Goal: Task Accomplishment & Management: Manage account settings

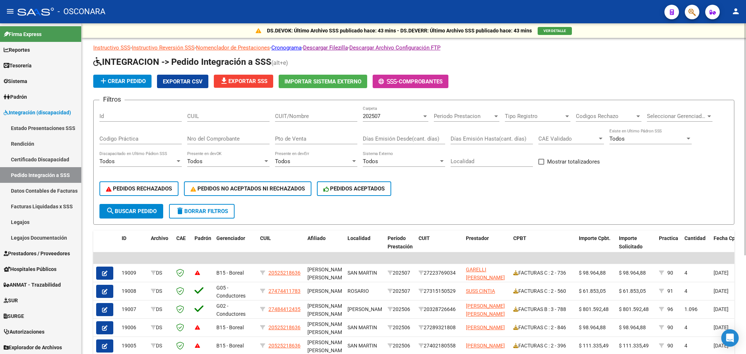
click at [421, 201] on div "PEDIDOS RECHAZADOS PEDIDOS NO ACEPTADOS NI RECHAZADOS PEDIDOS ACEPTADOS" at bounding box center [413, 188] width 629 height 31
click at [286, 160] on span "Todos" at bounding box center [282, 161] width 15 height 7
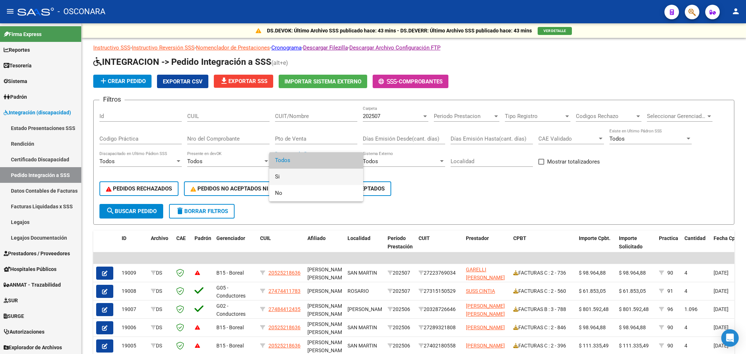
click at [283, 171] on span "Si" at bounding box center [316, 177] width 82 height 16
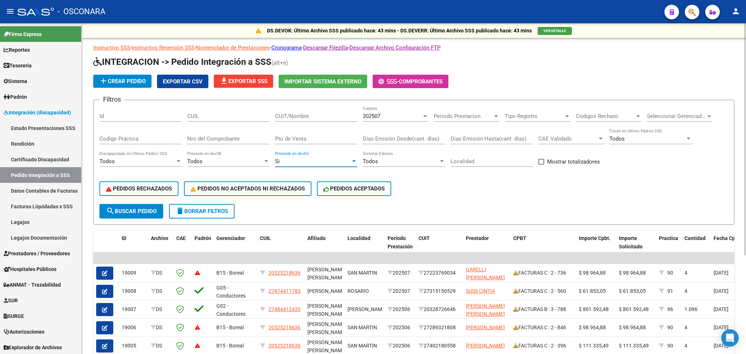
click at [142, 211] on span "search Buscar Pedido" at bounding box center [131, 211] width 51 height 7
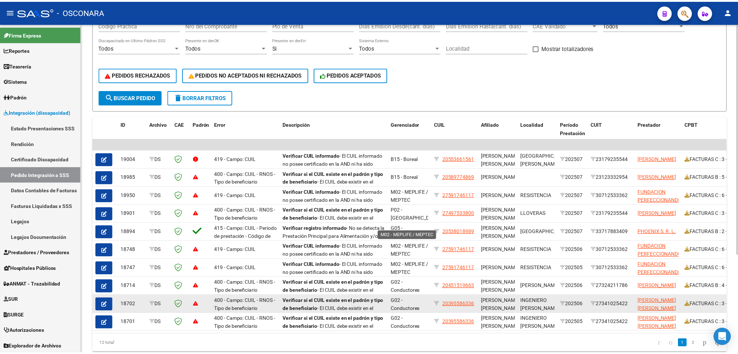
scroll to position [141, 0]
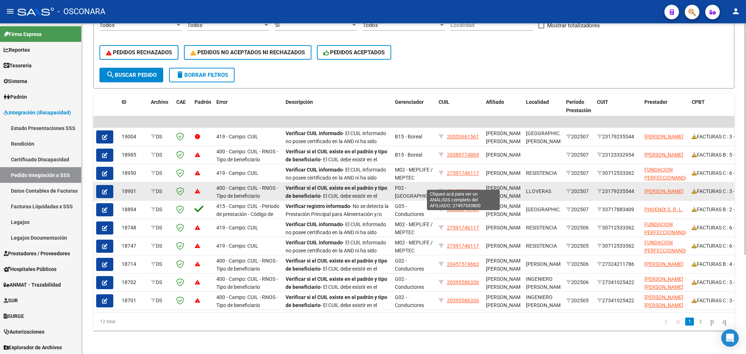
click at [462, 188] on span "27497533800" at bounding box center [463, 191] width 32 height 6
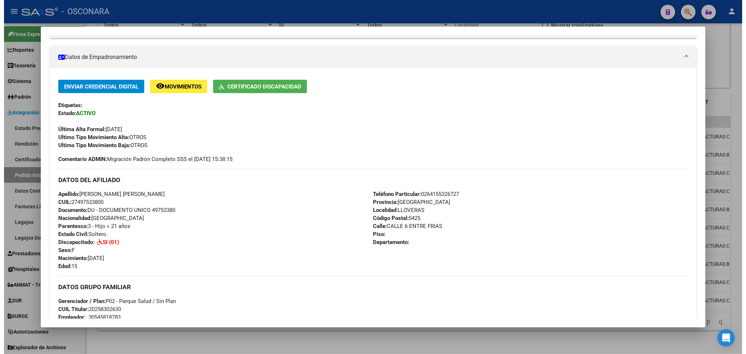
scroll to position [194, 0]
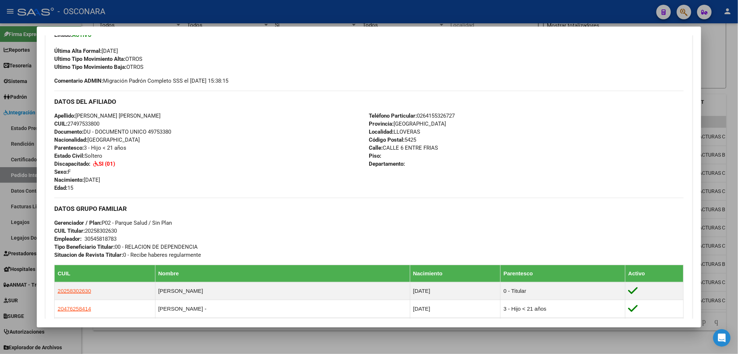
click at [253, 338] on div at bounding box center [369, 177] width 738 height 354
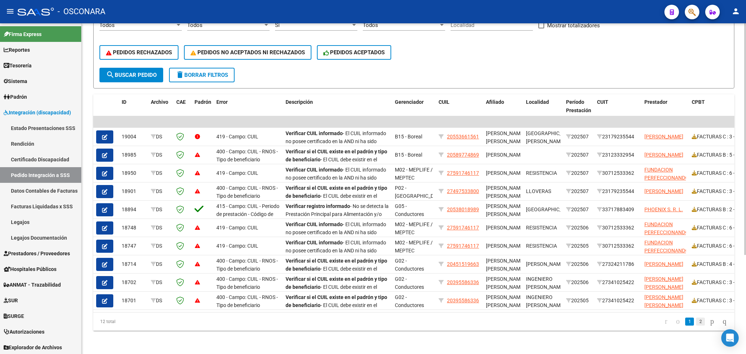
click at [696, 322] on link "2" at bounding box center [700, 322] width 9 height 8
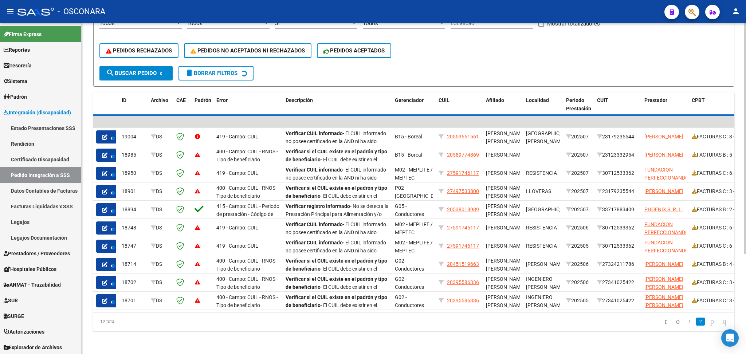
scroll to position [0, 0]
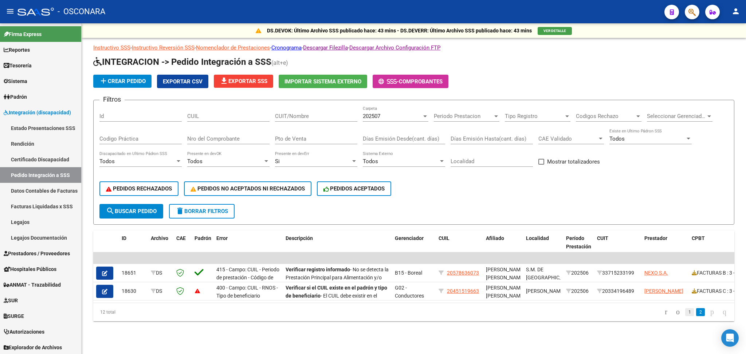
click at [685, 316] on link "1" at bounding box center [689, 312] width 9 height 8
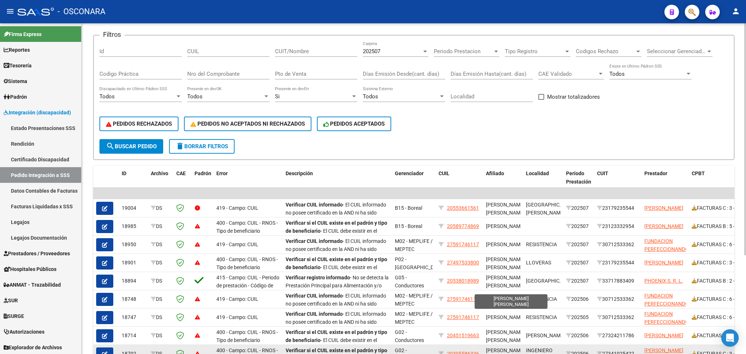
scroll to position [141, 0]
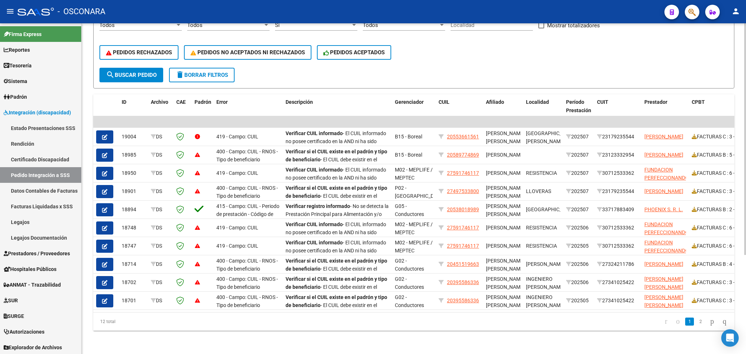
click at [301, 61] on form "Filtros Id CUIL CUIT/Nombre 202507 Carpeta Periodo Prestacion Periodo Prestacio…" at bounding box center [413, 26] width 641 height 125
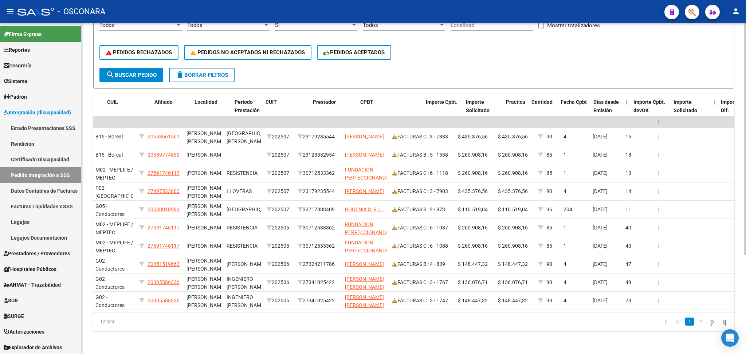
scroll to position [0, 331]
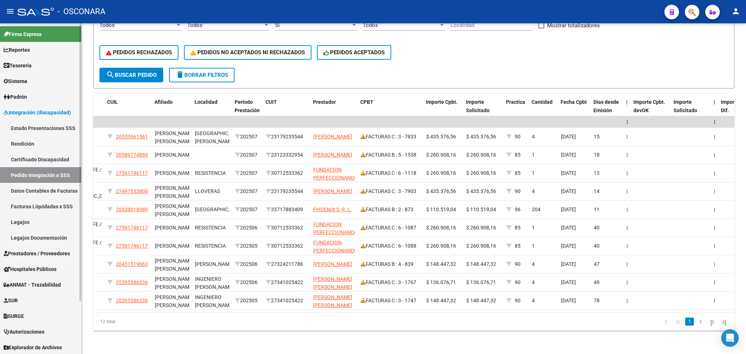
click at [35, 254] on span "Prestadores / Proveedores" at bounding box center [37, 254] width 66 height 8
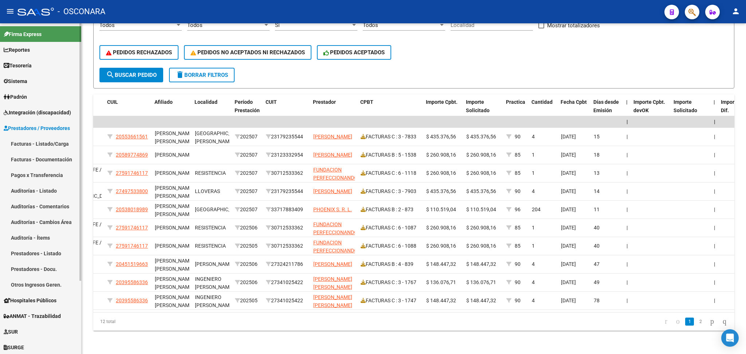
click at [35, 140] on link "Facturas - Listado/Carga" at bounding box center [40, 144] width 81 height 16
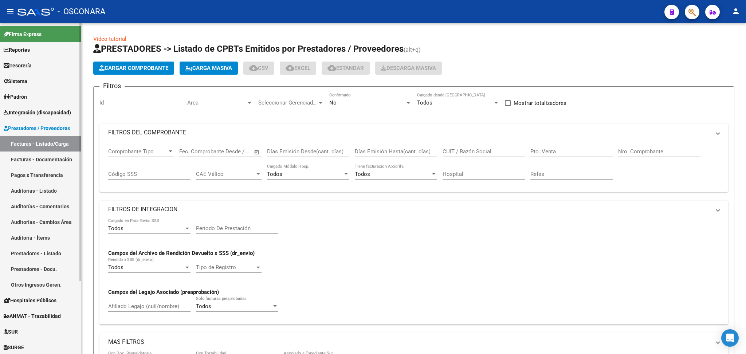
click at [52, 147] on link "Facturas - Listado/Carga" at bounding box center [40, 144] width 81 height 16
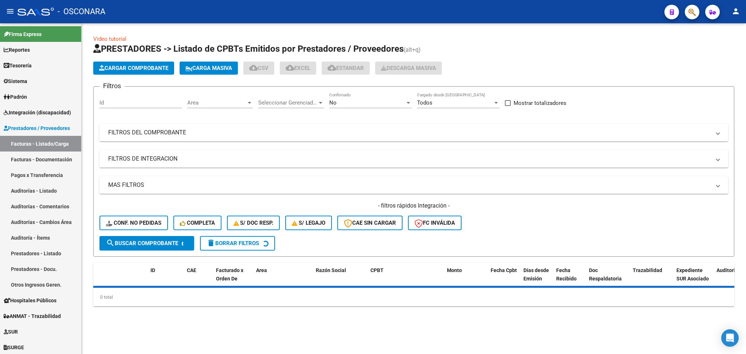
click at [347, 101] on div "No" at bounding box center [367, 102] width 76 height 7
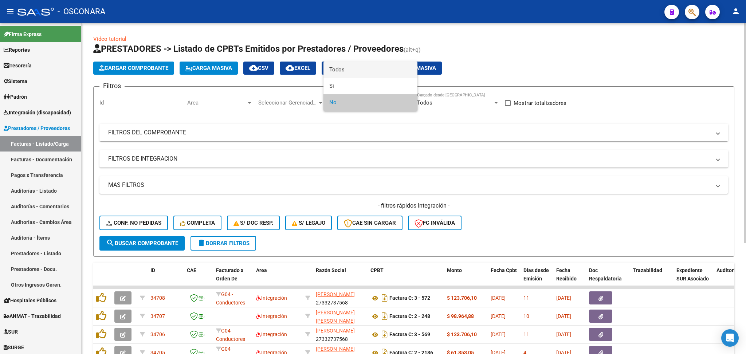
click at [345, 67] on span "Todos" at bounding box center [370, 70] width 82 height 16
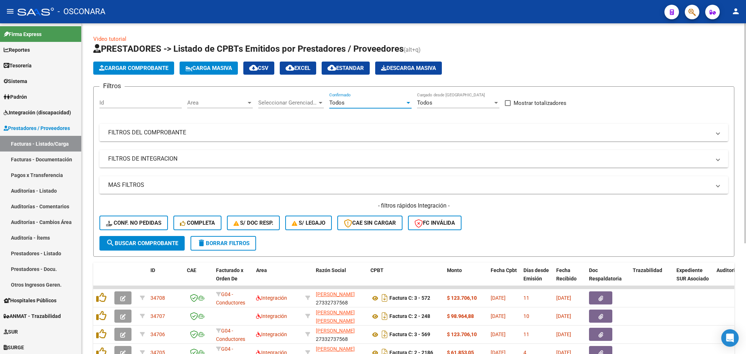
drag, startPoint x: 349, startPoint y: 133, endPoint x: 410, endPoint y: 148, distance: 62.9
click at [349, 132] on mat-panel-title "FILTROS DEL COMPROBANTE" at bounding box center [409, 133] width 603 height 8
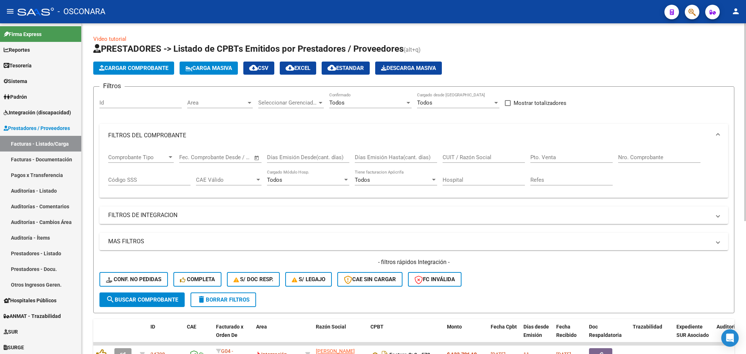
click at [460, 154] on input "CUIT / Razón Social" at bounding box center [484, 157] width 82 height 7
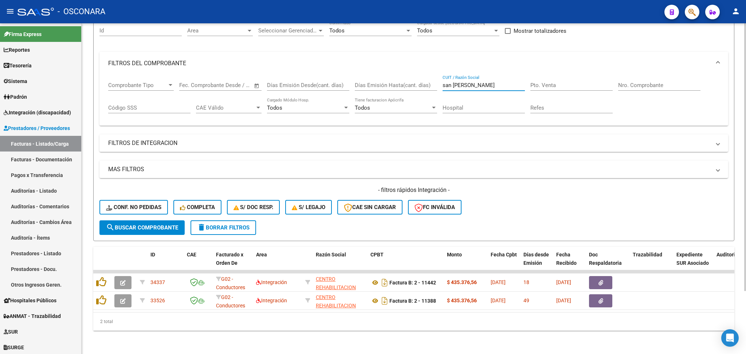
type input "san lazaro"
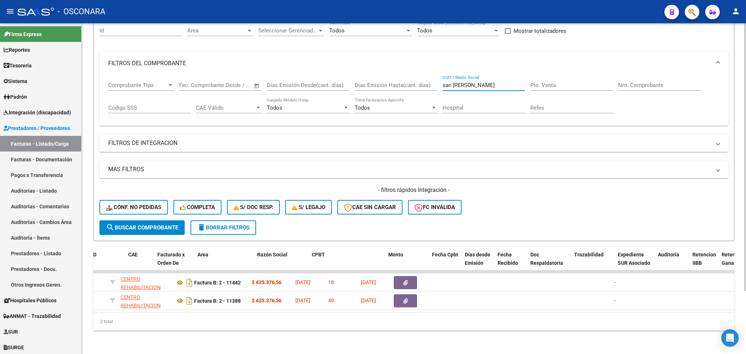
scroll to position [0, 0]
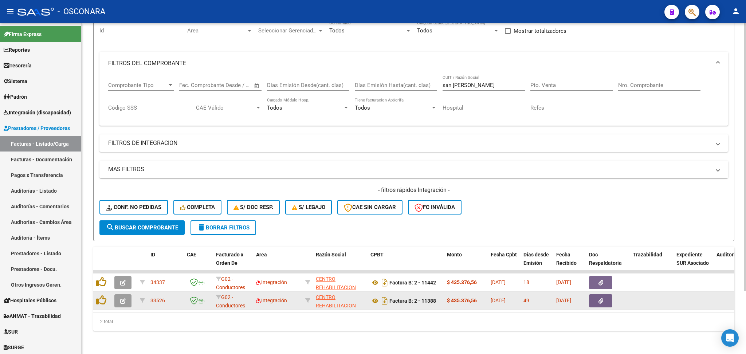
drag, startPoint x: 185, startPoint y: 338, endPoint x: 123, endPoint y: 294, distance: 76.0
click at [143, 335] on div "Video tutorial PRESTADORES -> Listado de CPBTs Emitidos por Prestadores / Prove…" at bounding box center [414, 152] width 664 height 403
click at [122, 298] on icon "button" at bounding box center [122, 300] width 5 height 5
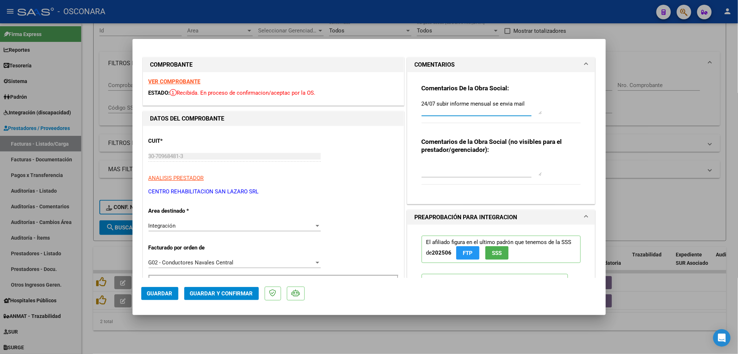
click at [422, 104] on textarea "24/07 subir informe mensual se envia mail" at bounding box center [482, 107] width 120 height 15
click at [366, 330] on div at bounding box center [369, 177] width 738 height 354
type input "$ 0,00"
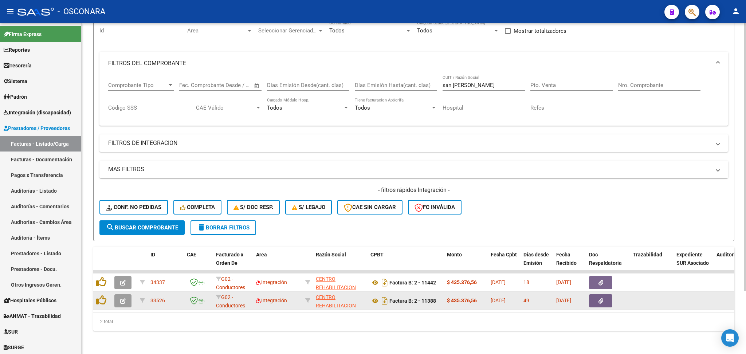
click at [600, 298] on icon "button" at bounding box center [601, 300] width 5 height 5
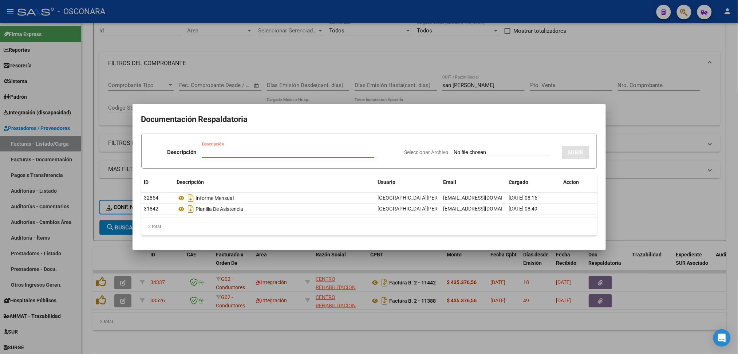
click at [454, 151] on input "Seleccionar Archivo" at bounding box center [502, 152] width 97 height 7
type input "C:\fakepath\VARGA INF JUN25.pdf"
click at [234, 150] on input "Descripción" at bounding box center [288, 152] width 172 height 7
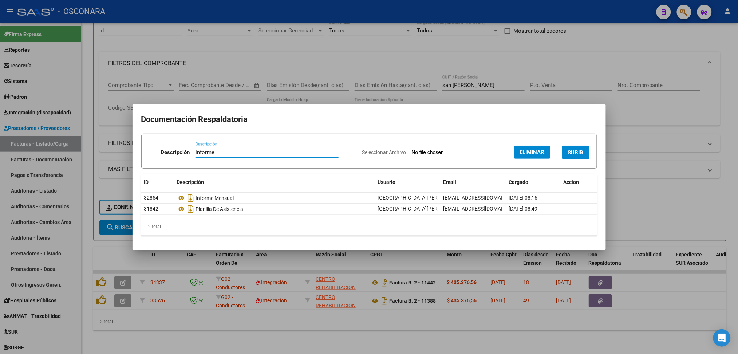
type input "informe"
drag, startPoint x: 575, startPoint y: 150, endPoint x: 569, endPoint y: 163, distance: 13.7
click at [575, 150] on span "SUBIR" at bounding box center [576, 152] width 16 height 7
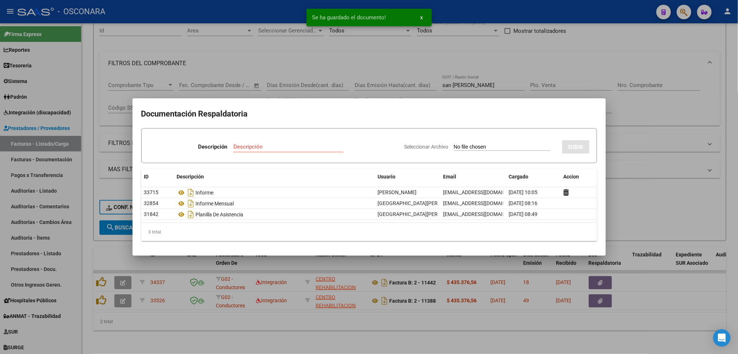
click at [283, 324] on div at bounding box center [369, 177] width 738 height 354
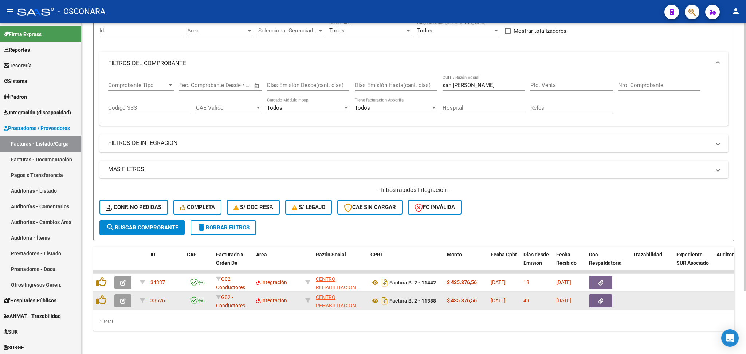
click at [608, 294] on button "button" at bounding box center [600, 300] width 23 height 13
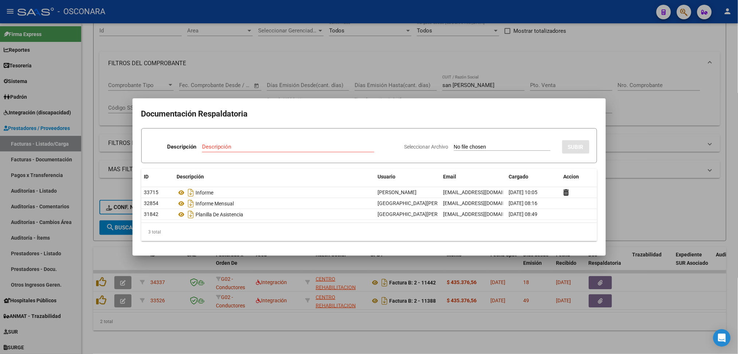
click at [264, 328] on div at bounding box center [369, 177] width 738 height 354
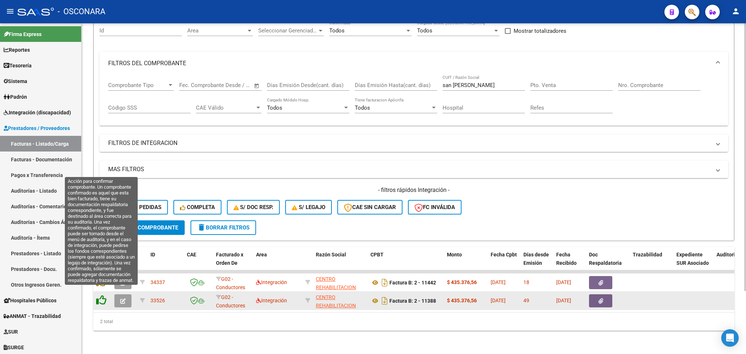
click at [102, 295] on icon at bounding box center [101, 300] width 10 height 10
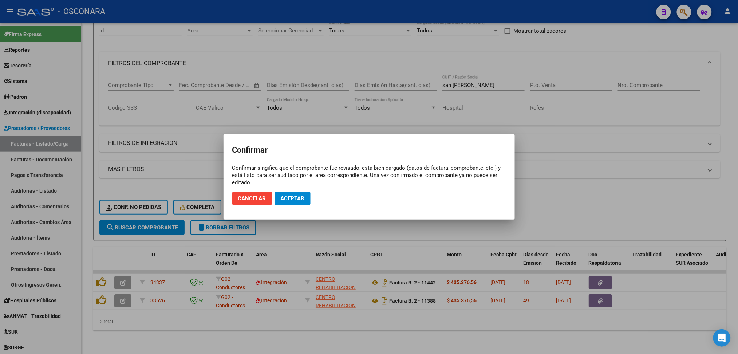
click at [393, 228] on div at bounding box center [369, 177] width 738 height 354
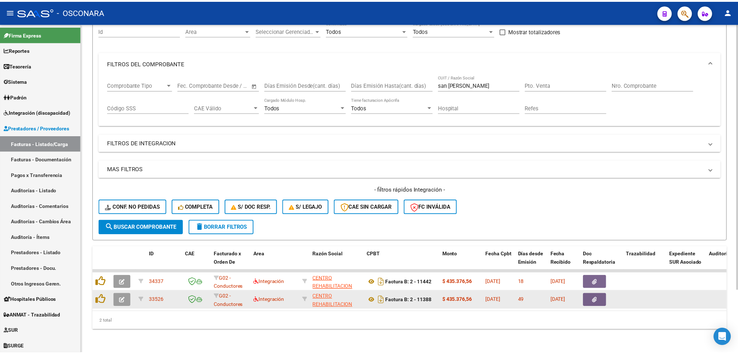
scroll to position [78, 0]
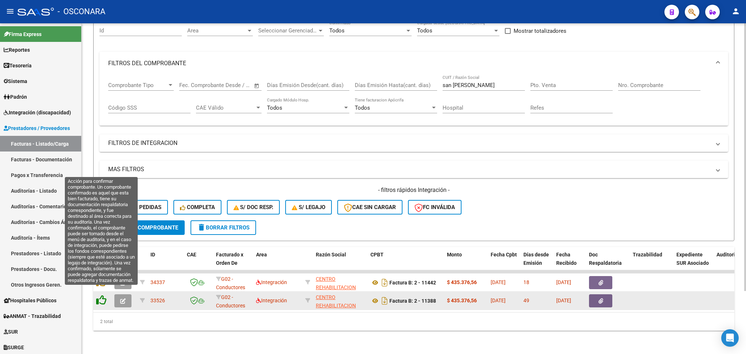
click at [96, 295] on icon at bounding box center [101, 300] width 10 height 10
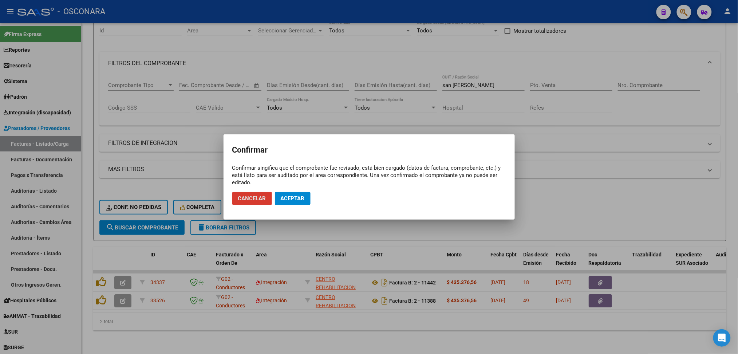
click at [282, 201] on span "Aceptar" at bounding box center [293, 198] width 24 height 7
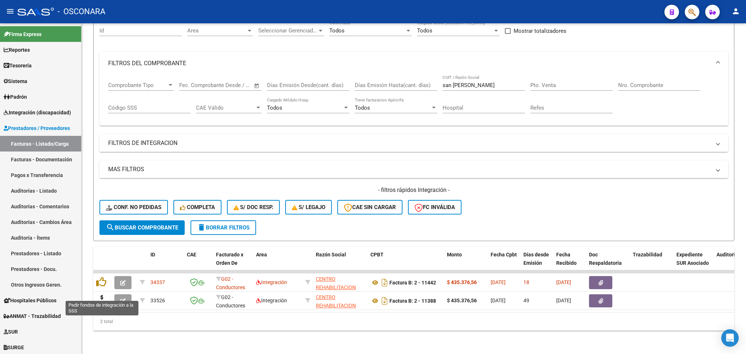
click at [100, 295] on icon at bounding box center [102, 300] width 12 height 10
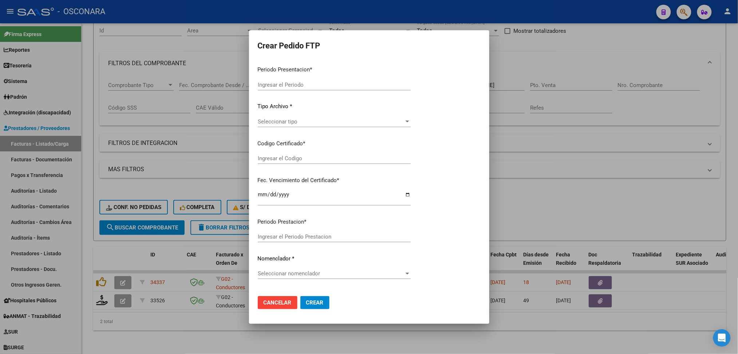
type input "202507"
type input "202506"
type input "$ 435.376,56"
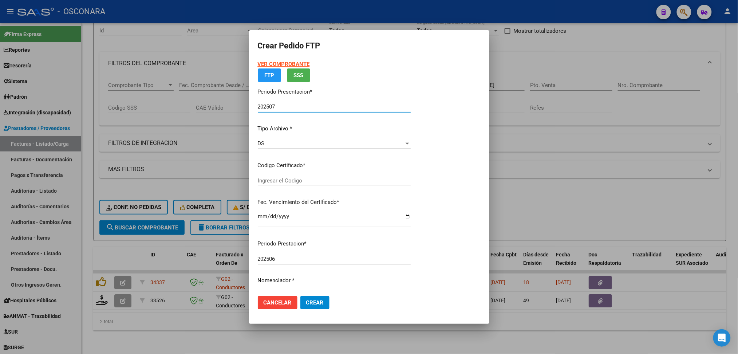
type input "arg01000376108112025021020400210and12921"
type input "2040-02-10"
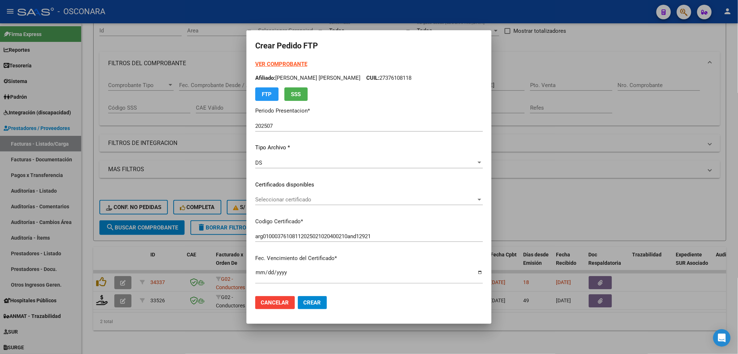
click at [304, 181] on p "Certificados disponibles" at bounding box center [369, 185] width 228 height 8
click at [305, 196] on span "Seleccionar certificado" at bounding box center [365, 199] width 221 height 7
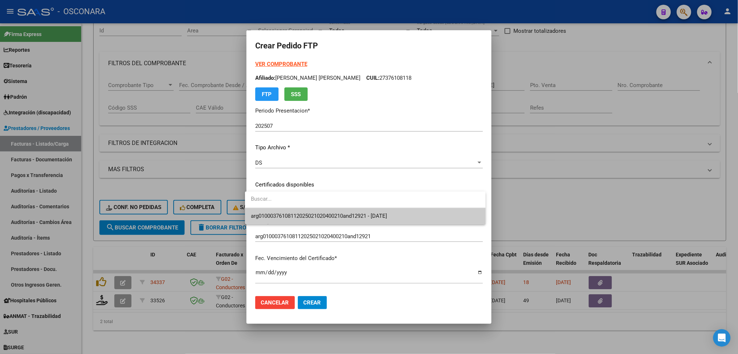
click at [308, 212] on span "arg01000376108112025021020400210and12921 - 2040-02-10" at bounding box center [365, 216] width 229 height 16
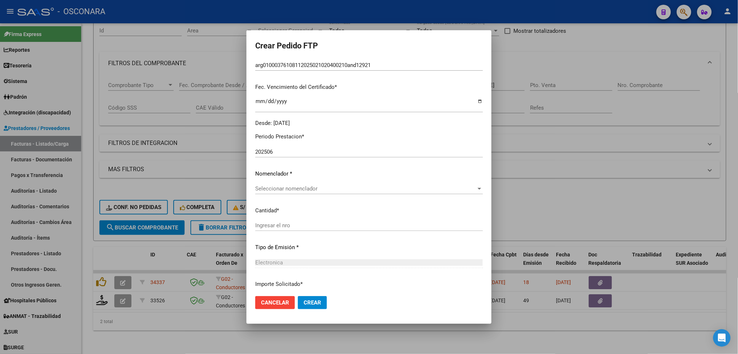
scroll to position [194, 0]
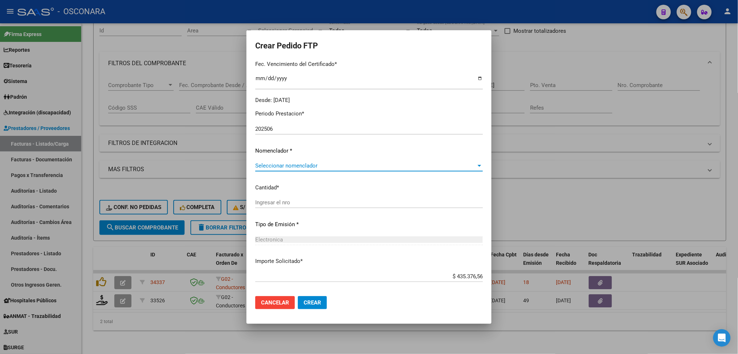
click at [294, 164] on span "Seleccionar nomenclador" at bounding box center [365, 165] width 221 height 7
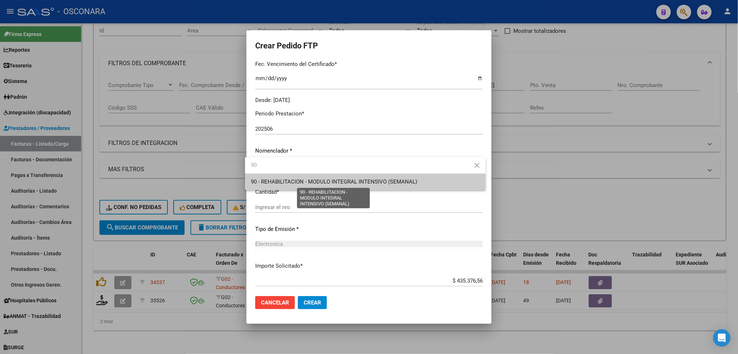
type input "90"
click at [303, 182] on span "90 - REHABILITACION - MODULO INTEGRAL INTENSIVO (SEMANAL)" at bounding box center [334, 182] width 166 height 7
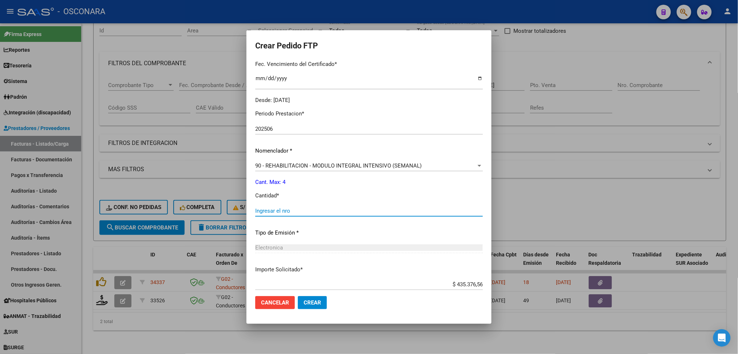
click at [280, 208] on input "Ingresar el nro" at bounding box center [369, 211] width 228 height 7
type input "4"
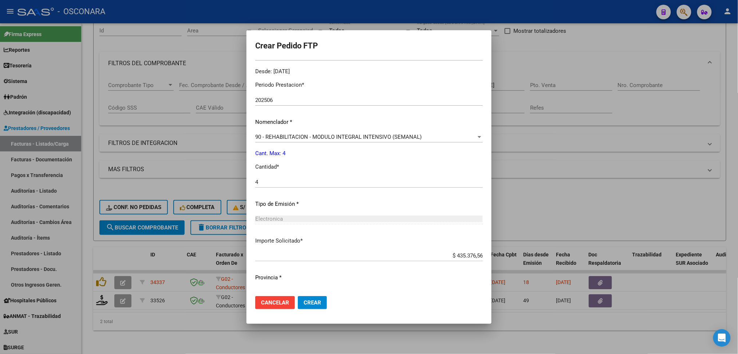
scroll to position [237, 0]
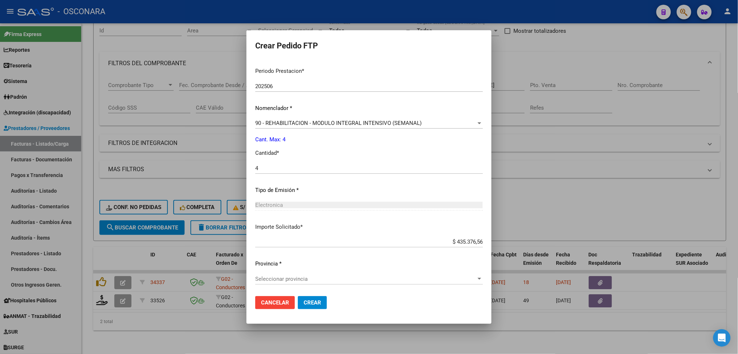
click at [304, 281] on span "Seleccionar provincia" at bounding box center [365, 279] width 221 height 7
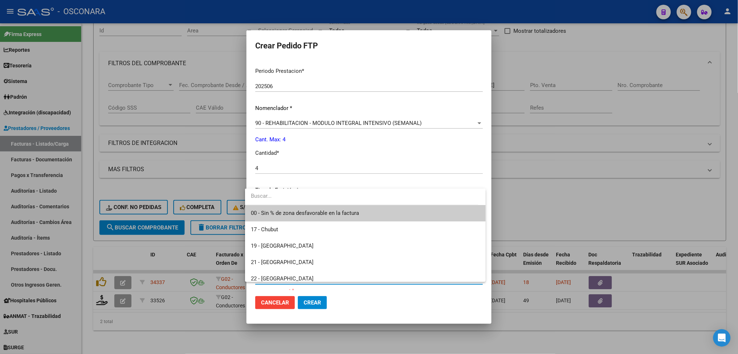
click at [319, 208] on span "00 - Sin % de zona desfavorable en la factura" at bounding box center [365, 213] width 229 height 16
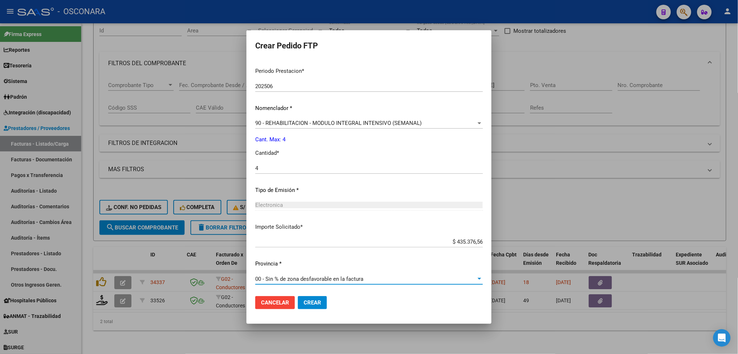
click at [308, 303] on span "Crear" at bounding box center [312, 302] width 17 height 7
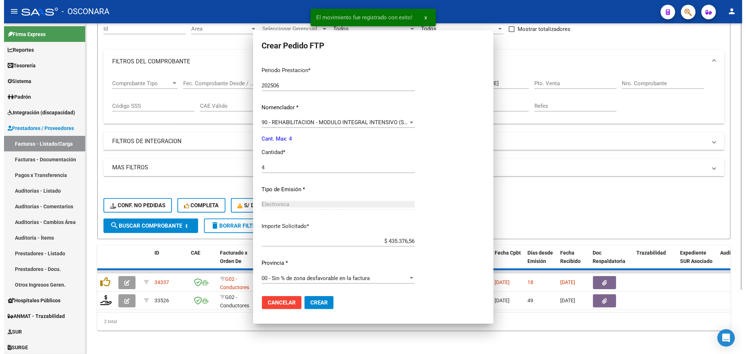
scroll to position [0, 0]
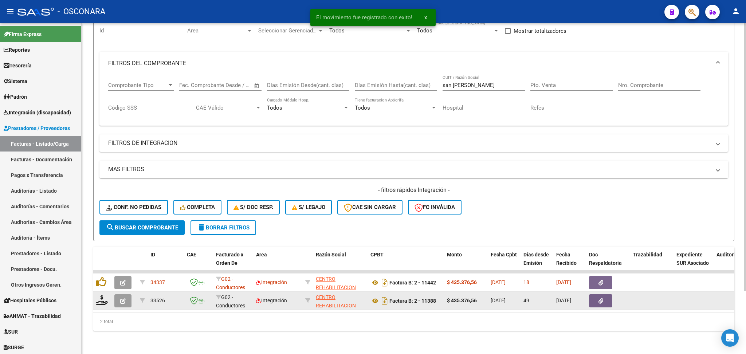
click at [121, 298] on icon "button" at bounding box center [122, 300] width 5 height 5
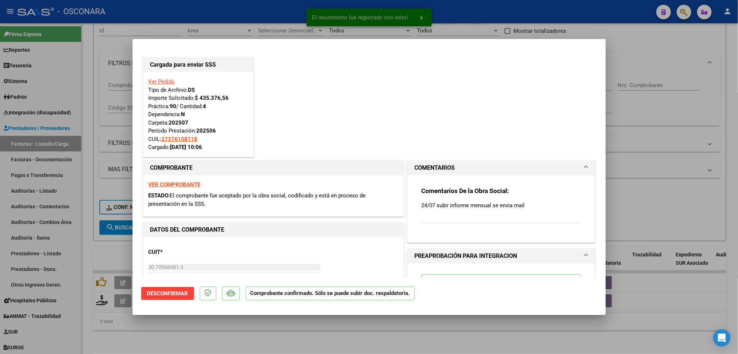
click at [144, 325] on div at bounding box center [369, 177] width 738 height 354
type input "$ 0,00"
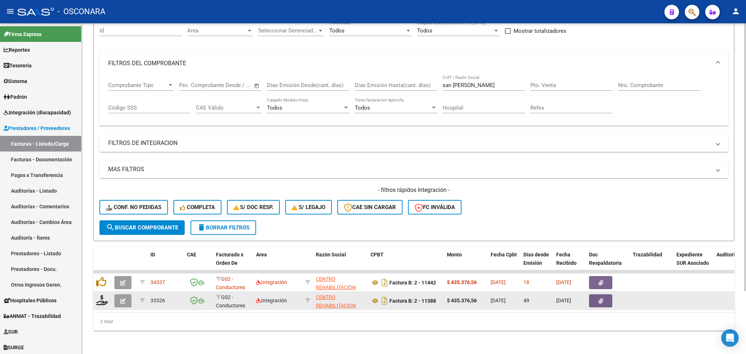
click at [125, 298] on icon "button" at bounding box center [122, 300] width 5 height 5
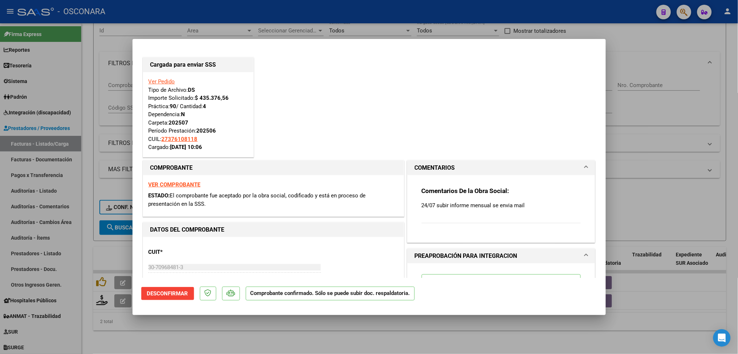
click at [160, 331] on div at bounding box center [369, 177] width 738 height 354
type input "$ 0,00"
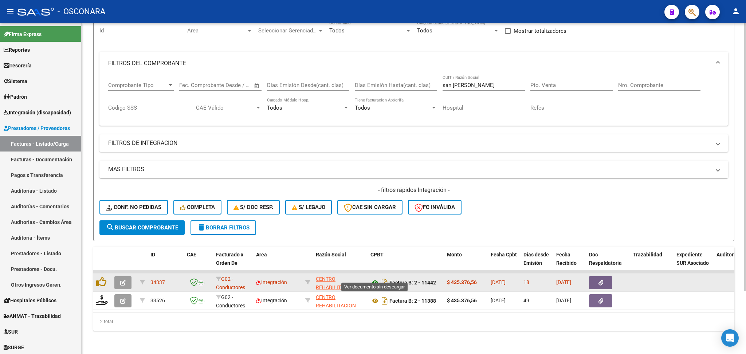
click at [375, 278] on icon at bounding box center [375, 282] width 9 height 9
click at [599, 280] on icon "button" at bounding box center [601, 282] width 5 height 5
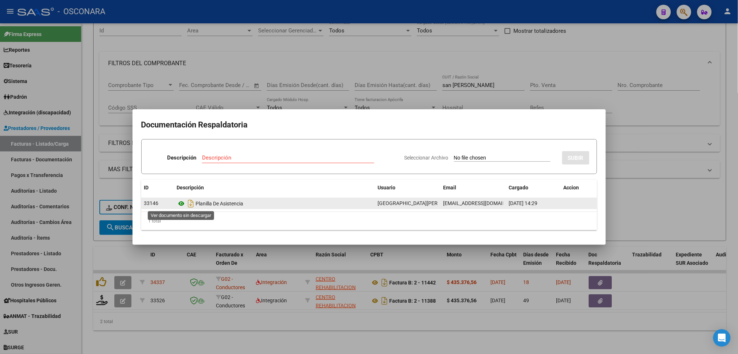
click at [181, 201] on icon at bounding box center [181, 203] width 9 height 9
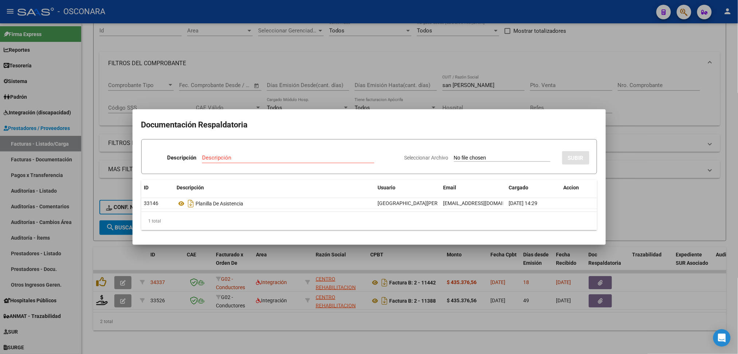
click at [247, 305] on div at bounding box center [369, 177] width 738 height 354
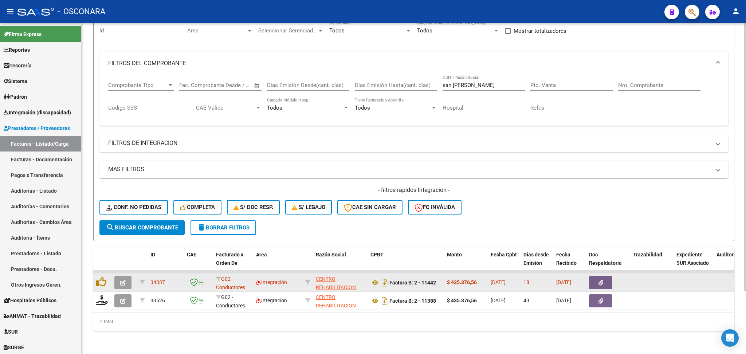
click at [93, 274] on datatable-body-cell at bounding box center [102, 283] width 18 height 18
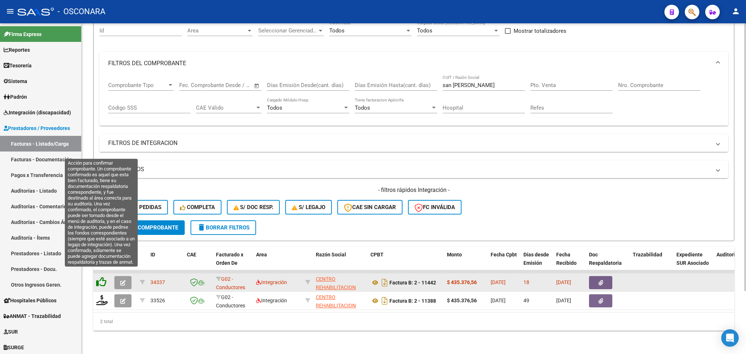
click at [100, 277] on icon at bounding box center [101, 282] width 10 height 10
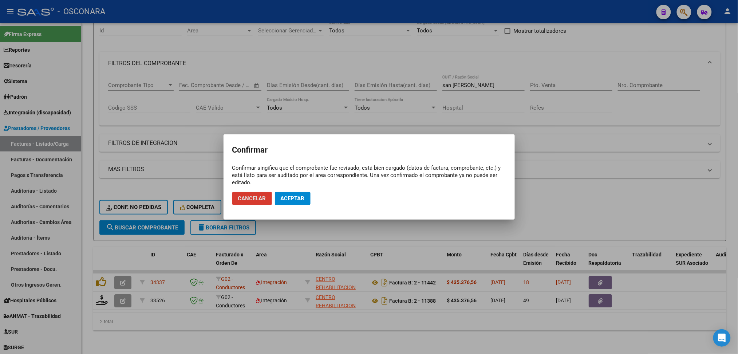
click at [298, 199] on span "Aceptar" at bounding box center [293, 198] width 24 height 7
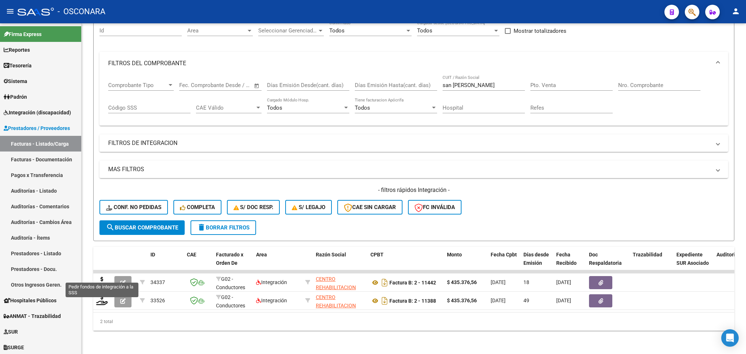
click at [102, 277] on icon at bounding box center [102, 282] width 12 height 10
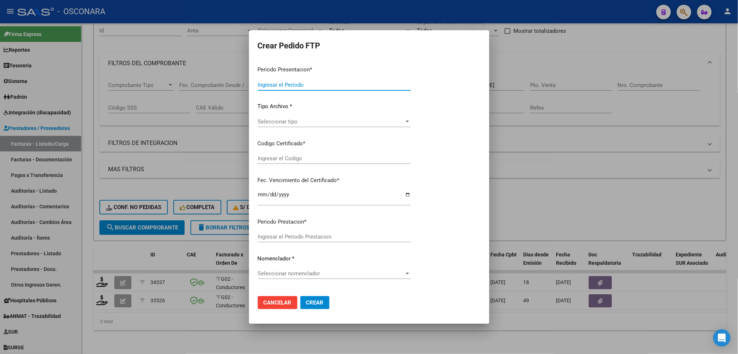
type input "202507"
type input "$ 435.376,56"
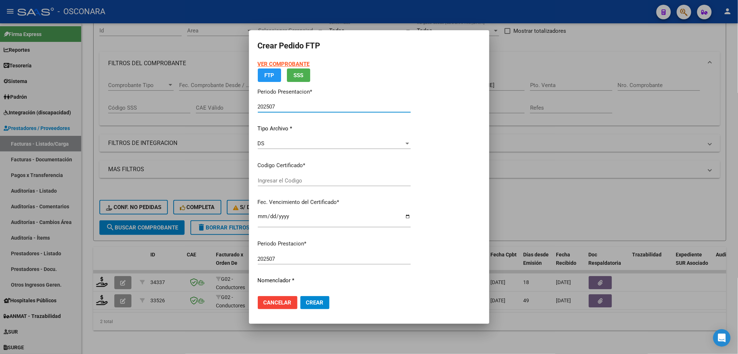
type input "arg01000376108112025021020400210and12921"
type input "2040-02-10"
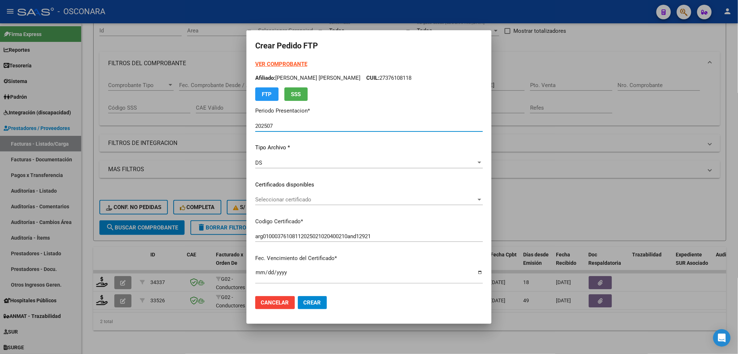
click at [293, 199] on span "Seleccionar certificado" at bounding box center [365, 199] width 221 height 7
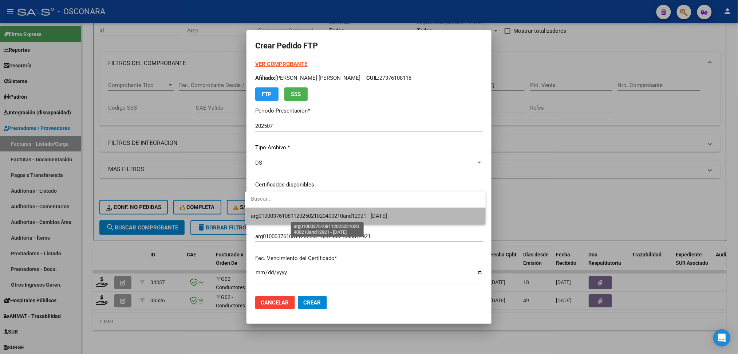
click at [295, 215] on span "arg01000376108112025021020400210and12921 - 2040-02-10" at bounding box center [319, 216] width 136 height 7
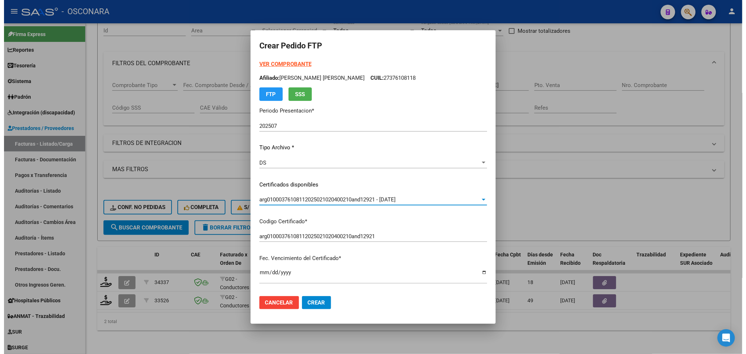
scroll to position [237, 0]
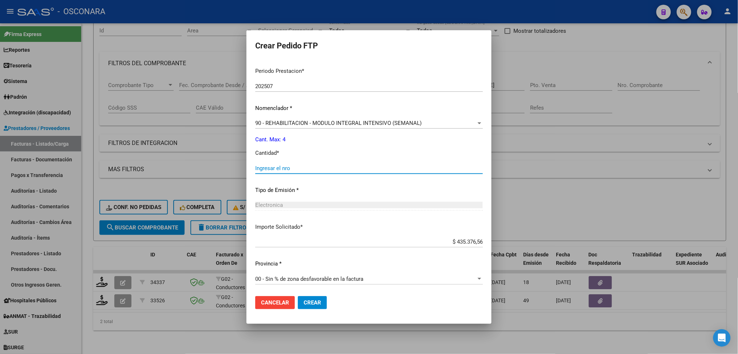
click at [281, 168] on input "Ingresar el nro" at bounding box center [369, 168] width 228 height 7
type input "4"
click at [298, 296] on button "Crear" at bounding box center [312, 302] width 29 height 13
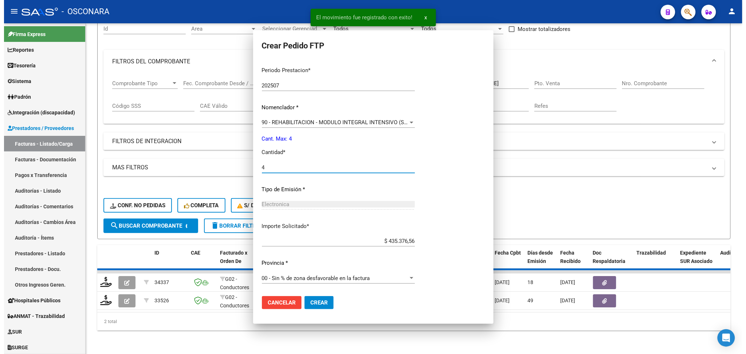
scroll to position [0, 0]
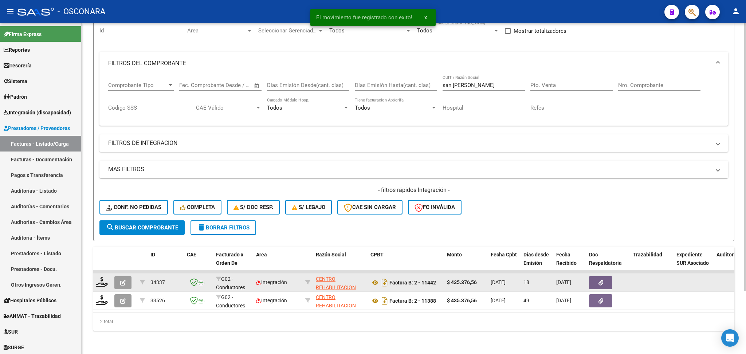
click at [119, 276] on button "button" at bounding box center [122, 282] width 17 height 13
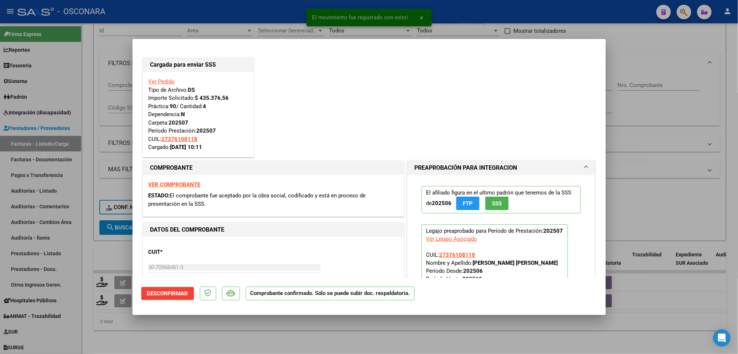
click at [194, 326] on div at bounding box center [369, 177] width 738 height 354
type input "$ 0,00"
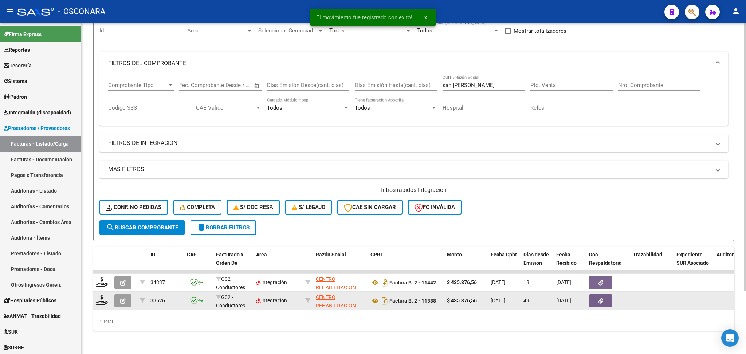
click at [121, 298] on icon "button" at bounding box center [122, 300] width 5 height 5
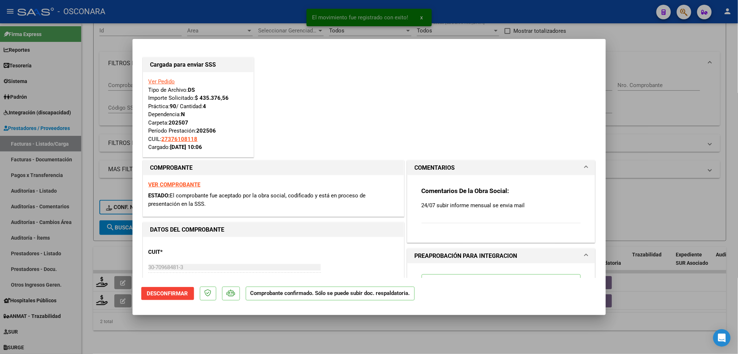
click at [154, 326] on div at bounding box center [369, 177] width 738 height 354
type input "$ 0,00"
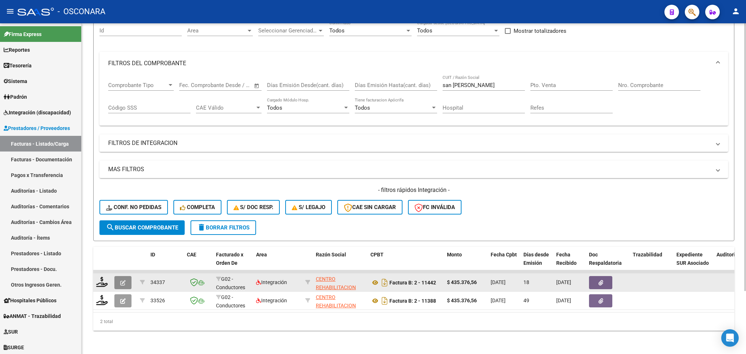
click at [127, 277] on button "button" at bounding box center [122, 282] width 17 height 13
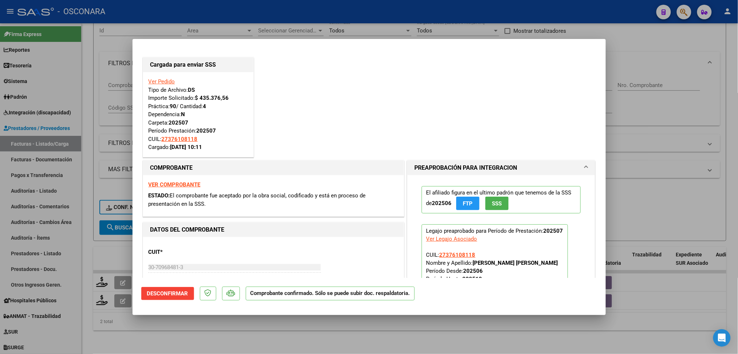
click at [179, 327] on div at bounding box center [369, 177] width 738 height 354
type input "$ 0,00"
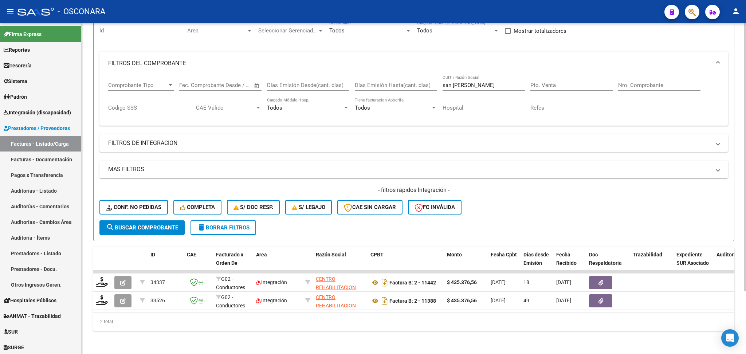
click at [522, 206] on div "- filtros rápidos Integración - Conf. no pedidas Completa S/ Doc Resp. S/ legaj…" at bounding box center [413, 203] width 629 height 34
click at [552, 207] on div "- filtros rápidos Integración - Conf. no pedidas Completa S/ Doc Resp. S/ legaj…" at bounding box center [413, 203] width 629 height 34
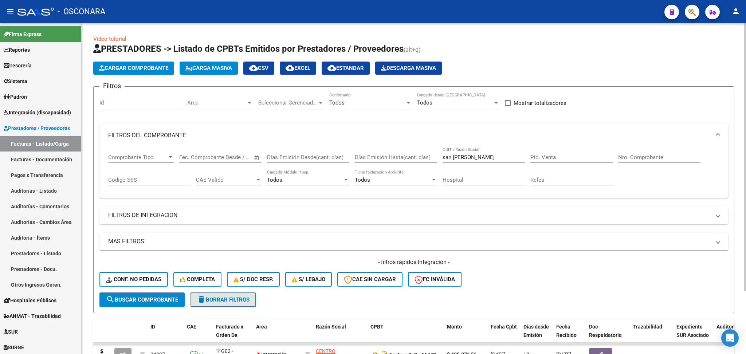
click at [248, 303] on button "delete Borrar Filtros" at bounding box center [224, 300] width 66 height 15
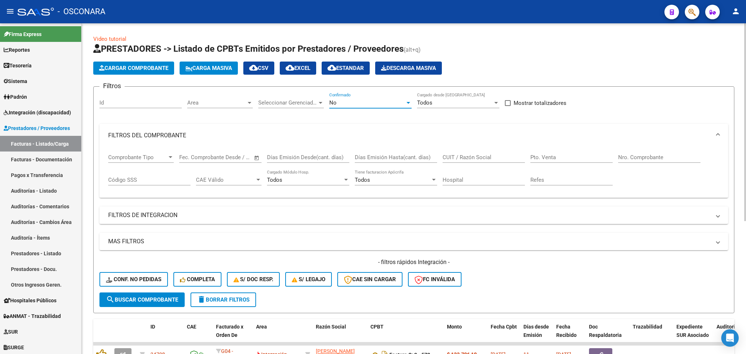
click at [339, 100] on div "No" at bounding box center [367, 102] width 76 height 7
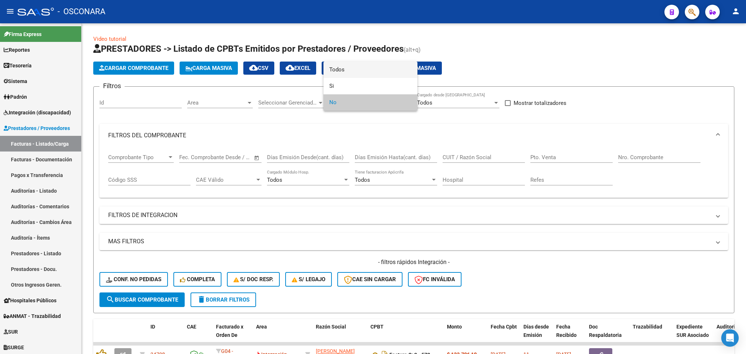
click at [340, 72] on span "Todos" at bounding box center [370, 70] width 82 height 16
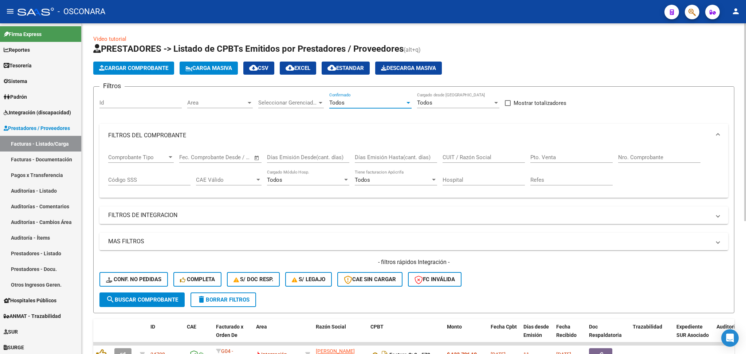
click at [147, 145] on mat-expansion-panel-header "FILTROS DEL COMPROBANTE" at bounding box center [413, 135] width 629 height 23
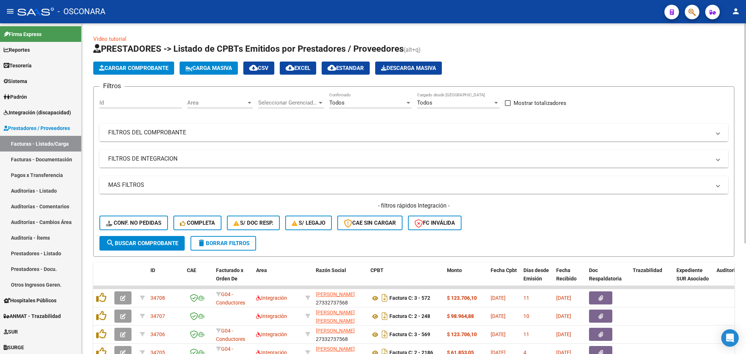
click at [153, 160] on mat-panel-title "FILTROS DE INTEGRACION" at bounding box center [409, 159] width 603 height 8
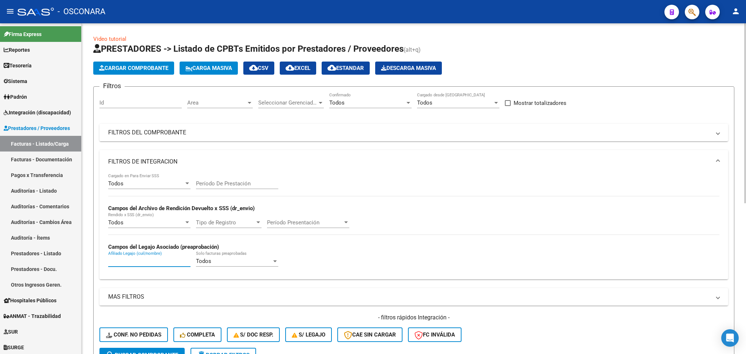
click at [142, 262] on input "Afiliado Legajo (cuil/nombre)" at bounding box center [149, 261] width 82 height 7
paste input "ROJAS NEHEMIAS MARCOS"
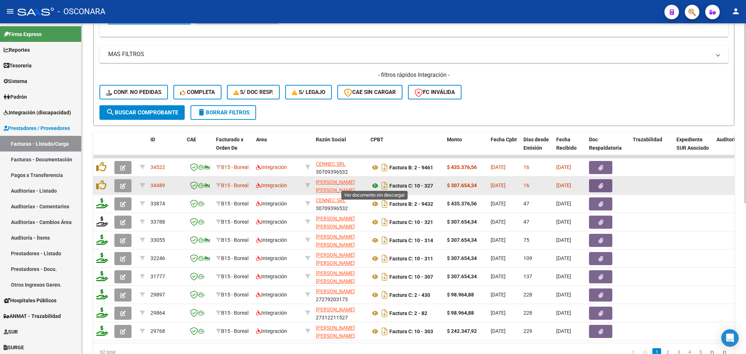
type input "ROJAS NEHEMIAS MARCOS"
click at [375, 182] on icon at bounding box center [375, 185] width 9 height 9
click at [601, 184] on icon "button" at bounding box center [601, 185] width 5 height 5
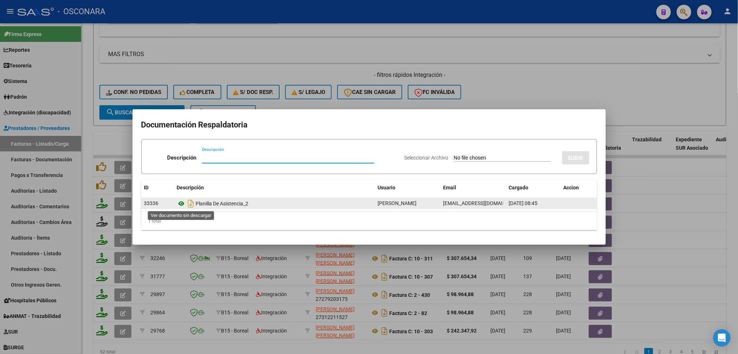
click at [181, 204] on icon at bounding box center [181, 203] width 9 height 9
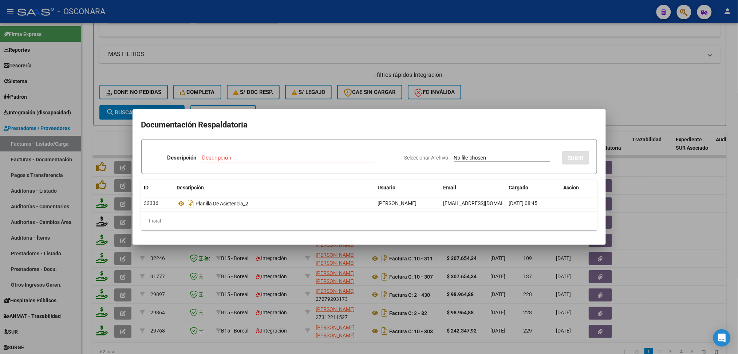
click at [496, 95] on div at bounding box center [369, 177] width 738 height 354
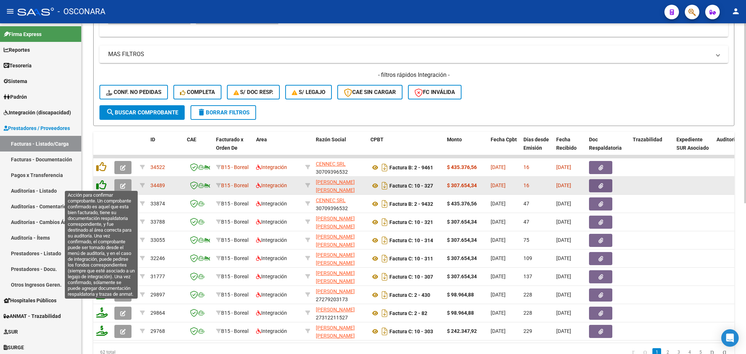
click at [102, 184] on icon at bounding box center [101, 185] width 10 height 10
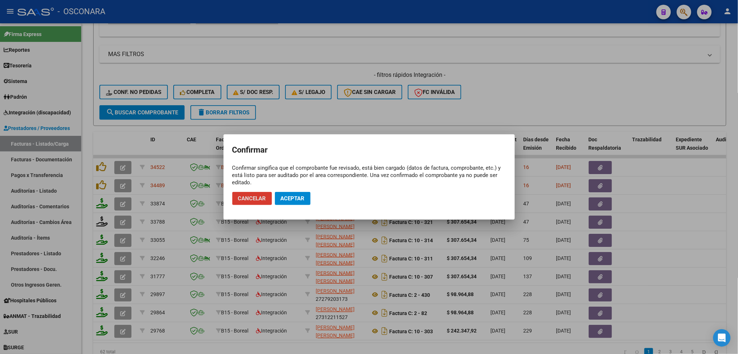
click at [290, 201] on span "Aceptar" at bounding box center [293, 198] width 24 height 7
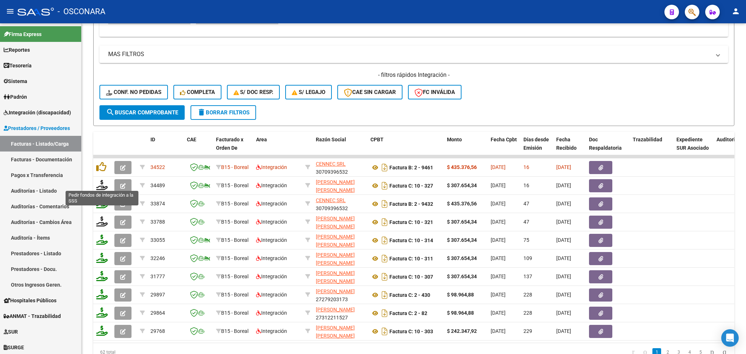
click at [101, 183] on icon at bounding box center [102, 185] width 12 height 10
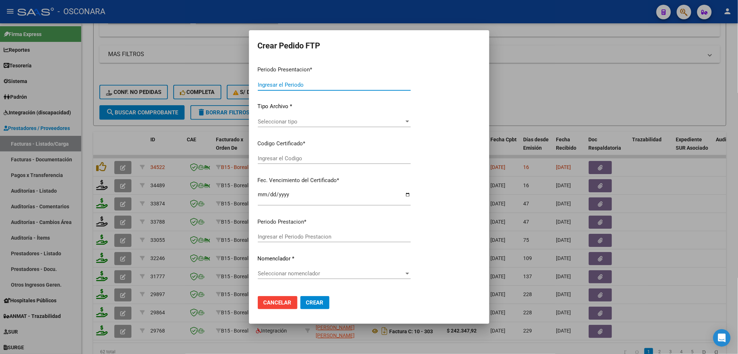
type input "202507"
type input "$ 307.654,34"
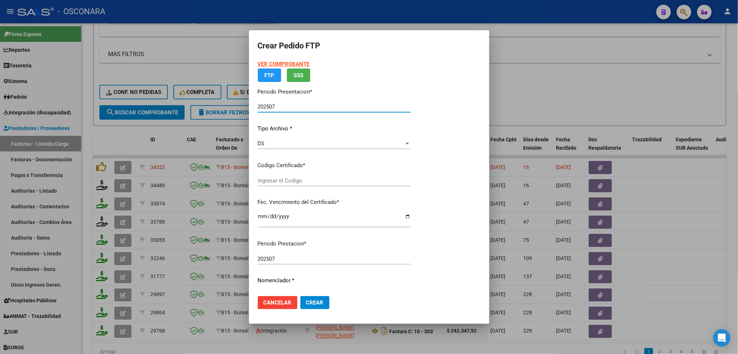
type input "ARG02000565342152023081720280817COR234"
type input "2028-08-17"
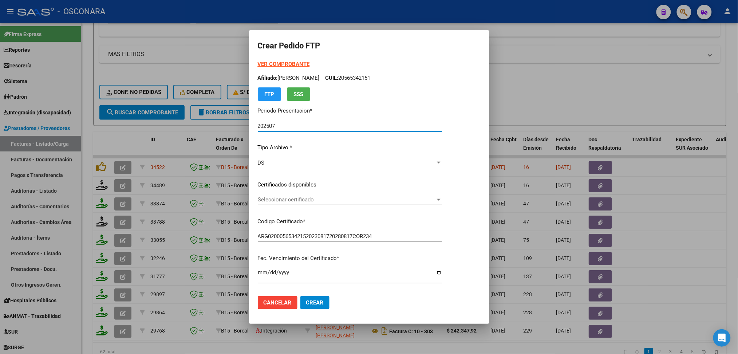
click at [293, 199] on span "Seleccionar certificado" at bounding box center [347, 199] width 178 height 7
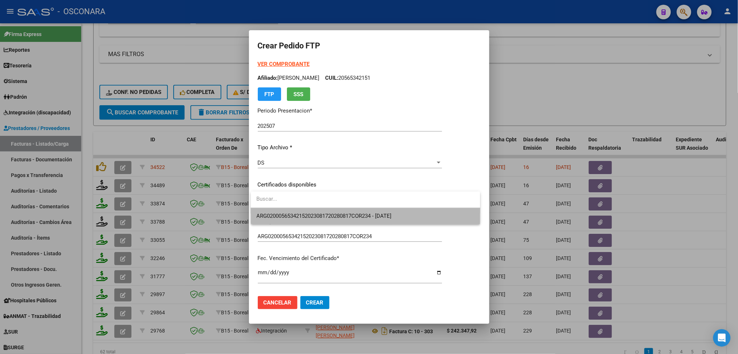
click at [298, 211] on span "ARG02000565342152023081720280817COR234 - 2028-08-17" at bounding box center [366, 216] width 218 height 16
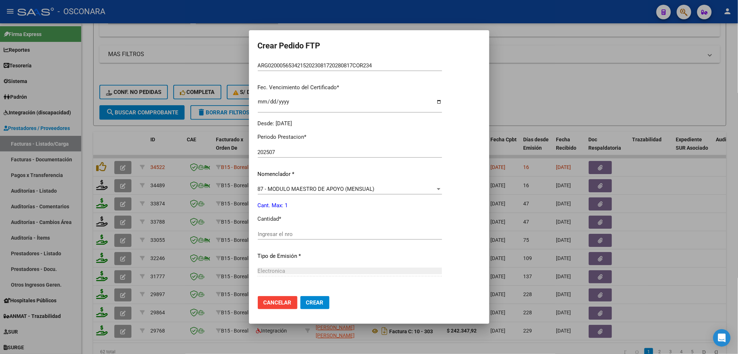
scroll to position [194, 0]
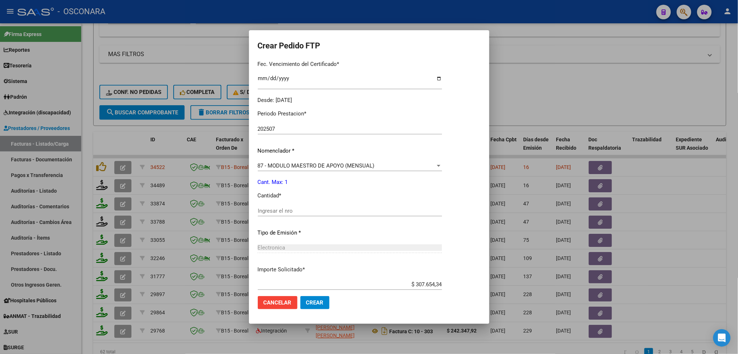
click at [278, 211] on input "Ingresar el nro" at bounding box center [350, 211] width 184 height 7
type input "1"
click at [301, 296] on button "Crear" at bounding box center [315, 302] width 29 height 13
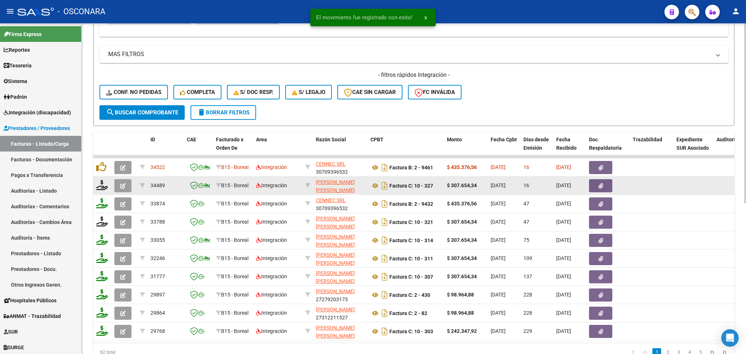
click at [126, 184] on button "button" at bounding box center [122, 185] width 17 height 13
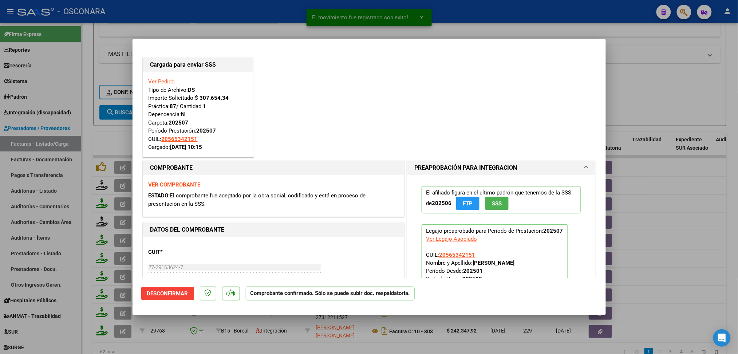
click at [652, 89] on div at bounding box center [369, 177] width 738 height 354
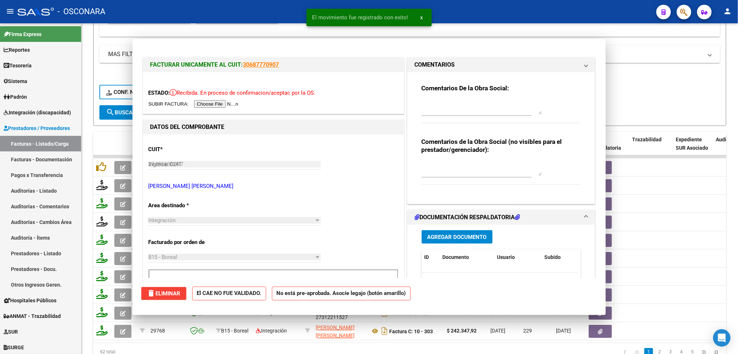
type input "$ 0,00"
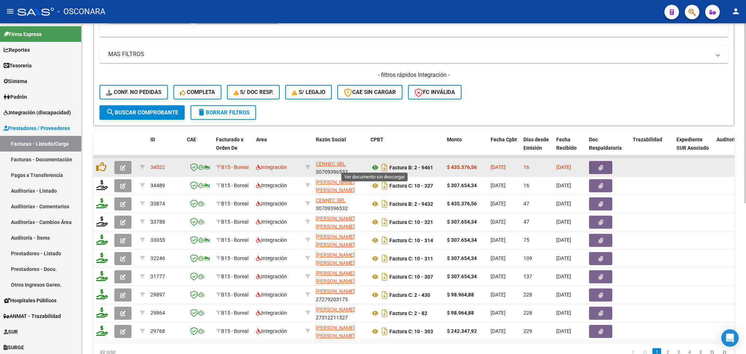
click at [377, 164] on icon at bounding box center [375, 167] width 9 height 9
click at [603, 169] on button "button" at bounding box center [600, 167] width 23 height 13
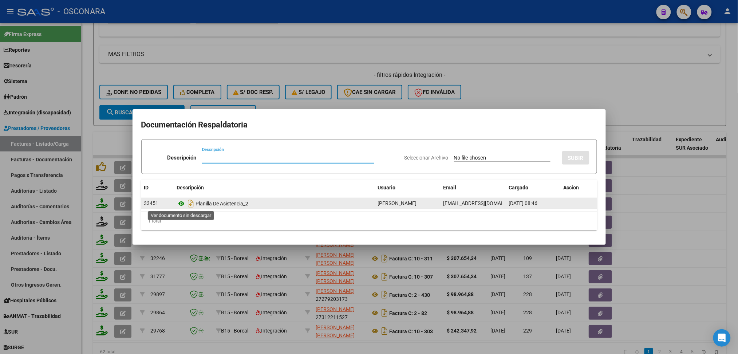
click at [184, 204] on icon at bounding box center [181, 203] width 9 height 9
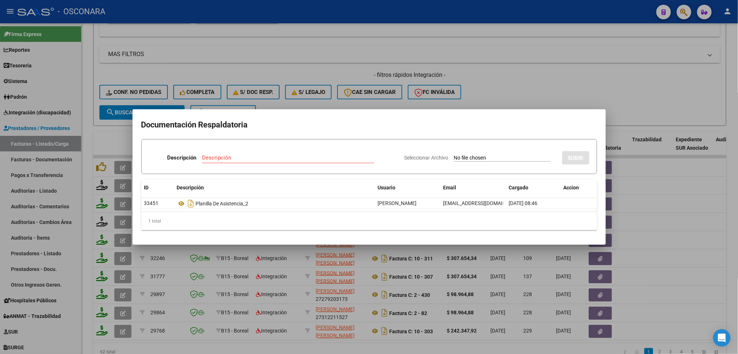
click at [479, 92] on div at bounding box center [369, 177] width 738 height 354
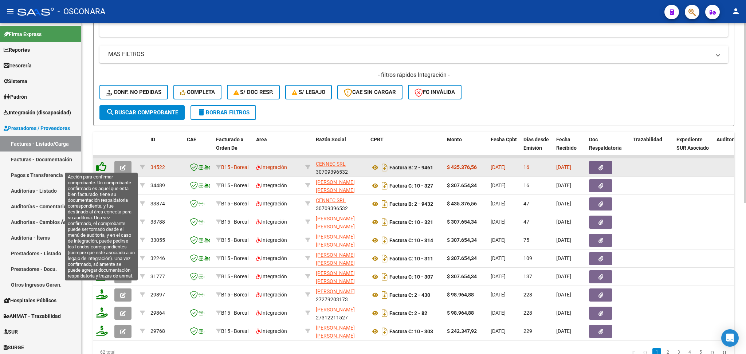
click at [102, 164] on icon at bounding box center [101, 167] width 10 height 10
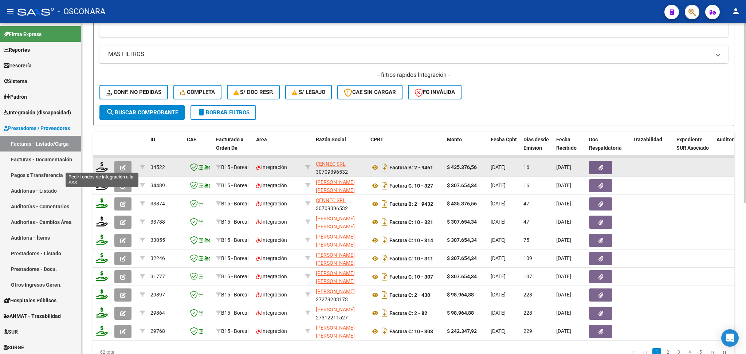
click at [102, 165] on icon at bounding box center [102, 167] width 12 height 10
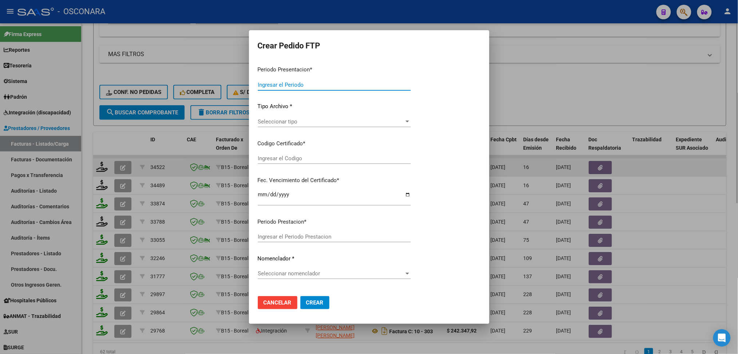
type input "202507"
type input "$ 435.376,56"
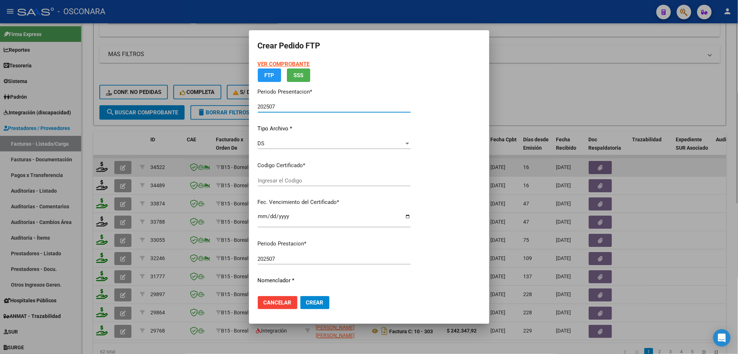
type input "ARG02000565342152023081720280817COR234"
type input "2028-08-17"
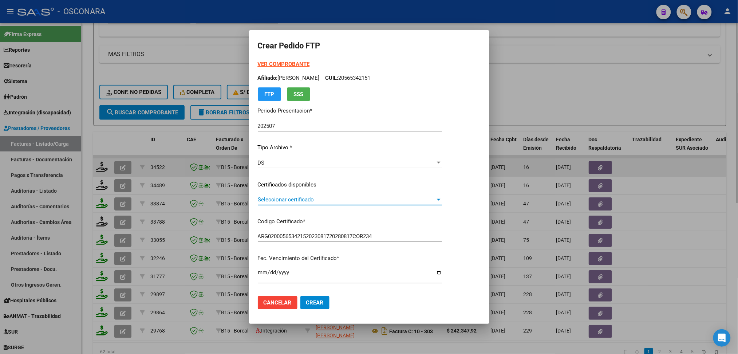
click at [294, 200] on span "Seleccionar certificado" at bounding box center [347, 199] width 178 height 7
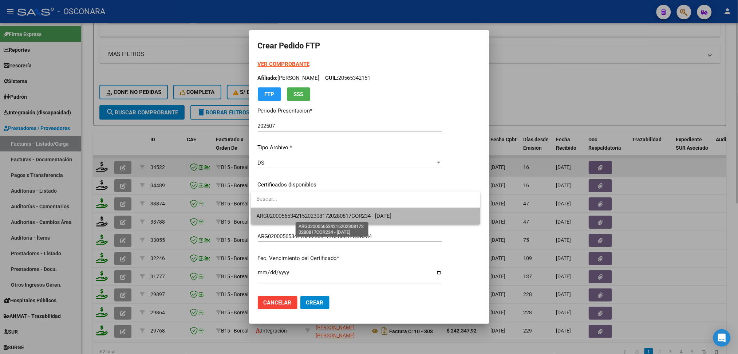
click at [295, 215] on span "ARG02000565342152023081720280817COR234 - 2028-08-17" at bounding box center [324, 216] width 135 height 7
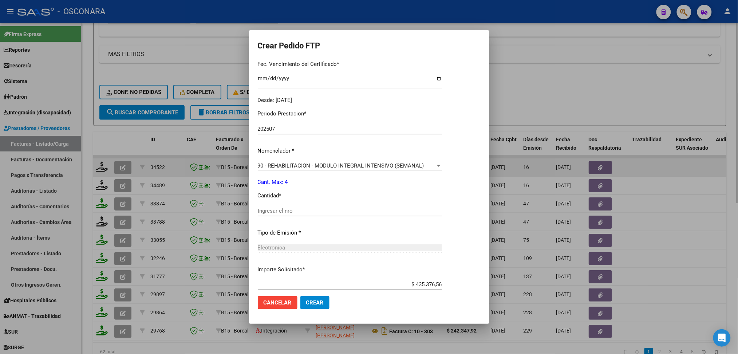
click at [287, 209] on input "Ingresar el nro" at bounding box center [350, 211] width 184 height 7
type input "4"
click at [301, 296] on button "Crear" at bounding box center [315, 302] width 29 height 13
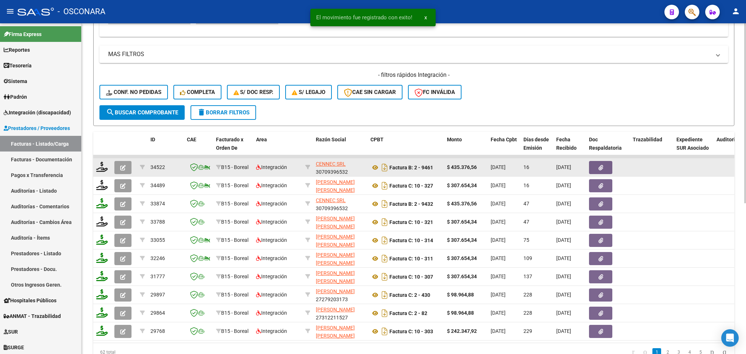
click at [125, 165] on icon "button" at bounding box center [122, 167] width 5 height 5
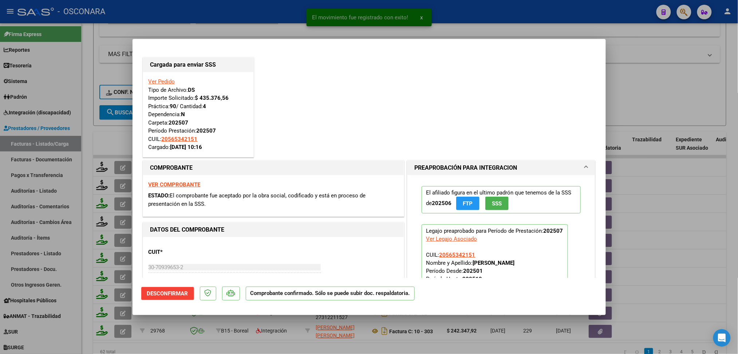
click at [109, 142] on div at bounding box center [369, 177] width 738 height 354
type input "$ 0,00"
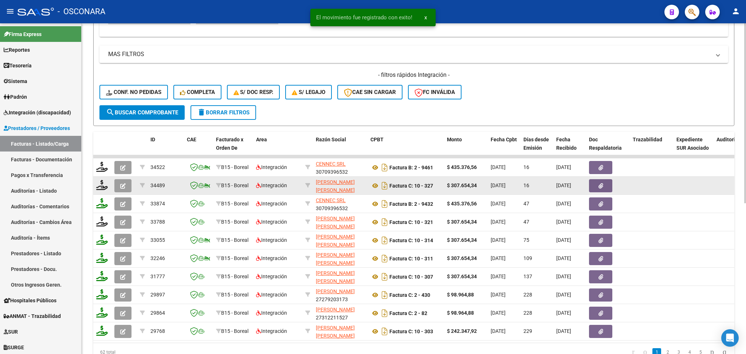
click at [126, 183] on button "button" at bounding box center [122, 185] width 17 height 13
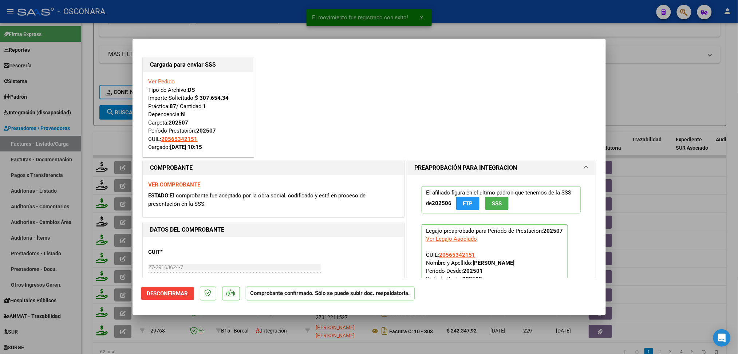
click at [113, 133] on div at bounding box center [369, 177] width 738 height 354
type input "$ 0,00"
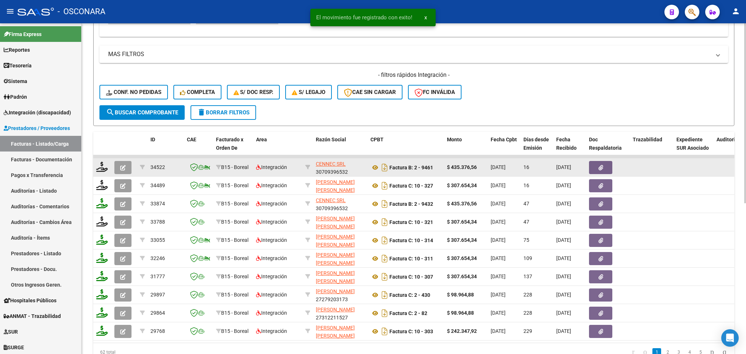
click at [119, 165] on button "button" at bounding box center [122, 167] width 17 height 13
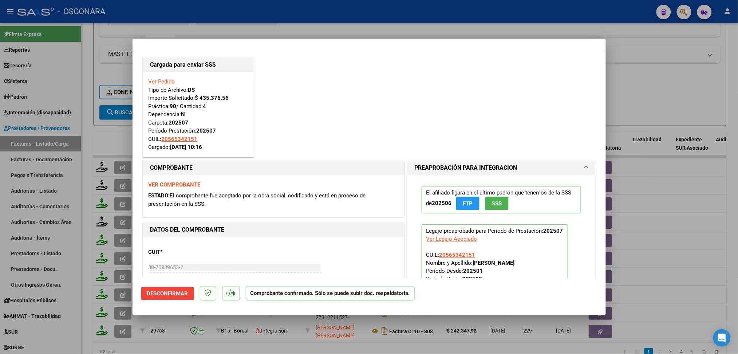
click at [109, 137] on div at bounding box center [369, 177] width 738 height 354
type input "$ 0,00"
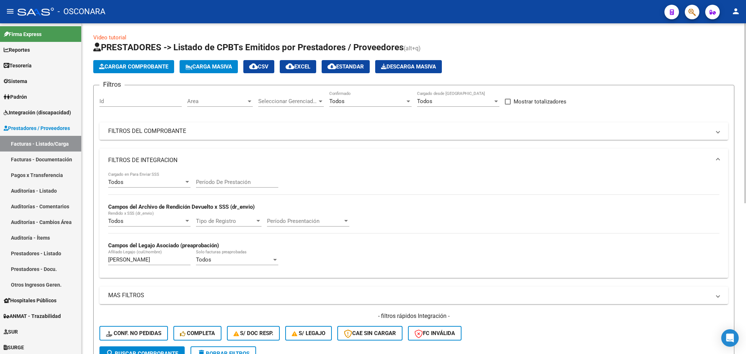
scroll to position [0, 0]
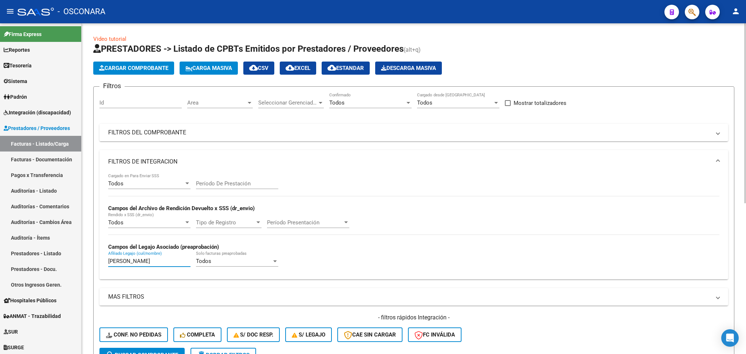
drag, startPoint x: 183, startPoint y: 259, endPoint x: 82, endPoint y: 254, distance: 101.4
click at [82, 254] on div "Video tutorial PRESTADORES -> Listado de CPBTs Emitidos por Prestadores / Prove…" at bounding box center [414, 325] width 664 height 604
paste input "DRIGUEZ LOPEZ MIA AGUSTINA"
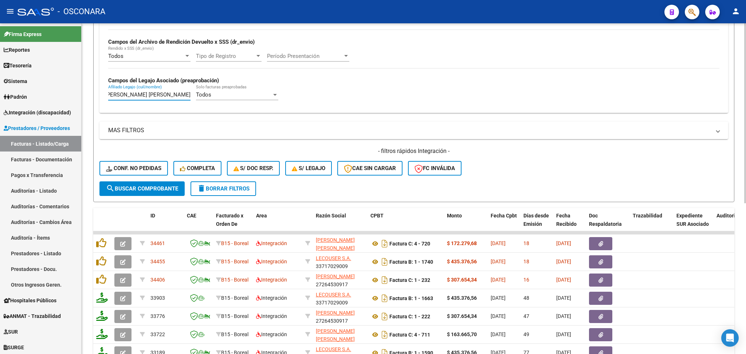
scroll to position [279, 0]
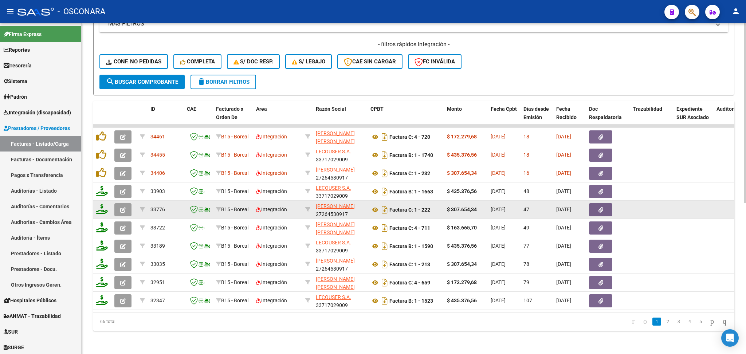
type input "RODRIGUEZ LOPEZ MIA AGUSTINA"
click at [126, 203] on button "button" at bounding box center [122, 209] width 17 height 13
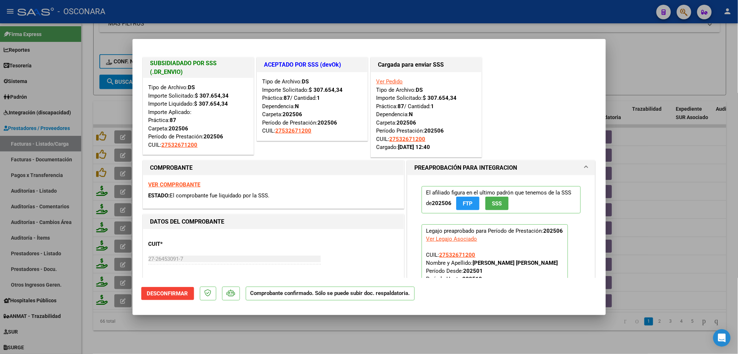
click at [251, 336] on div at bounding box center [369, 177] width 738 height 354
type input "$ 0,00"
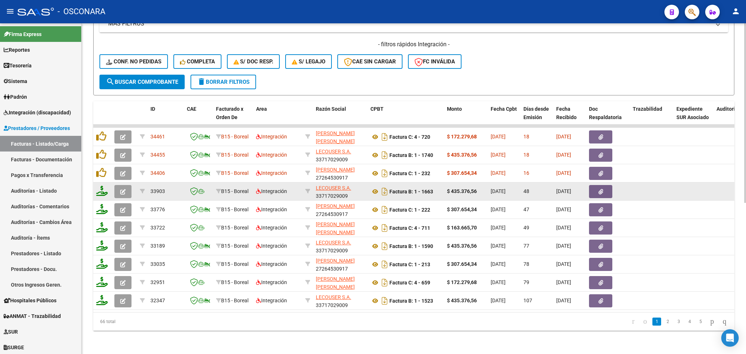
click at [122, 189] on icon "button" at bounding box center [122, 191] width 5 height 5
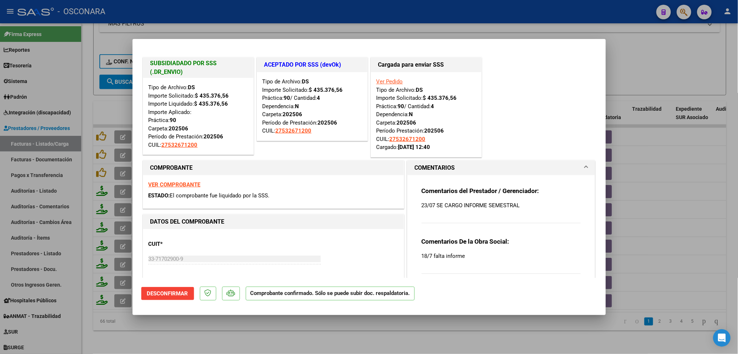
click at [242, 332] on div at bounding box center [369, 177] width 738 height 354
type input "$ 0,00"
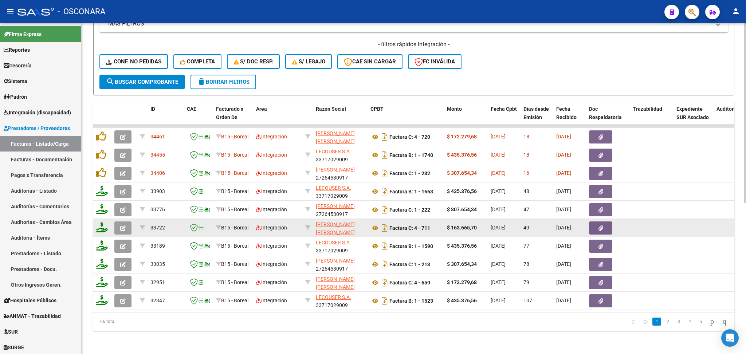
click at [122, 226] on icon "button" at bounding box center [122, 228] width 5 height 5
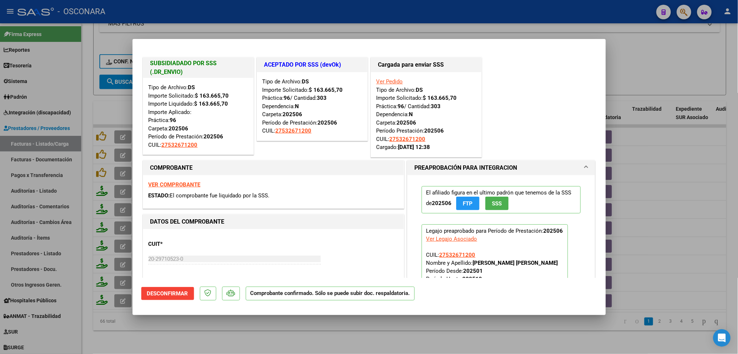
click at [228, 329] on div at bounding box center [369, 177] width 738 height 354
type input "$ 0,00"
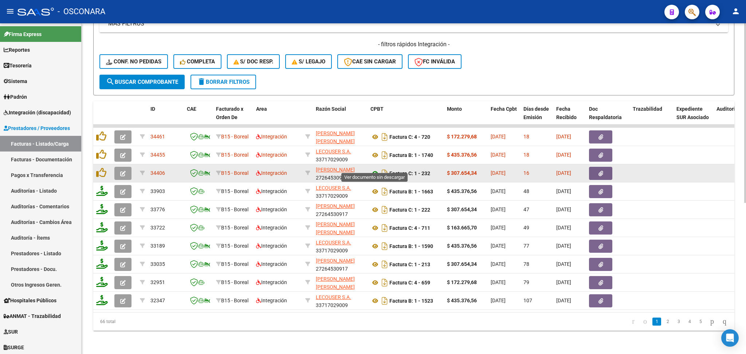
click at [376, 169] on icon at bounding box center [375, 173] width 9 height 9
click at [597, 167] on button "button" at bounding box center [600, 173] width 23 height 13
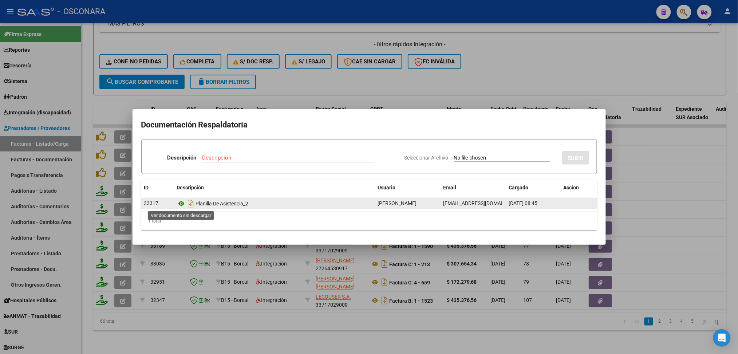
click at [183, 202] on icon at bounding box center [181, 203] width 9 height 9
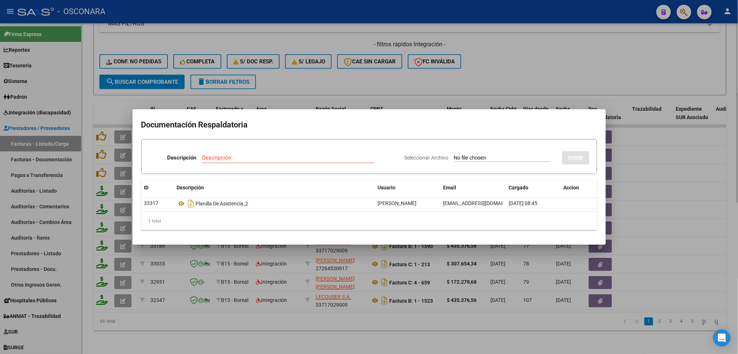
click at [293, 68] on div at bounding box center [369, 177] width 738 height 354
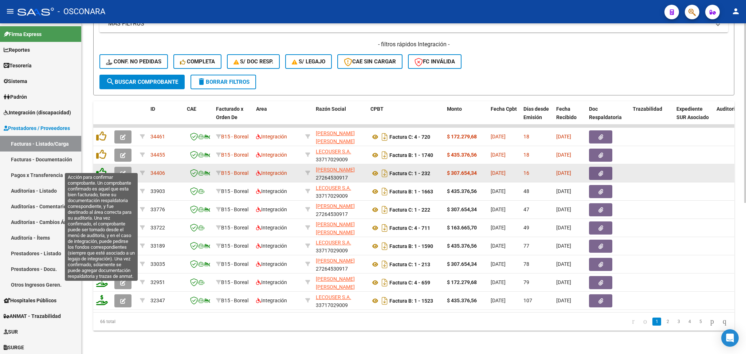
click at [102, 168] on icon at bounding box center [101, 173] width 10 height 10
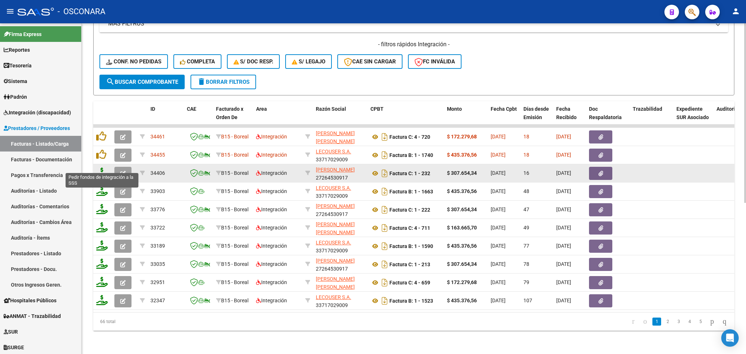
click at [102, 168] on icon at bounding box center [102, 173] width 12 height 10
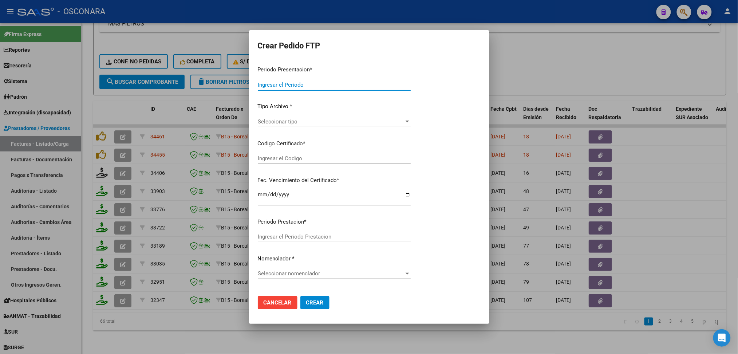
type input "202507"
type input "$ 307.654,34"
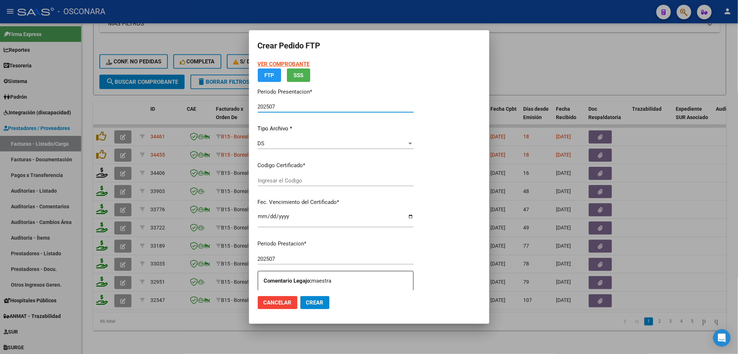
type input "arg01000532671202023030220290302cor234"
type input "2029-03-02"
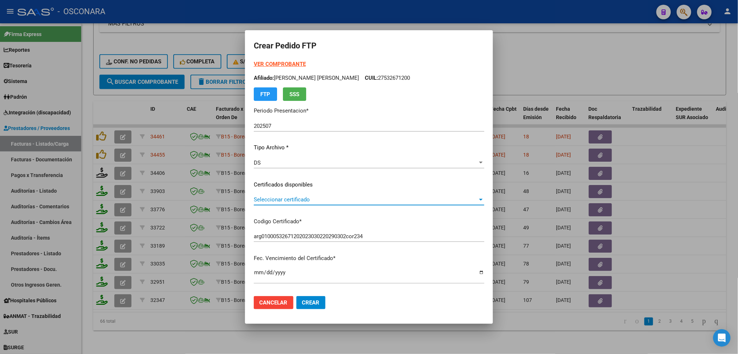
click at [289, 200] on span "Seleccionar certificado" at bounding box center [366, 199] width 224 height 7
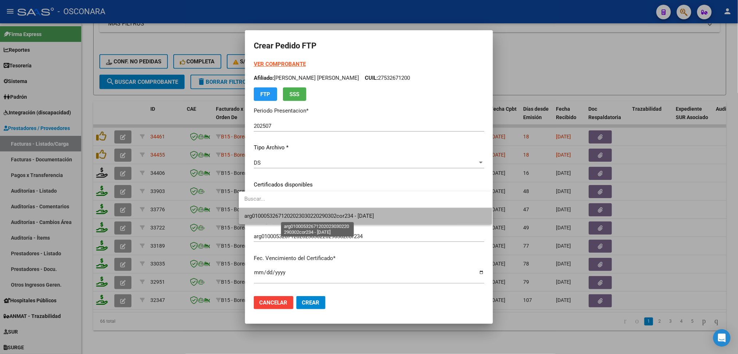
click at [290, 216] on span "arg01000532671202023030220290302cor234 - 2029-03-02" at bounding box center [310, 216] width 130 height 7
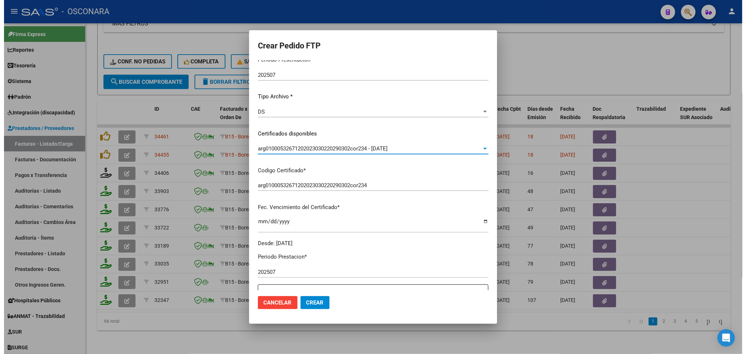
scroll to position [194, 0]
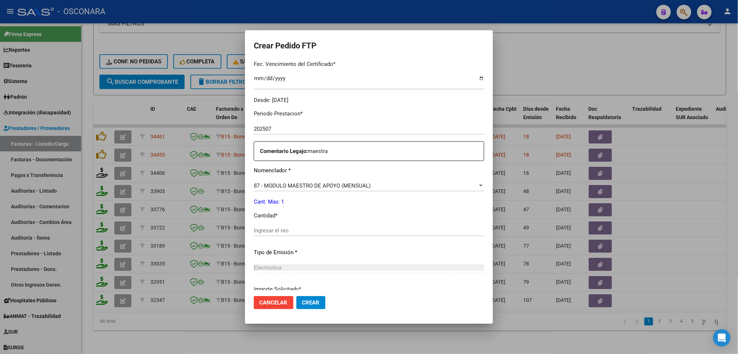
click at [277, 233] on input "Ingresar el nro" at bounding box center [369, 230] width 231 height 7
type input "1"
click at [297, 296] on button "Crear" at bounding box center [311, 302] width 29 height 13
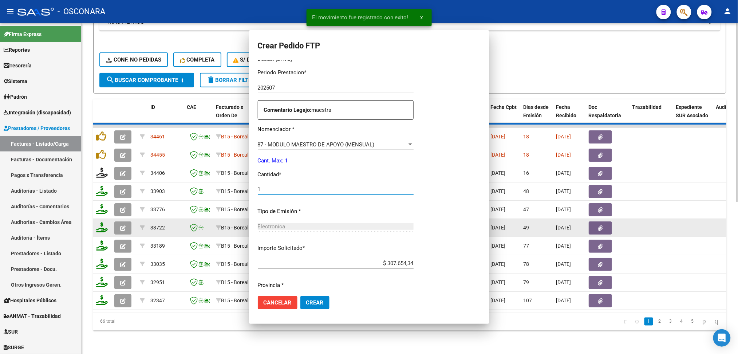
scroll to position [0, 0]
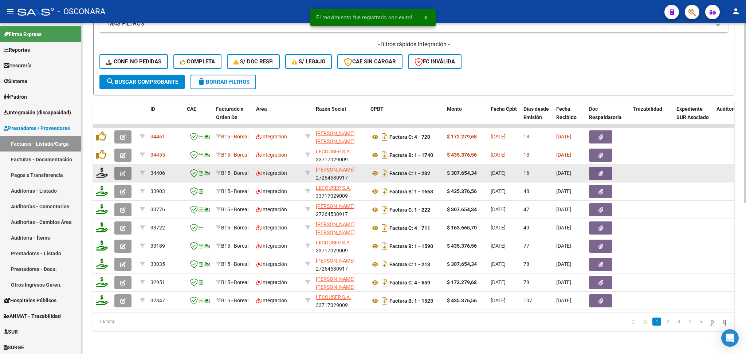
click at [122, 171] on icon "button" at bounding box center [122, 173] width 5 height 5
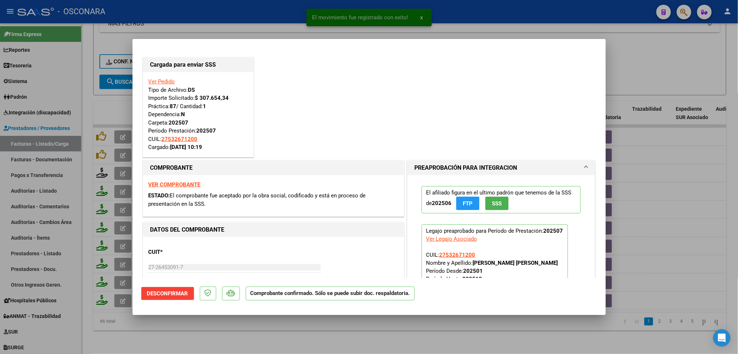
click at [234, 328] on div at bounding box center [369, 177] width 738 height 354
type input "$ 0,00"
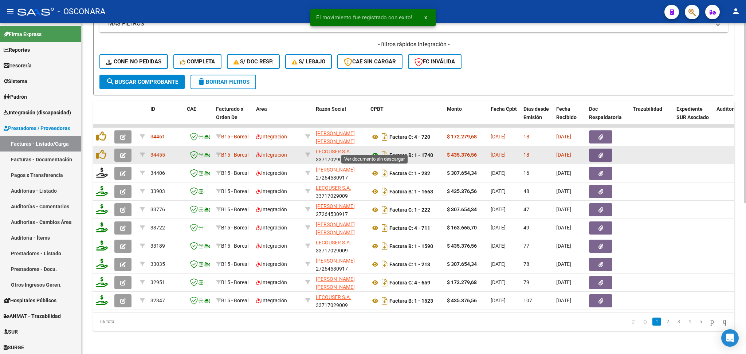
click at [375, 151] on icon at bounding box center [375, 155] width 9 height 9
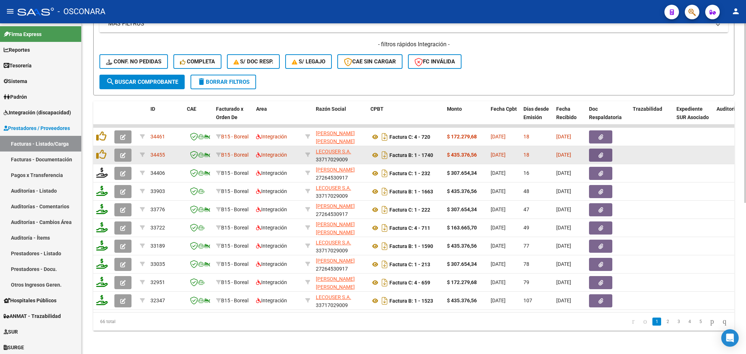
click at [599, 153] on icon "button" at bounding box center [601, 155] width 5 height 5
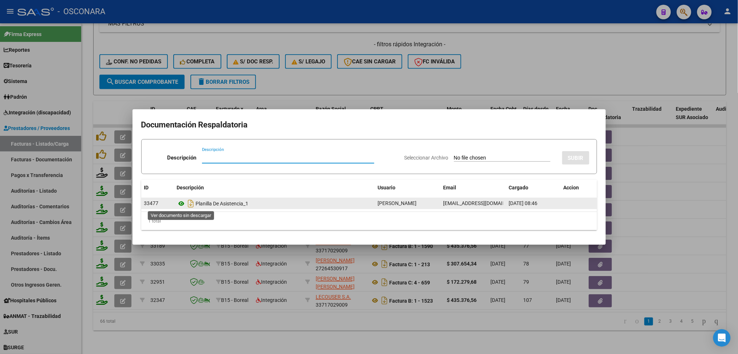
click at [184, 203] on icon at bounding box center [181, 203] width 9 height 9
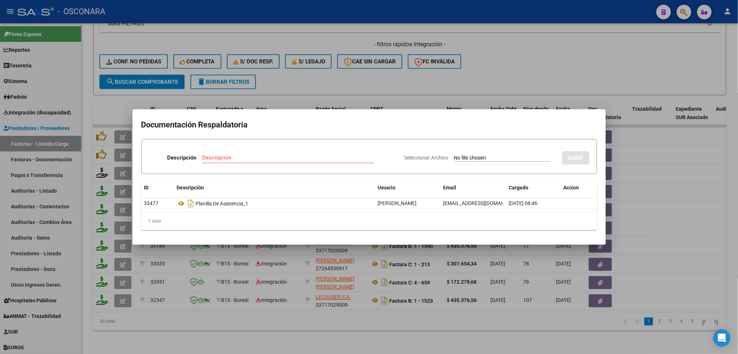
click at [298, 71] on div at bounding box center [369, 177] width 738 height 354
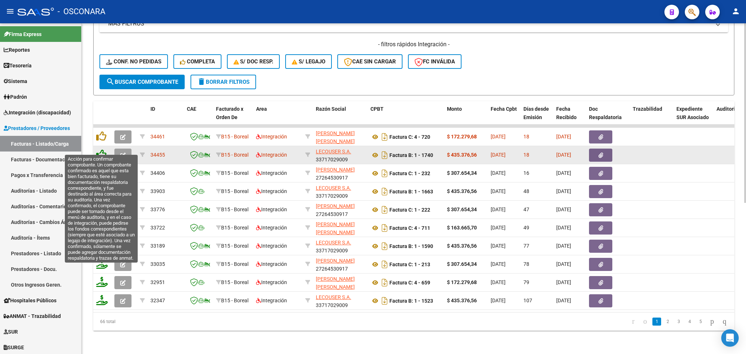
click at [101, 149] on icon at bounding box center [101, 154] width 10 height 10
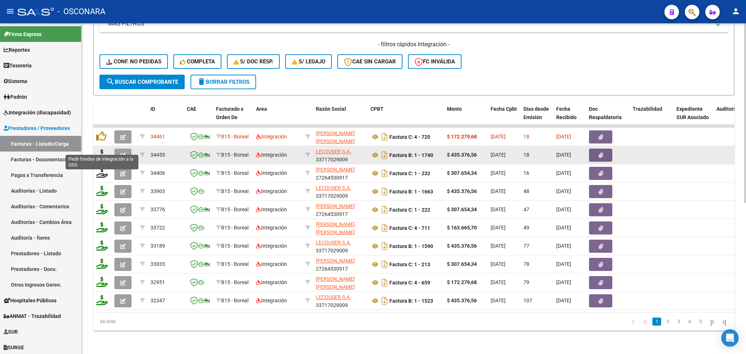
click at [102, 149] on icon at bounding box center [102, 154] width 12 height 10
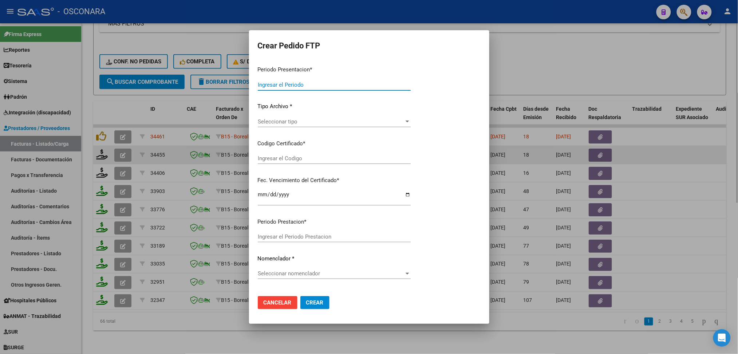
type input "202507"
type input "$ 435.376,56"
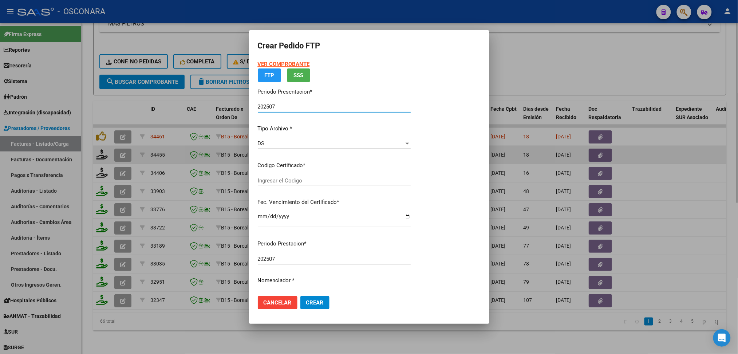
type input "arg01000532671202023030220290302cor234"
type input "2029-03-02"
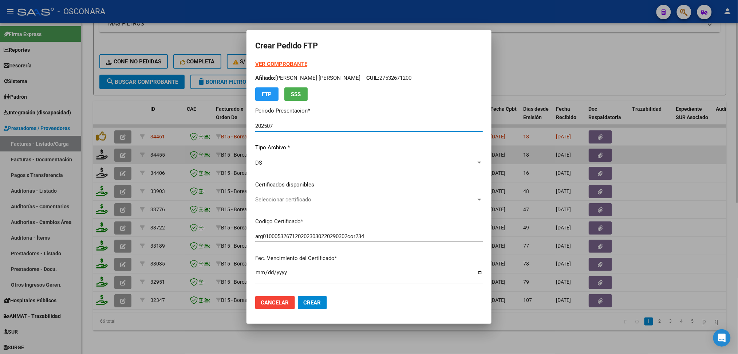
click at [290, 200] on span "Seleccionar certificado" at bounding box center [365, 199] width 221 height 7
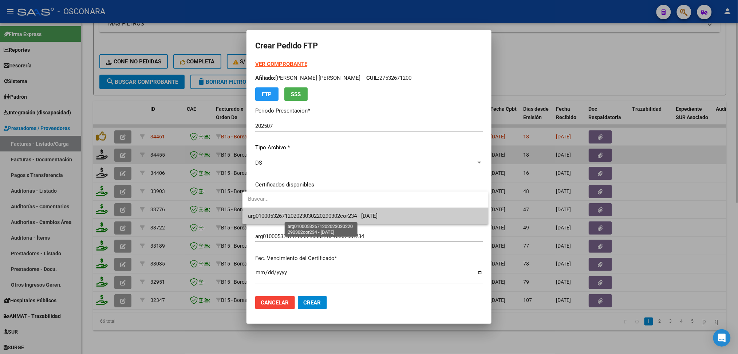
click at [287, 214] on span "arg01000532671202023030220290302cor234 - 2029-03-02" at bounding box center [313, 216] width 130 height 7
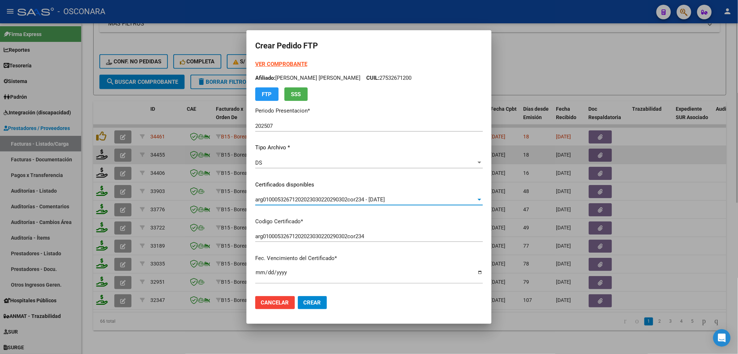
scroll to position [194, 0]
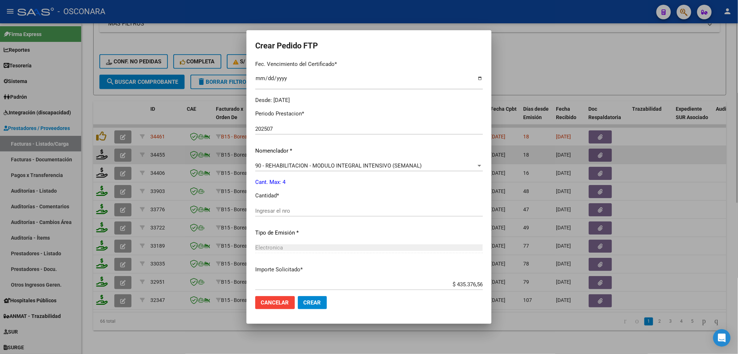
click at [281, 212] on input "Ingresar el nro" at bounding box center [369, 211] width 228 height 7
type input "4"
click at [298, 296] on button "Crear" at bounding box center [312, 302] width 29 height 13
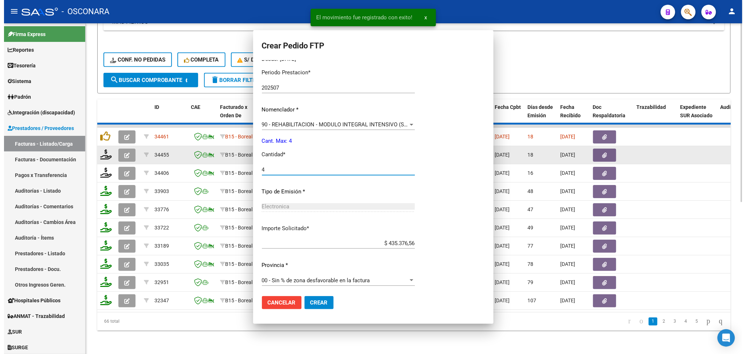
scroll to position [0, 0]
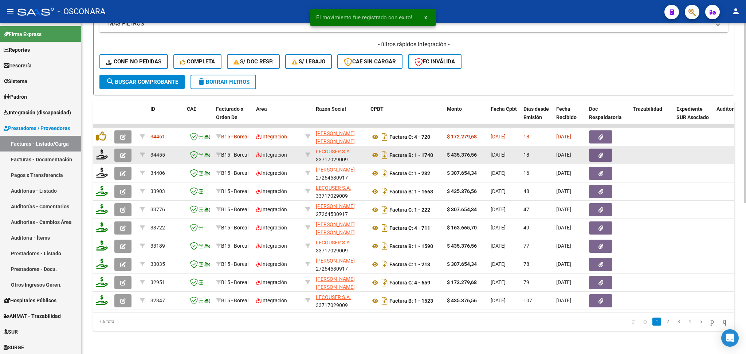
click at [127, 149] on button "button" at bounding box center [122, 155] width 17 height 13
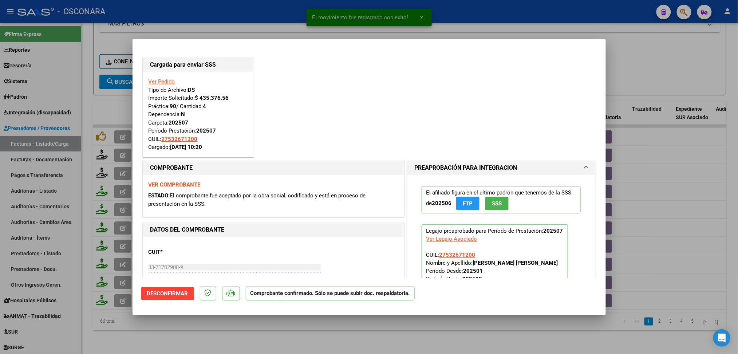
click at [260, 336] on div at bounding box center [369, 177] width 738 height 354
type input "$ 0,00"
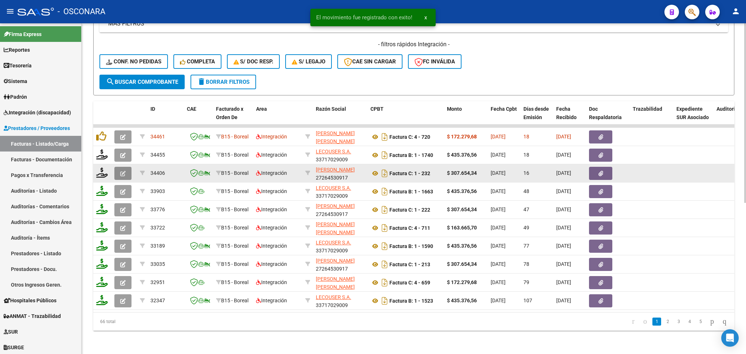
click at [124, 171] on icon "button" at bounding box center [122, 173] width 5 height 5
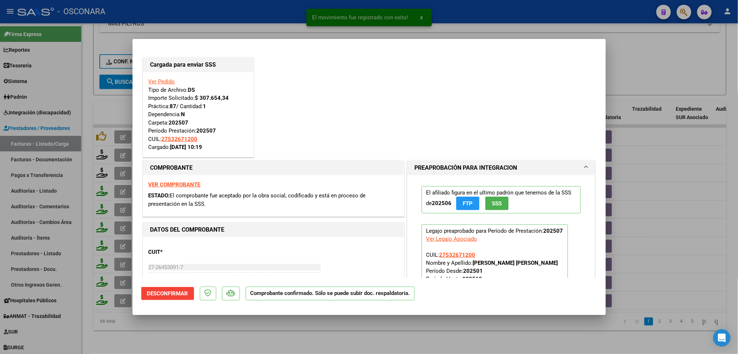
click at [206, 337] on div at bounding box center [369, 177] width 738 height 354
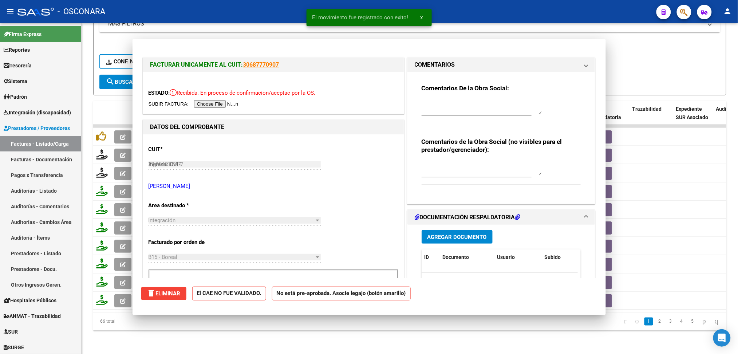
type input "$ 0,00"
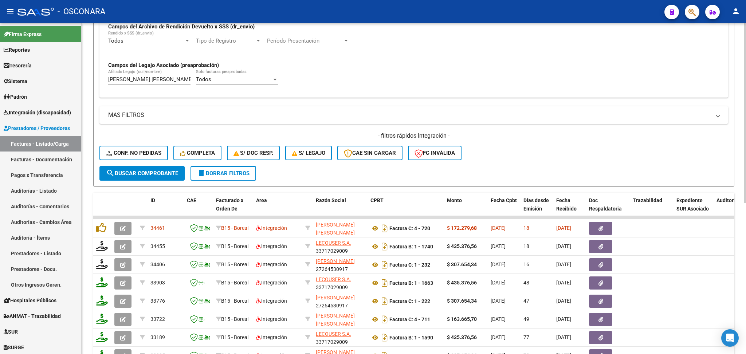
scroll to position [0, 3]
drag, startPoint x: 191, startPoint y: 78, endPoint x: 132, endPoint y: 76, distance: 59.4
click at [132, 76] on div "Todos Cargado en Para Enviar SSS Período De Prestación Campos del Archivo de Re…" at bounding box center [413, 42] width 611 height 100
drag, startPoint x: 179, startPoint y: 77, endPoint x: 87, endPoint y: 80, distance: 91.5
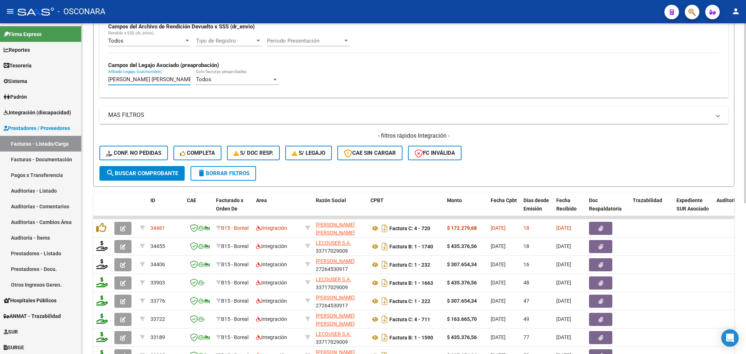
click at [87, 80] on div "Video tutorial PRESTADORES -> Listado de CPBTs Emitidos por Prestadores / Prove…" at bounding box center [414, 144] width 664 height 604
type input "A"
paste input "RODRIGUEZ HEREDIA FELIPE"
type input "RODRIGUEZ HEREDIA FELIPE"
click at [141, 174] on span "search Buscar Comprobante" at bounding box center [142, 173] width 72 height 7
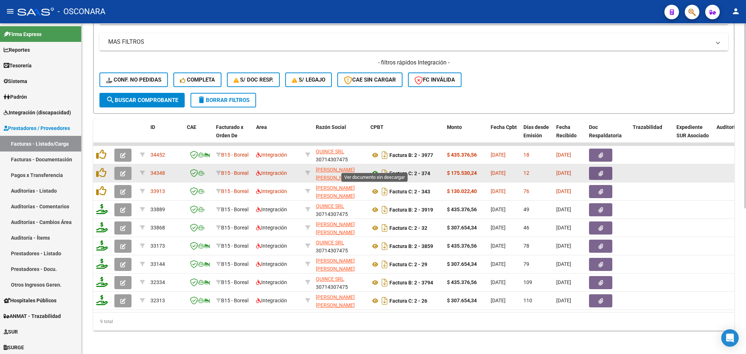
click at [375, 169] on icon at bounding box center [375, 173] width 9 height 9
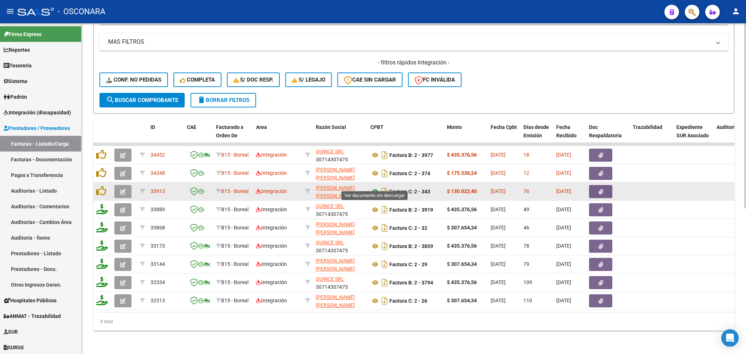
click at [377, 187] on icon at bounding box center [375, 191] width 9 height 9
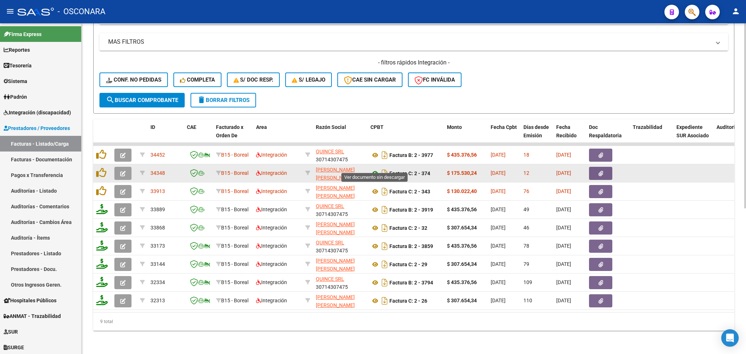
click at [374, 169] on icon at bounding box center [375, 173] width 9 height 9
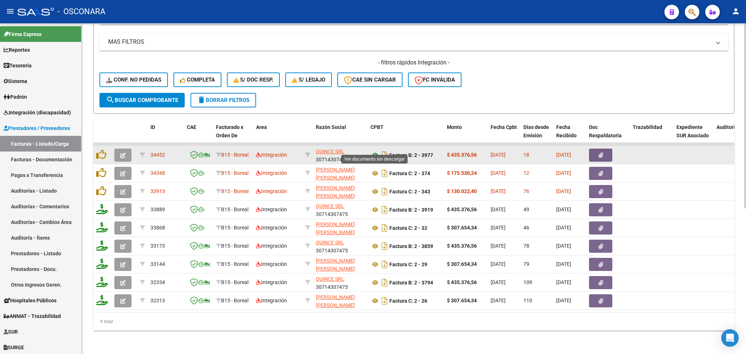
click at [376, 151] on icon at bounding box center [375, 155] width 9 height 9
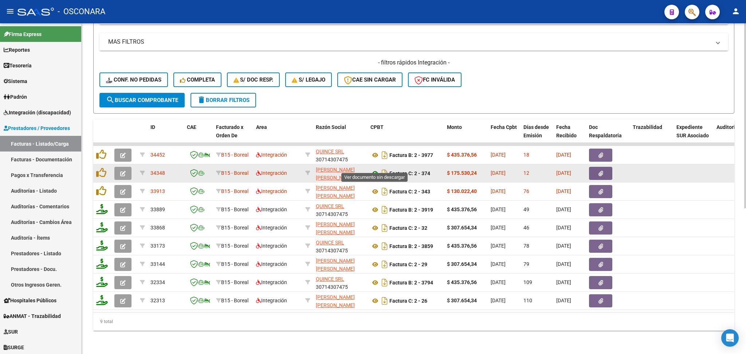
click at [375, 169] on icon at bounding box center [375, 173] width 9 height 9
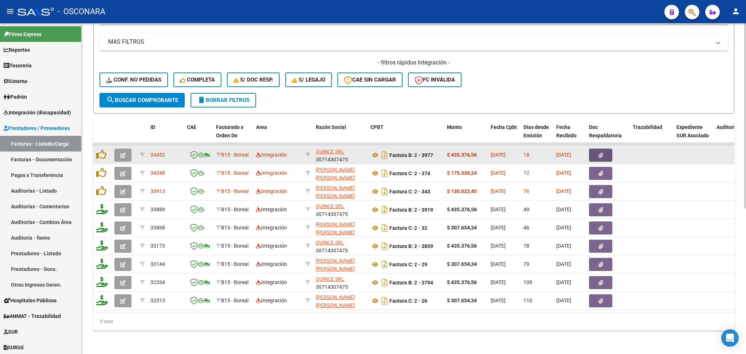
click at [607, 149] on button "button" at bounding box center [600, 155] width 23 height 13
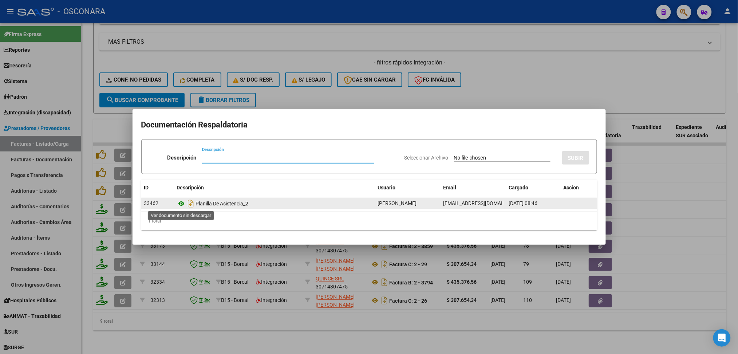
click at [181, 203] on icon at bounding box center [181, 203] width 9 height 9
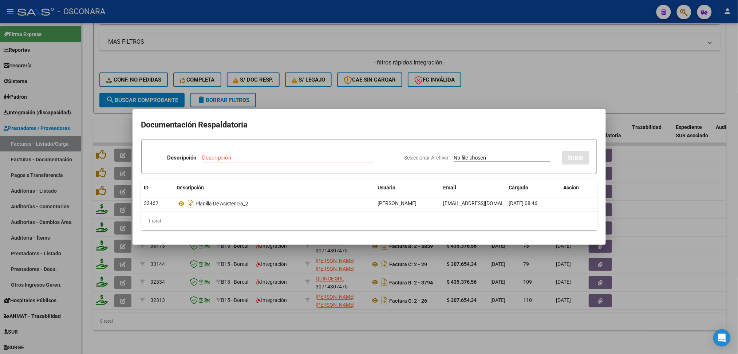
click at [507, 71] on div at bounding box center [369, 177] width 738 height 354
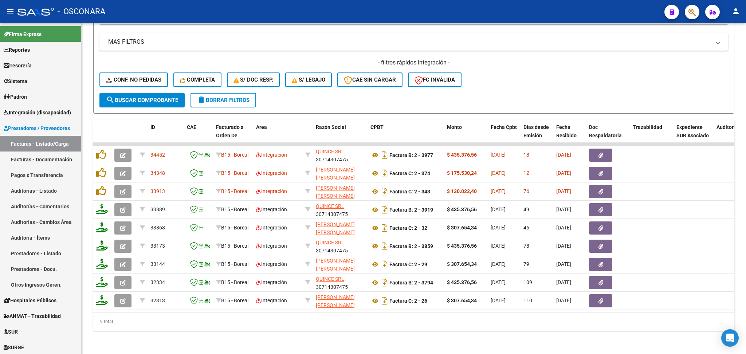
click at [94, 148] on datatable-body-cell at bounding box center [102, 155] width 18 height 18
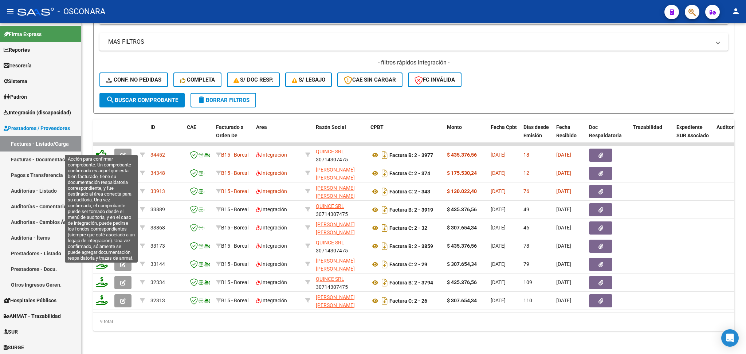
click at [99, 149] on icon at bounding box center [101, 154] width 10 height 10
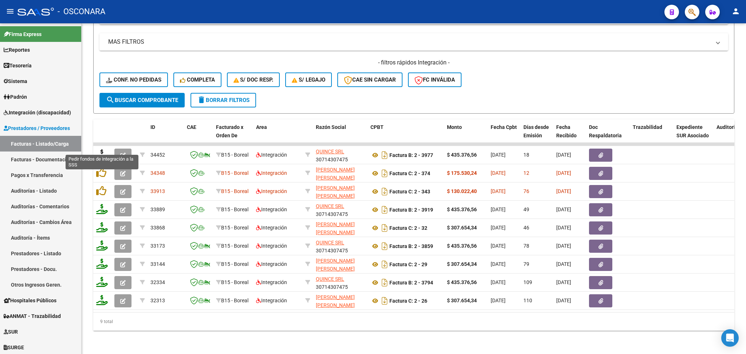
click at [103, 149] on icon at bounding box center [102, 154] width 12 height 10
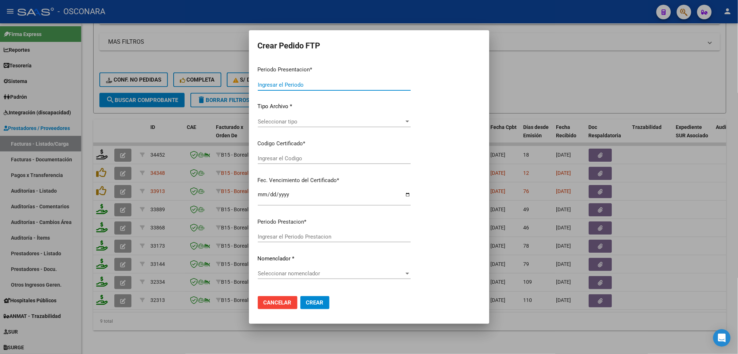
type input "202507"
type input "$ 435.376,56"
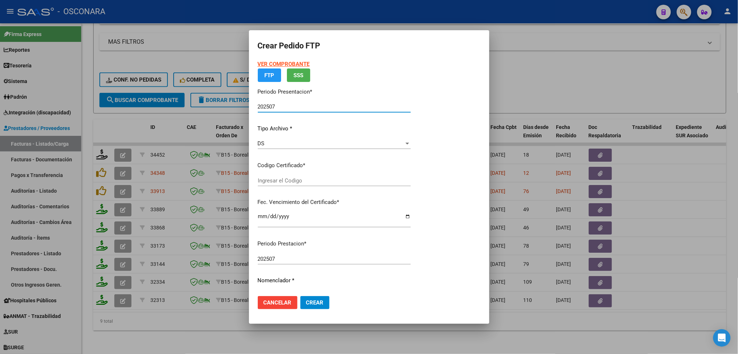
type input "ARG0200057953032-20241108-20291108"
type input "2029-11-08"
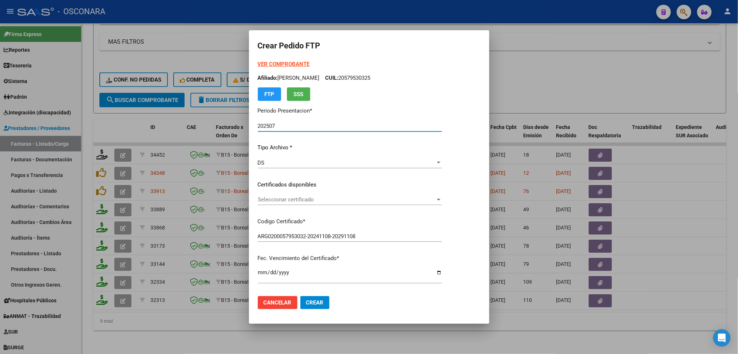
click at [299, 203] on div "Seleccionar certificado Seleccionar certificado" at bounding box center [350, 199] width 184 height 11
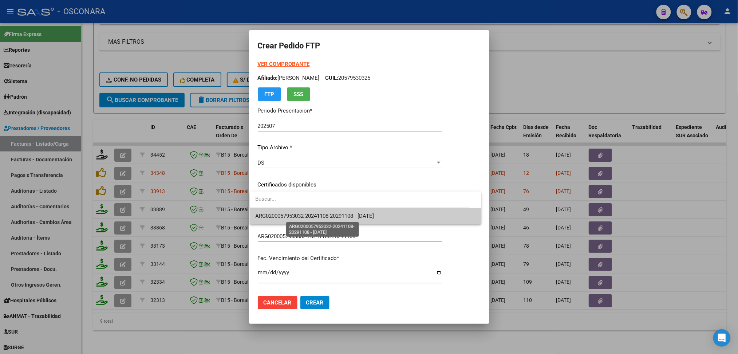
click at [300, 217] on span "ARG0200057953032-20241108-20291108 - 2029-11-08" at bounding box center [315, 216] width 119 height 7
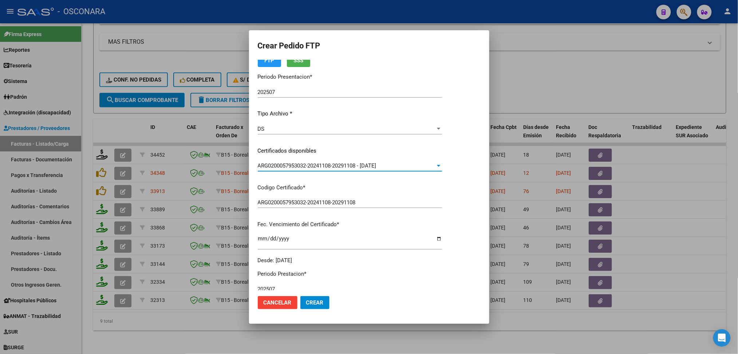
scroll to position [194, 0]
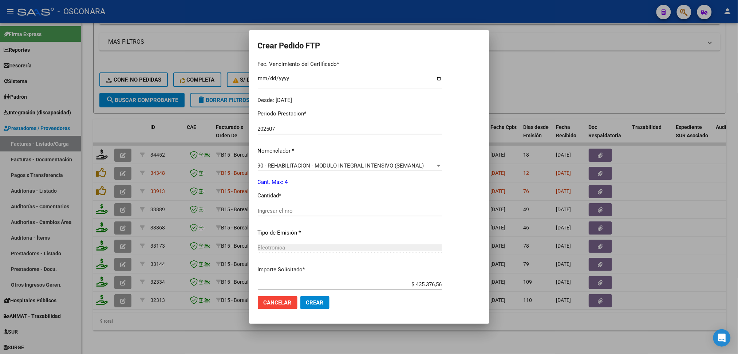
click at [287, 206] on div "Ingresar el nro" at bounding box center [350, 210] width 184 height 11
type input "4"
click at [301, 296] on button "Crear" at bounding box center [315, 302] width 29 height 13
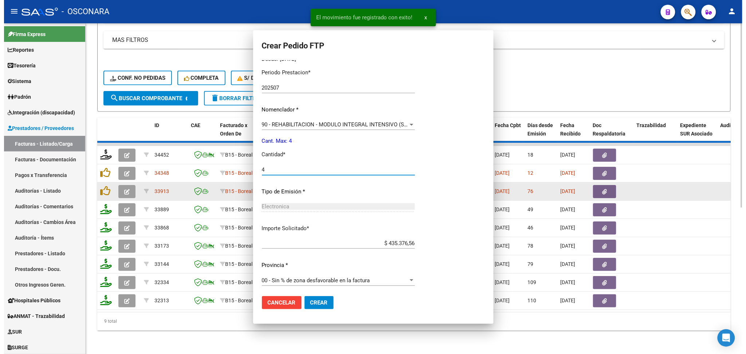
scroll to position [0, 0]
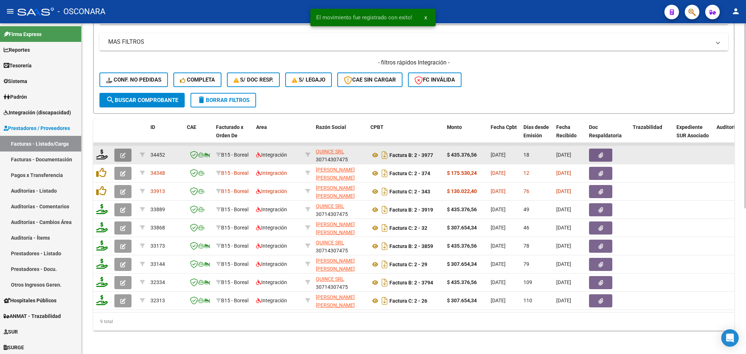
click at [123, 152] on button "button" at bounding box center [122, 155] width 17 height 13
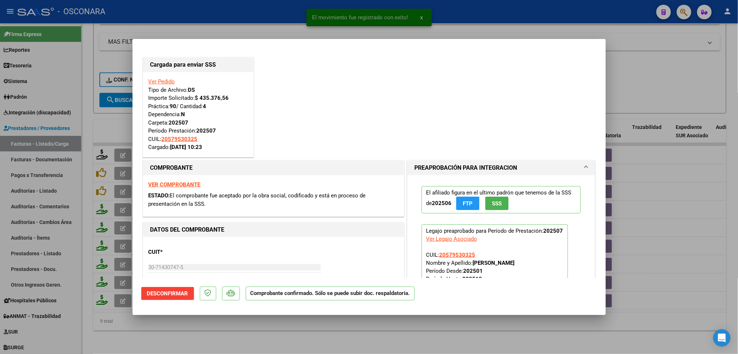
click at [236, 332] on div at bounding box center [369, 177] width 738 height 354
type input "$ 0,00"
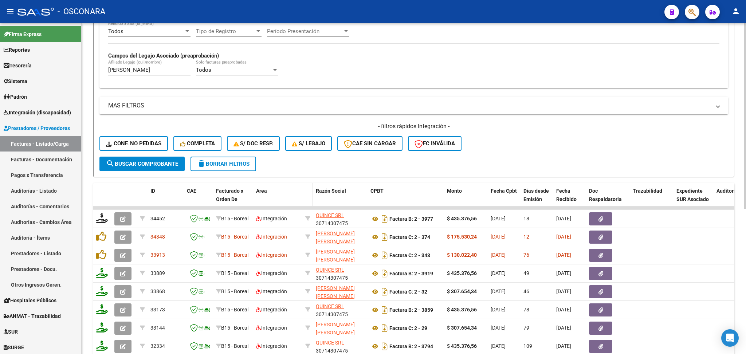
scroll to position [66, 0]
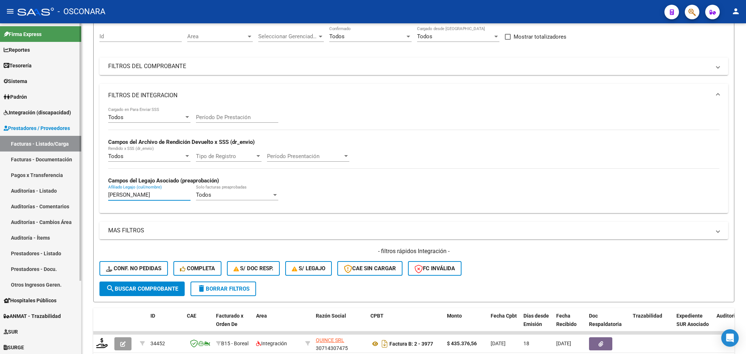
drag, startPoint x: 179, startPoint y: 192, endPoint x: 58, endPoint y: 193, distance: 121.7
click at [58, 193] on mat-sidenav-container "Firma Express Reportes Ingresos Percibidos Análisis de todos los conceptos (his…" at bounding box center [373, 188] width 746 height 331
paste input "EYNA AARON"
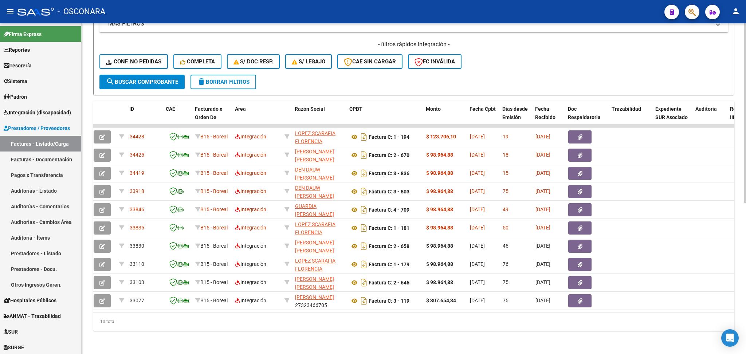
scroll to position [0, 0]
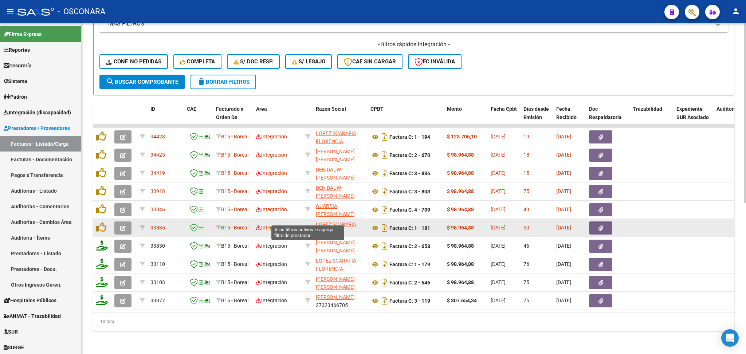
type input "REYNA AARON"
click at [307, 225] on icon at bounding box center [307, 227] width 5 height 5
type input "27367739458"
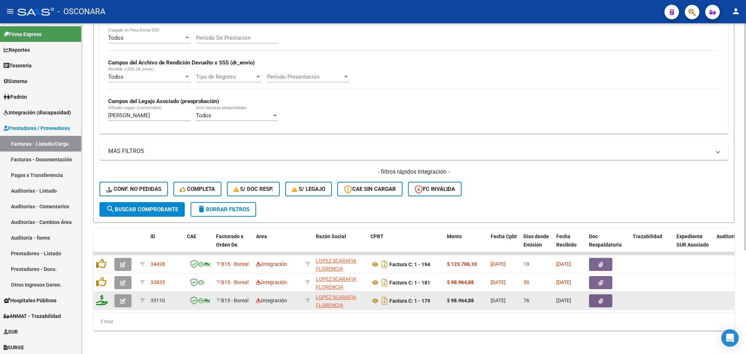
click at [121, 298] on icon "button" at bounding box center [122, 300] width 5 height 5
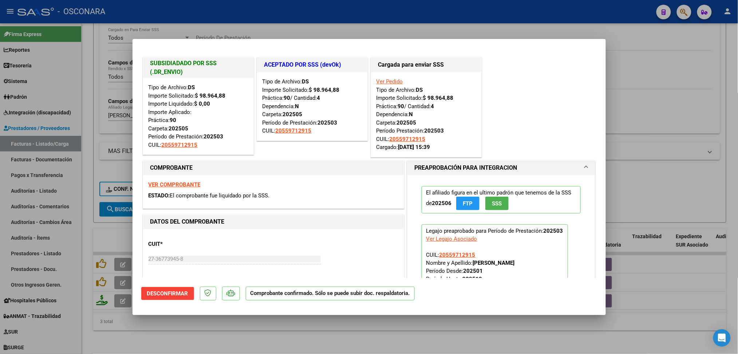
click at [197, 337] on div at bounding box center [369, 177] width 738 height 354
type input "$ 0,00"
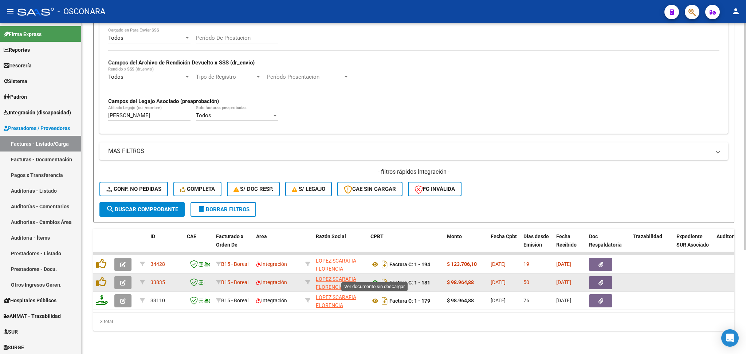
click at [375, 278] on icon at bounding box center [375, 282] width 9 height 9
click at [602, 280] on icon "button" at bounding box center [601, 282] width 5 height 5
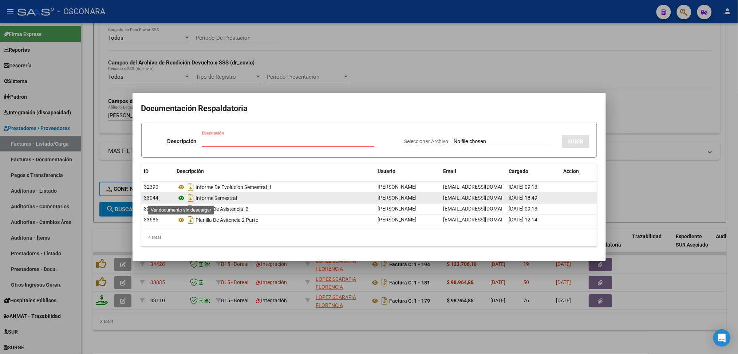
click at [182, 199] on icon at bounding box center [181, 198] width 9 height 9
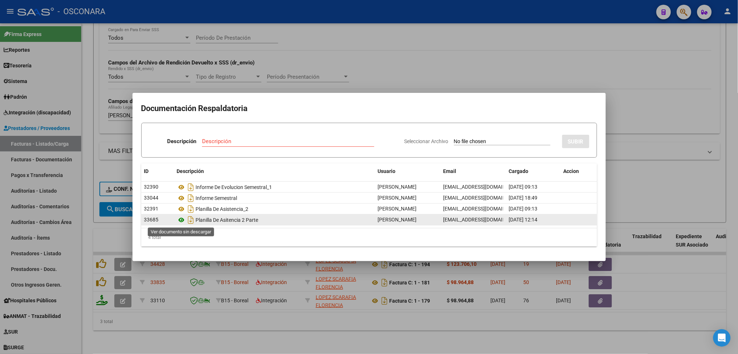
click at [182, 219] on icon at bounding box center [181, 220] width 9 height 9
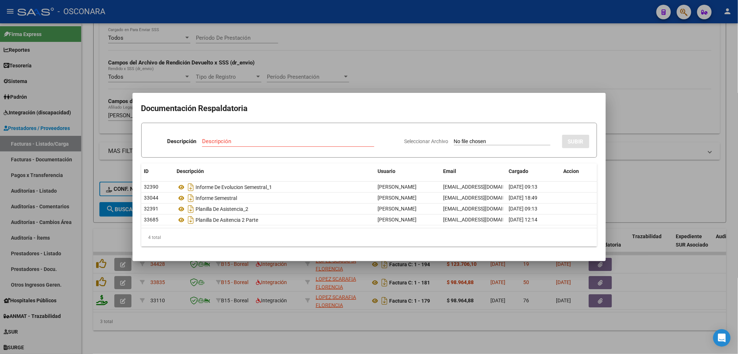
click at [297, 318] on div at bounding box center [369, 177] width 738 height 354
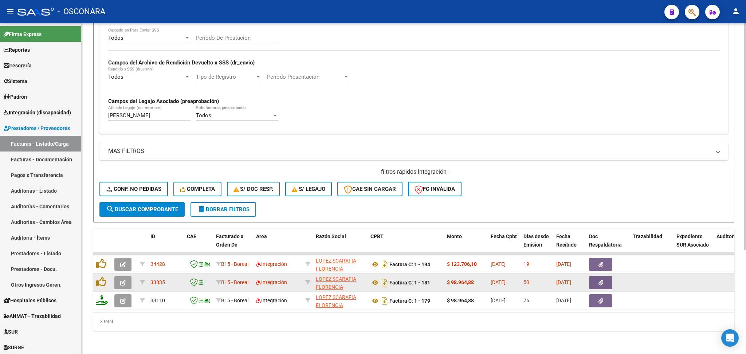
click at [599, 280] on icon "button" at bounding box center [601, 282] width 5 height 5
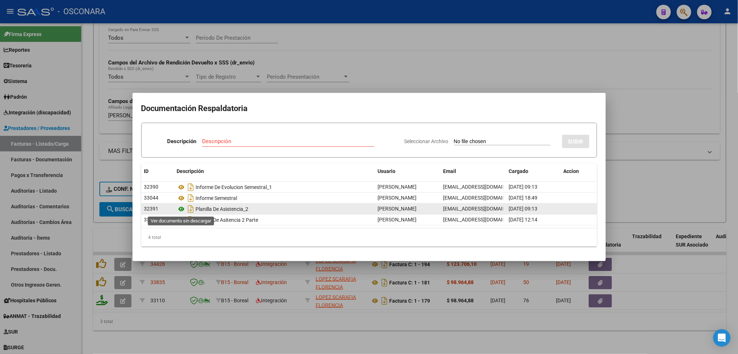
click at [182, 205] on icon at bounding box center [181, 209] width 9 height 9
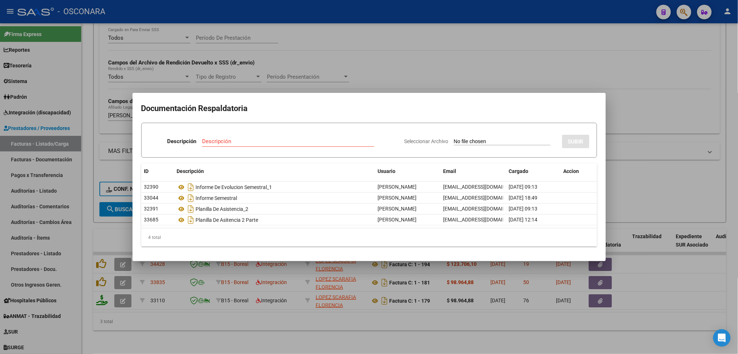
click at [353, 85] on div at bounding box center [369, 177] width 738 height 354
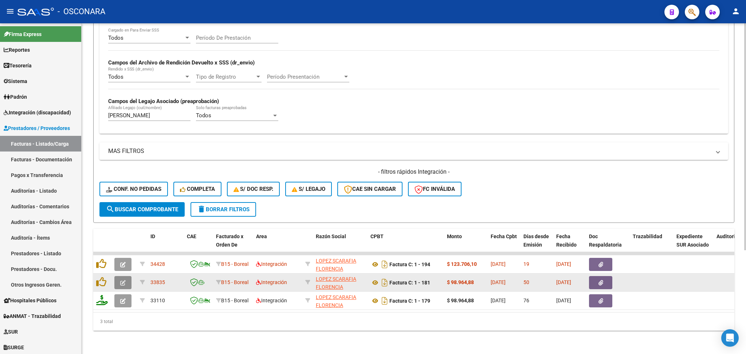
click at [125, 280] on icon "button" at bounding box center [122, 282] width 5 height 5
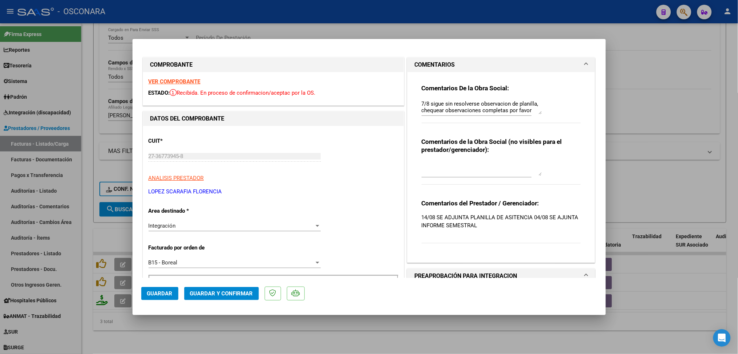
click at [422, 102] on textarea "7/8 sigue sin resolverse observacion de planilla, chequear observaciones comple…" at bounding box center [482, 107] width 120 height 15
drag, startPoint x: 504, startPoint y: 111, endPoint x: 409, endPoint y: 93, distance: 96.7
click at [409, 93] on div "Comentarios De la Obra Social: 19/8 subieron el final de una planilla que no re…" at bounding box center [502, 167] width 188 height 191
type textarea "19/8 subieron el final de una planilla que no refiere a este paciente, chequear…"
click at [165, 290] on button "Guardar" at bounding box center [159, 293] width 37 height 13
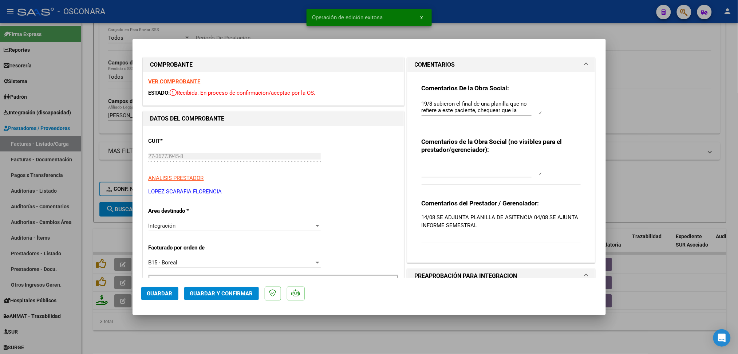
click at [208, 342] on div at bounding box center [369, 177] width 738 height 354
type input "$ 0,00"
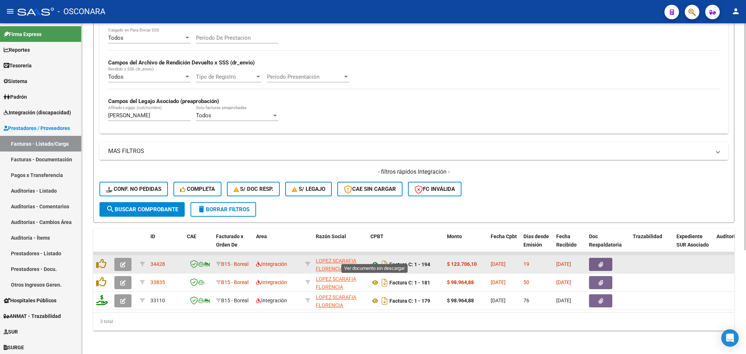
click at [375, 260] on icon at bounding box center [375, 264] width 9 height 9
click at [605, 259] on button "button" at bounding box center [600, 264] width 23 height 13
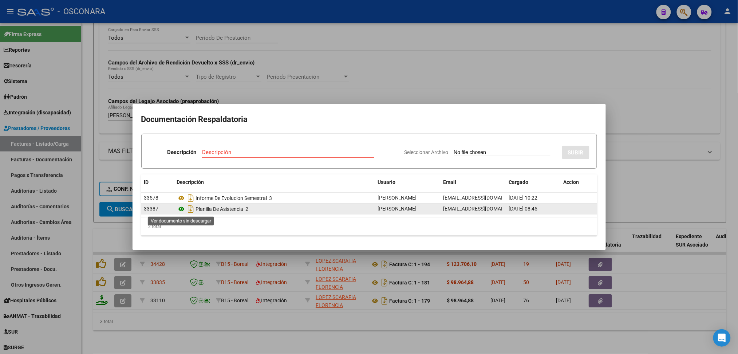
click at [182, 206] on icon at bounding box center [181, 209] width 9 height 9
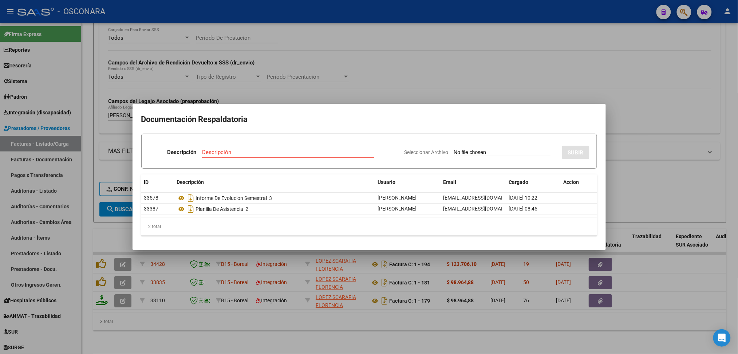
click at [122, 256] on div at bounding box center [369, 177] width 738 height 354
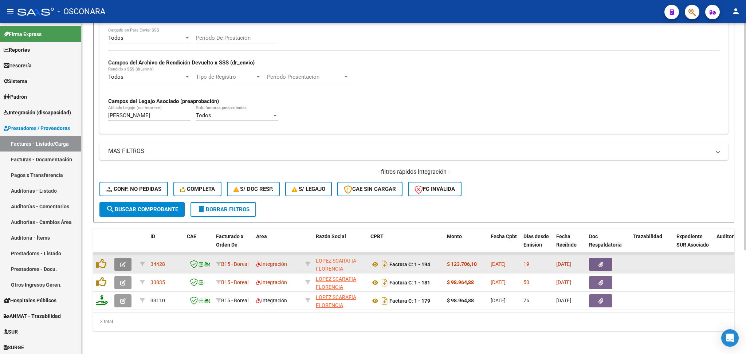
click at [124, 262] on icon "button" at bounding box center [122, 264] width 5 height 5
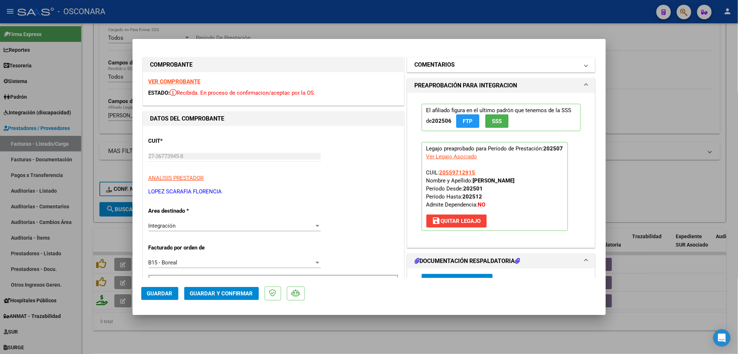
click at [435, 66] on h1 "COMENTARIOS" at bounding box center [435, 64] width 40 height 9
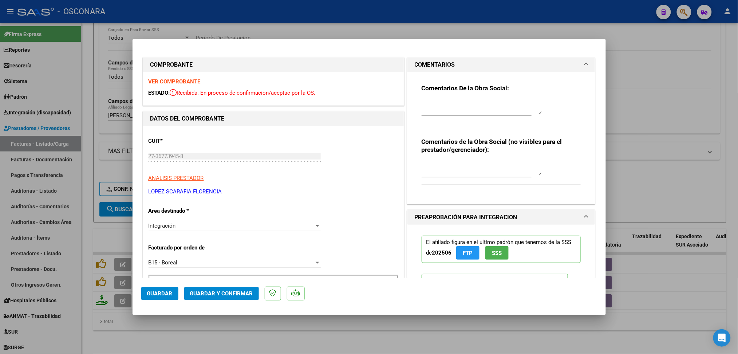
click at [427, 105] on textarea at bounding box center [482, 107] width 120 height 15
drag, startPoint x: 481, startPoint y: 108, endPoint x: 399, endPoint y: 106, distance: 82.7
type textarea "19/8 la planilla detalla fechas de atencion de marzo. No es correcto"
click at [170, 291] on span "Guardar" at bounding box center [160, 293] width 26 height 7
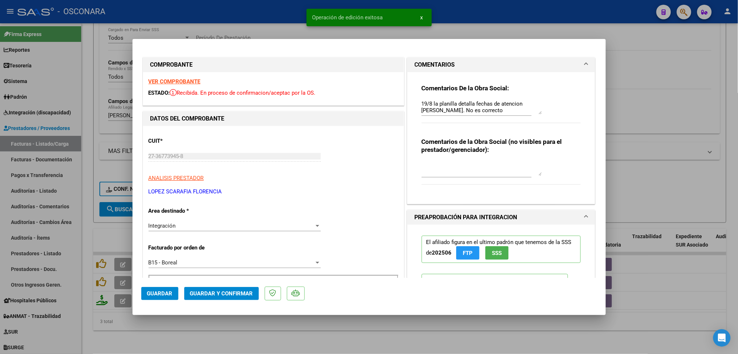
click at [230, 337] on div at bounding box center [369, 177] width 738 height 354
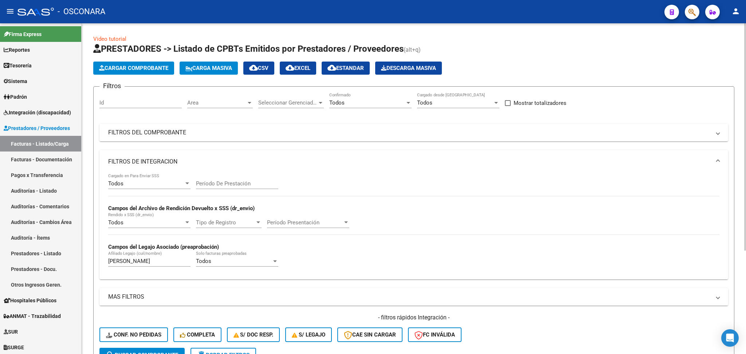
click at [403, 122] on div "Filtros Id Area Area Seleccionar Gerenciador Seleccionar Gerenciador Todos Conf…" at bounding box center [413, 220] width 629 height 255
click at [410, 138] on mat-expansion-panel-header "FILTROS DEL COMPROBANTE" at bounding box center [413, 132] width 629 height 17
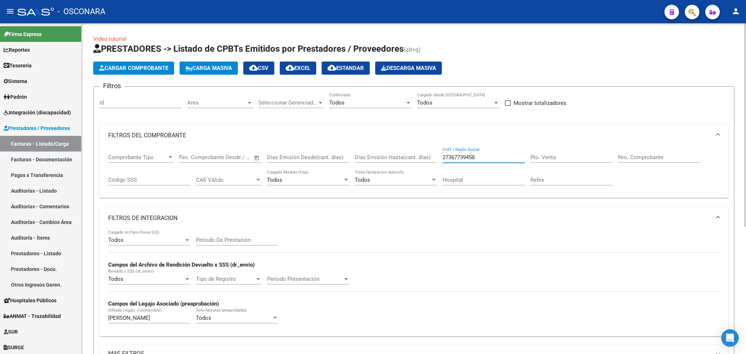
drag, startPoint x: 481, startPoint y: 158, endPoint x: 409, endPoint y: 157, distance: 71.0
click at [409, 157] on div "Comprobante Tipo Comprobante Tipo Start date – End date Fec. Comprobante Desde …" at bounding box center [413, 169] width 611 height 45
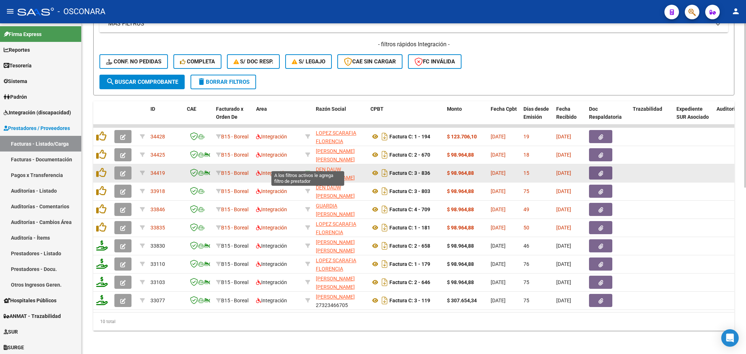
click at [307, 170] on icon at bounding box center [307, 172] width 5 height 5
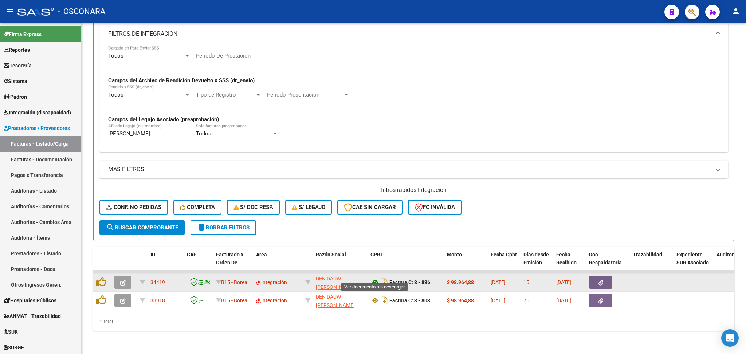
click at [375, 278] on icon at bounding box center [375, 282] width 9 height 9
click at [603, 280] on icon "button" at bounding box center [601, 282] width 5 height 5
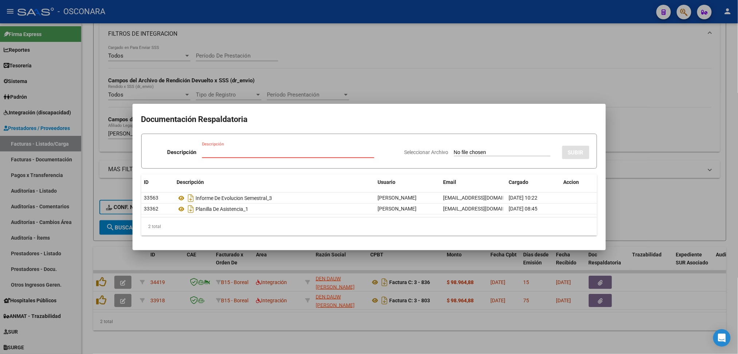
click at [310, 331] on div at bounding box center [369, 177] width 738 height 354
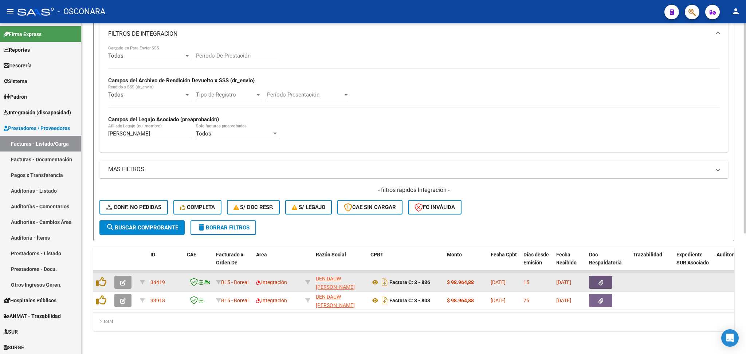
click at [604, 276] on button "button" at bounding box center [600, 282] width 23 height 13
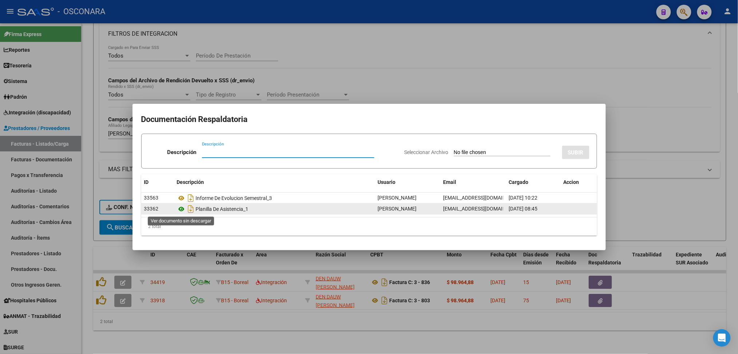
click at [181, 208] on icon at bounding box center [181, 209] width 9 height 9
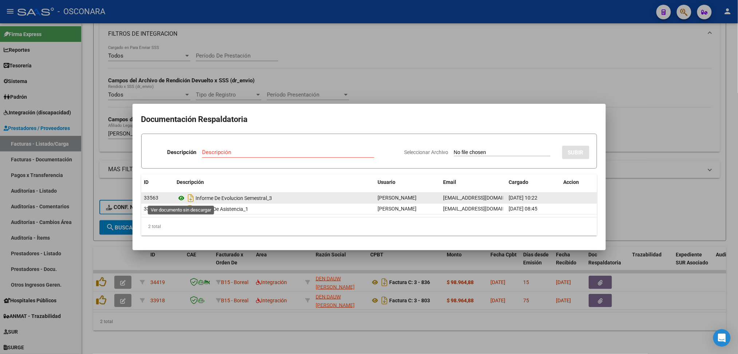
click at [183, 197] on icon at bounding box center [181, 198] width 9 height 9
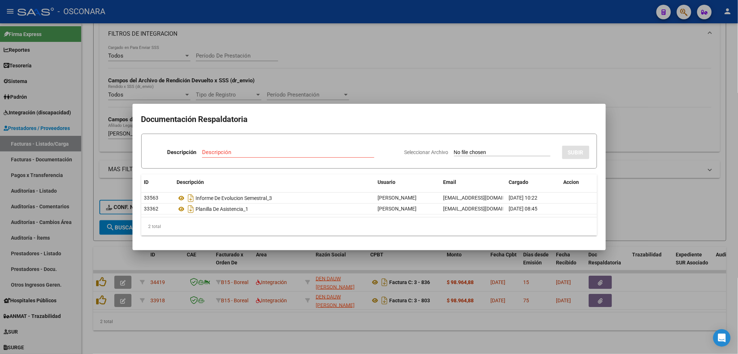
click at [333, 90] on div at bounding box center [369, 177] width 738 height 354
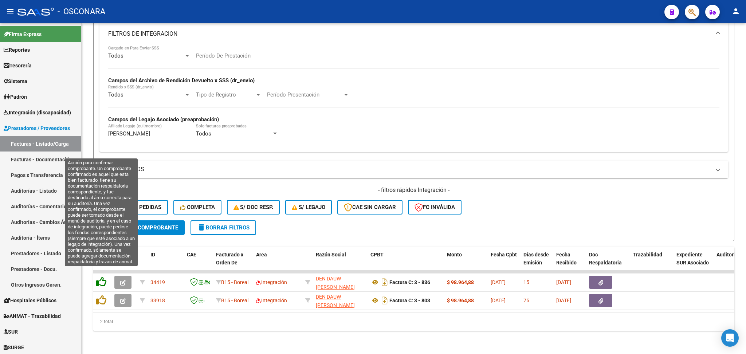
click at [106, 277] on icon at bounding box center [101, 282] width 10 height 10
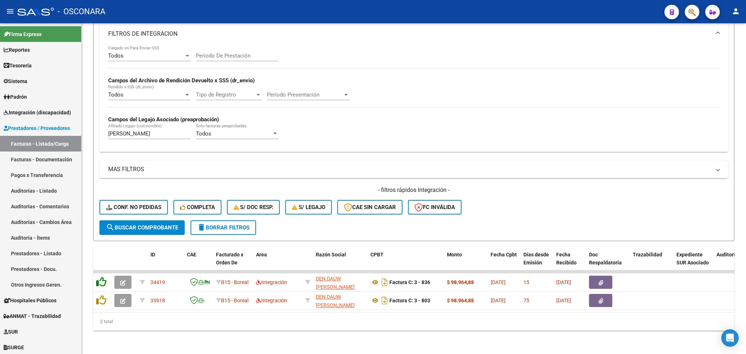
click at [103, 277] on icon at bounding box center [101, 282] width 10 height 10
click at [101, 277] on icon at bounding box center [102, 282] width 12 height 10
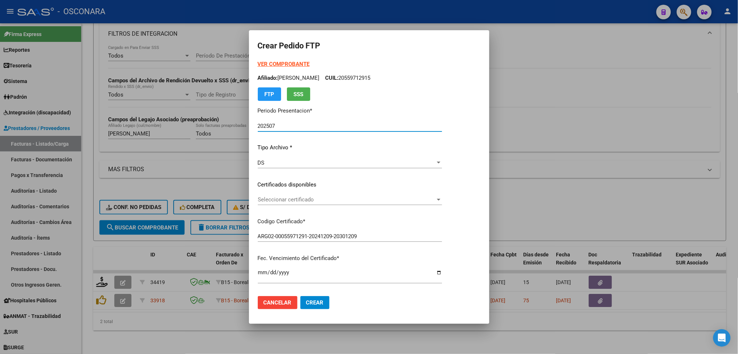
click at [296, 199] on span "Seleccionar certificado" at bounding box center [347, 199] width 178 height 7
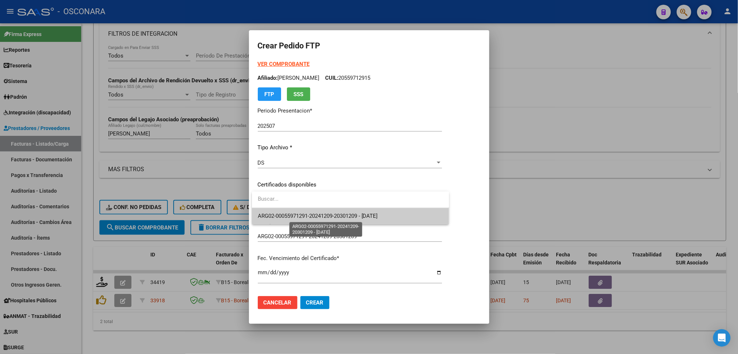
click at [296, 215] on span "ARG02-00055971291-20241209-20301209 - 2030-12-09" at bounding box center [318, 216] width 120 height 7
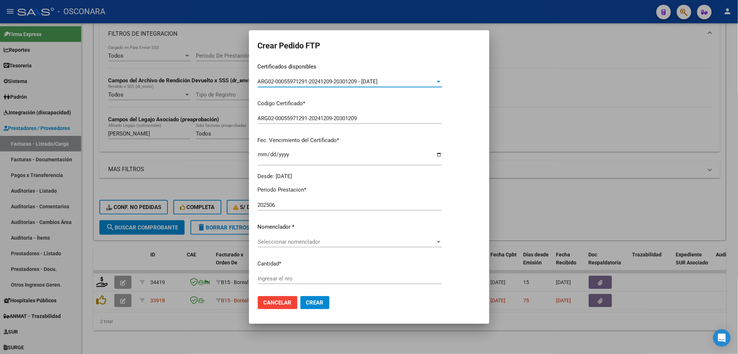
scroll to position [194, 0]
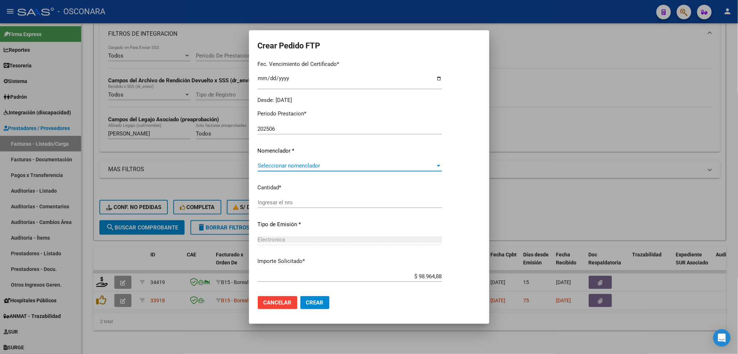
click at [292, 165] on span "Seleccionar nomenclador" at bounding box center [347, 165] width 178 height 7
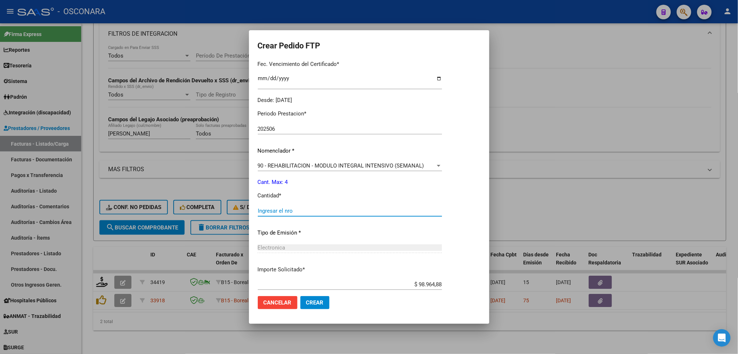
click at [295, 209] on input "Ingresar el nro" at bounding box center [350, 211] width 184 height 7
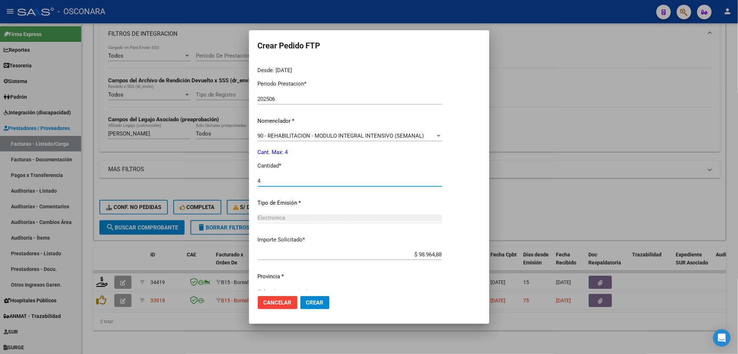
scroll to position [237, 0]
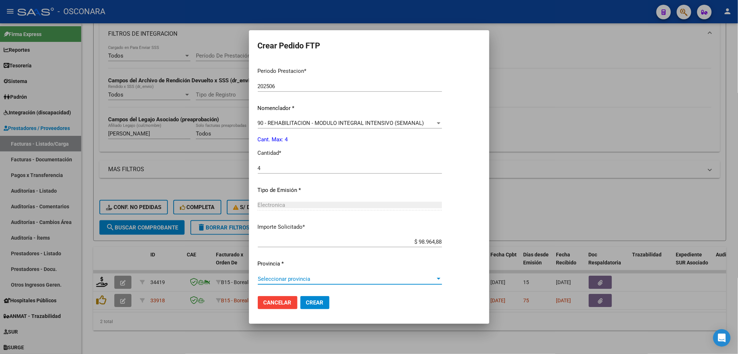
click at [311, 278] on span "Seleccionar provincia" at bounding box center [347, 279] width 178 height 7
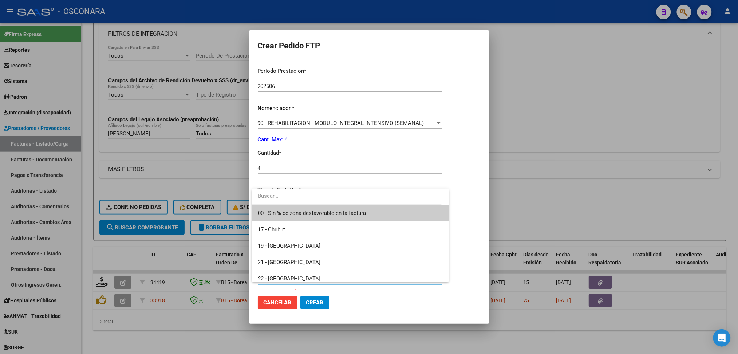
click at [313, 215] on span "00 - Sin % de zona desfavorable en la factura" at bounding box center [312, 213] width 108 height 7
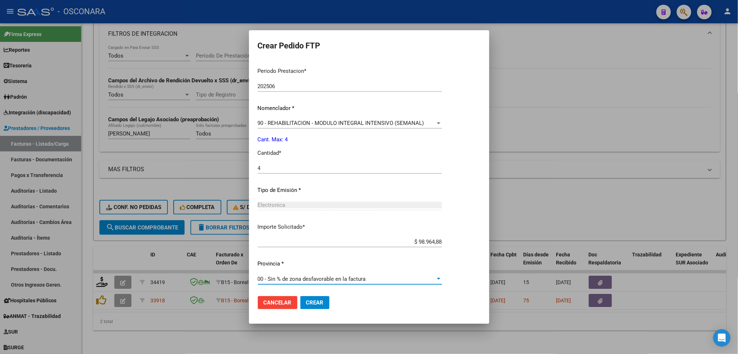
click at [312, 297] on button "Crear" at bounding box center [315, 302] width 29 height 13
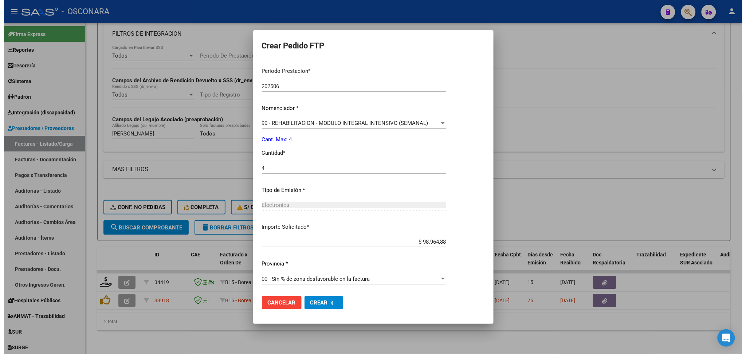
scroll to position [196, 0]
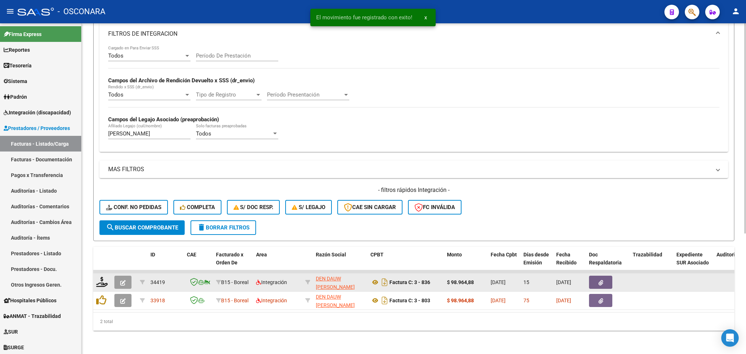
click at [123, 280] on icon "button" at bounding box center [122, 282] width 5 height 5
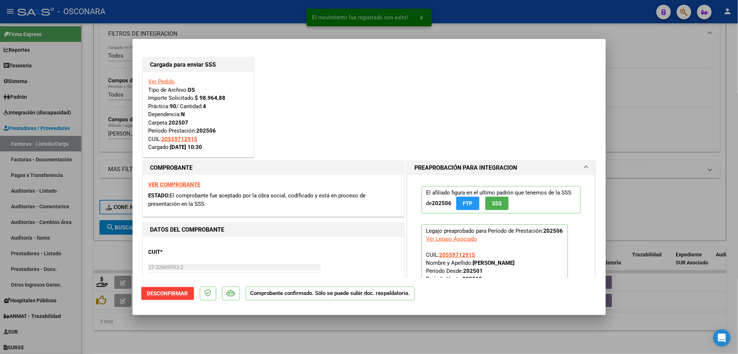
click at [176, 329] on div at bounding box center [369, 177] width 738 height 354
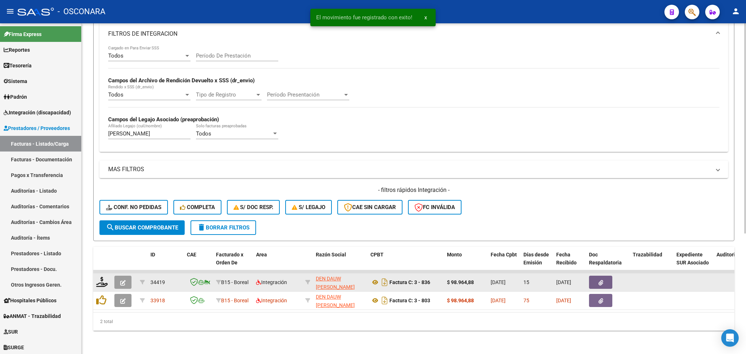
click at [129, 276] on button "button" at bounding box center [122, 282] width 17 height 13
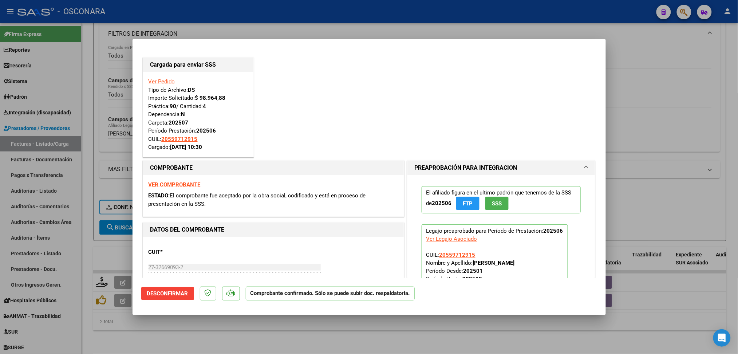
click at [183, 337] on div at bounding box center [369, 177] width 738 height 354
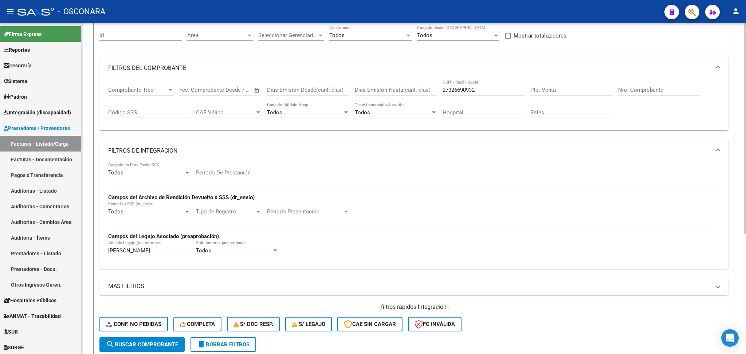
scroll to position [44, 0]
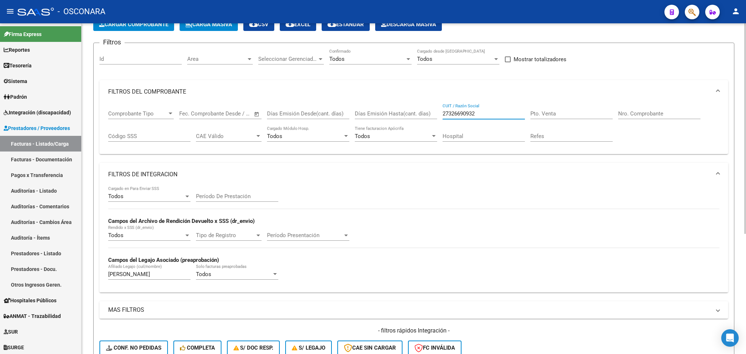
drag, startPoint x: 430, startPoint y: 111, endPoint x: 409, endPoint y: 114, distance: 20.7
click at [409, 114] on div "Comprobante Tipo Comprobante Tipo Start date – End date Fec. Comprobante Desde …" at bounding box center [413, 125] width 611 height 45
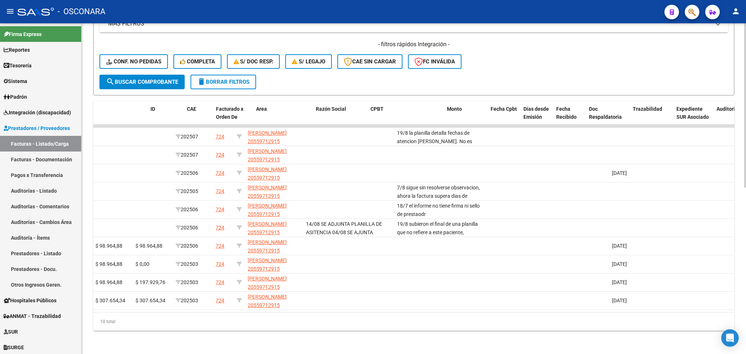
scroll to position [0, 0]
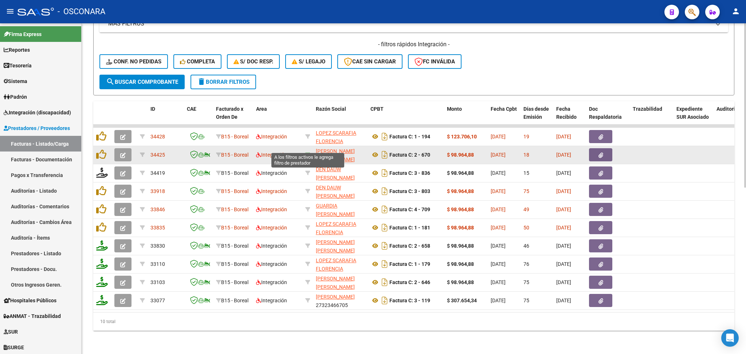
click at [309, 152] on icon at bounding box center [307, 154] width 5 height 5
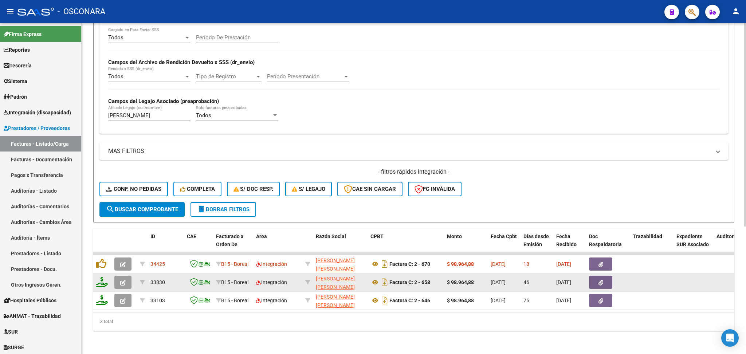
click at [120, 280] on icon "button" at bounding box center [122, 282] width 5 height 5
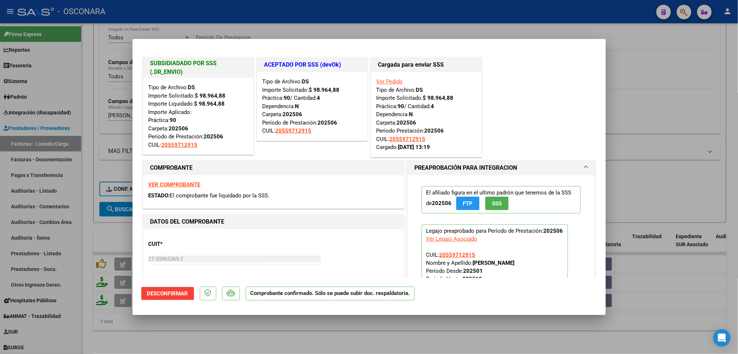
click at [167, 339] on div at bounding box center [369, 177] width 738 height 354
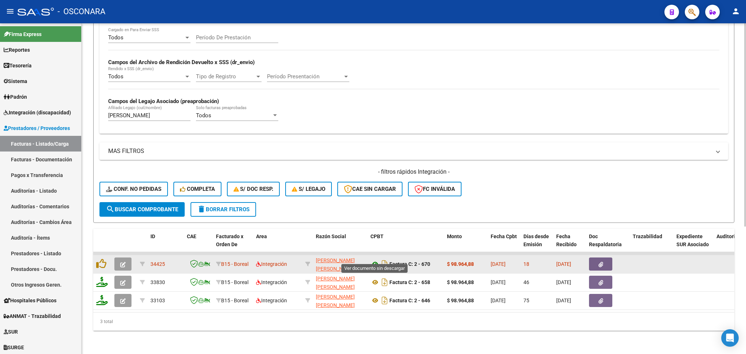
click at [375, 260] on icon at bounding box center [375, 264] width 9 height 9
click at [596, 258] on button "button" at bounding box center [600, 264] width 23 height 13
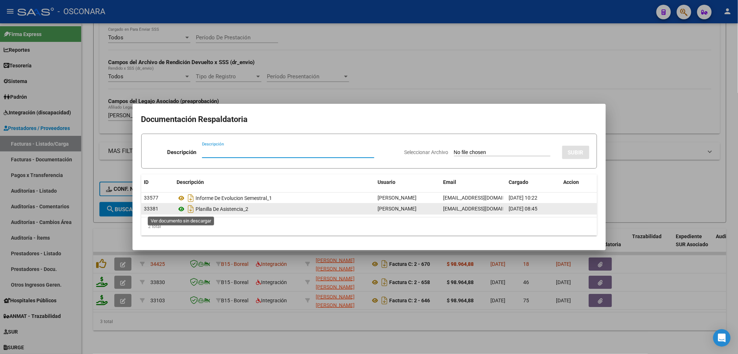
click at [179, 209] on icon at bounding box center [181, 209] width 9 height 9
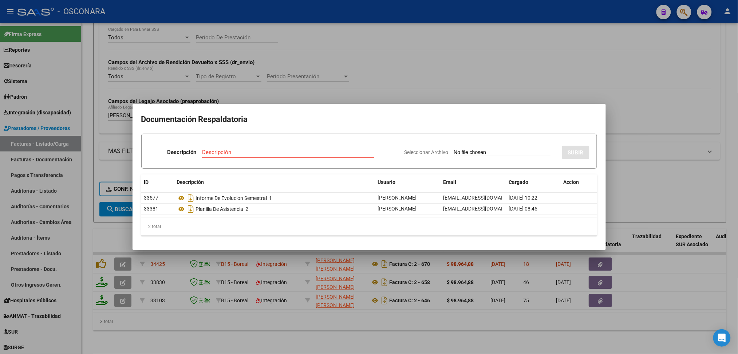
click at [427, 96] on div at bounding box center [369, 177] width 738 height 354
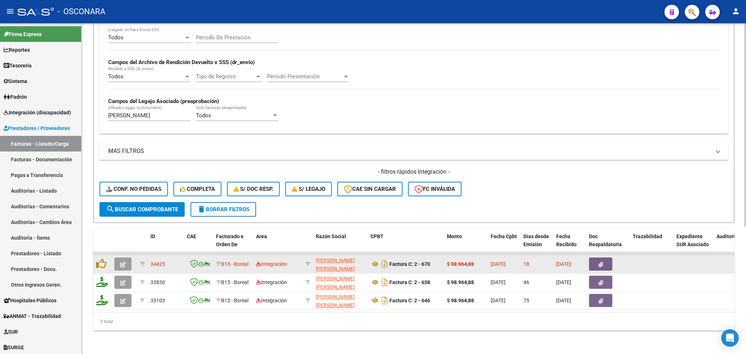
click at [126, 258] on button "button" at bounding box center [122, 264] width 17 height 13
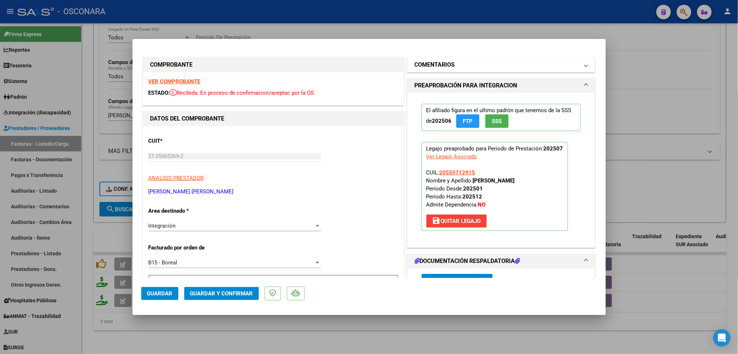
click at [473, 64] on mat-panel-title "COMENTARIOS" at bounding box center [497, 64] width 165 height 9
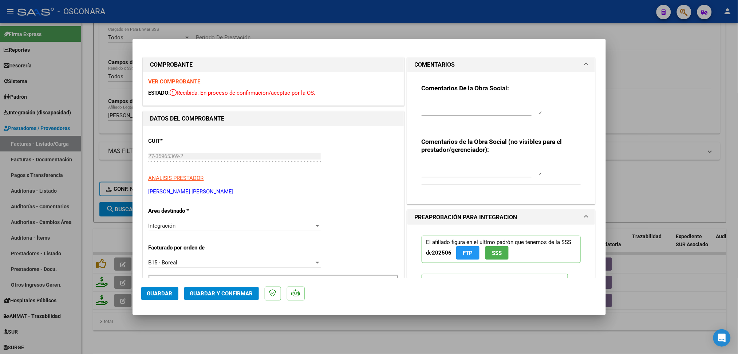
click at [447, 115] on div at bounding box center [482, 106] width 120 height 17
drag, startPoint x: 498, startPoint y: 110, endPoint x: 382, endPoint y: 103, distance: 116.4
click at [157, 289] on button "Guardar" at bounding box center [159, 293] width 37 height 13
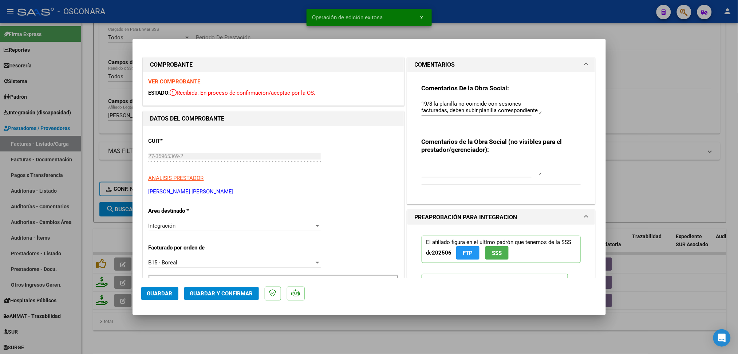
click at [188, 340] on div at bounding box center [369, 177] width 738 height 354
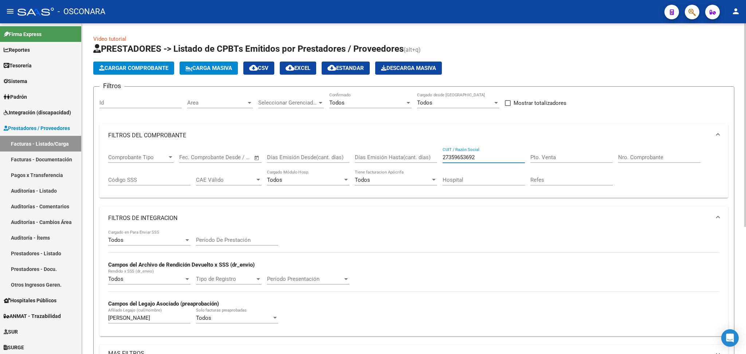
drag, startPoint x: 489, startPoint y: 156, endPoint x: 406, endPoint y: 151, distance: 82.5
click at [408, 152] on div "Comprobante Tipo Comprobante Tipo Start date – End date Fec. Comprobante Desde …" at bounding box center [413, 169] width 611 height 45
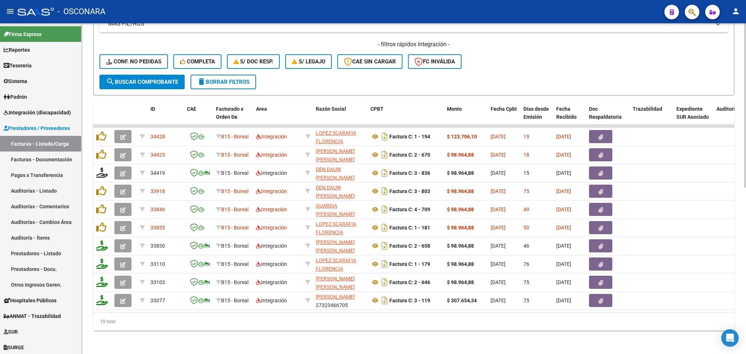
scroll to position [141, 0]
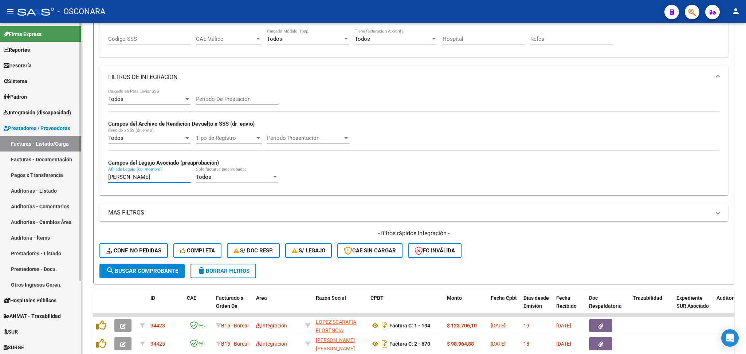
drag, startPoint x: 168, startPoint y: 176, endPoint x: 77, endPoint y: 174, distance: 90.4
click at [77, 174] on mat-sidenav-container "Firma Express Reportes Ingresos Percibidos Análisis de todos los conceptos (his…" at bounding box center [373, 188] width 746 height 331
paste input "DONDO NARVAEZ PATRICIO"
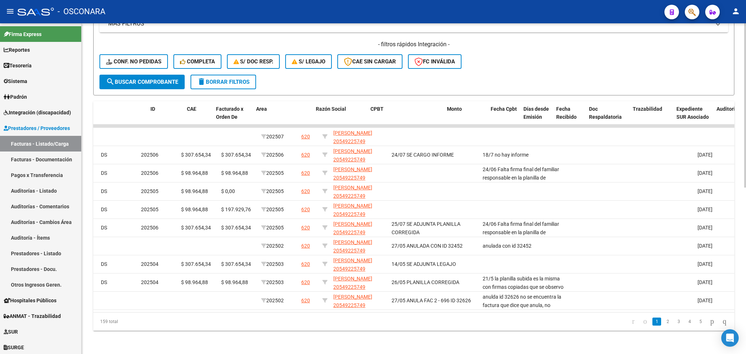
scroll to position [0, 0]
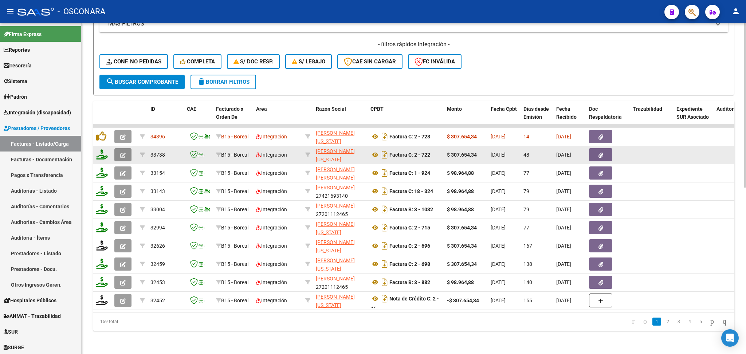
click at [122, 153] on icon "button" at bounding box center [122, 155] width 5 height 5
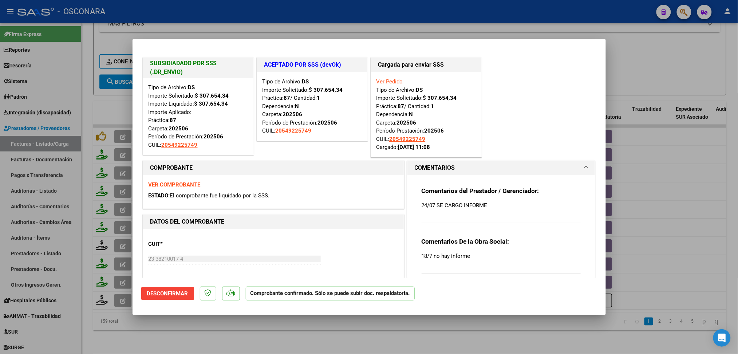
click at [244, 327] on div at bounding box center [369, 177] width 738 height 354
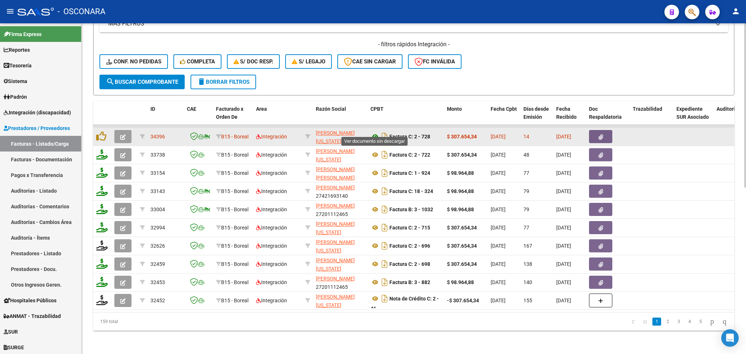
click at [375, 132] on icon at bounding box center [375, 136] width 9 height 9
click at [602, 134] on icon "button" at bounding box center [601, 136] width 5 height 5
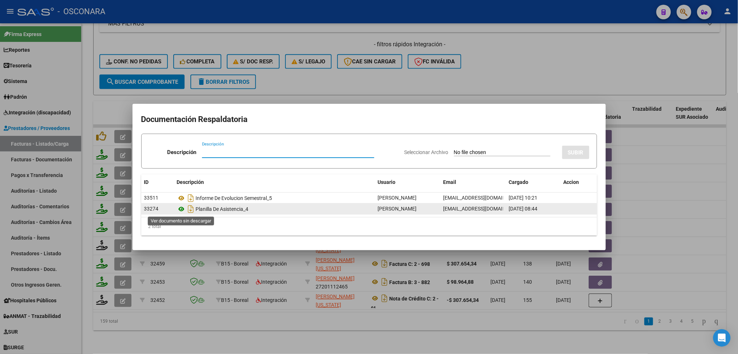
click at [182, 207] on icon at bounding box center [181, 209] width 9 height 9
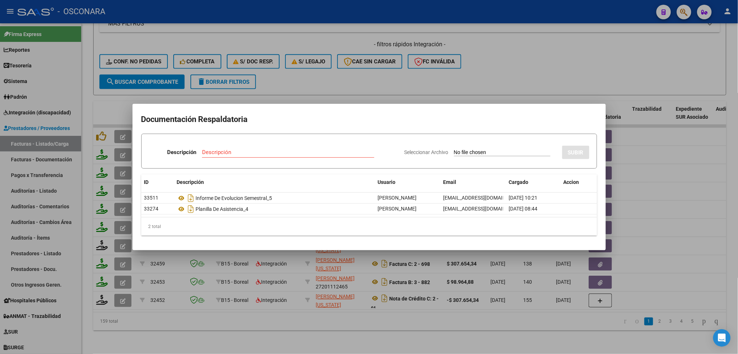
click at [286, 311] on div at bounding box center [369, 177] width 738 height 354
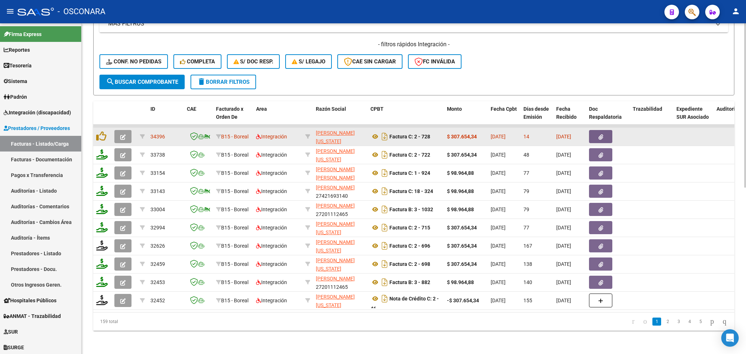
click at [94, 130] on datatable-body-cell at bounding box center [102, 137] width 18 height 18
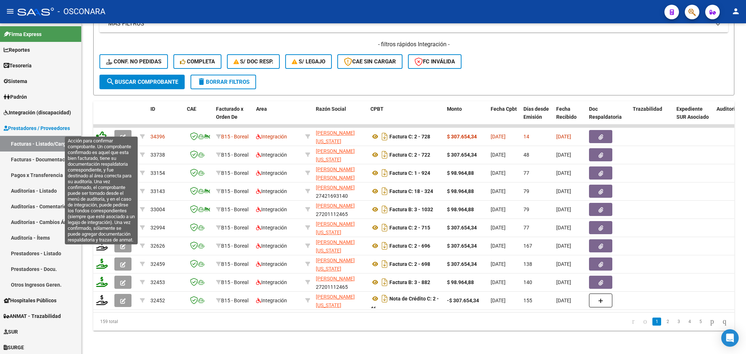
click at [101, 131] on icon at bounding box center [101, 136] width 10 height 10
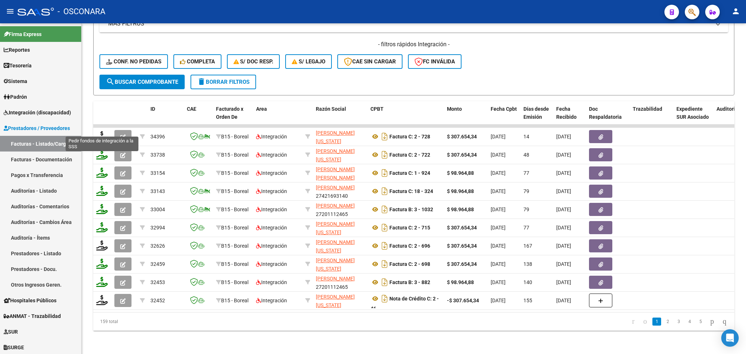
click at [101, 131] on icon at bounding box center [102, 136] width 12 height 10
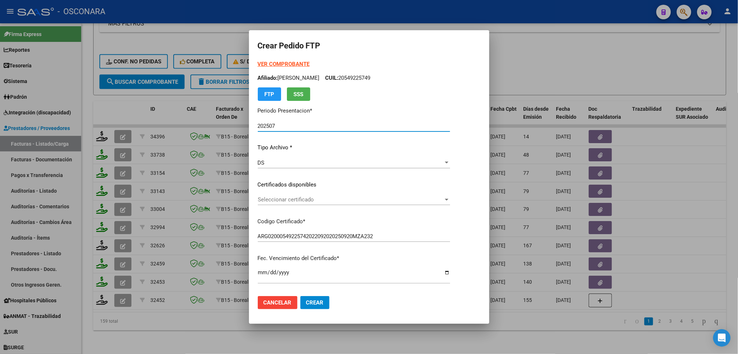
click at [296, 199] on span "Seleccionar certificado" at bounding box center [351, 199] width 186 height 7
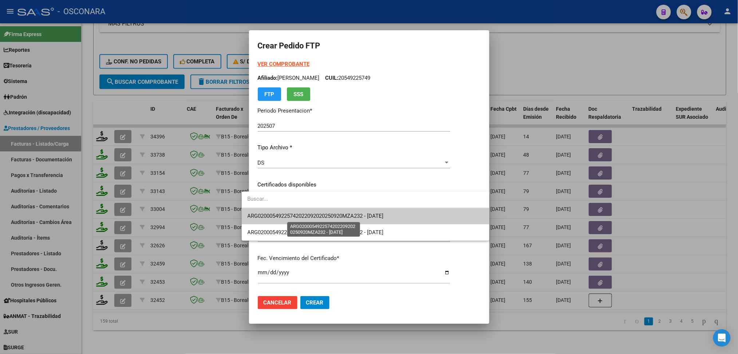
click at [300, 213] on span "ARG02000549225742022092020250920MZA232 - 2025-09-20" at bounding box center [316, 216] width 136 height 7
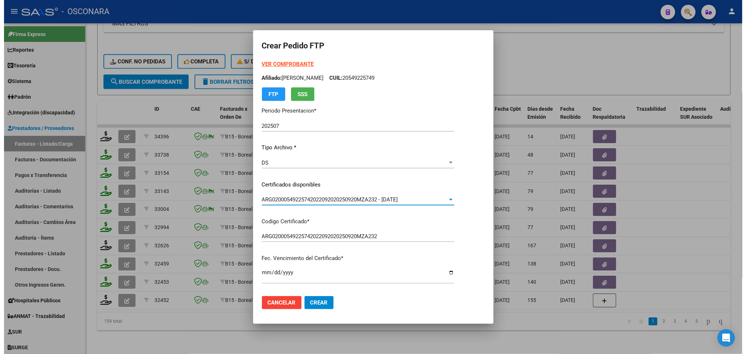
scroll to position [194, 0]
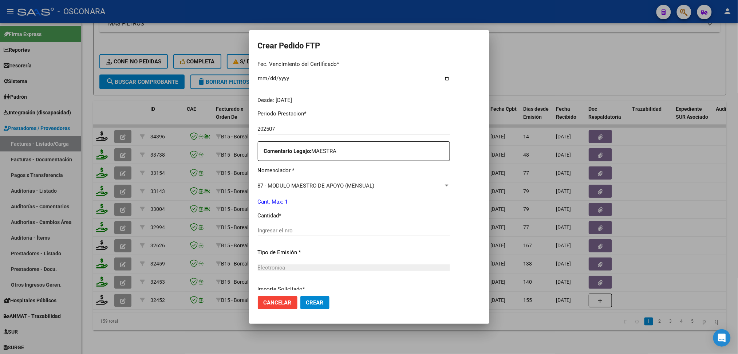
click at [283, 227] on input "Ingresar el nro" at bounding box center [354, 230] width 192 height 7
click at [301, 296] on button "Crear" at bounding box center [315, 302] width 29 height 13
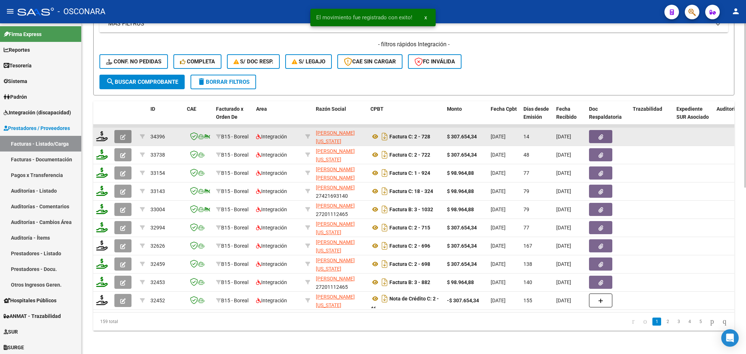
click at [126, 132] on button "button" at bounding box center [122, 136] width 17 height 13
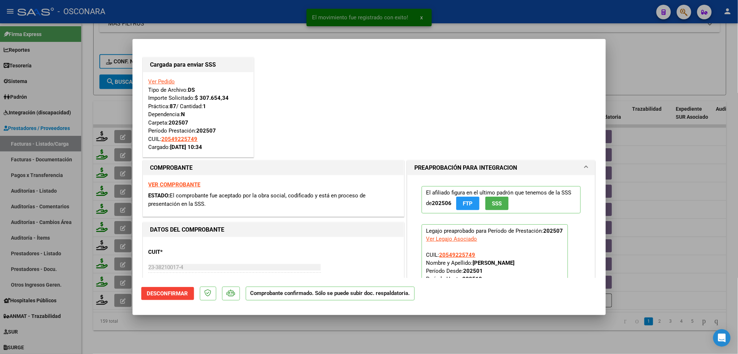
click at [212, 335] on div at bounding box center [369, 177] width 738 height 354
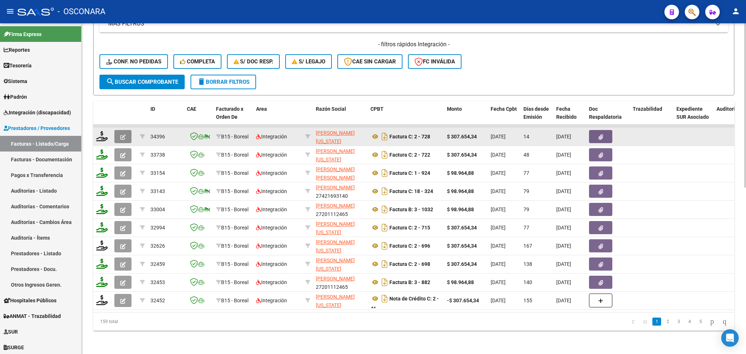
click at [119, 130] on button "button" at bounding box center [122, 136] width 17 height 13
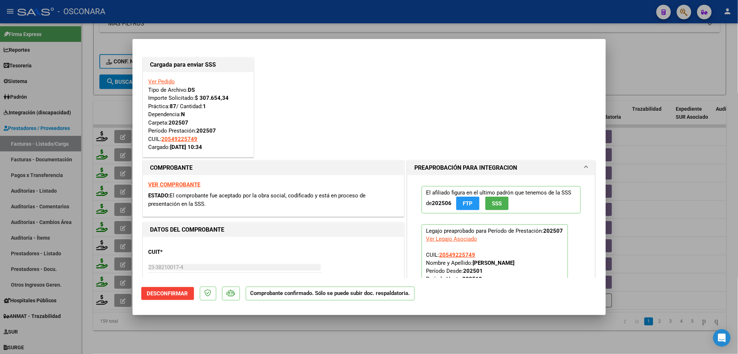
click at [205, 330] on div at bounding box center [369, 177] width 738 height 354
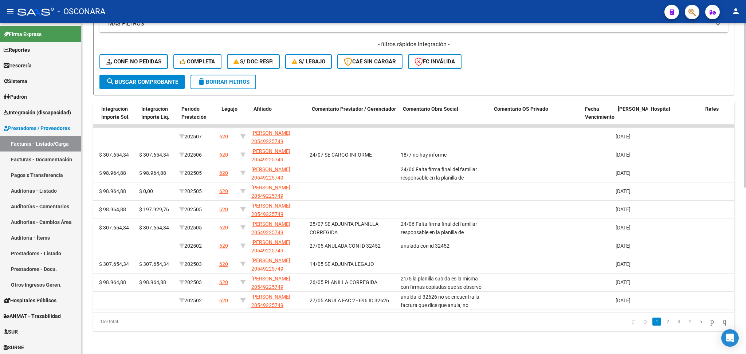
scroll to position [0, 0]
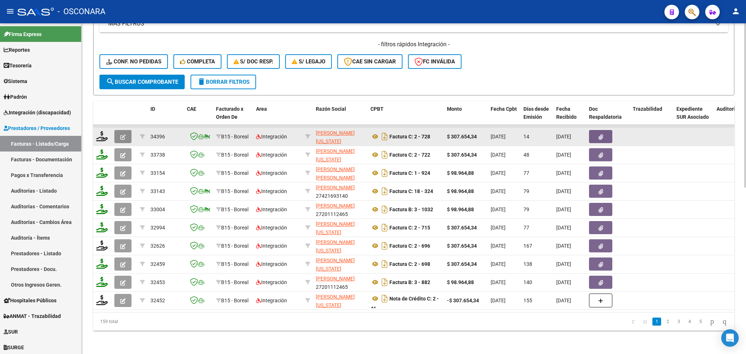
click at [118, 130] on button "button" at bounding box center [122, 136] width 17 height 13
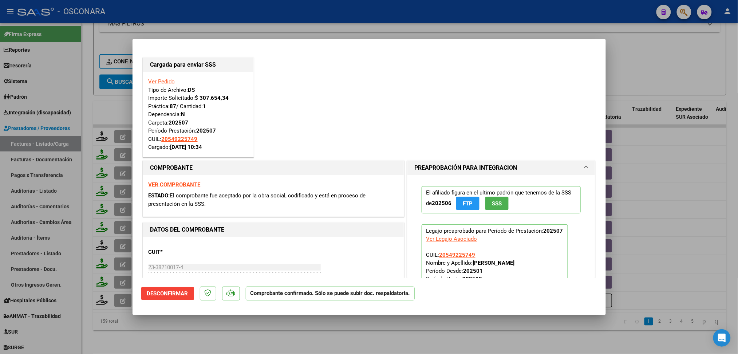
click at [191, 336] on div at bounding box center [369, 177] width 738 height 354
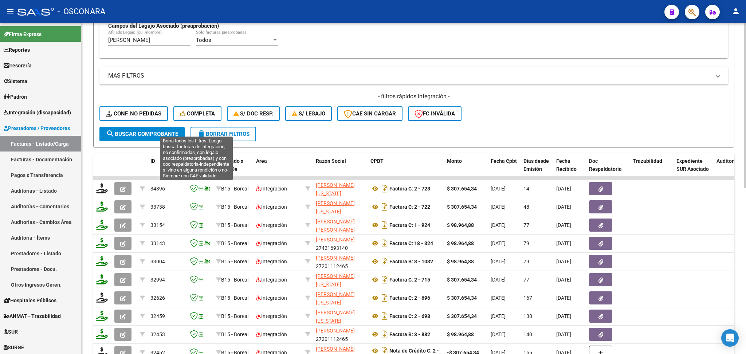
scroll to position [238, 0]
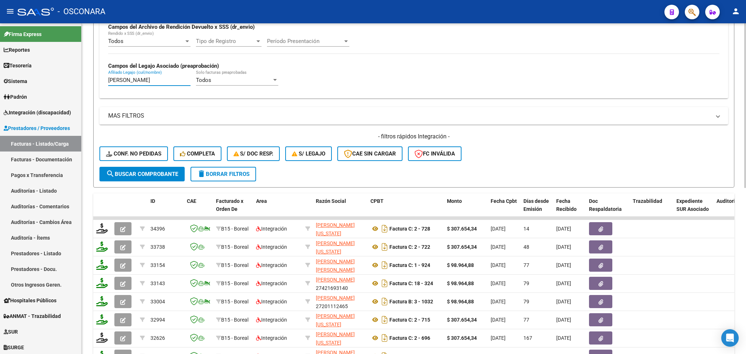
drag, startPoint x: 187, startPoint y: 77, endPoint x: 83, endPoint y: 76, distance: 103.8
click at [83, 76] on div "Video tutorial PRESTADORES -> Listado de CPBTs Emitidos por Prestadores / Prove…" at bounding box center [414, 115] width 664 height 661
paste input "[PERSON_NAME] [PERSON_NAME]"
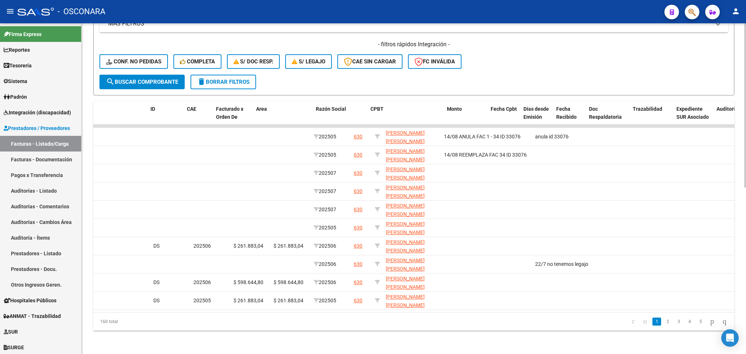
scroll to position [0, 0]
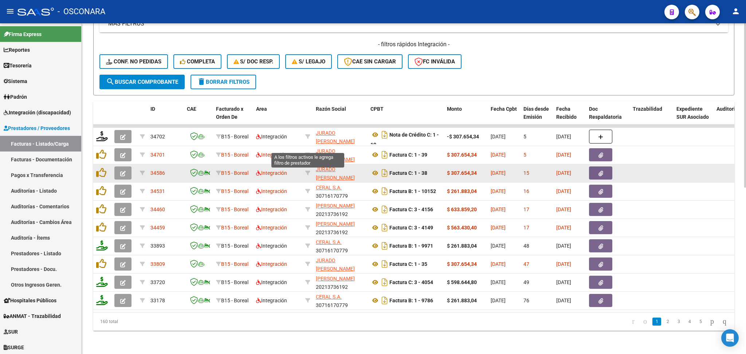
drag, startPoint x: 308, startPoint y: 146, endPoint x: 298, endPoint y: 165, distance: 21.5
click at [308, 152] on icon at bounding box center [307, 154] width 5 height 5
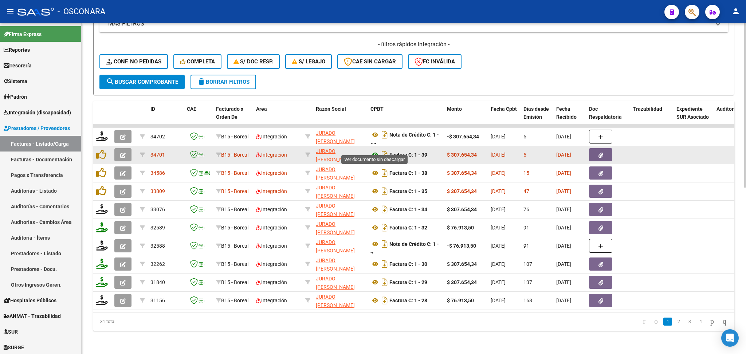
click at [375, 150] on icon at bounding box center [375, 154] width 9 height 9
click at [605, 148] on button "button" at bounding box center [600, 154] width 23 height 13
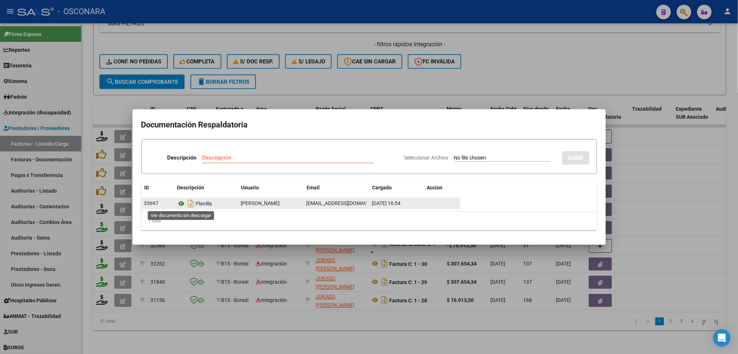
click at [179, 204] on icon at bounding box center [181, 203] width 9 height 9
click at [376, 74] on div at bounding box center [369, 177] width 738 height 354
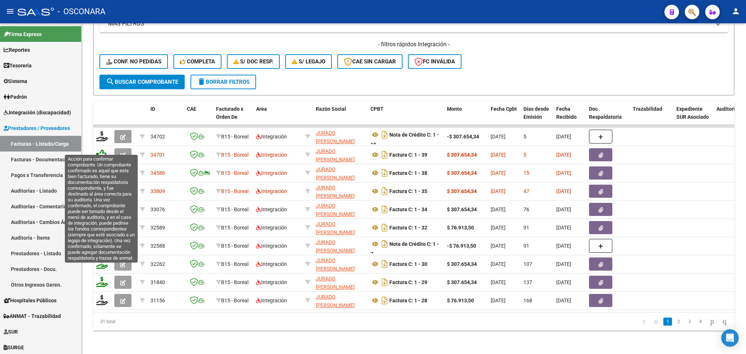
click at [101, 149] on icon at bounding box center [101, 154] width 10 height 10
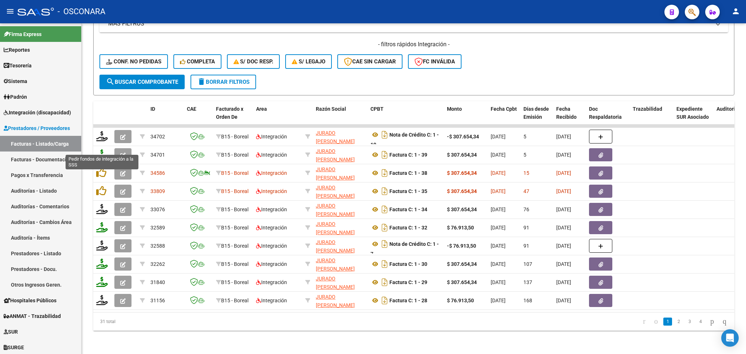
click at [102, 149] on icon at bounding box center [102, 154] width 12 height 10
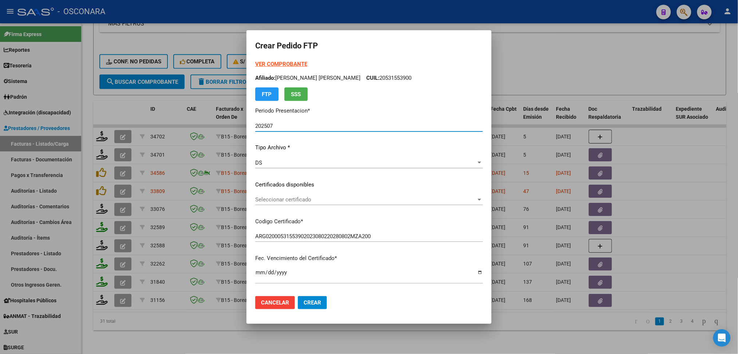
click at [287, 203] on span "Seleccionar certificado" at bounding box center [365, 199] width 221 height 7
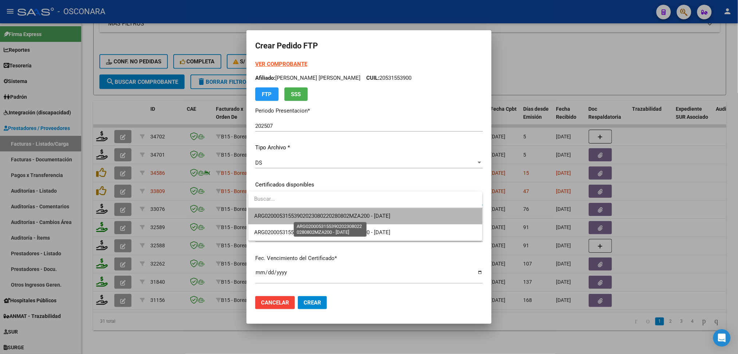
click at [287, 216] on span "ARG02000531553902023080220280802MZA200 - [DATE]" at bounding box center [322, 216] width 136 height 7
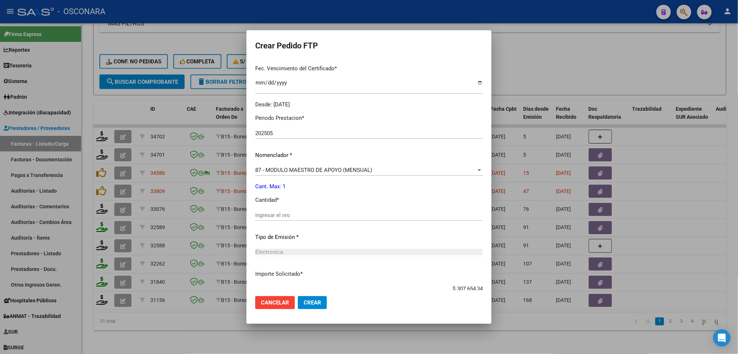
scroll to position [194, 0]
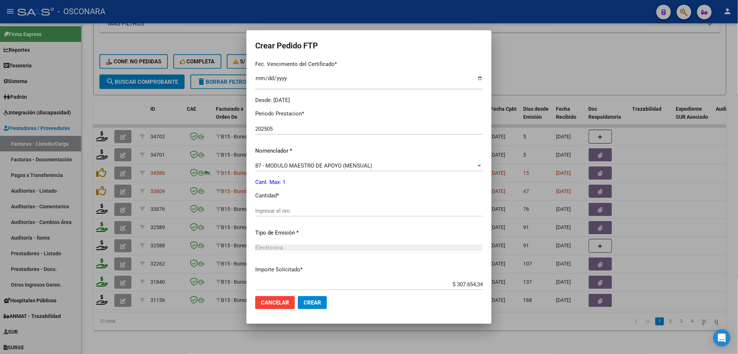
click at [279, 213] on input "Ingresar el nro" at bounding box center [369, 211] width 228 height 7
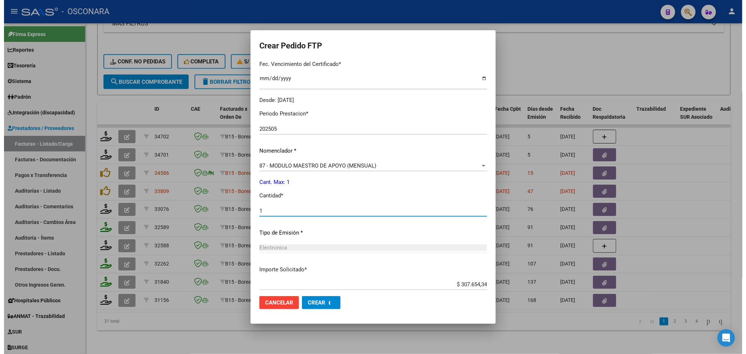
scroll to position [153, 0]
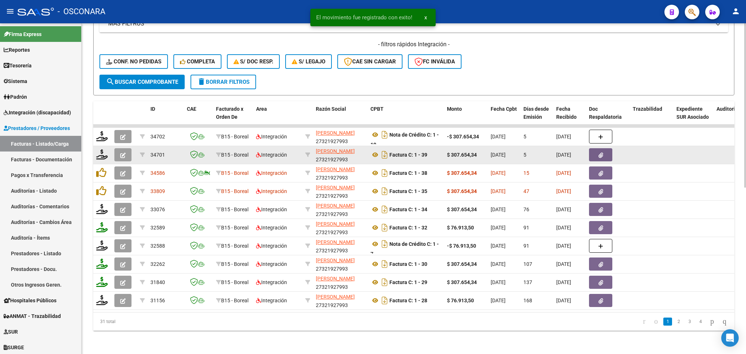
click at [122, 153] on icon "button" at bounding box center [122, 155] width 5 height 5
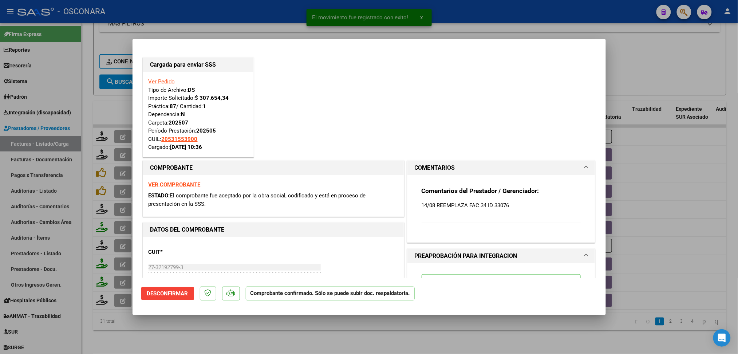
click at [234, 335] on div at bounding box center [369, 177] width 738 height 354
type input "$ 0,00"
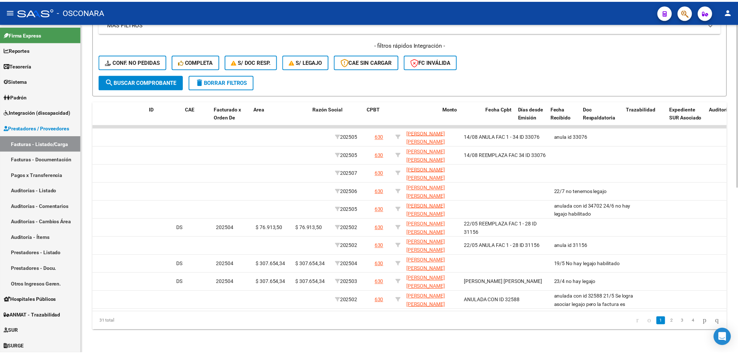
scroll to position [0, 0]
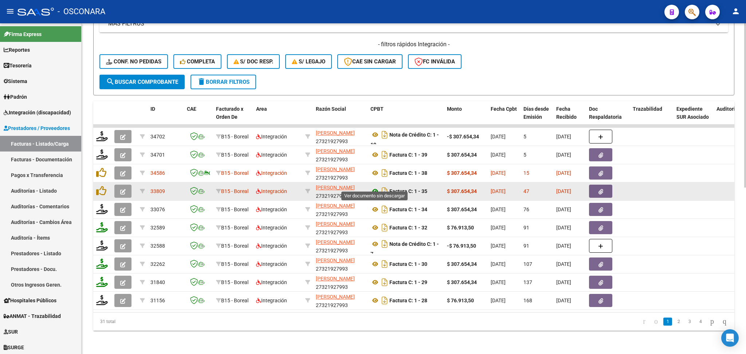
click at [376, 187] on icon at bounding box center [375, 191] width 9 height 9
click at [600, 183] on datatable-body-cell at bounding box center [608, 192] width 44 height 18
click at [602, 188] on span "button" at bounding box center [601, 191] width 5 height 7
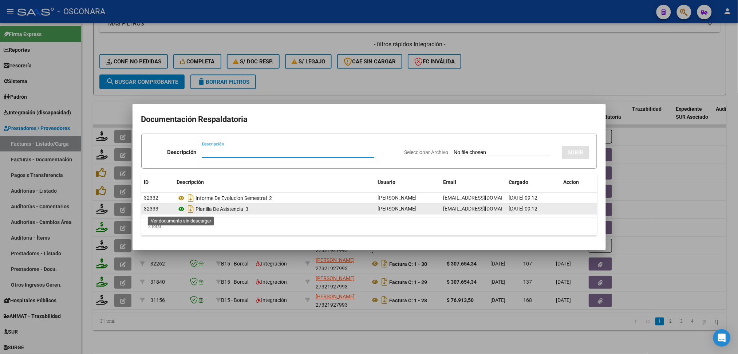
drag, startPoint x: 181, startPoint y: 210, endPoint x: 181, endPoint y: 206, distance: 3.7
click at [181, 210] on icon at bounding box center [181, 209] width 9 height 9
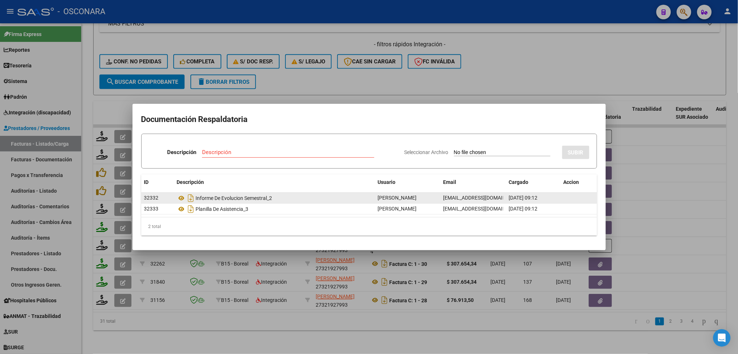
click at [183, 193] on div "Informe De Evolucion Semestral_2" at bounding box center [274, 198] width 195 height 12
click at [182, 196] on icon at bounding box center [181, 198] width 9 height 9
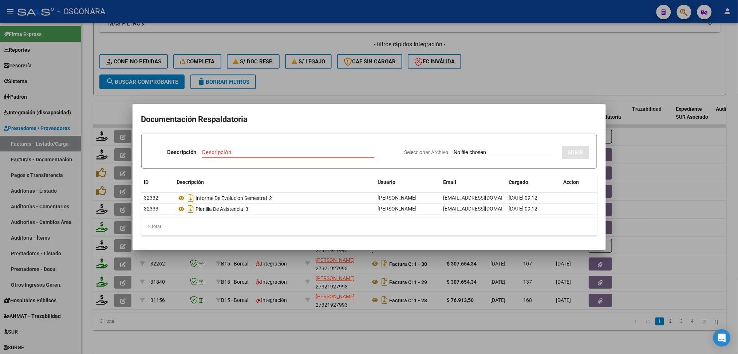
click at [358, 82] on div at bounding box center [369, 177] width 738 height 354
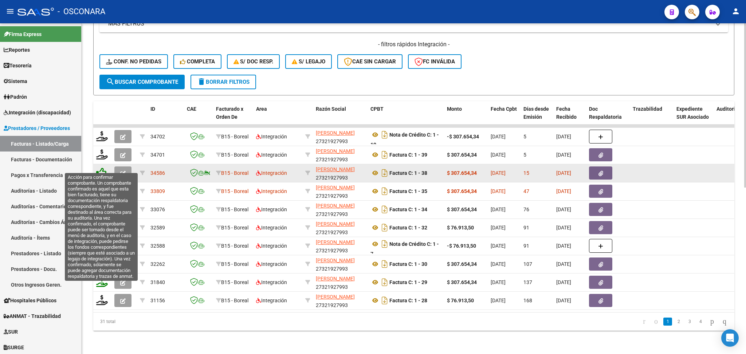
click at [99, 168] on icon at bounding box center [101, 173] width 10 height 10
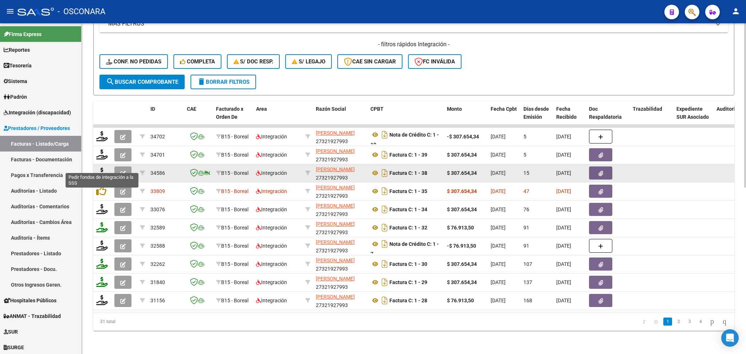
click at [100, 168] on icon at bounding box center [102, 173] width 12 height 10
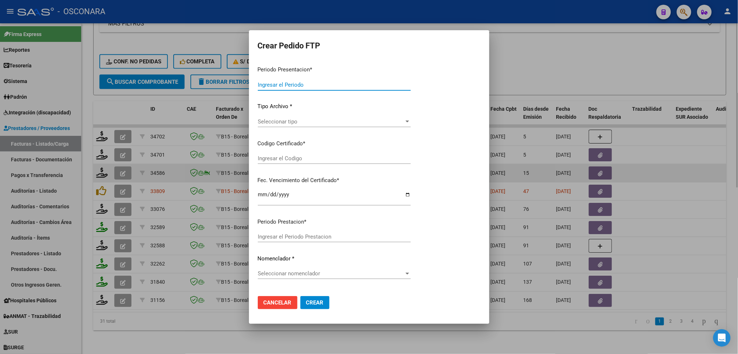
type input "202507"
type input "$ 307.654,34"
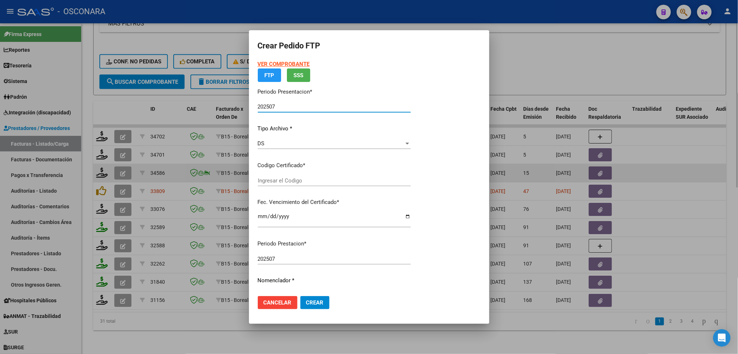
type input "ARG02000531553902023080220280802MZA200"
type input "[DATE]"
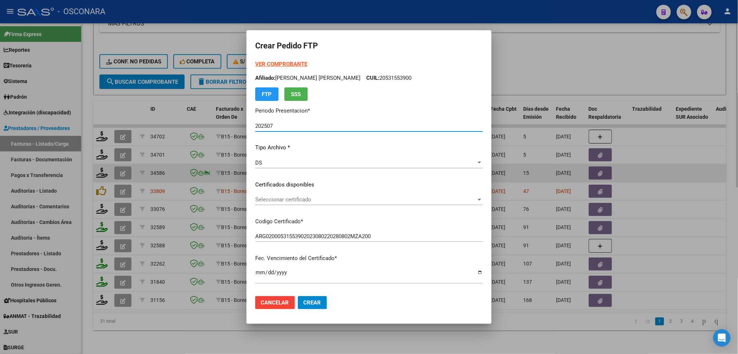
click at [298, 199] on span "Seleccionar certificado" at bounding box center [365, 199] width 221 height 7
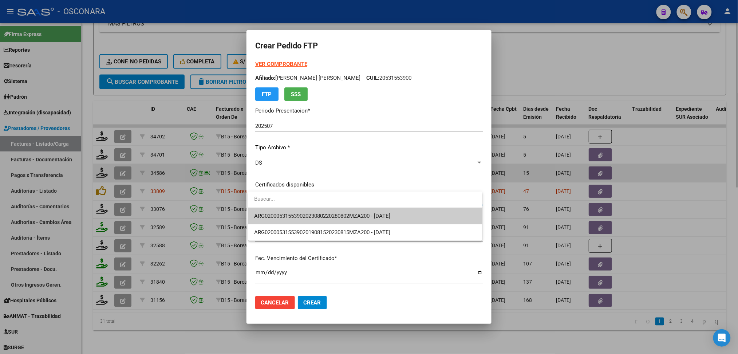
click at [298, 212] on span "ARG02000531553902023080220280802MZA200 - [DATE]" at bounding box center [365, 216] width 223 height 16
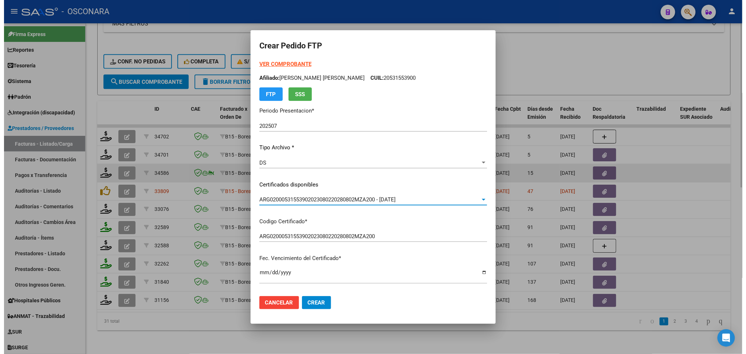
scroll to position [194, 0]
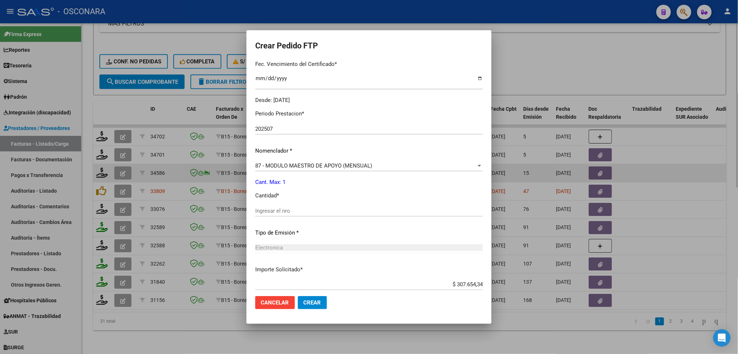
click at [289, 209] on input "Ingresar el nro" at bounding box center [369, 211] width 228 height 7
type input "1"
click at [298, 296] on button "Crear" at bounding box center [312, 302] width 29 height 13
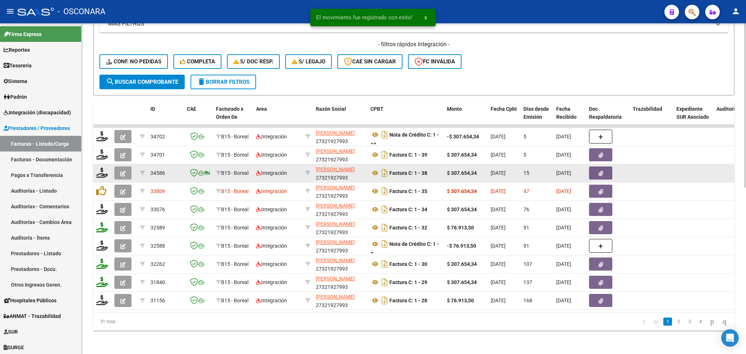
click at [118, 166] on button "button" at bounding box center [122, 172] width 17 height 13
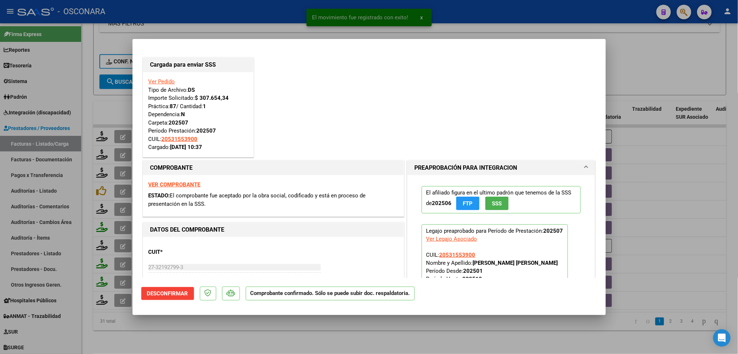
click at [275, 332] on div at bounding box center [369, 177] width 738 height 354
type input "$ 0,00"
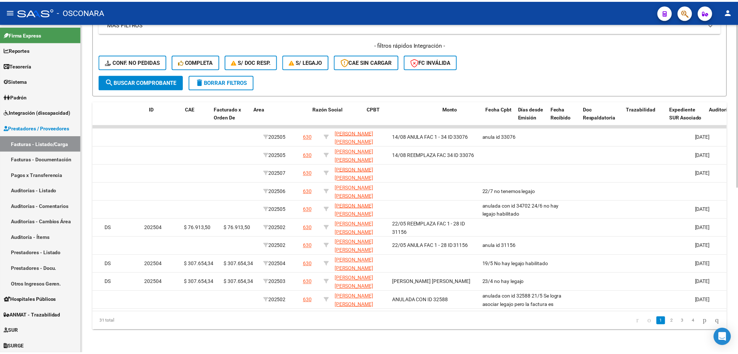
scroll to position [0, 0]
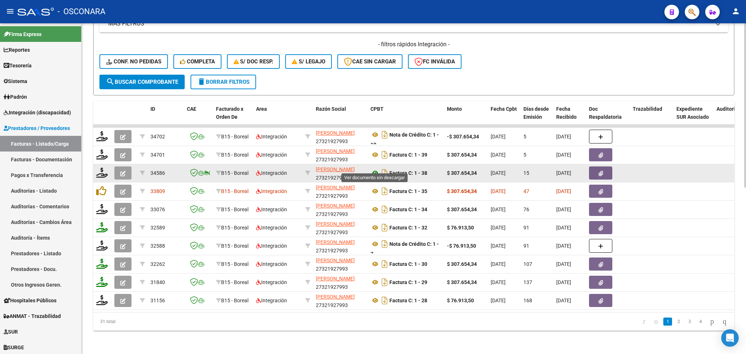
click at [374, 169] on icon at bounding box center [375, 173] width 9 height 9
click at [599, 171] on icon "button" at bounding box center [601, 173] width 5 height 5
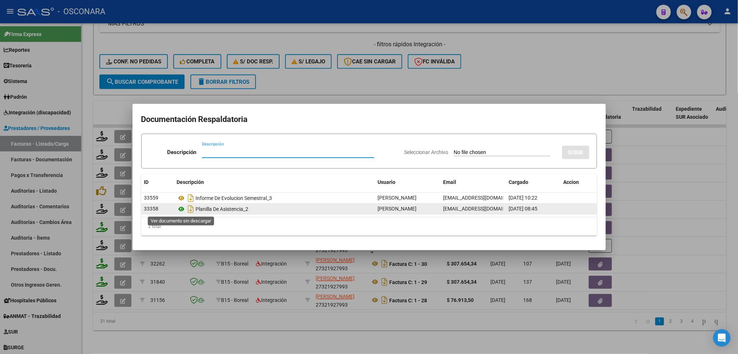
click at [180, 208] on icon at bounding box center [181, 209] width 9 height 9
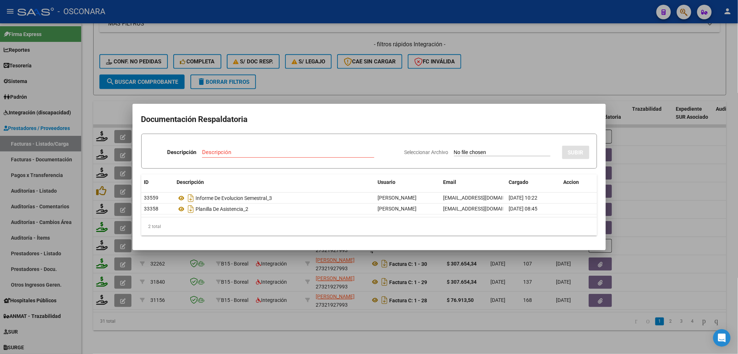
click at [374, 76] on div at bounding box center [369, 177] width 738 height 354
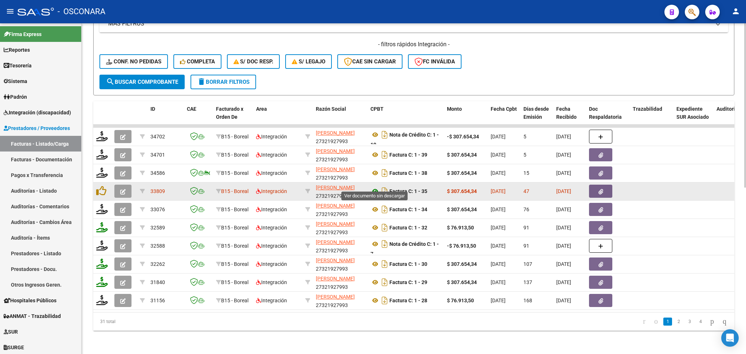
click at [374, 187] on icon at bounding box center [375, 191] width 9 height 9
click at [599, 185] on button "button" at bounding box center [600, 191] width 23 height 13
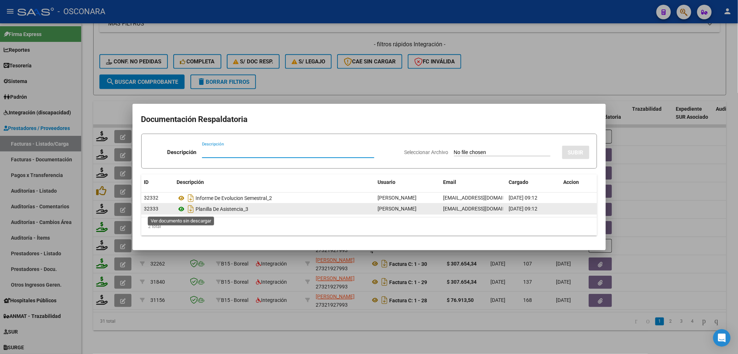
click at [180, 208] on icon at bounding box center [181, 209] width 9 height 9
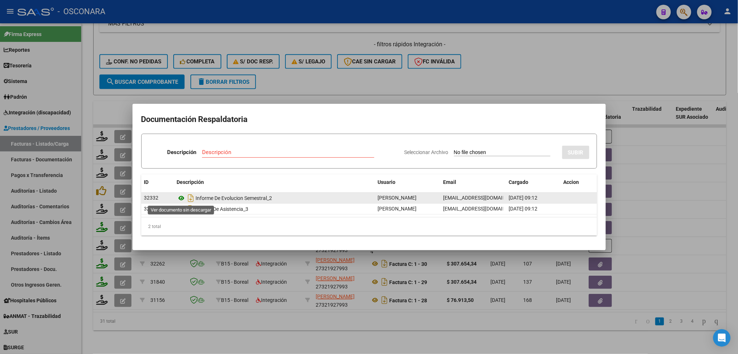
click at [184, 196] on icon at bounding box center [181, 198] width 9 height 9
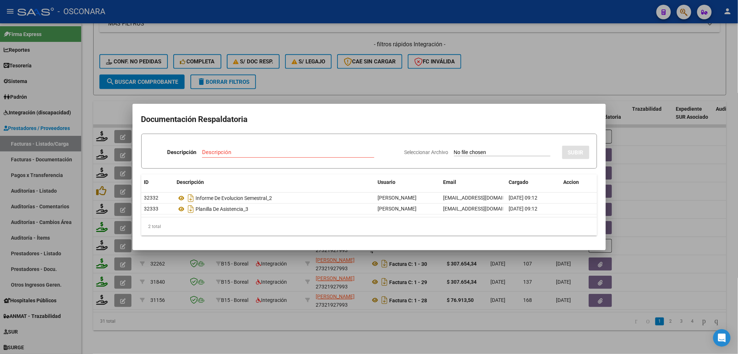
click at [345, 74] on div at bounding box center [369, 177] width 738 height 354
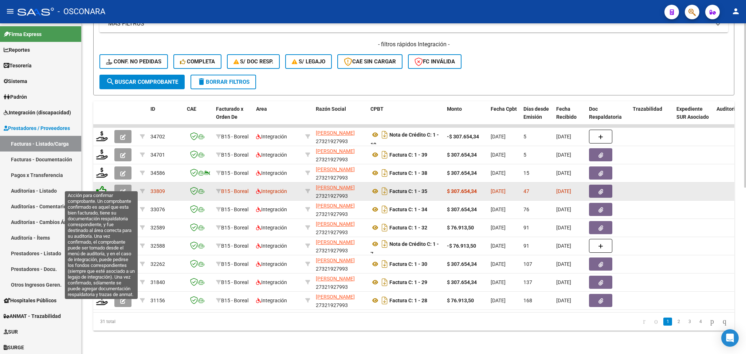
click at [96, 186] on icon at bounding box center [101, 191] width 10 height 10
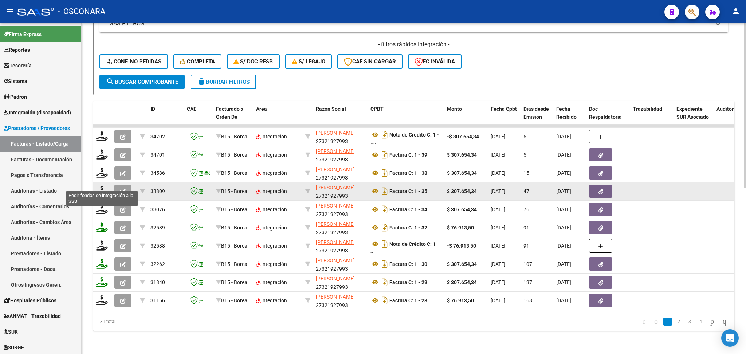
click at [102, 186] on icon at bounding box center [102, 191] width 12 height 10
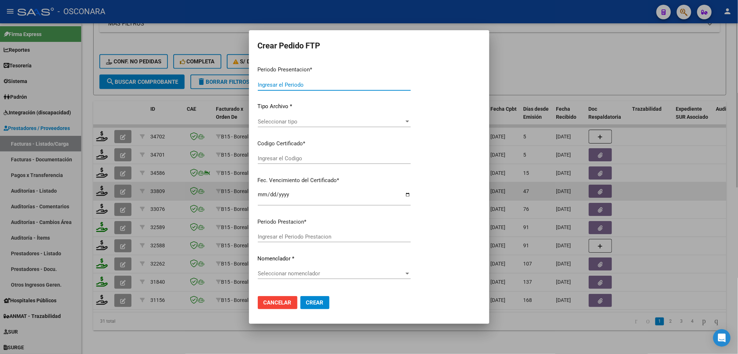
type input "202507"
type input "202506"
type input "$ 307.654,34"
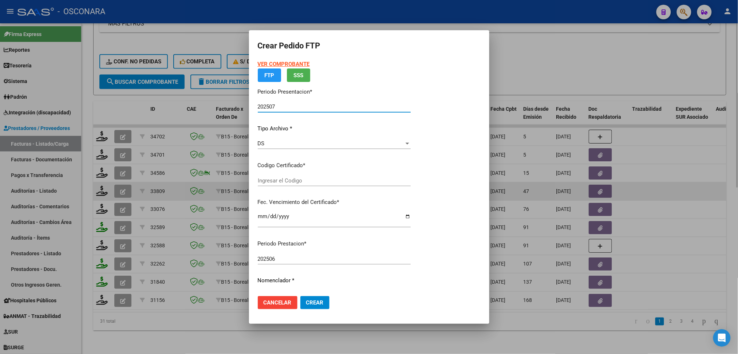
type input "ARG02000531553902023080220280802MZA200"
type input "[DATE]"
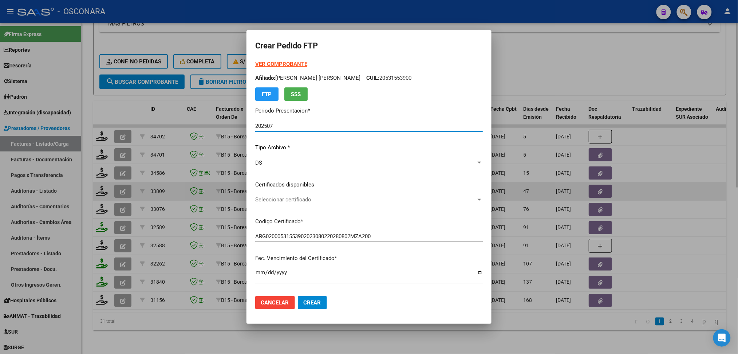
click at [297, 199] on span "Seleccionar certificado" at bounding box center [365, 199] width 221 height 7
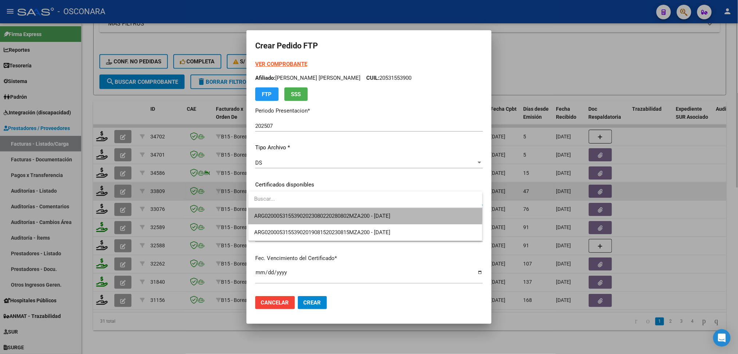
click at [298, 212] on span "ARG02000531553902023080220280802MZA200 - [DATE]" at bounding box center [365, 216] width 223 height 16
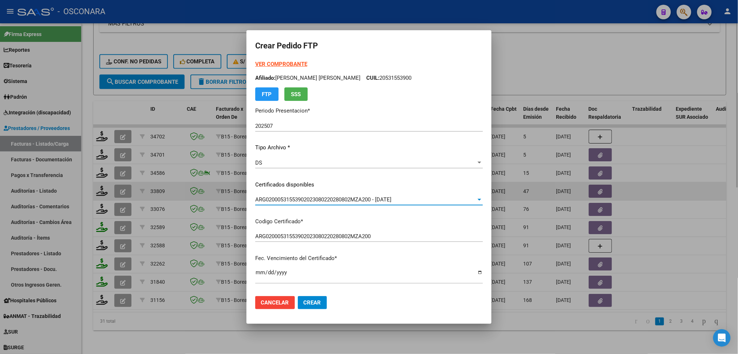
scroll to position [237, 0]
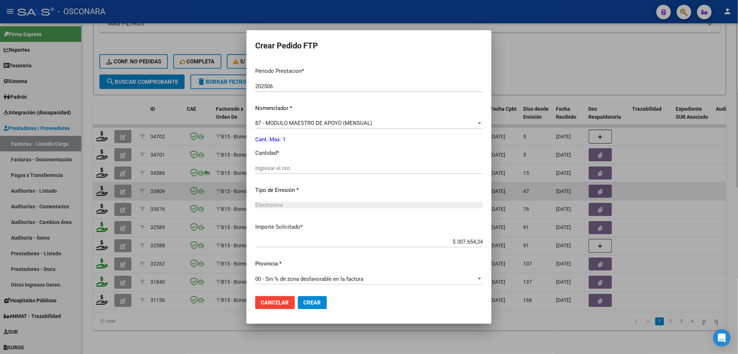
click at [289, 168] on input "Ingresar el nro" at bounding box center [369, 168] width 228 height 7
type input "1"
click at [298, 296] on button "Crear" at bounding box center [312, 302] width 29 height 13
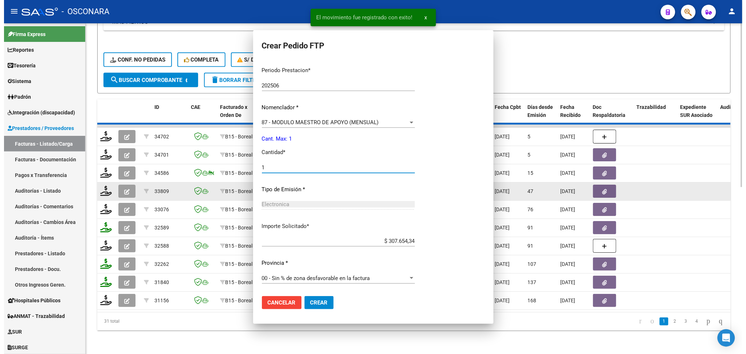
scroll to position [0, 0]
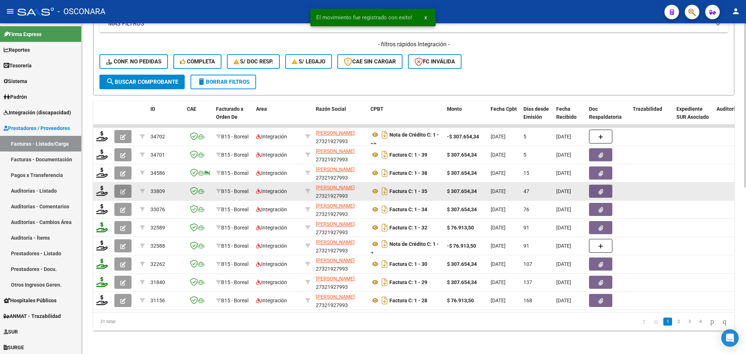
click at [124, 189] on icon "button" at bounding box center [122, 191] width 5 height 5
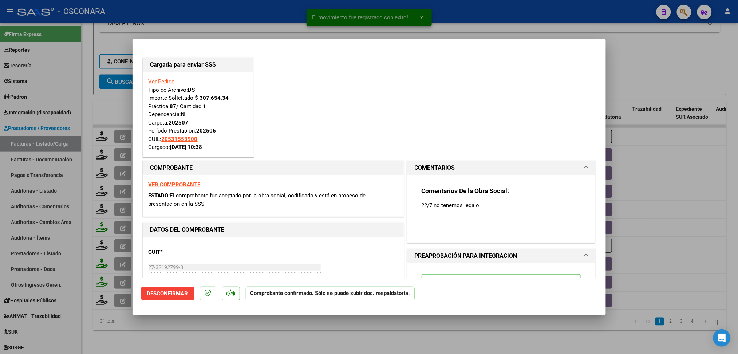
click at [161, 328] on div at bounding box center [369, 177] width 738 height 354
type input "$ 0,00"
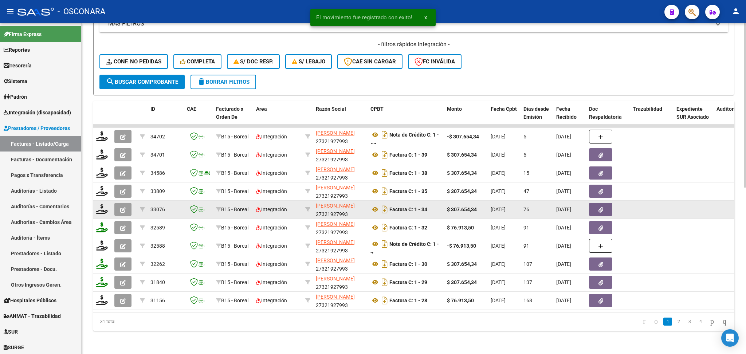
click at [125, 207] on icon "button" at bounding box center [122, 209] width 5 height 5
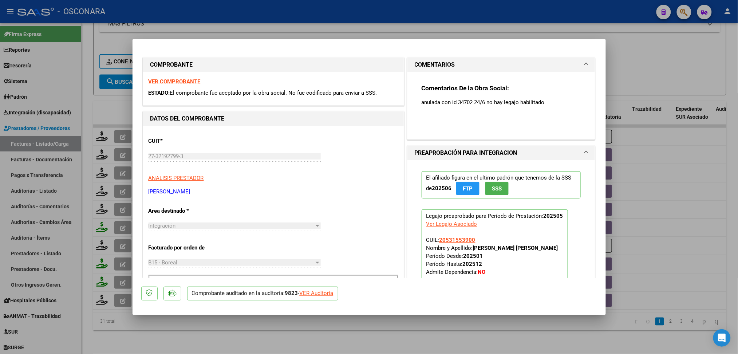
click at [161, 322] on div at bounding box center [369, 177] width 738 height 354
type input "$ 0,00"
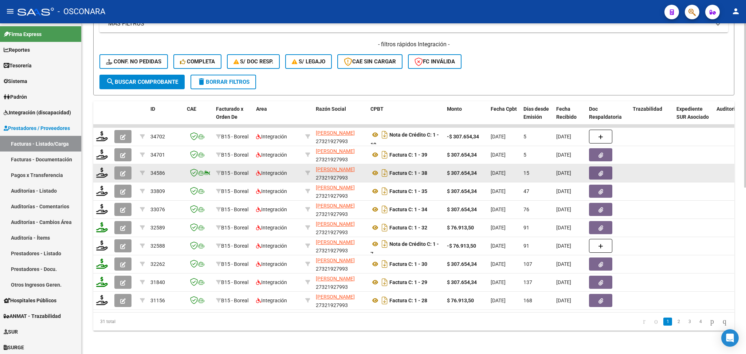
click at [124, 171] on icon "button" at bounding box center [122, 173] width 5 height 5
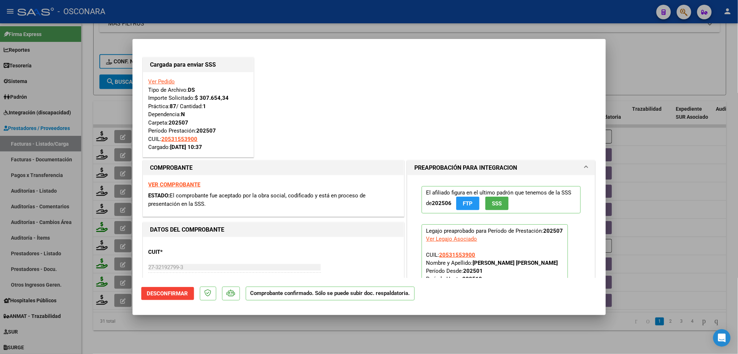
click at [183, 334] on div at bounding box center [369, 177] width 738 height 354
type input "$ 0,00"
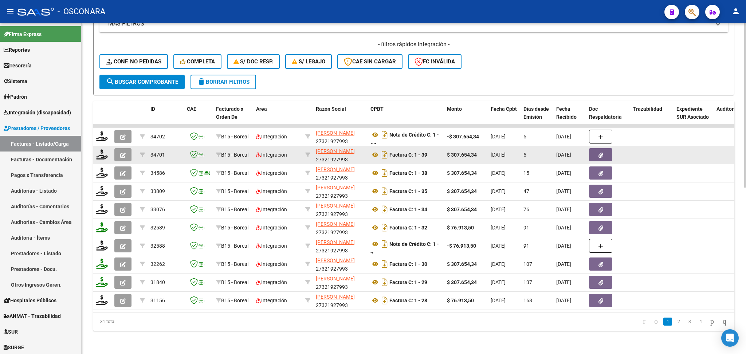
click at [121, 153] on icon "button" at bounding box center [122, 155] width 5 height 5
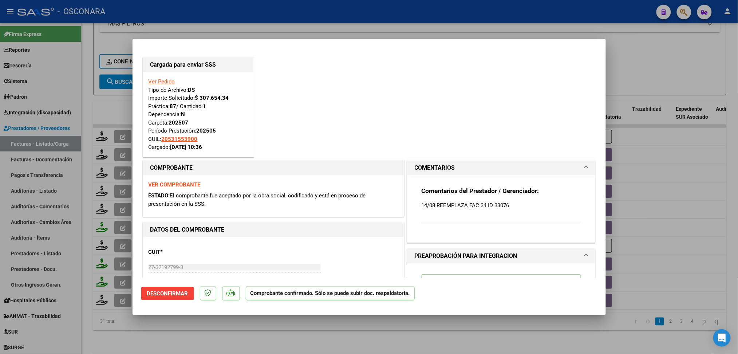
click at [230, 334] on div at bounding box center [369, 177] width 738 height 354
type input "$ 0,00"
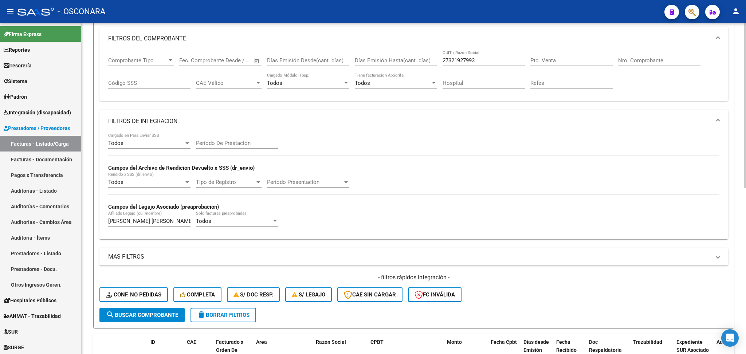
scroll to position [92, 0]
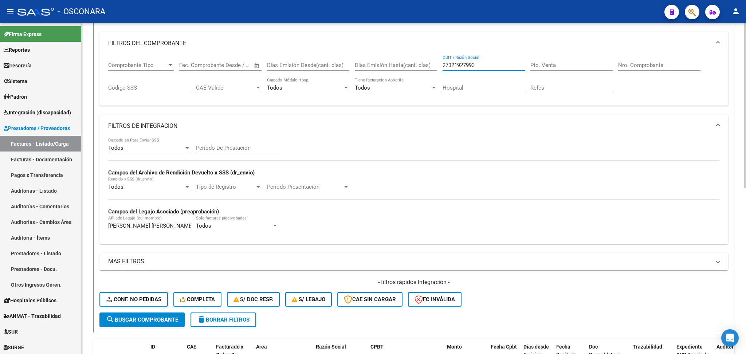
drag, startPoint x: 484, startPoint y: 61, endPoint x: 426, endPoint y: 60, distance: 57.6
click at [426, 60] on div "Comprobante Tipo Comprobante Tipo Start date – End date Fec. Comprobante Desde …" at bounding box center [413, 77] width 611 height 45
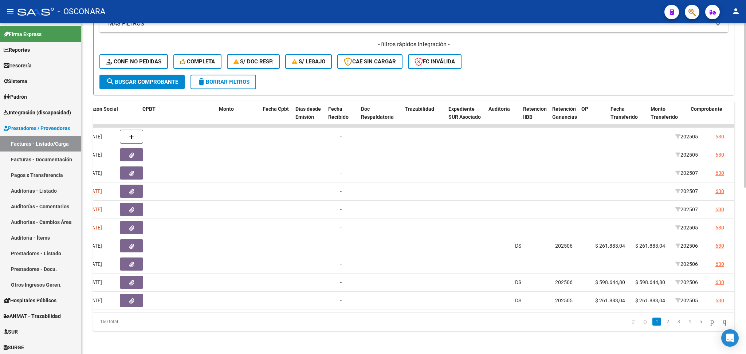
scroll to position [0, 0]
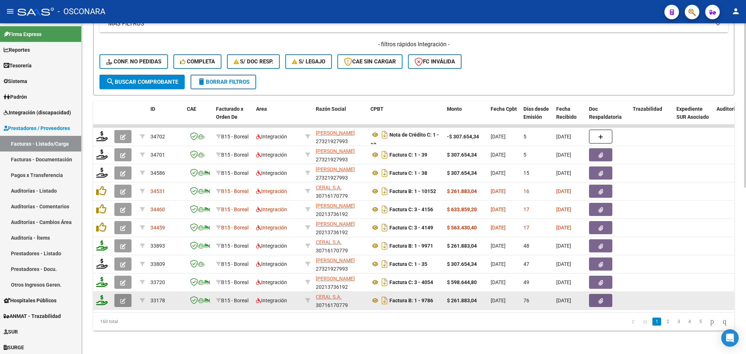
click at [123, 298] on icon "button" at bounding box center [122, 300] width 5 height 5
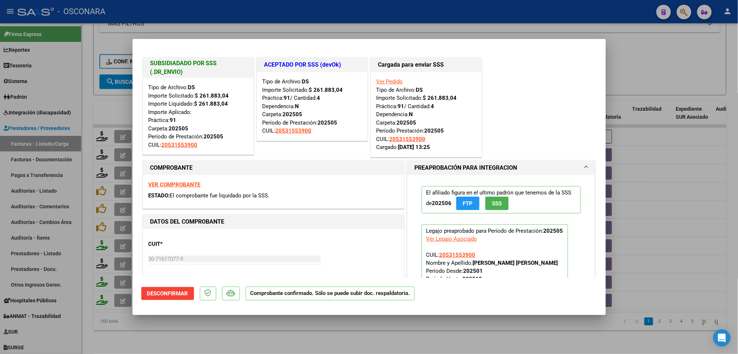
click at [261, 329] on div at bounding box center [369, 177] width 738 height 354
type input "$ 0,00"
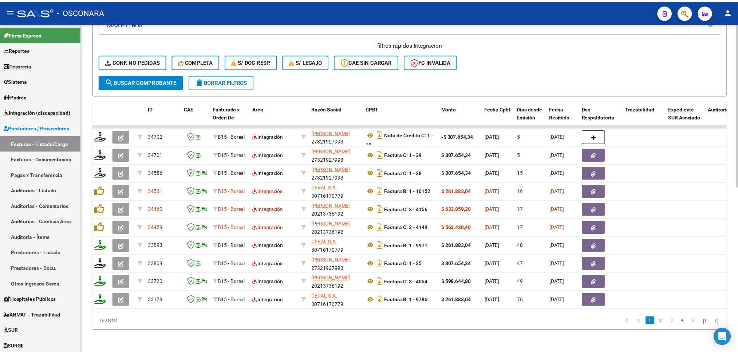
scroll to position [0, 2]
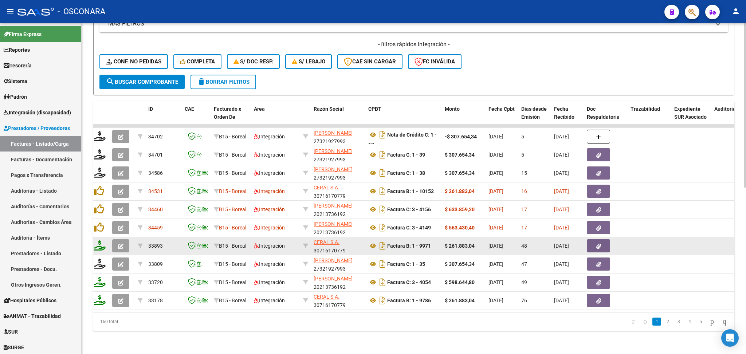
click at [120, 244] on icon "button" at bounding box center [120, 246] width 5 height 5
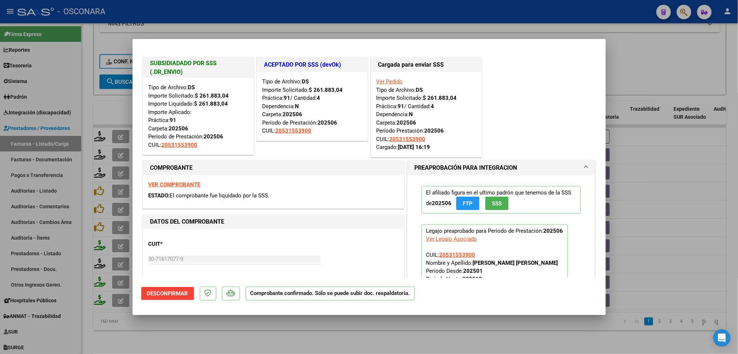
click at [196, 337] on div at bounding box center [369, 177] width 738 height 354
type input "$ 0,00"
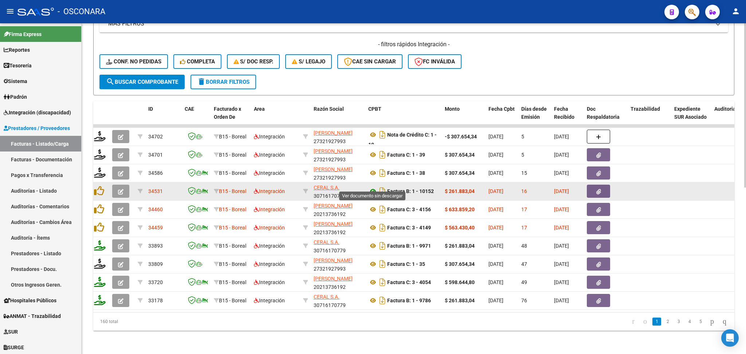
click at [373, 187] on icon at bounding box center [372, 191] width 9 height 9
click at [599, 189] on icon "button" at bounding box center [598, 191] width 5 height 5
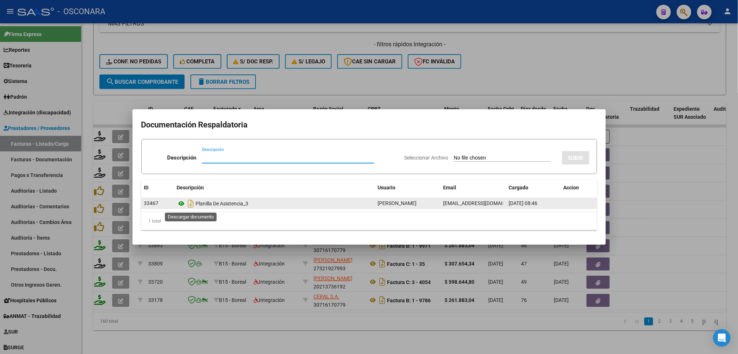
click at [185, 201] on icon at bounding box center [181, 203] width 9 height 9
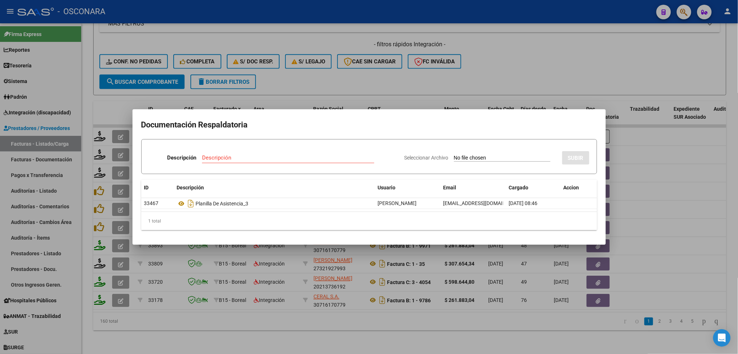
click at [420, 73] on div at bounding box center [369, 177] width 738 height 354
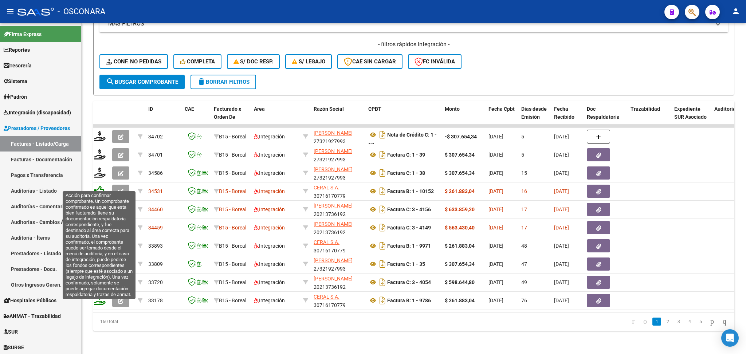
click at [98, 186] on icon at bounding box center [99, 191] width 10 height 10
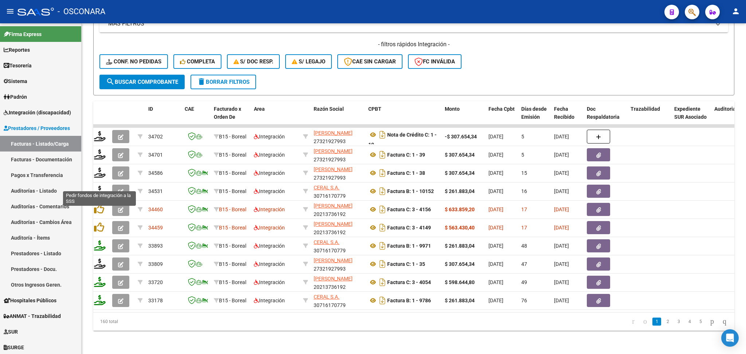
click at [98, 186] on icon at bounding box center [100, 191] width 12 height 10
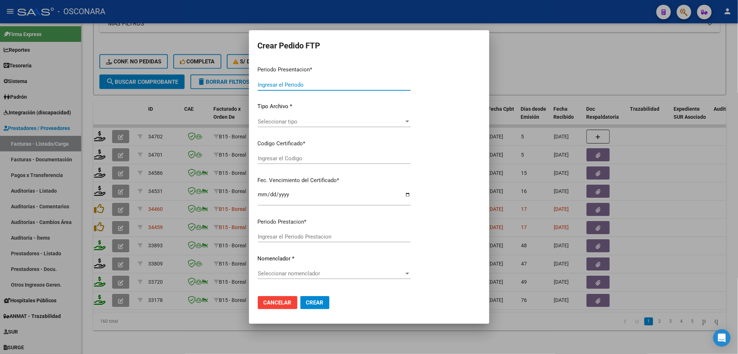
type input "202507"
type input "$ 261.883,04"
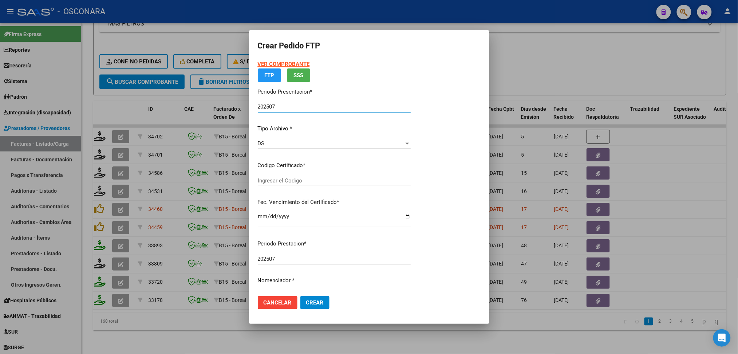
type input "ARG02000531553902023080220280802MZA200"
type input "[DATE]"
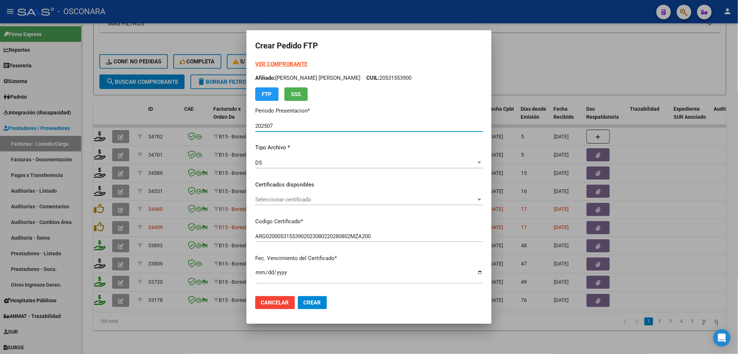
click at [300, 200] on span "Seleccionar certificado" at bounding box center [365, 199] width 221 height 7
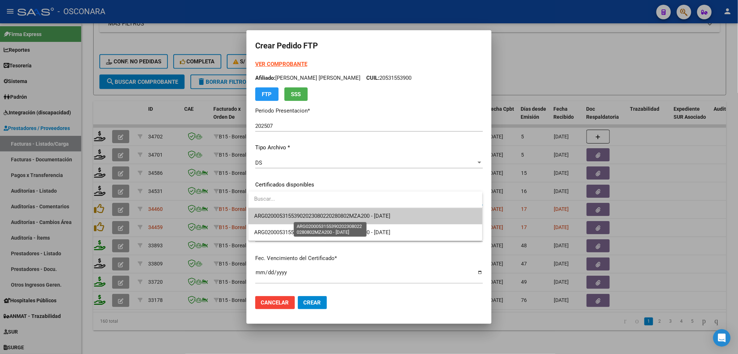
click at [298, 213] on span "ARG02000531553902023080220280802MZA200 - [DATE]" at bounding box center [322, 216] width 136 height 7
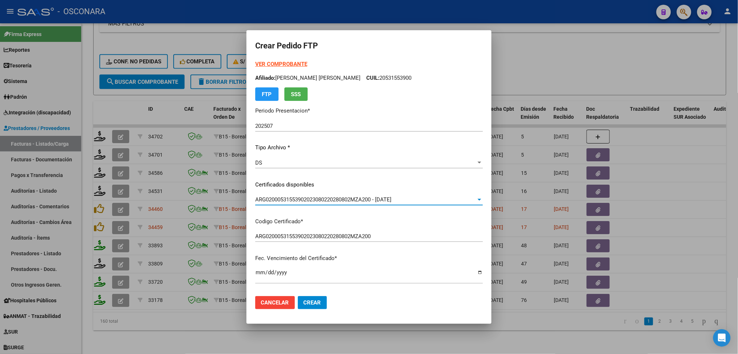
scroll to position [237, 0]
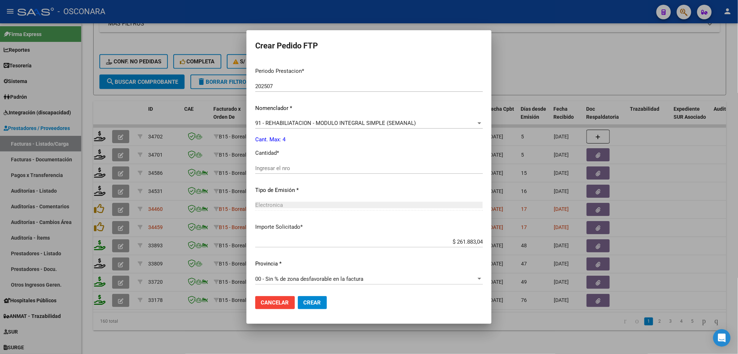
click at [286, 169] on input "Ingresar el nro" at bounding box center [369, 168] width 228 height 7
type input "4"
click at [298, 296] on button "Crear" at bounding box center [312, 302] width 29 height 13
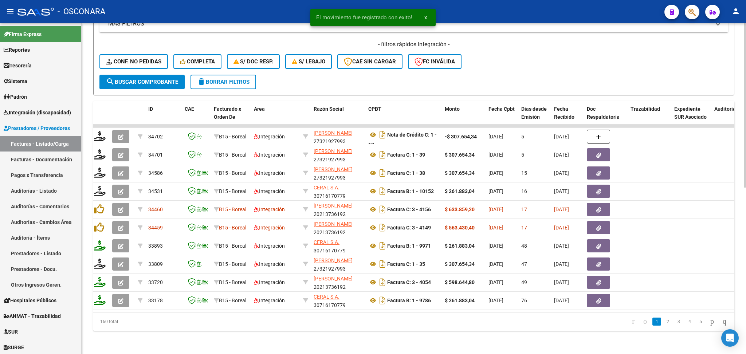
scroll to position [0, 0]
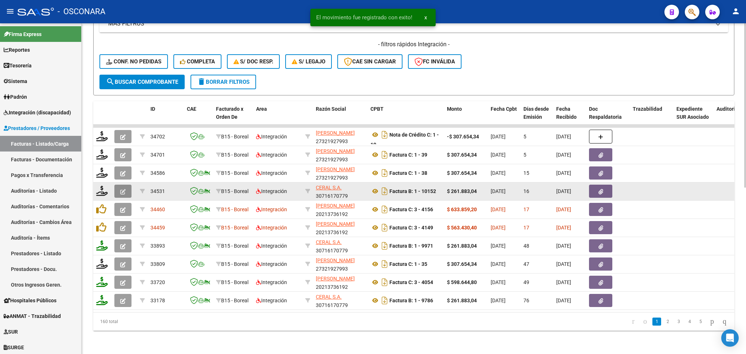
click at [124, 189] on icon "button" at bounding box center [122, 191] width 5 height 5
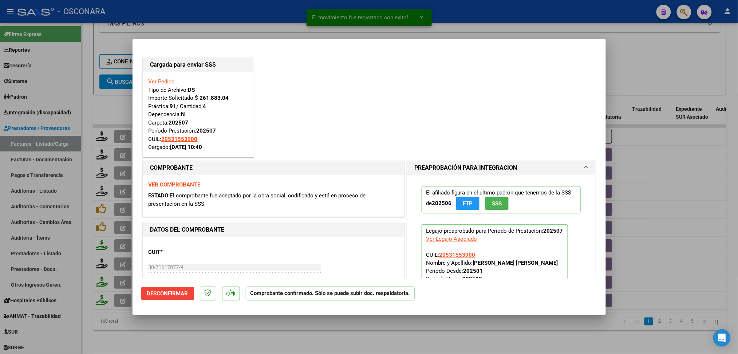
click at [239, 340] on div at bounding box center [369, 177] width 738 height 354
type input "$ 0,00"
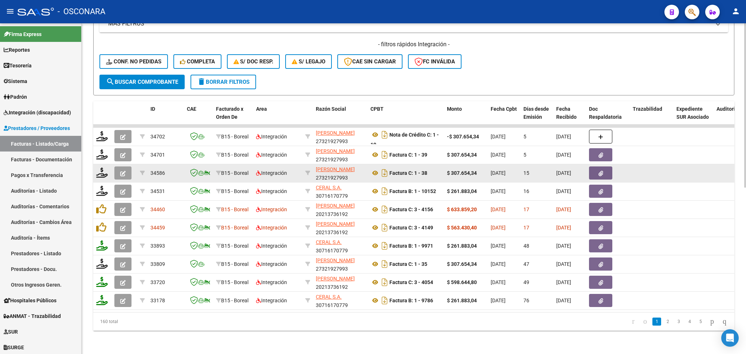
click at [118, 166] on button "button" at bounding box center [122, 172] width 17 height 13
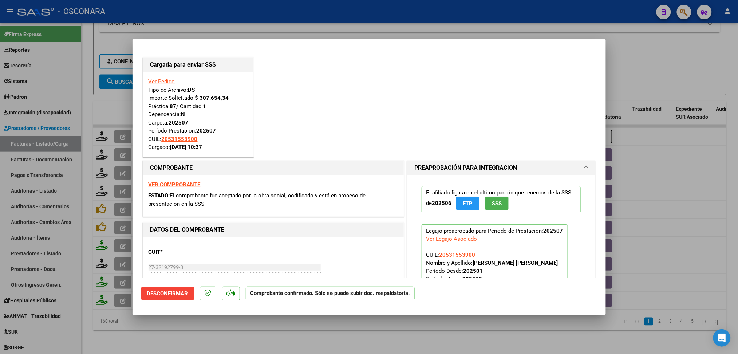
click at [193, 340] on div at bounding box center [369, 177] width 738 height 354
type input "$ 0,00"
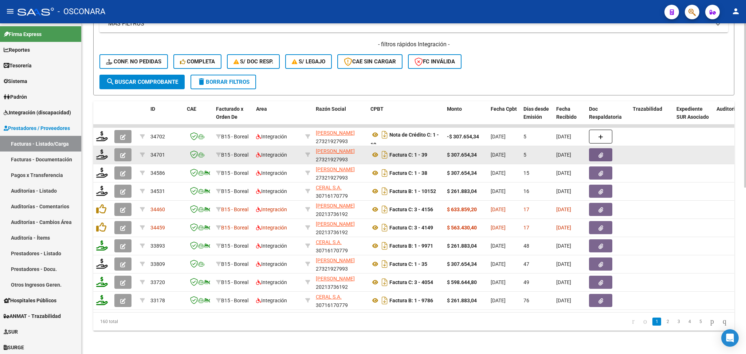
click at [124, 153] on icon "button" at bounding box center [122, 155] width 5 height 5
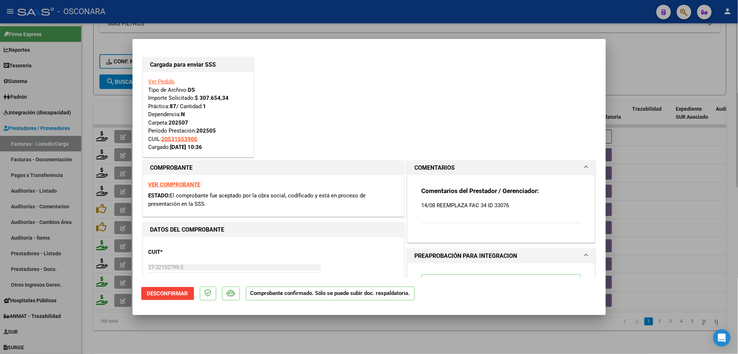
click at [204, 328] on div at bounding box center [369, 177] width 738 height 354
type input "$ 0,00"
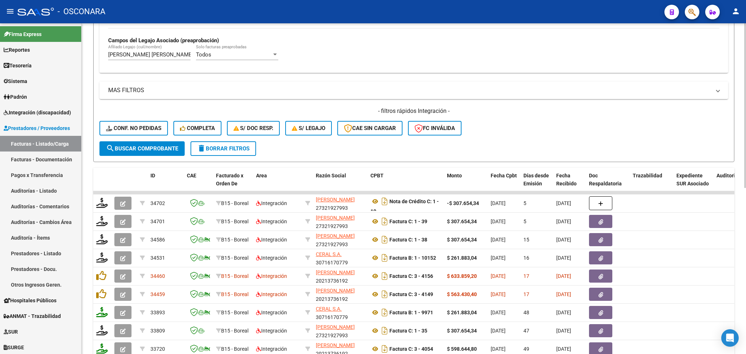
scroll to position [189, 0]
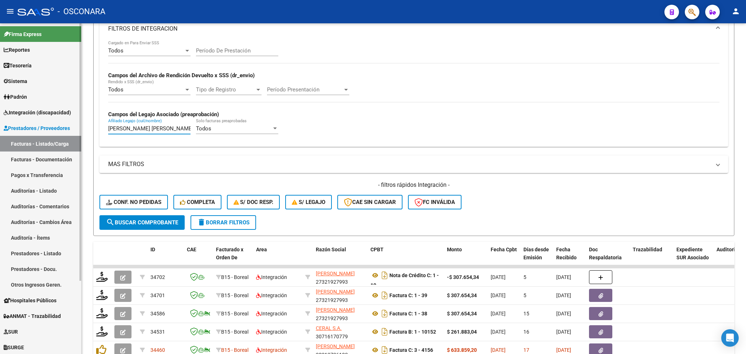
drag, startPoint x: 184, startPoint y: 127, endPoint x: 66, endPoint y: 126, distance: 118.8
click at [67, 126] on mat-sidenav-container "Firma Express Reportes Ingresos Percibidos Análisis de todos los conceptos (his…" at bounding box center [373, 188] width 746 height 331
paste input "[PERSON_NAME]"
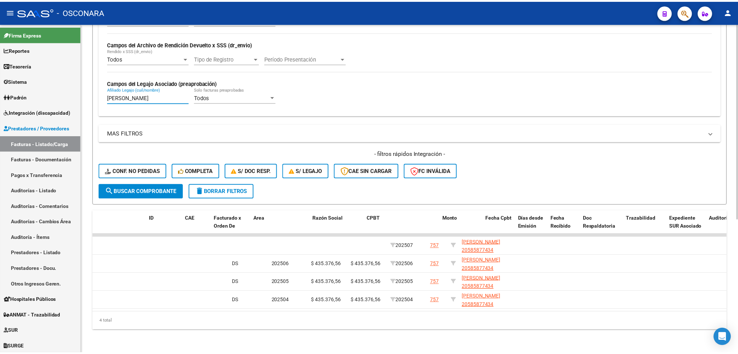
scroll to position [0, 0]
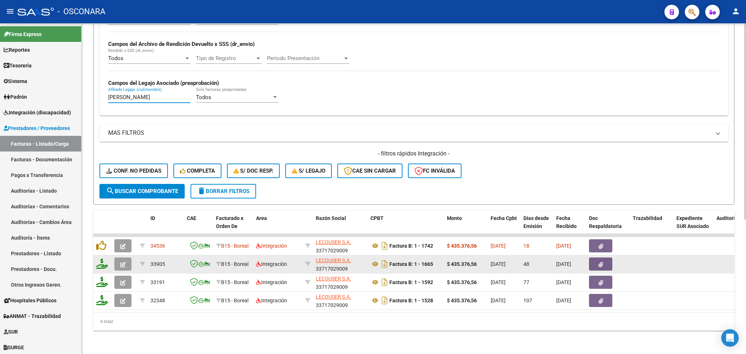
type input "[PERSON_NAME]"
click at [130, 258] on button "button" at bounding box center [122, 264] width 17 height 13
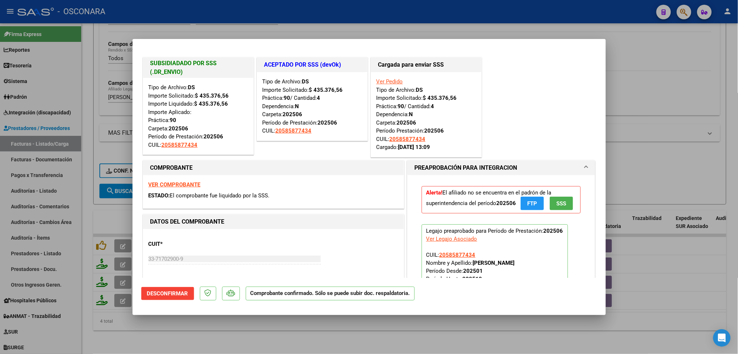
click at [193, 333] on div at bounding box center [369, 177] width 738 height 354
type input "$ 0,00"
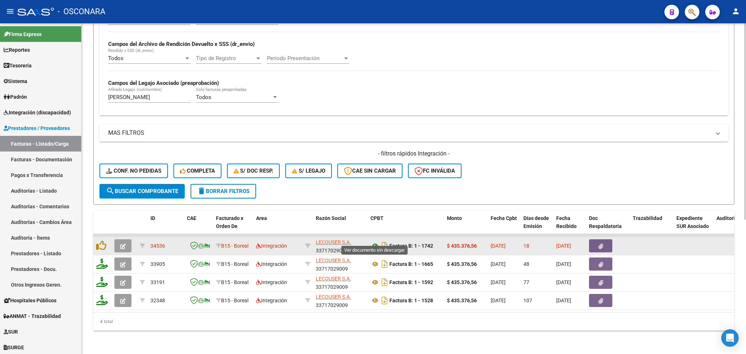
click at [374, 242] on icon at bounding box center [375, 246] width 9 height 9
click at [597, 239] on button "button" at bounding box center [600, 245] width 23 height 13
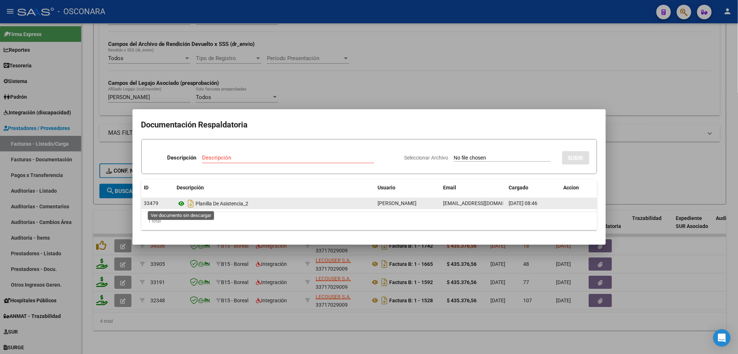
click at [180, 203] on icon at bounding box center [181, 203] width 9 height 9
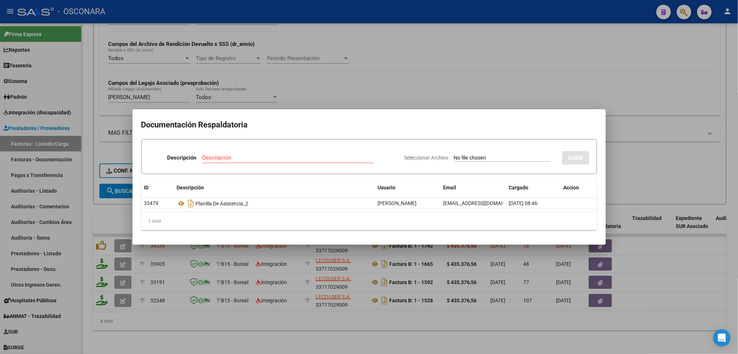
click at [104, 240] on div at bounding box center [369, 177] width 738 height 354
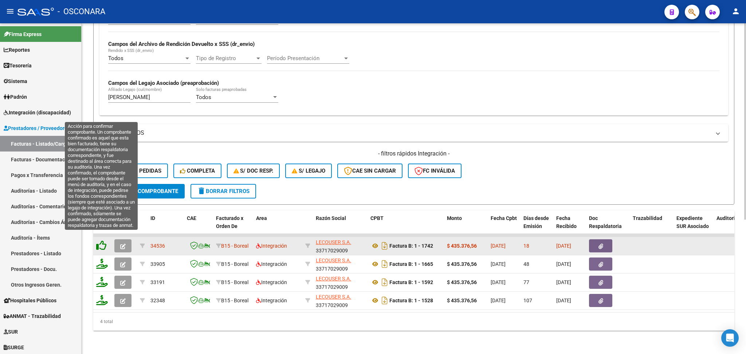
click at [100, 240] on icon at bounding box center [101, 245] width 10 height 10
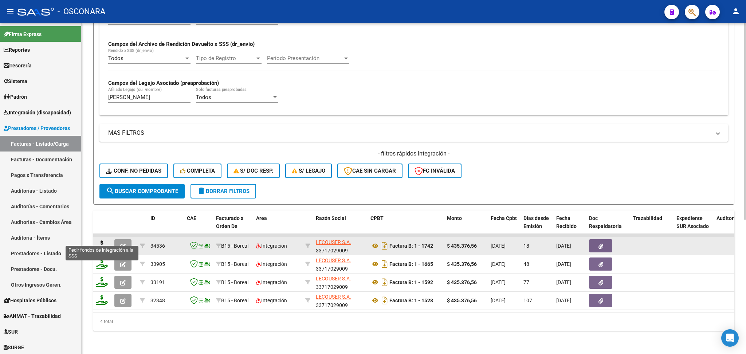
click at [100, 240] on icon at bounding box center [102, 245] width 12 height 10
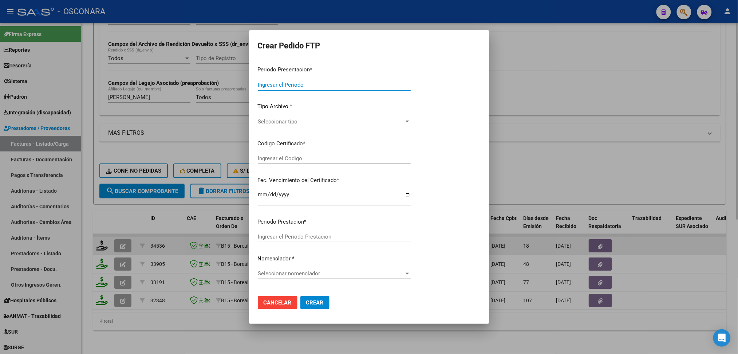
type input "202507"
type input "$ 435.376,56"
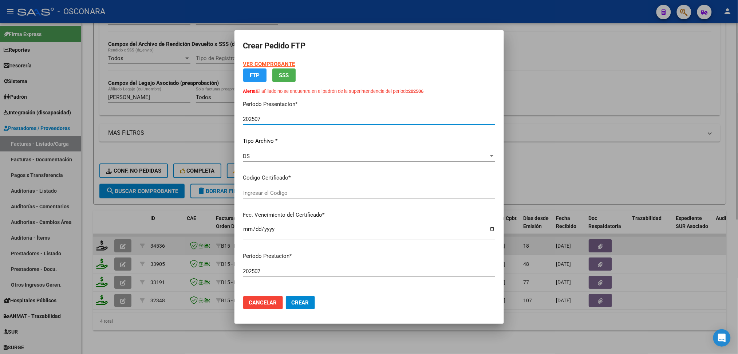
type input "ARG02-00058587743-20241227-20291227"
type input "[DATE]"
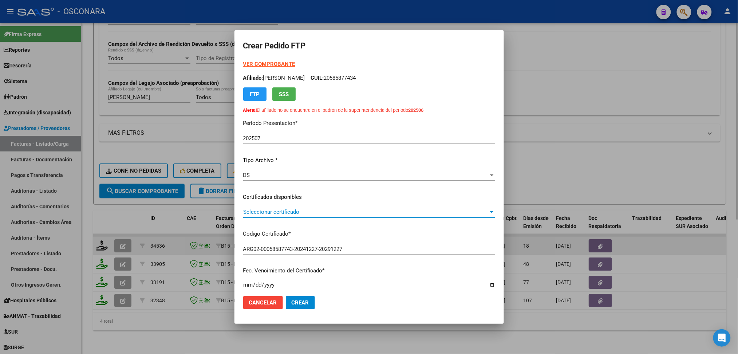
click at [284, 211] on span "Seleccionar certificado" at bounding box center [366, 212] width 246 height 7
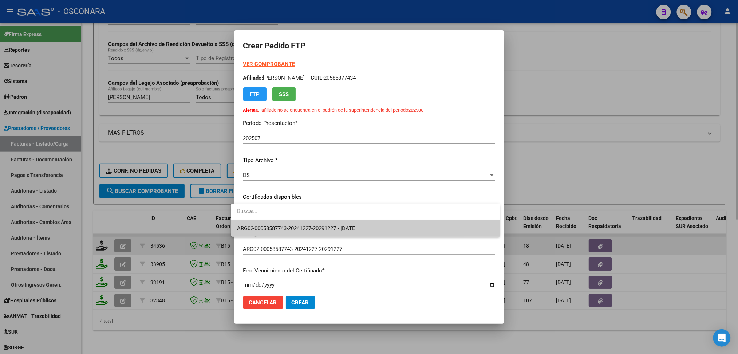
click at [284, 220] on span "ARG02-00058587743-20241227-20291227 - [DATE]" at bounding box center [365, 228] width 257 height 16
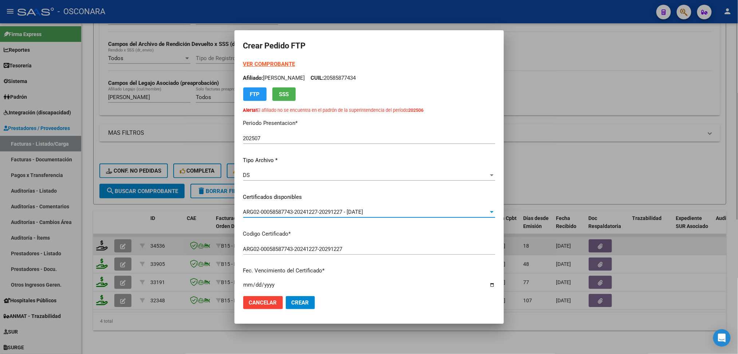
scroll to position [194, 0]
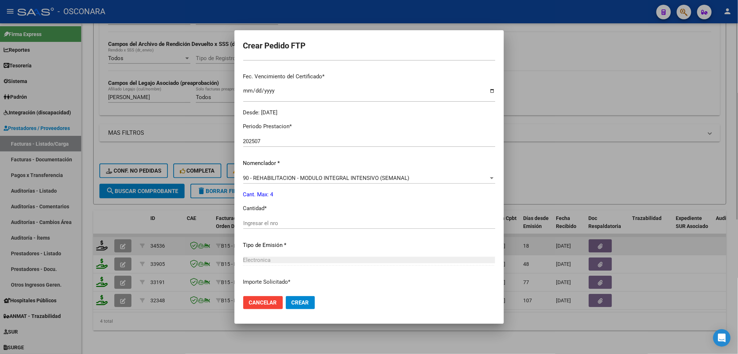
click at [267, 222] on input "Ingresar el nro" at bounding box center [369, 223] width 252 height 7
type input "4"
click at [286, 296] on button "Crear" at bounding box center [300, 302] width 29 height 13
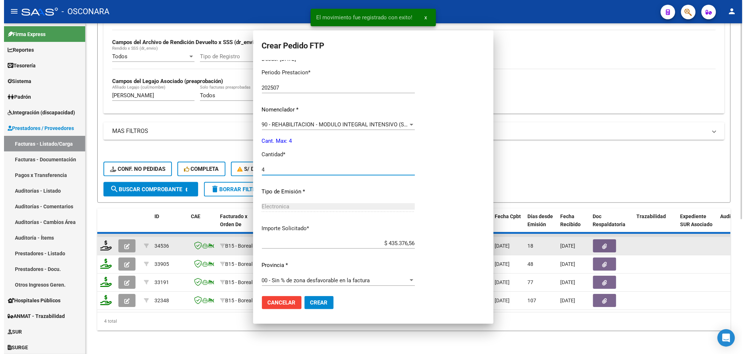
scroll to position [0, 0]
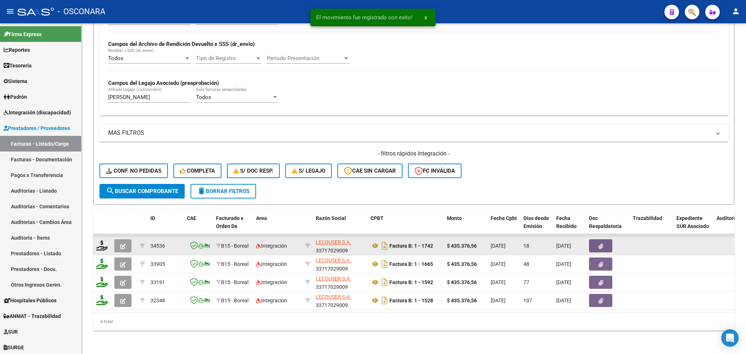
click at [122, 244] on icon "button" at bounding box center [122, 246] width 5 height 5
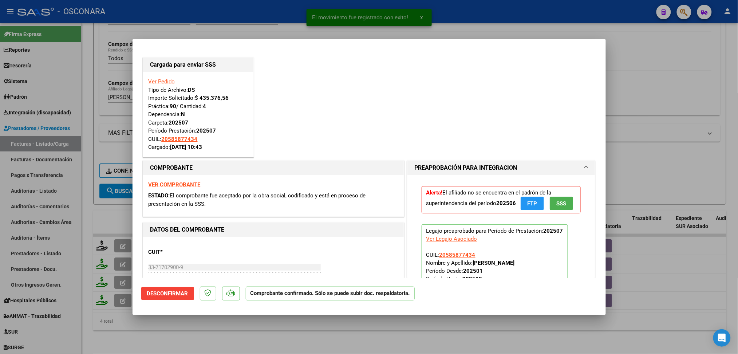
click at [238, 334] on div at bounding box center [369, 177] width 738 height 354
type input "$ 0,00"
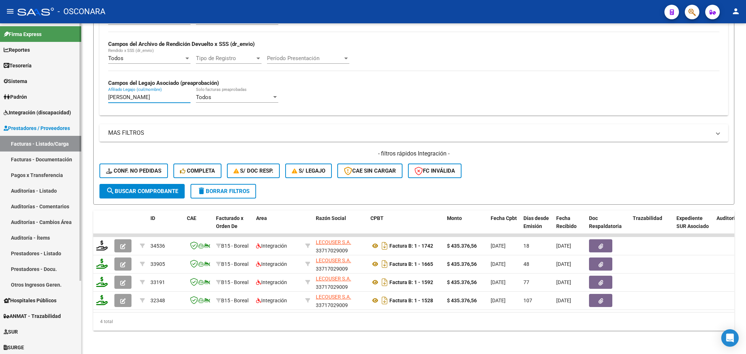
drag, startPoint x: 187, startPoint y: 89, endPoint x: 31, endPoint y: 84, distance: 156.0
click at [31, 84] on mat-sidenav-container "Firma Express Reportes Ingresos Percibidos Análisis de todos los conceptos (his…" at bounding box center [373, 188] width 746 height 331
paste input "ALCUCERO [PERSON_NAME]"
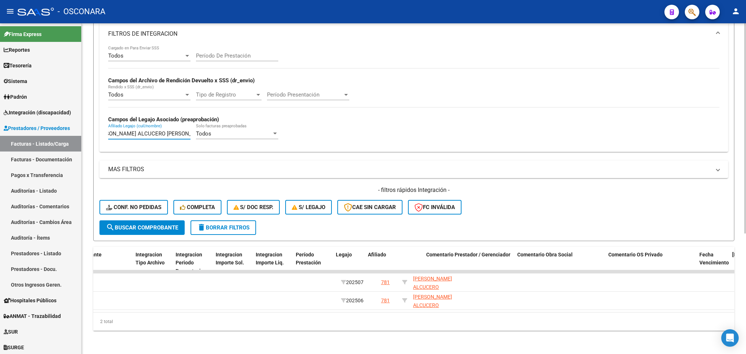
scroll to position [0, 848]
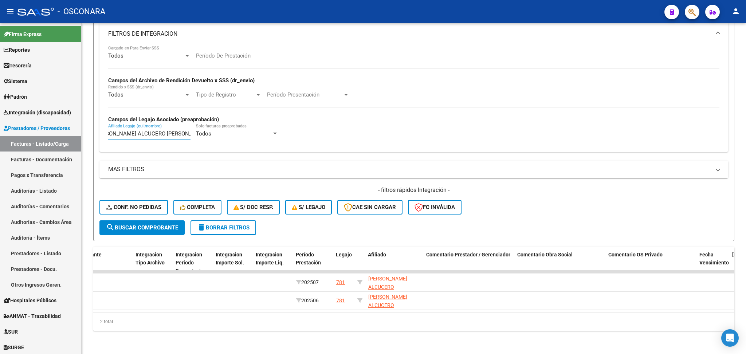
type input "[PERSON_NAME] ALCUCERO [PERSON_NAME]"
click at [341, 297] on div "781" at bounding box center [340, 301] width 9 height 8
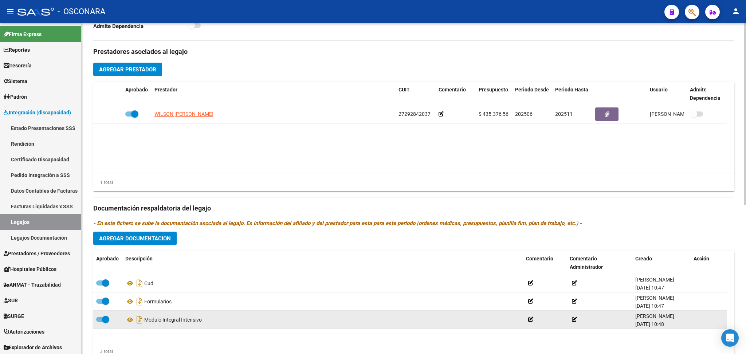
scroll to position [272, 0]
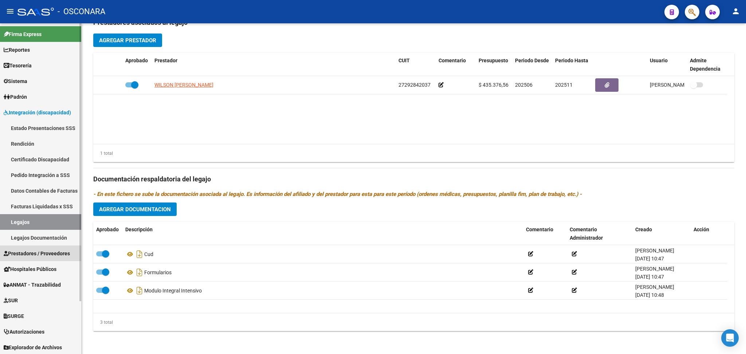
click at [36, 254] on span "Prestadores / Proveedores" at bounding box center [37, 254] width 66 height 8
click at [36, 252] on span "Prestadores / Proveedores" at bounding box center [37, 254] width 66 height 8
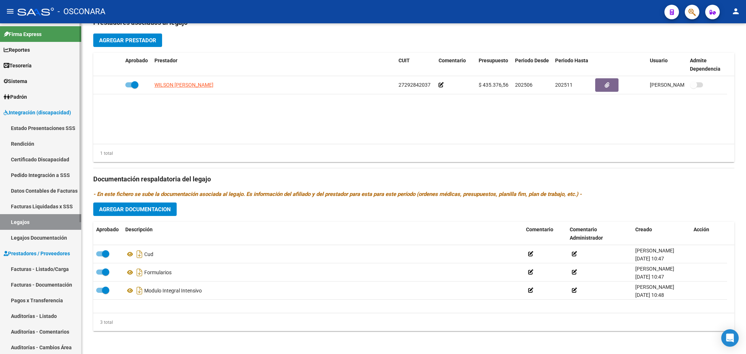
click at [39, 266] on link "Facturas - Listado/Carga" at bounding box center [40, 269] width 81 height 16
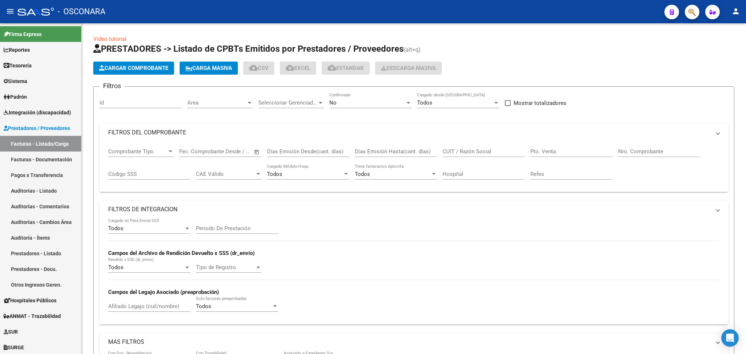
click at [371, 102] on div "No" at bounding box center [367, 102] width 76 height 7
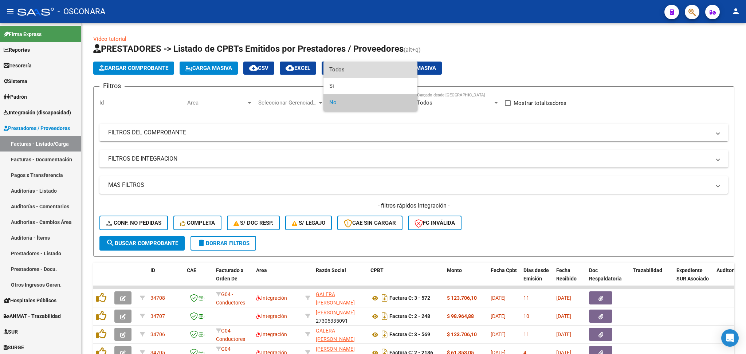
click at [357, 71] on span "Todos" at bounding box center [370, 70] width 82 height 16
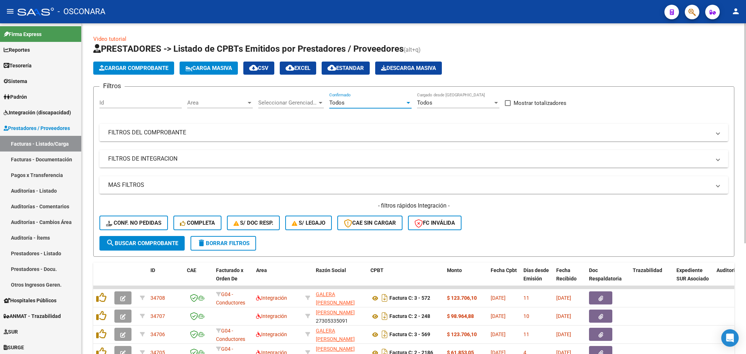
click at [173, 159] on mat-panel-title "FILTROS DE INTEGRACION" at bounding box center [409, 159] width 603 height 8
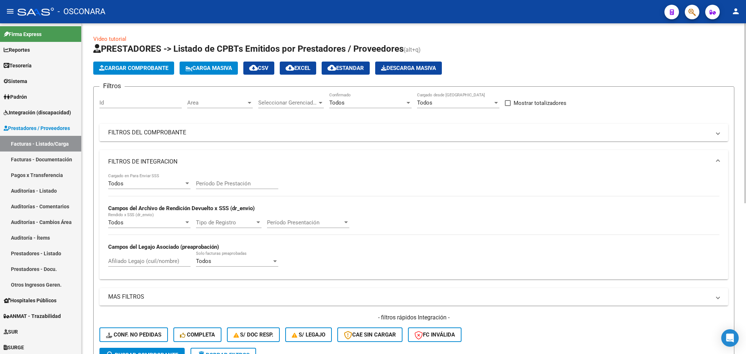
click at [146, 260] on input "Afiliado Legajo (cuil/nombre)" at bounding box center [149, 261] width 82 height 7
paste input "[PERSON_NAME] ALCUCERO [PERSON_NAME]"
click at [146, 259] on input "[PERSON_NAME] ALCUCERO [PERSON_NAME]" at bounding box center [149, 261] width 82 height 7
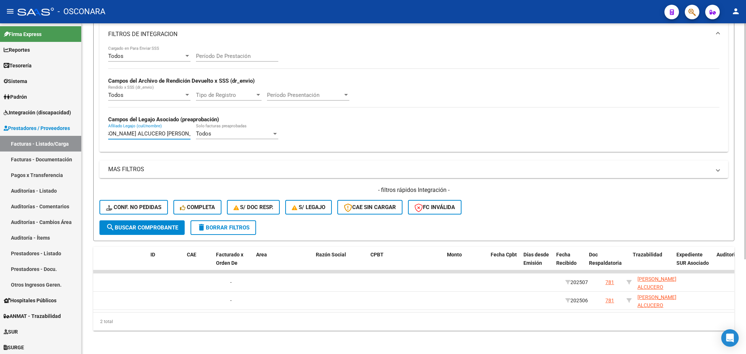
scroll to position [0, 0]
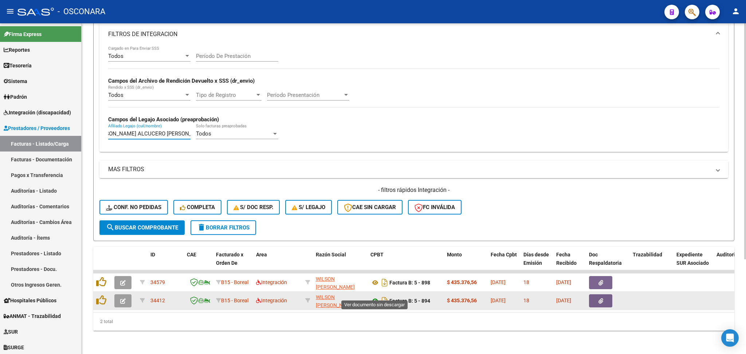
type input "[PERSON_NAME] ALCUCERO [PERSON_NAME]"
click at [374, 297] on icon at bounding box center [375, 301] width 9 height 9
click at [605, 294] on button "button" at bounding box center [600, 300] width 23 height 13
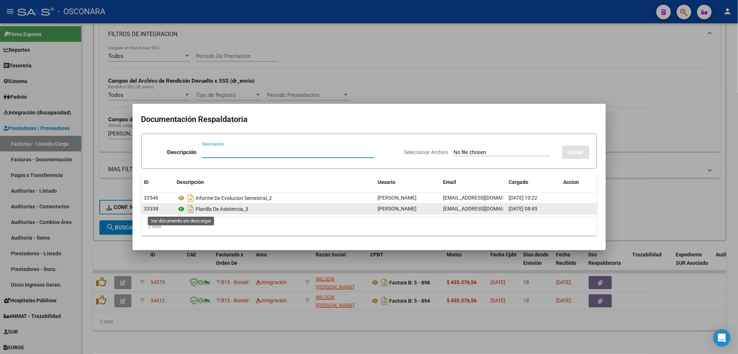
click at [184, 211] on icon at bounding box center [181, 209] width 9 height 9
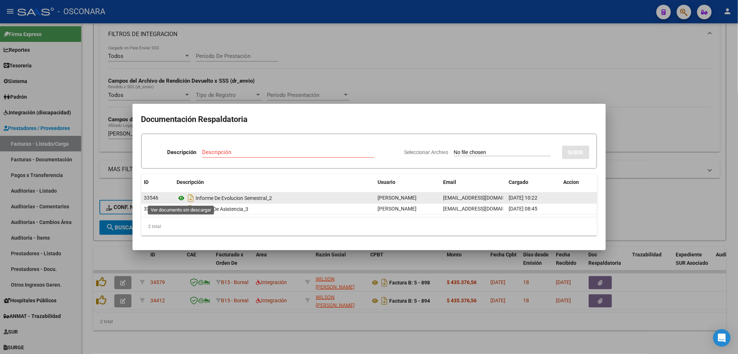
click at [181, 195] on icon at bounding box center [181, 198] width 9 height 9
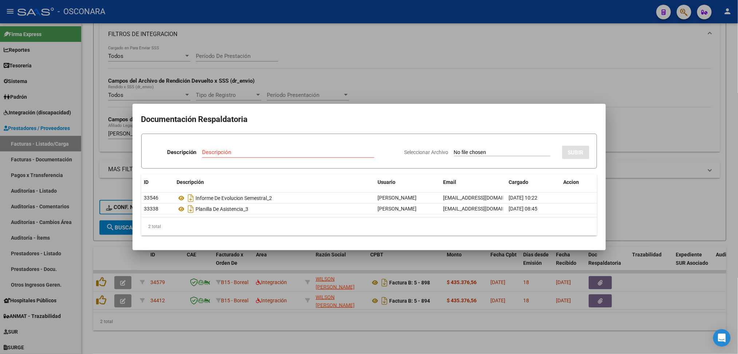
click at [446, 53] on div at bounding box center [369, 177] width 738 height 354
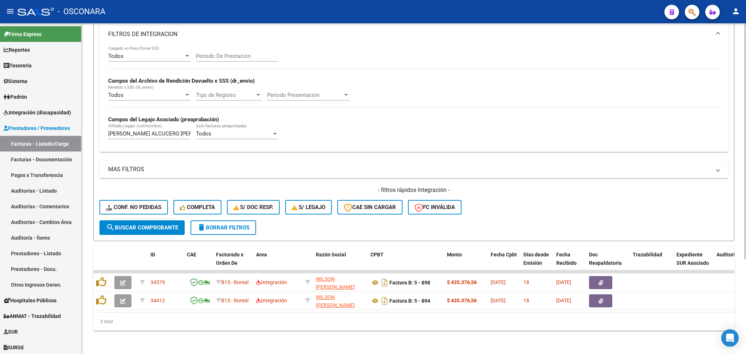
click at [389, 122] on div "Todos Cargado en Para Enviar SSS Período De Prestación Campos del Archivo de Re…" at bounding box center [413, 96] width 611 height 100
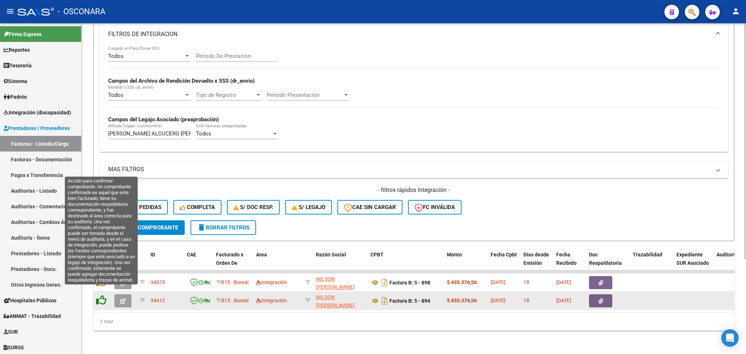
click at [102, 295] on icon at bounding box center [101, 300] width 10 height 10
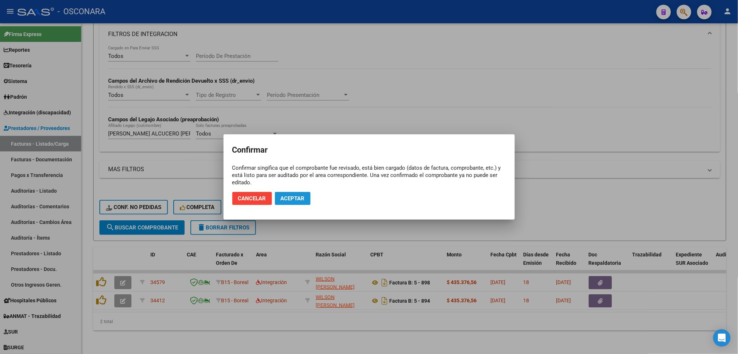
click at [304, 197] on span "Aceptar" at bounding box center [293, 198] width 24 height 7
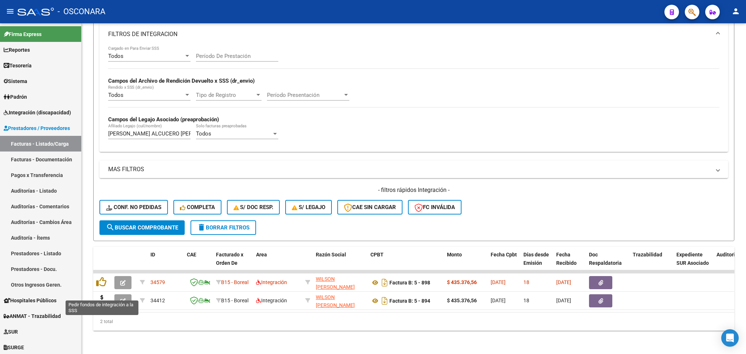
click at [99, 295] on icon at bounding box center [102, 300] width 12 height 10
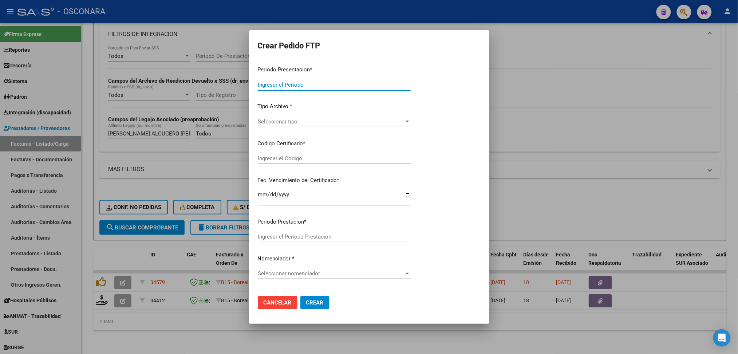
type input "202507"
type input "202506"
type input "$ 435.376,56"
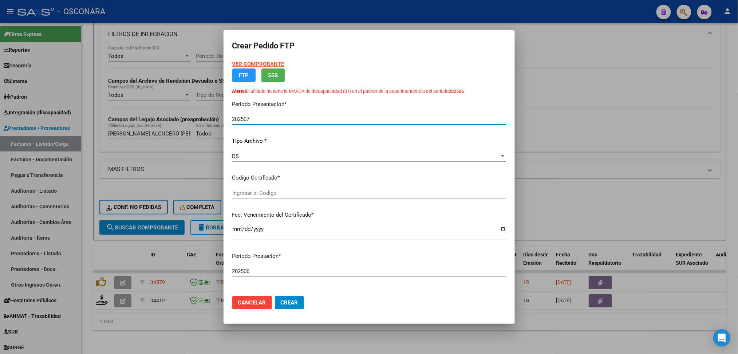
type input "ARG02-00053306022-20250425-20300425"
type input "[DATE]"
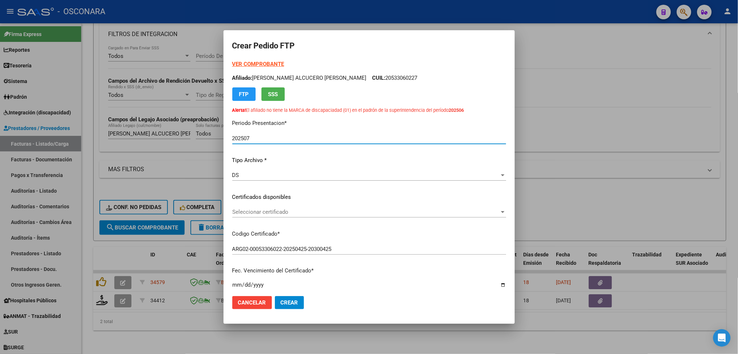
click at [273, 212] on span "Seleccionar certificado" at bounding box center [365, 212] width 267 height 7
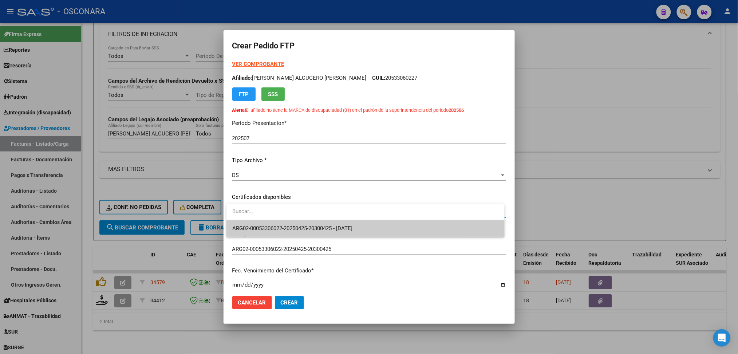
click at [272, 224] on span "ARG02-00053306022-20250425-20300425 - [DATE]" at bounding box center [365, 228] width 267 height 16
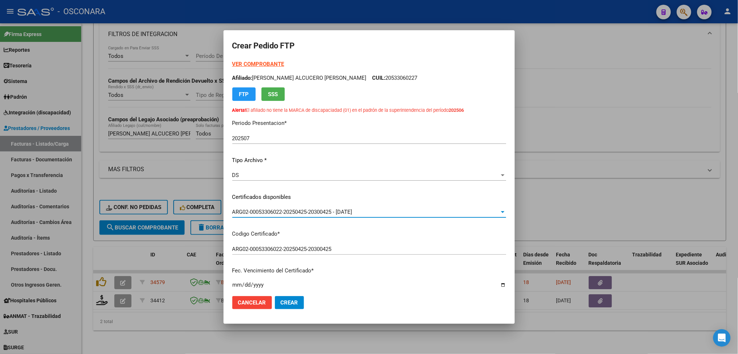
scroll to position [194, 0]
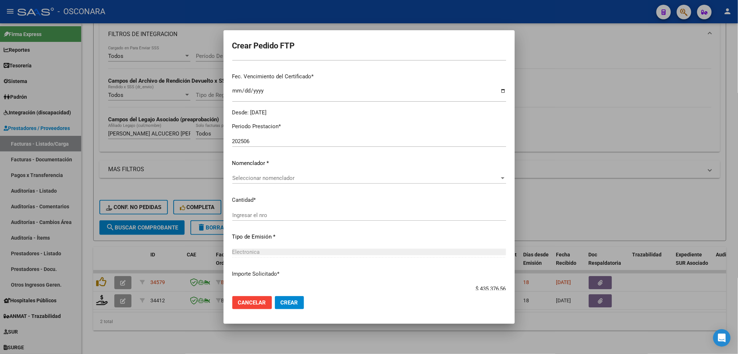
click at [269, 181] on div "Seleccionar nomenclador Seleccionar nomenclador" at bounding box center [369, 178] width 274 height 11
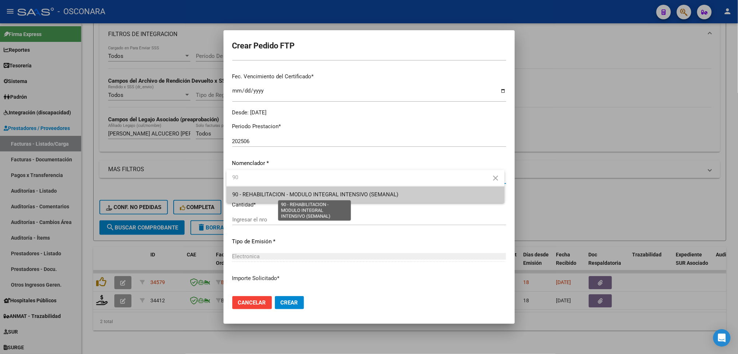
type input "90"
click at [271, 192] on span "90 - REHABILITACION - MODULO INTEGRAL INTENSIVO (SEMANAL)" at bounding box center [315, 194] width 166 height 7
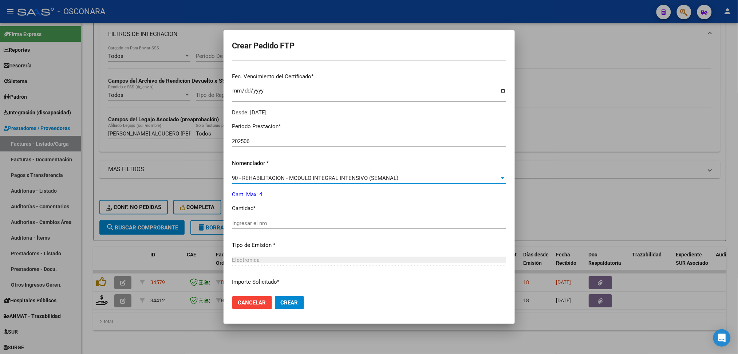
click at [263, 224] on input "Ingresar el nro" at bounding box center [369, 223] width 274 height 7
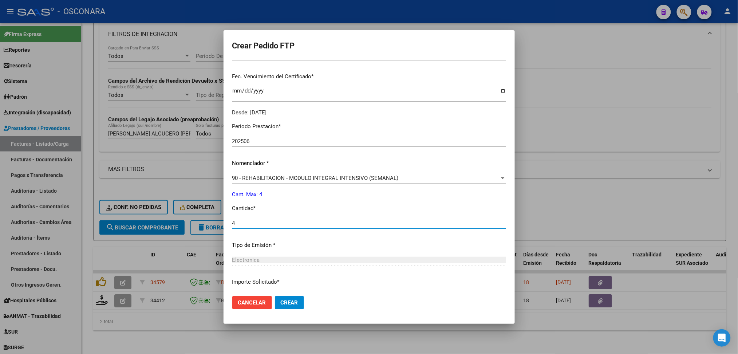
type input "4"
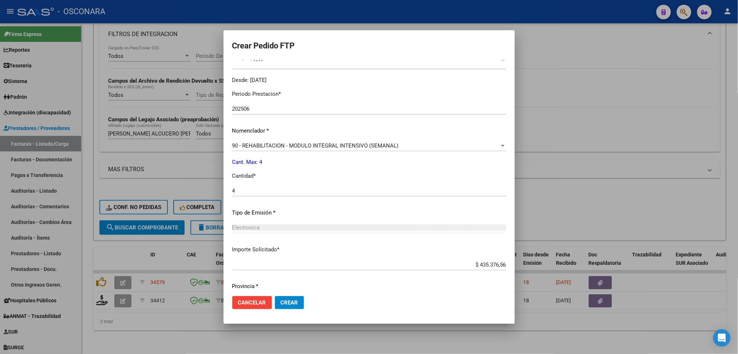
scroll to position [249, 0]
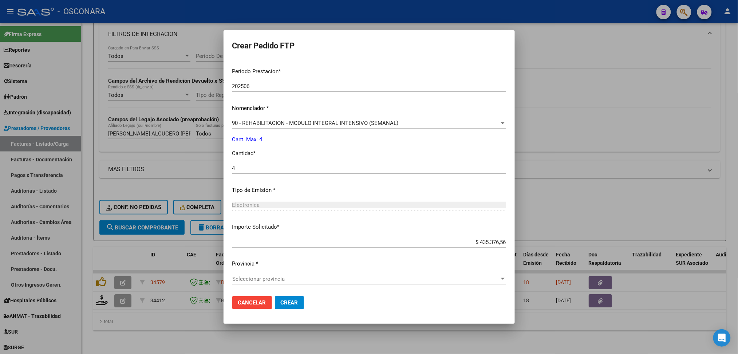
click at [274, 277] on span "Seleccionar provincia" at bounding box center [365, 279] width 267 height 7
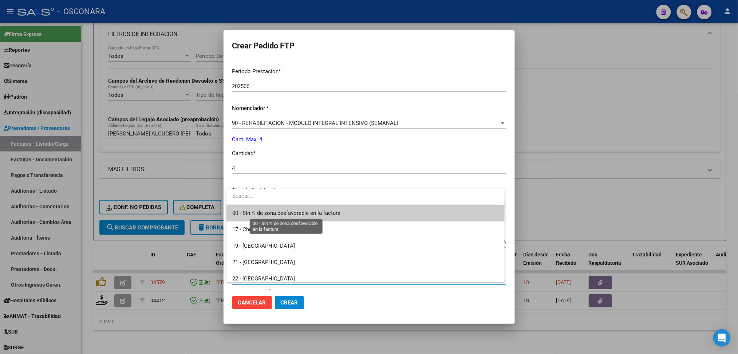
click at [287, 209] on span "00 - Sin % de zona desfavorable en la factura" at bounding box center [365, 213] width 267 height 16
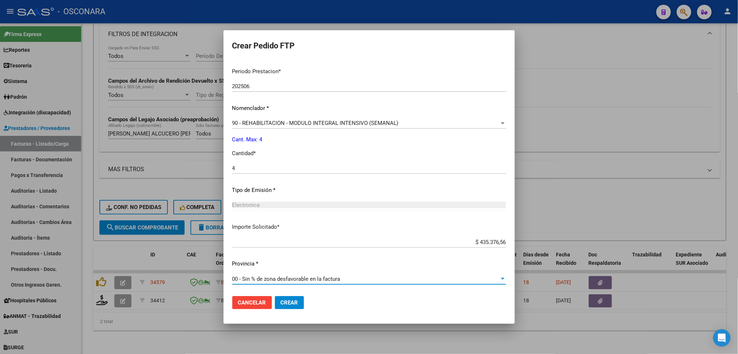
click at [291, 303] on span "Crear" at bounding box center [289, 302] width 17 height 7
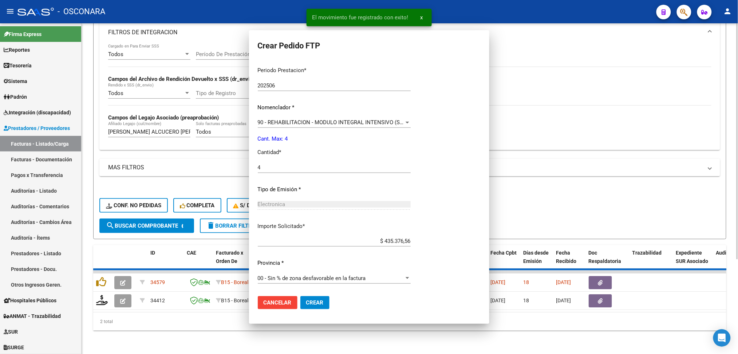
scroll to position [196, 0]
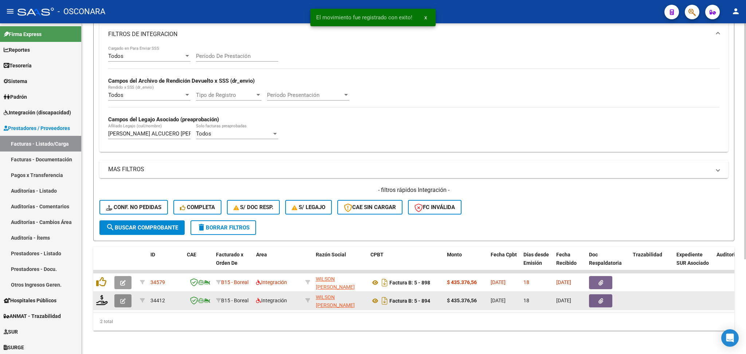
click at [121, 298] on icon "button" at bounding box center [122, 300] width 5 height 5
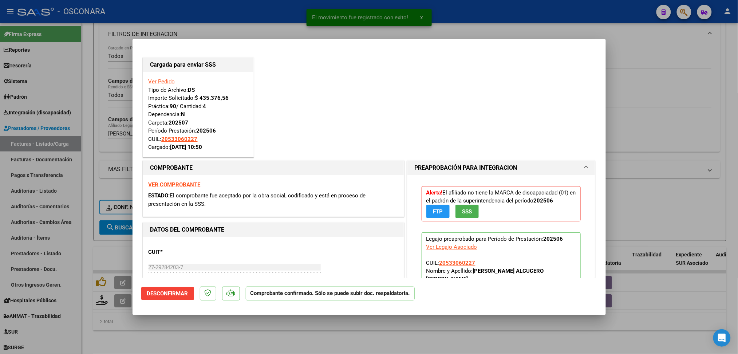
click at [177, 333] on div at bounding box center [369, 177] width 738 height 354
type input "$ 0,00"
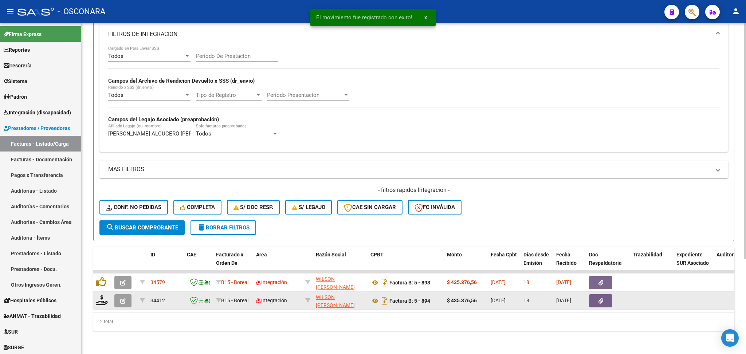
click at [120, 298] on icon "button" at bounding box center [122, 300] width 5 height 5
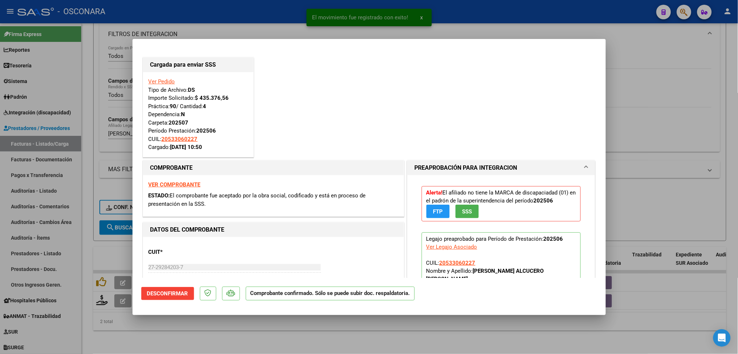
click at [177, 340] on div at bounding box center [369, 177] width 738 height 354
type input "$ 0,00"
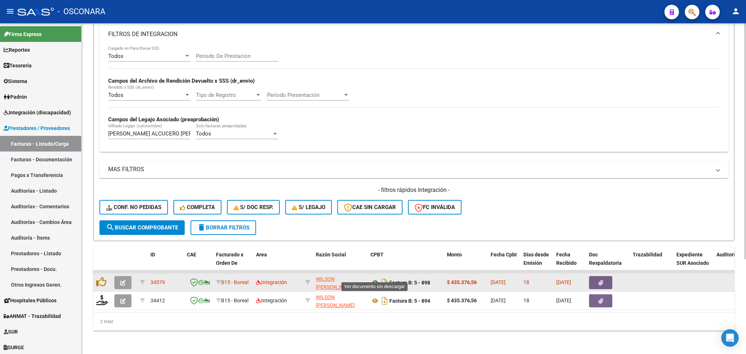
click at [376, 278] on icon at bounding box center [375, 282] width 9 height 9
click at [603, 278] on button "button" at bounding box center [600, 282] width 23 height 13
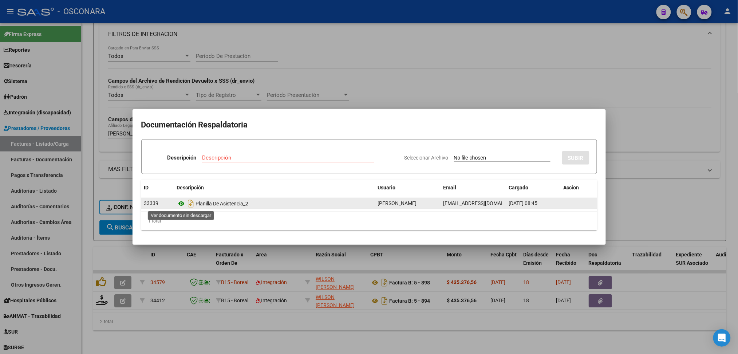
click at [183, 203] on icon at bounding box center [181, 203] width 9 height 9
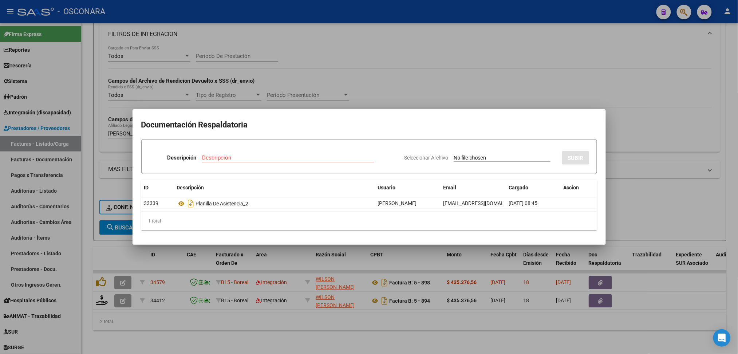
click at [400, 95] on div at bounding box center [369, 177] width 738 height 354
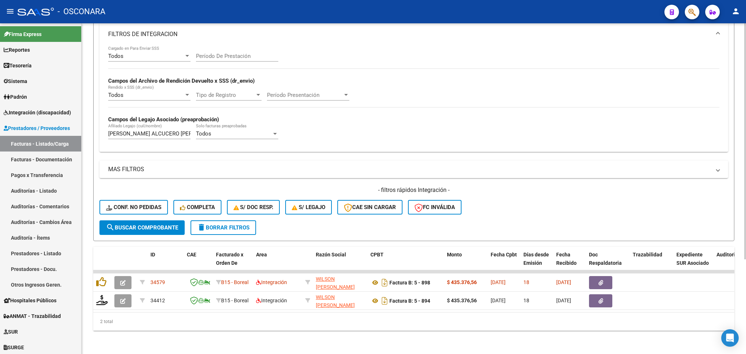
click at [92, 274] on div "Video tutorial PRESTADORES -> Listado de CPBTs Emitidos por Prestadores / Prove…" at bounding box center [414, 125] width 664 height 458
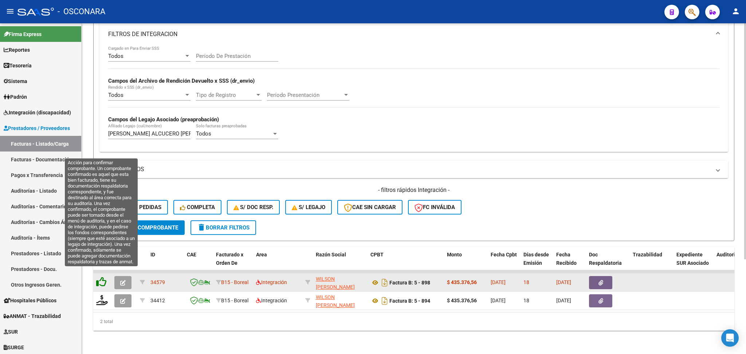
click at [100, 277] on icon at bounding box center [101, 282] width 10 height 10
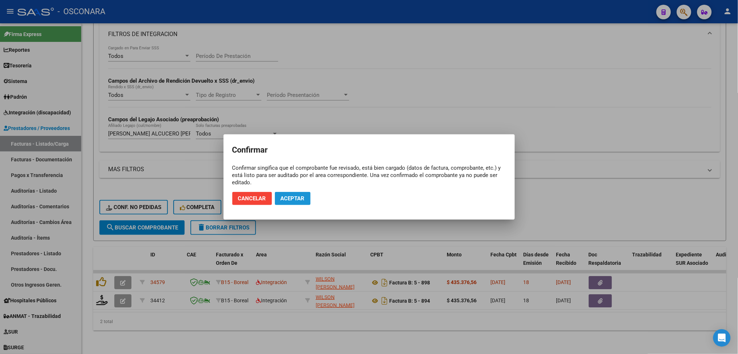
click at [302, 197] on span "Aceptar" at bounding box center [293, 198] width 24 height 7
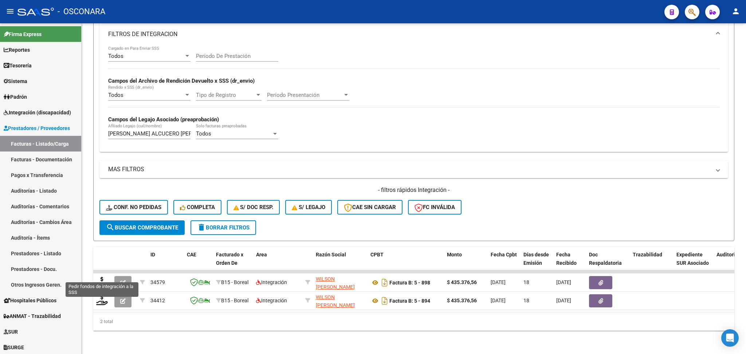
click at [100, 277] on icon at bounding box center [102, 282] width 12 height 10
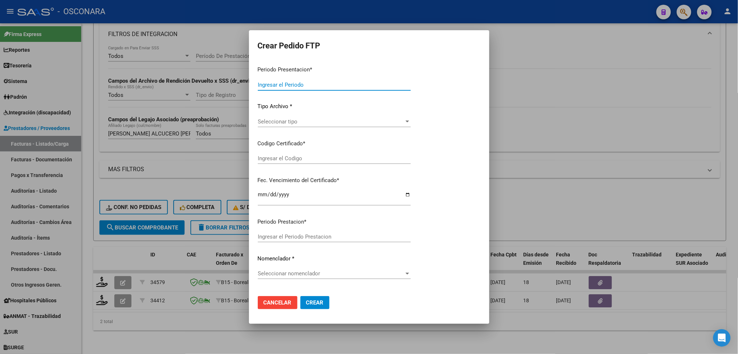
type input "202507"
type input "$ 435.376,56"
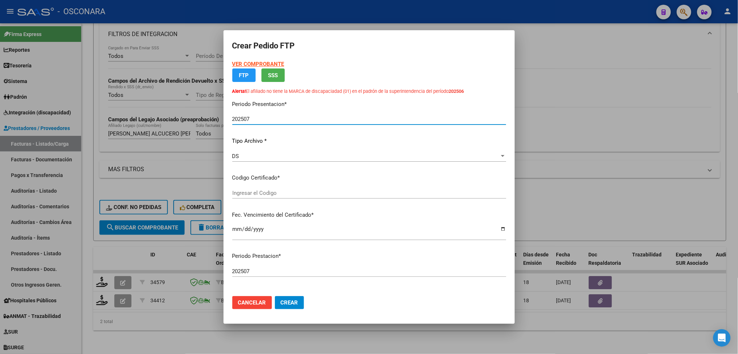
type input "ARG02-00053306022-20250425-20300425"
type input "[DATE]"
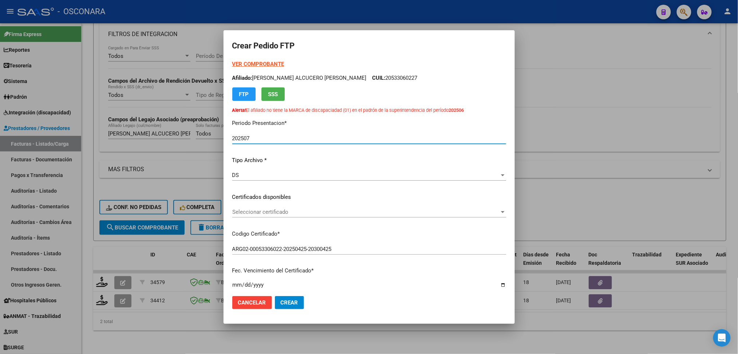
click at [276, 212] on span "Seleccionar certificado" at bounding box center [365, 212] width 267 height 7
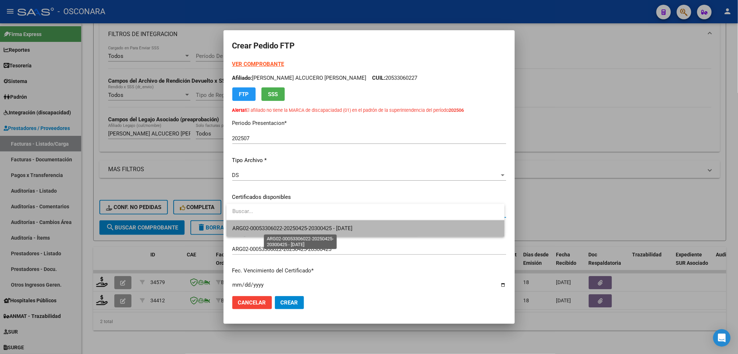
click at [276, 227] on span "ARG02-00053306022-20250425-20300425 - [DATE]" at bounding box center [292, 228] width 120 height 7
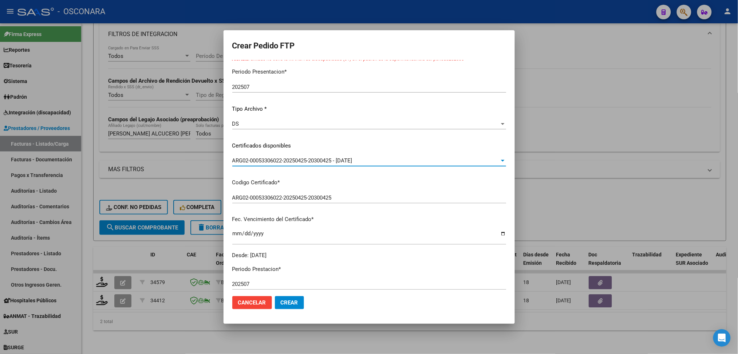
scroll to position [194, 0]
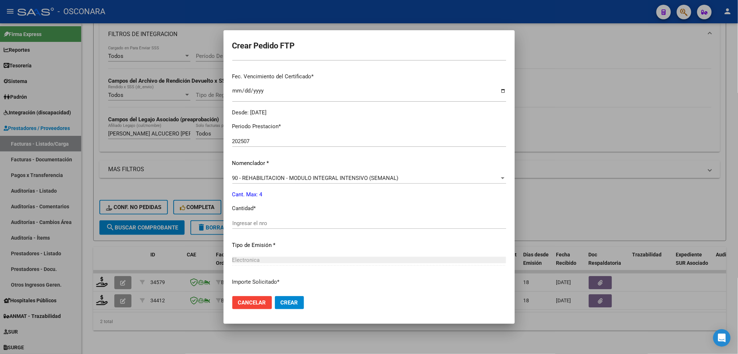
click at [268, 220] on input "Ingresar el nro" at bounding box center [369, 223] width 274 height 7
type input "4"
click at [275, 296] on button "Crear" at bounding box center [289, 302] width 29 height 13
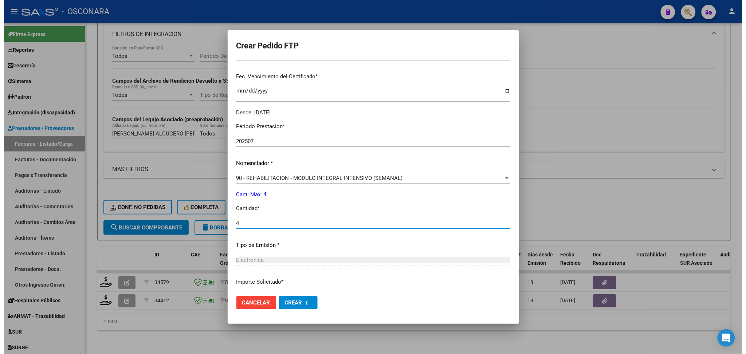
scroll to position [0, 0]
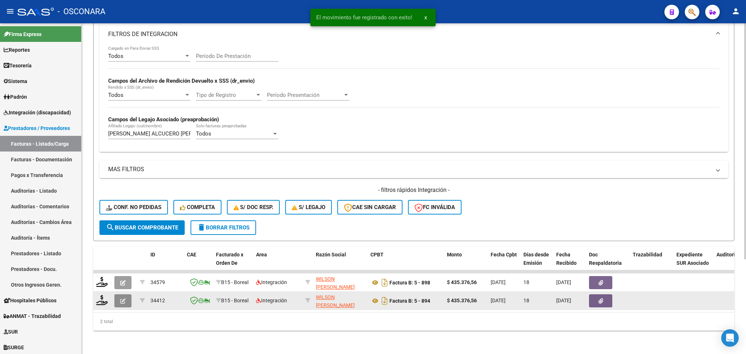
click at [126, 294] on button "button" at bounding box center [122, 300] width 17 height 13
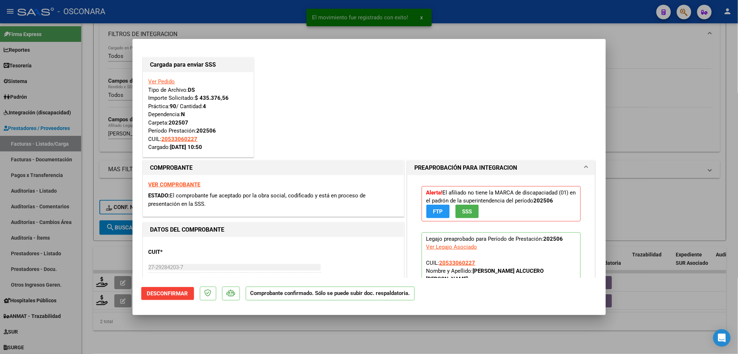
click at [137, 326] on div at bounding box center [369, 177] width 738 height 354
type input "$ 0,00"
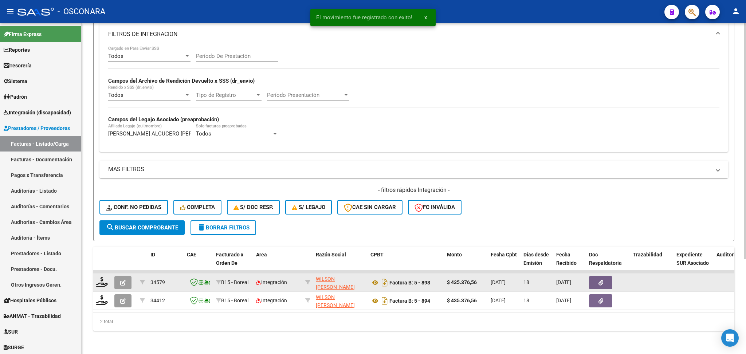
click at [118, 276] on button "button" at bounding box center [122, 282] width 17 height 13
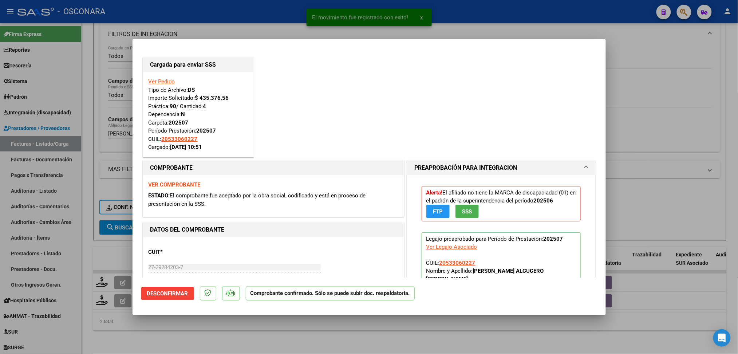
click at [168, 346] on div at bounding box center [369, 177] width 738 height 354
type input "$ 0,00"
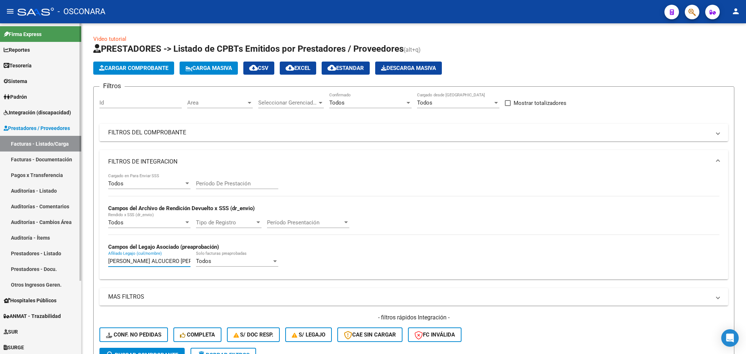
drag, startPoint x: 184, startPoint y: 262, endPoint x: 66, endPoint y: 253, distance: 118.4
click at [71, 255] on mat-sidenav-container "Firma Express Reportes Ingresos Percibidos Análisis de todos los conceptos (his…" at bounding box center [373, 188] width 746 height 331
type input "D"
paste input "[PERSON_NAME]"
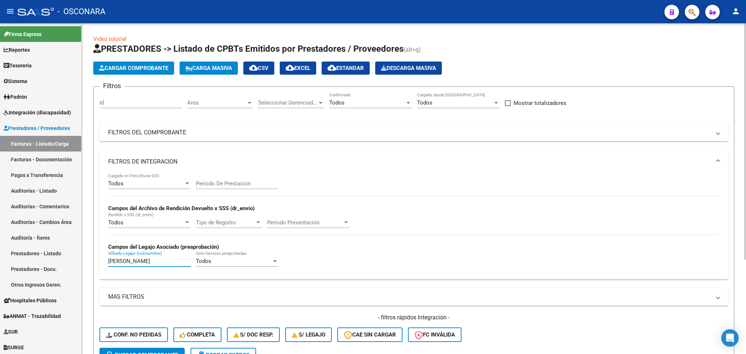
type input "[PERSON_NAME]"
click at [171, 352] on span "search Buscar Comprobante" at bounding box center [142, 355] width 72 height 7
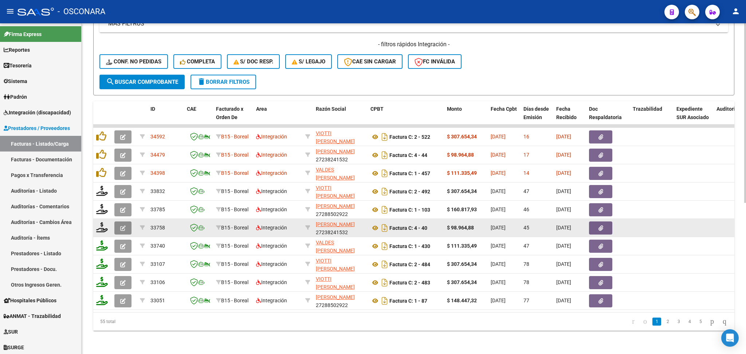
click at [121, 226] on icon "button" at bounding box center [122, 228] width 5 height 5
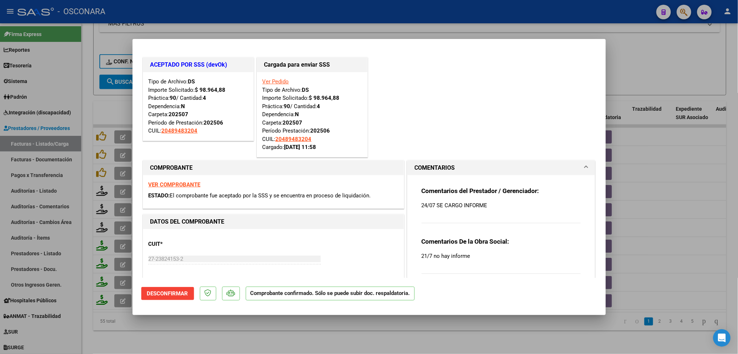
click at [152, 327] on div at bounding box center [369, 177] width 738 height 354
type input "$ 0,00"
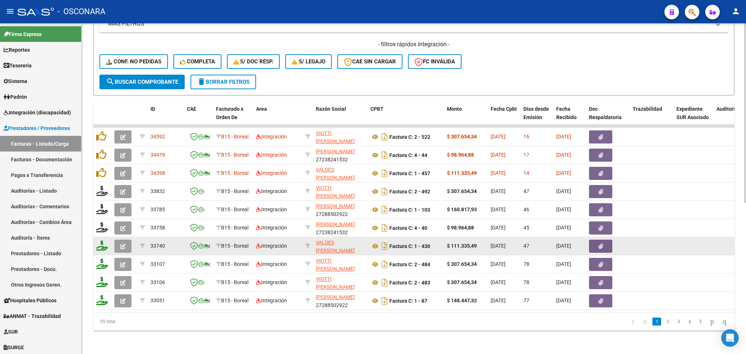
click at [123, 244] on icon "button" at bounding box center [122, 246] width 5 height 5
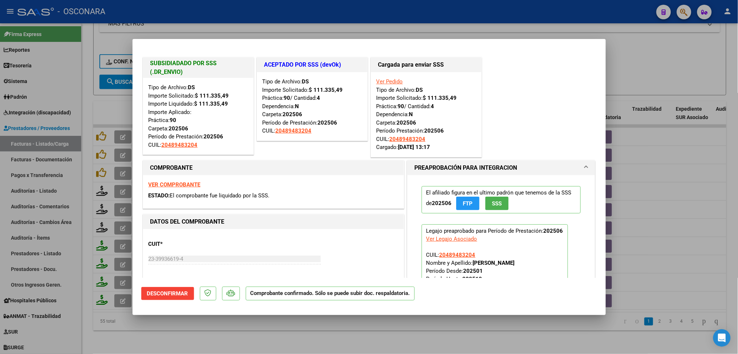
click at [204, 339] on div at bounding box center [369, 177] width 738 height 354
type input "$ 0,00"
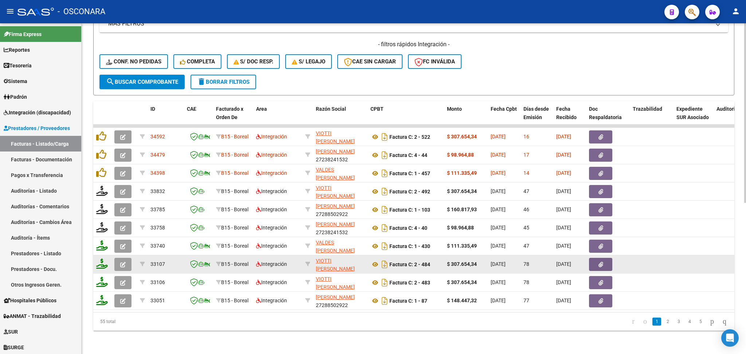
click at [126, 258] on button "button" at bounding box center [122, 264] width 17 height 13
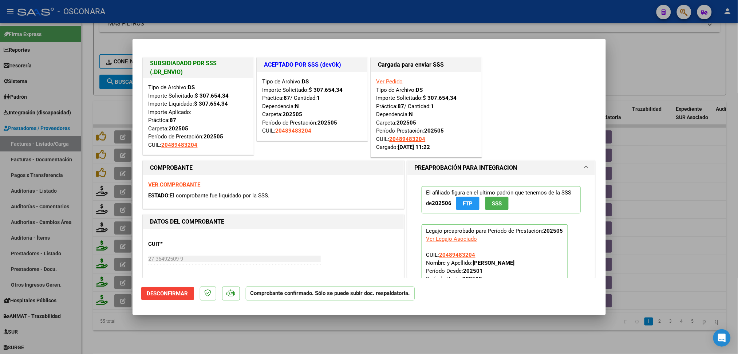
click at [234, 335] on div at bounding box center [369, 177] width 738 height 354
type input "$ 0,00"
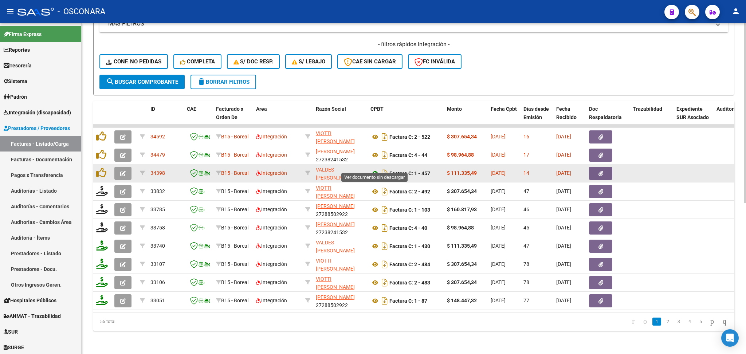
click at [374, 169] on icon at bounding box center [375, 173] width 9 height 9
click at [599, 171] on icon "button" at bounding box center [601, 173] width 5 height 5
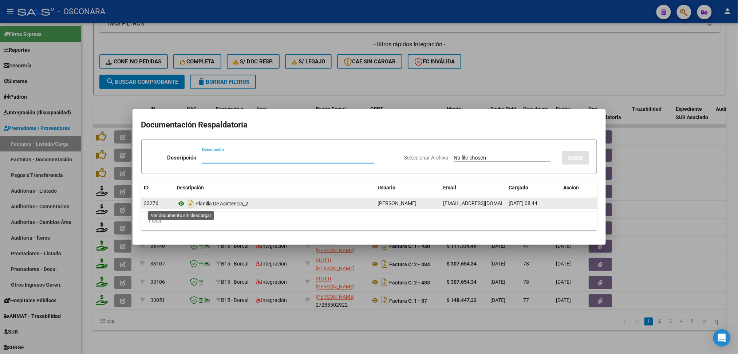
click at [184, 201] on icon at bounding box center [181, 203] width 9 height 9
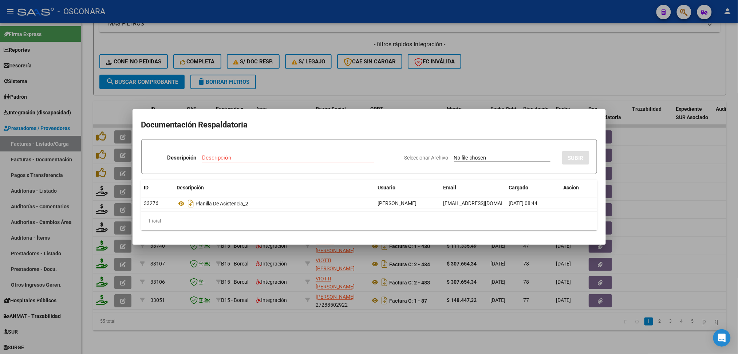
click at [464, 74] on div at bounding box center [369, 177] width 738 height 354
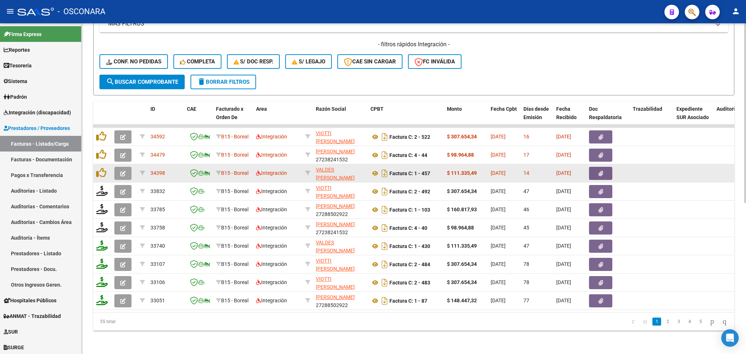
click at [123, 171] on icon "button" at bounding box center [122, 173] width 5 height 5
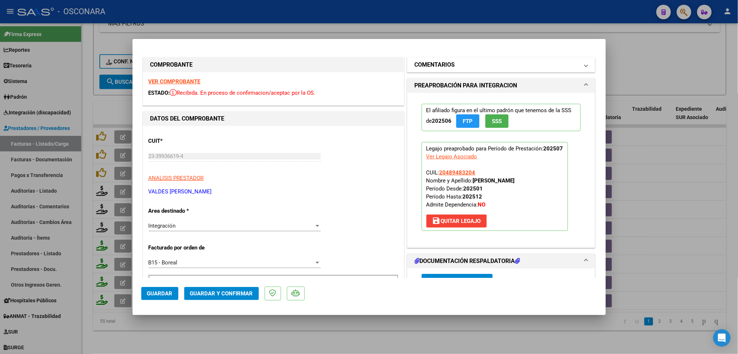
click at [476, 59] on mat-expansion-panel-header "COMENTARIOS" at bounding box center [502, 65] width 188 height 15
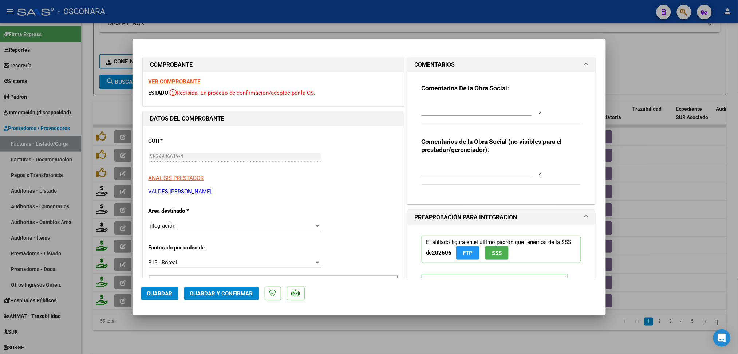
click at [447, 111] on textarea at bounding box center [482, 107] width 120 height 15
drag, startPoint x: 456, startPoint y: 111, endPoint x: 366, endPoint y: 100, distance: 91.4
type textarea "19/8 la plan illa no tiene firma ni sello de profesional"
click at [160, 295] on span "Guardar" at bounding box center [160, 293] width 26 height 7
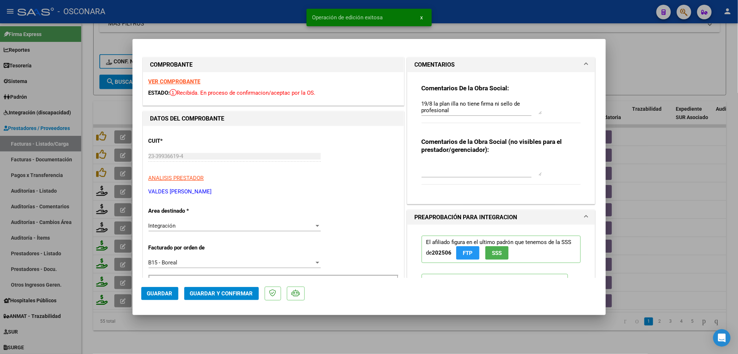
click at [224, 341] on div at bounding box center [369, 177] width 738 height 354
type input "$ 0,00"
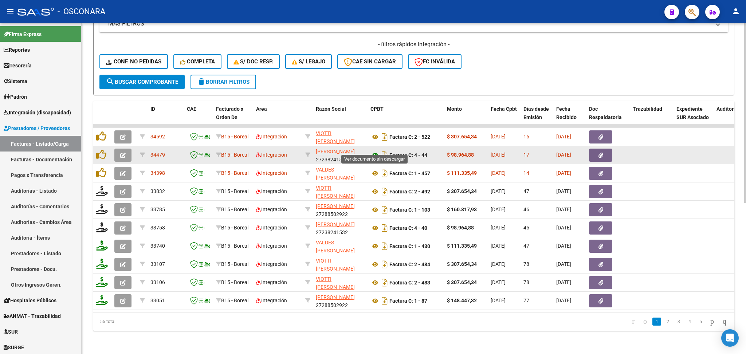
click at [374, 151] on icon at bounding box center [375, 155] width 9 height 9
click at [599, 152] on span "button" at bounding box center [601, 155] width 5 height 7
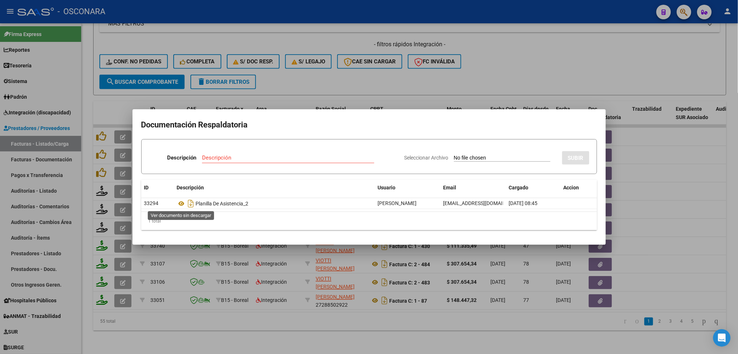
drag, startPoint x: 182, startPoint y: 203, endPoint x: 185, endPoint y: 196, distance: 7.7
click at [183, 203] on icon at bounding box center [181, 203] width 9 height 9
click at [306, 69] on div at bounding box center [369, 177] width 738 height 354
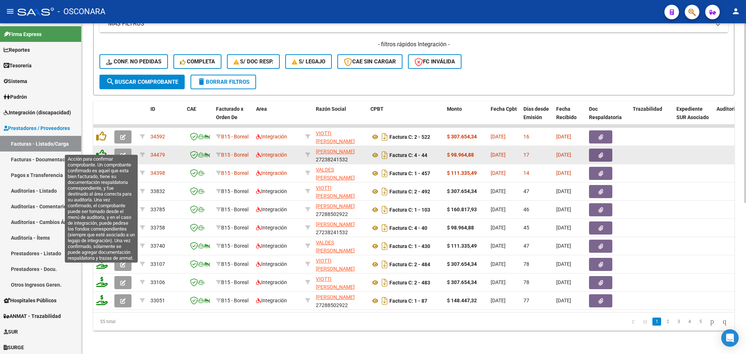
click at [103, 149] on icon at bounding box center [101, 154] width 10 height 10
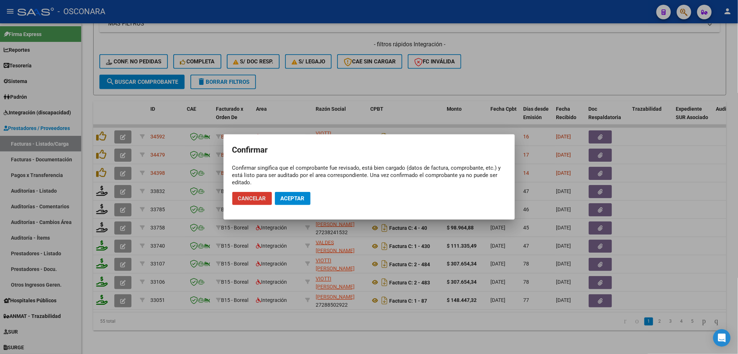
click at [284, 197] on span "Aceptar" at bounding box center [293, 198] width 24 height 7
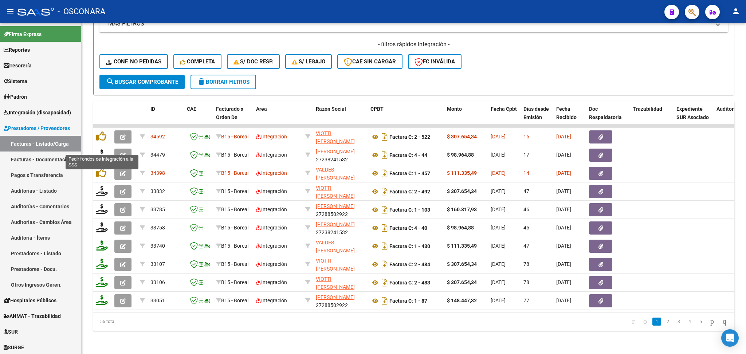
click at [102, 149] on icon at bounding box center [102, 154] width 12 height 10
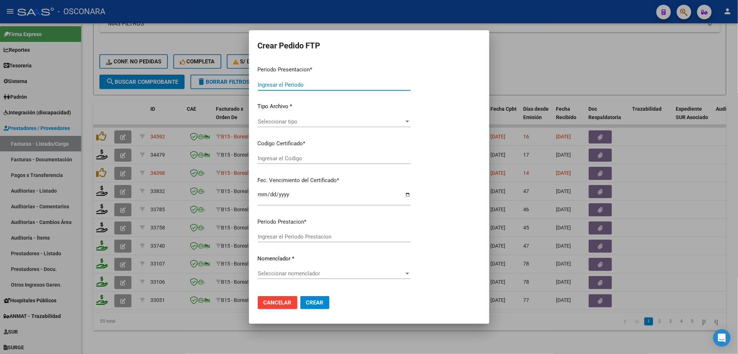
type input "202507"
type input "$ 98.964,88"
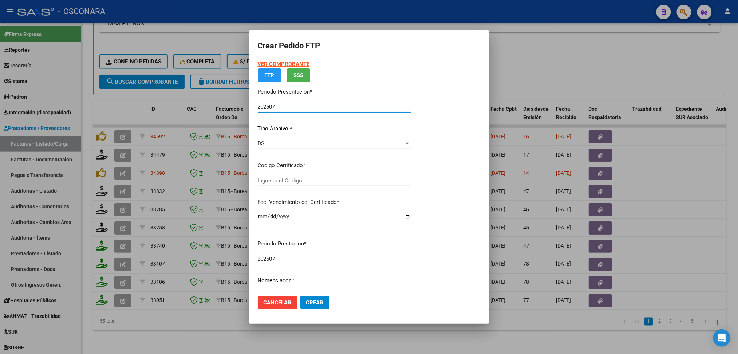
type input "ARG02000489483202023112720271127COR472"
type input "[DATE]"
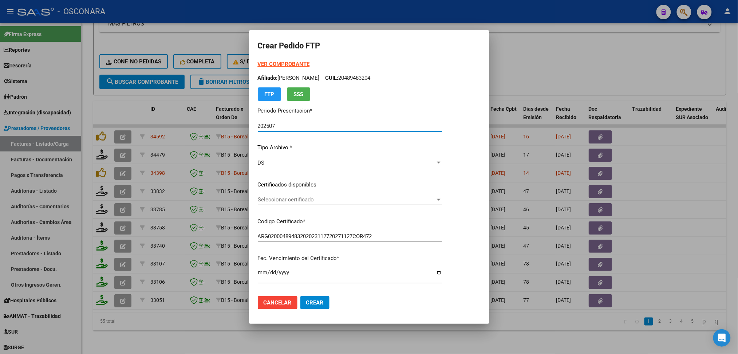
click at [297, 199] on span "Seleccionar certificado" at bounding box center [347, 199] width 178 height 7
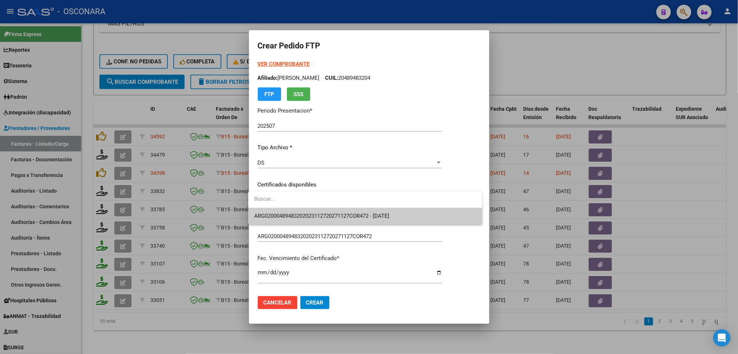
click at [298, 209] on span "ARG02000489483202023112720271127COR472 - [DATE]" at bounding box center [365, 216] width 223 height 16
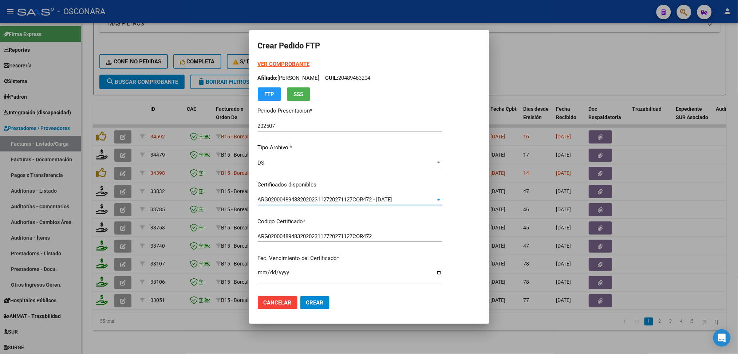
scroll to position [194, 0]
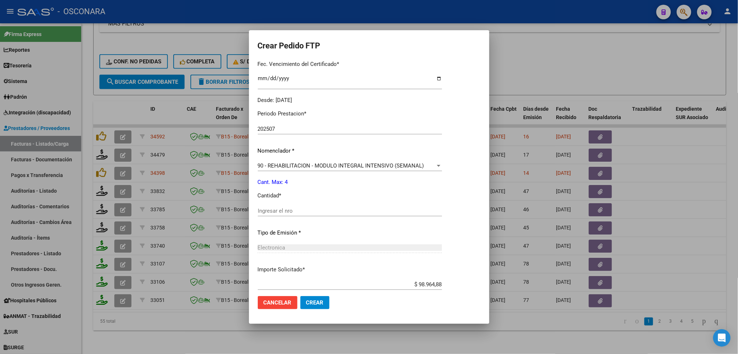
click at [285, 211] on input "Ingresar el nro" at bounding box center [350, 211] width 184 height 7
type input "4"
click at [301, 296] on button "Crear" at bounding box center [315, 302] width 29 height 13
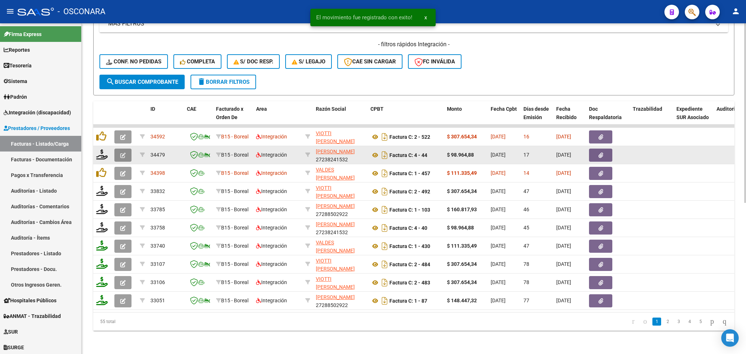
click at [125, 153] on icon "button" at bounding box center [122, 155] width 5 height 5
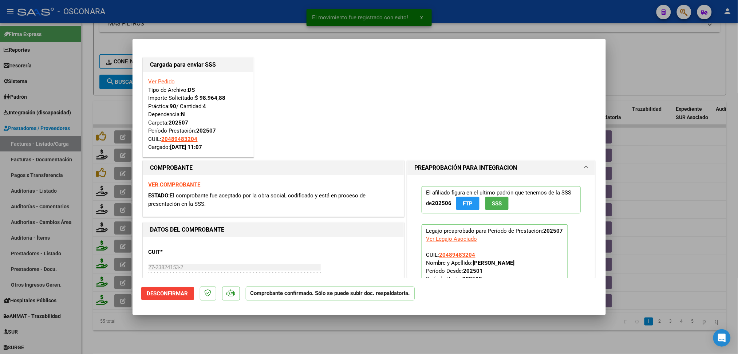
click at [247, 330] on div at bounding box center [369, 177] width 738 height 354
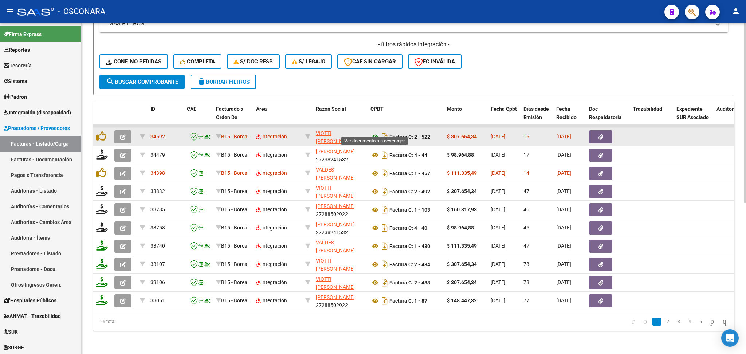
click at [374, 133] on icon at bounding box center [375, 137] width 9 height 9
click at [596, 130] on button "button" at bounding box center [600, 136] width 23 height 13
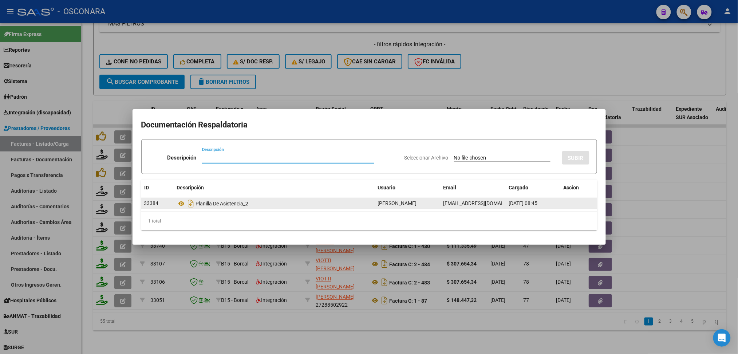
click at [176, 203] on datatable-body-cell "Planilla De Asistencia_2" at bounding box center [274, 203] width 201 height 11
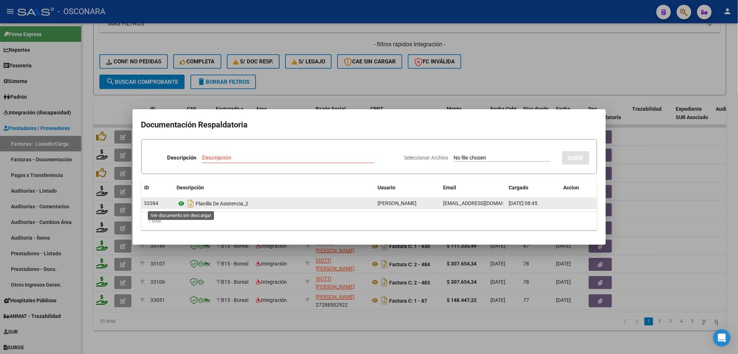
click at [181, 203] on icon at bounding box center [181, 203] width 9 height 9
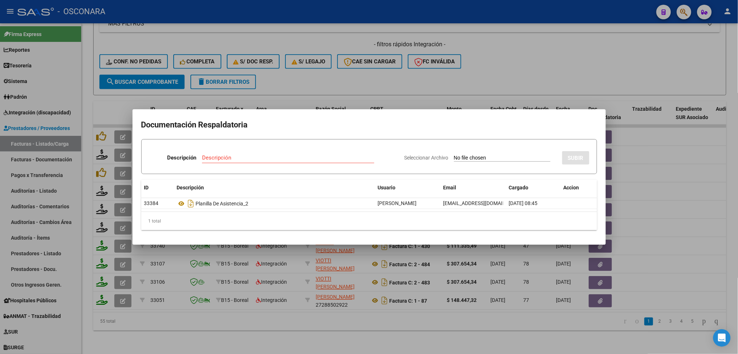
click at [341, 77] on div at bounding box center [369, 177] width 738 height 354
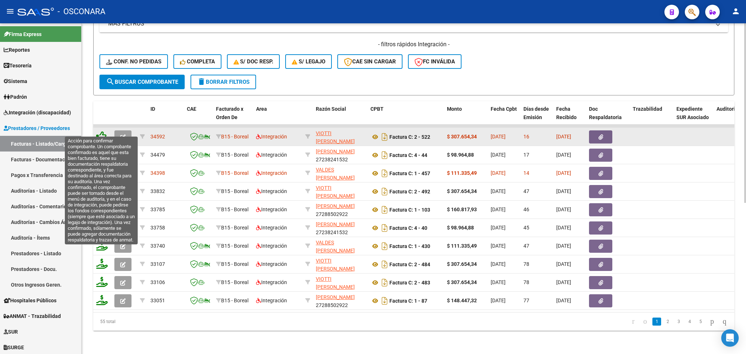
click at [98, 131] on icon at bounding box center [101, 136] width 10 height 10
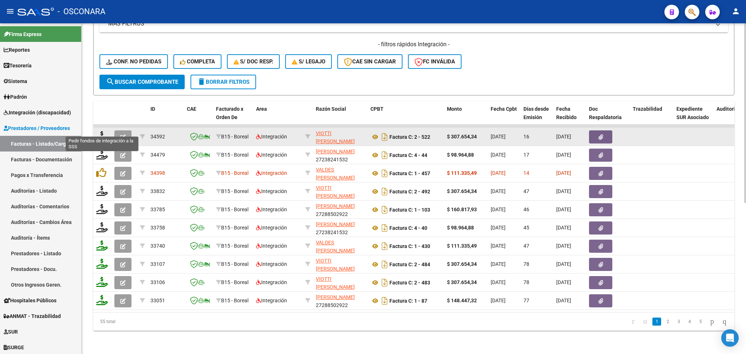
click at [101, 131] on icon at bounding box center [102, 136] width 12 height 10
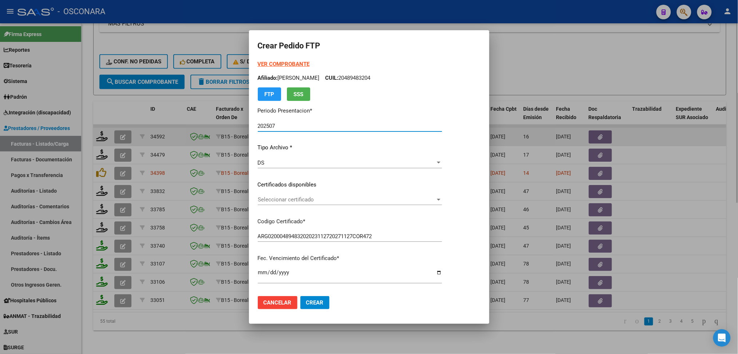
click at [299, 201] on span "Seleccionar certificado" at bounding box center [347, 199] width 178 height 7
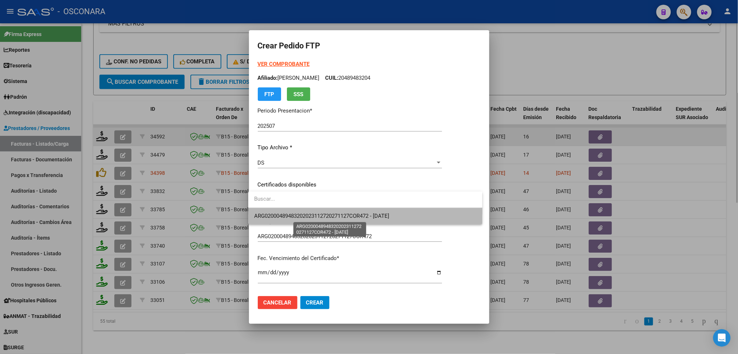
click at [299, 213] on span "ARG02000489483202023112720271127COR472 - [DATE]" at bounding box center [321, 216] width 135 height 7
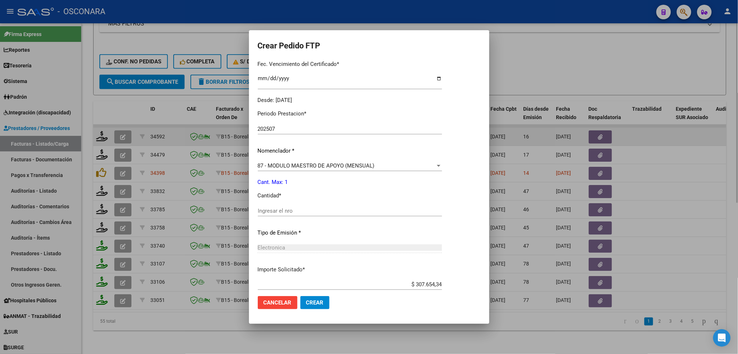
click at [286, 209] on input "Ingresar el nro" at bounding box center [350, 211] width 184 height 7
click at [301, 296] on button "Crear" at bounding box center [315, 302] width 29 height 13
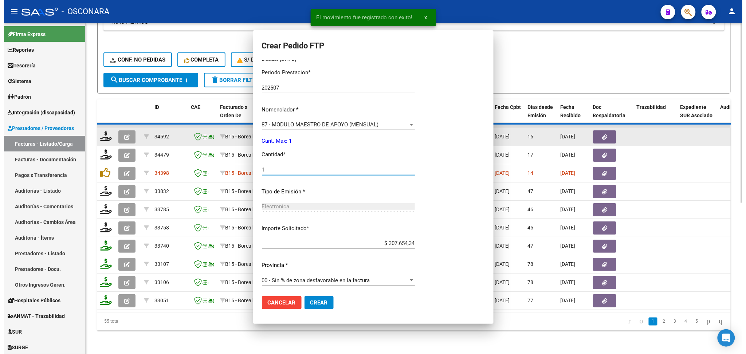
scroll to position [153, 0]
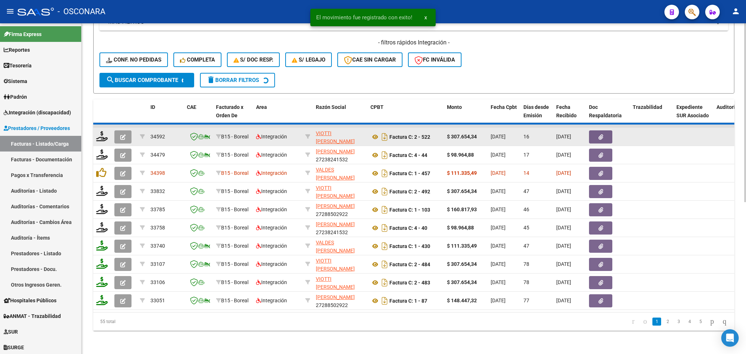
click at [115, 132] on button "button" at bounding box center [122, 136] width 17 height 13
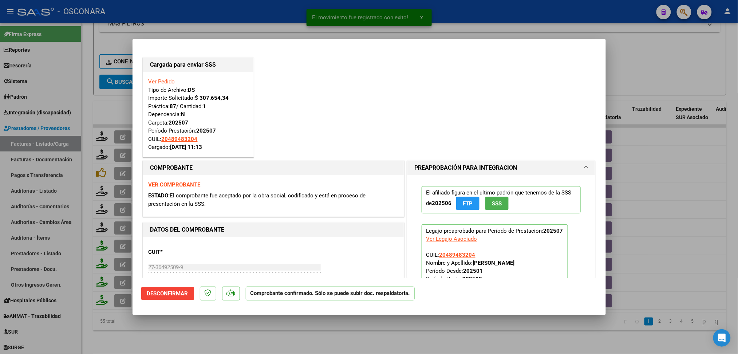
click at [241, 339] on div at bounding box center [369, 177] width 738 height 354
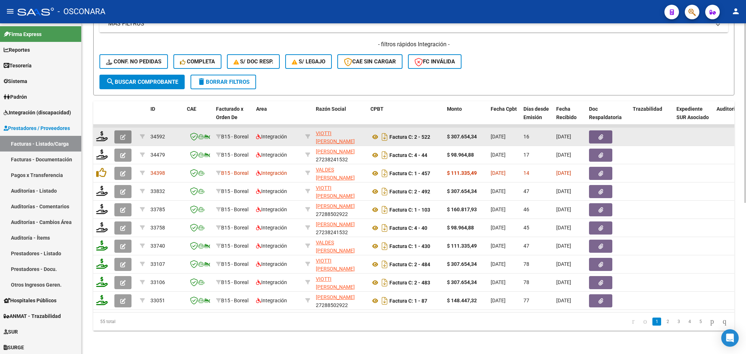
click at [119, 130] on button "button" at bounding box center [122, 136] width 17 height 13
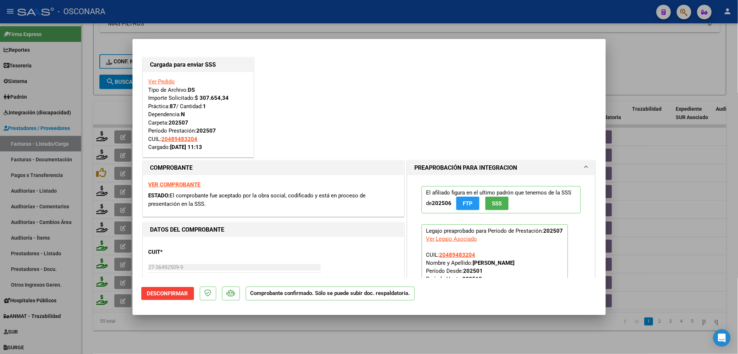
click at [218, 338] on div at bounding box center [369, 177] width 738 height 354
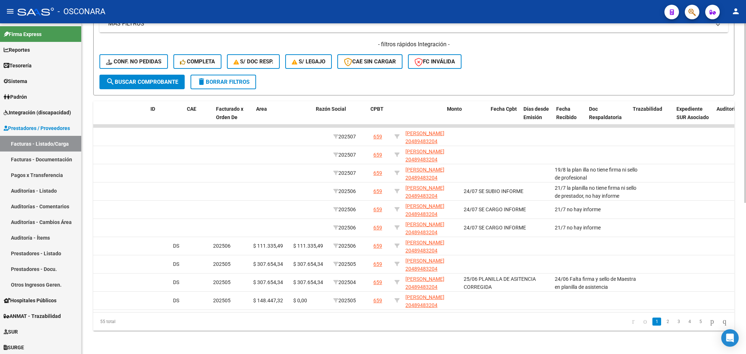
scroll to position [0, 0]
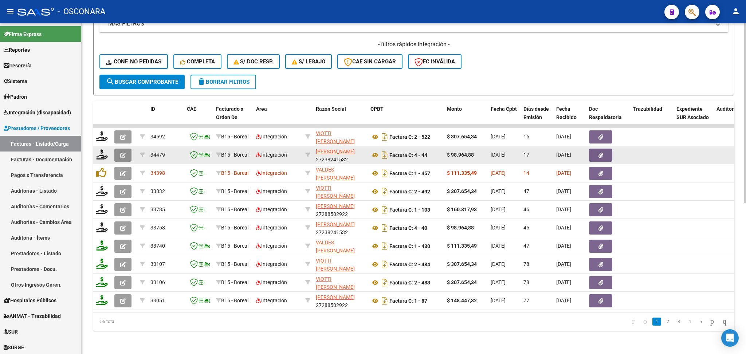
click at [118, 149] on button "button" at bounding box center [122, 155] width 17 height 13
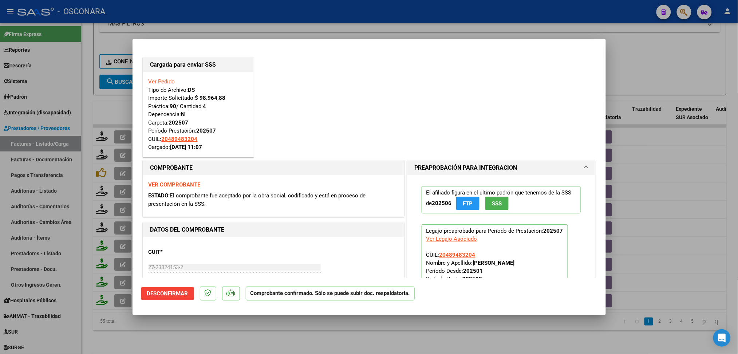
click at [219, 328] on div at bounding box center [369, 177] width 738 height 354
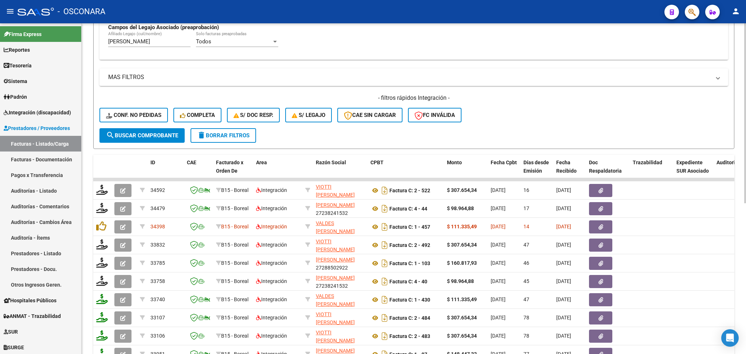
scroll to position [182, 0]
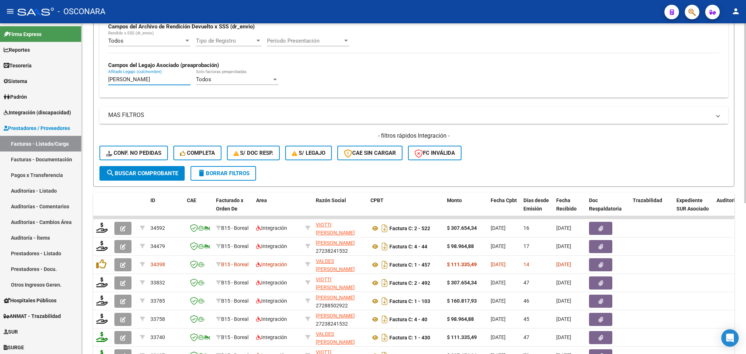
drag, startPoint x: 189, startPoint y: 79, endPoint x: 91, endPoint y: 78, distance: 97.3
click at [91, 78] on div "Video tutorial PRESTADORES -> Listado de CPBTs Emitidos por Prestadores / Prove…" at bounding box center [414, 144] width 664 height 604
paste input "TTI [PERSON_NAME]"
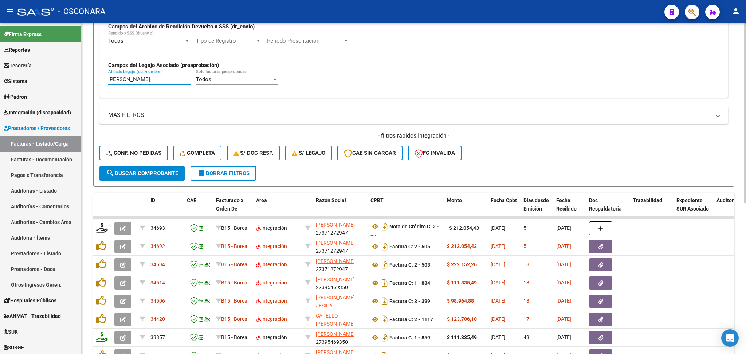
click at [550, 150] on div "- filtros rápidos Integración - Conf. no pedidas Completa S/ Doc Resp. S/ legaj…" at bounding box center [413, 149] width 629 height 34
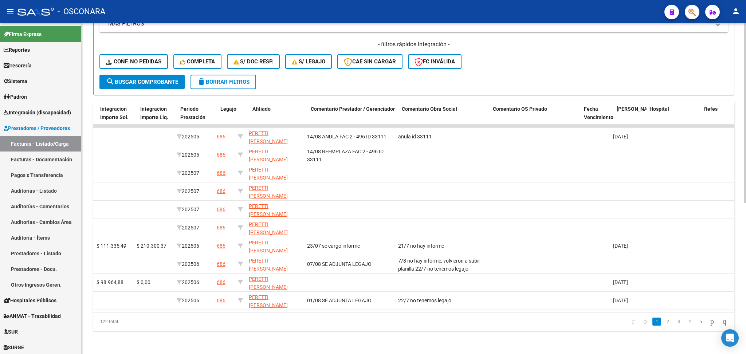
scroll to position [0, 0]
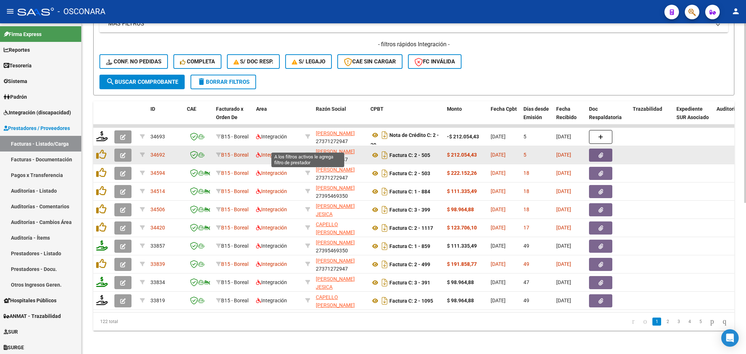
click at [307, 152] on icon at bounding box center [307, 154] width 5 height 5
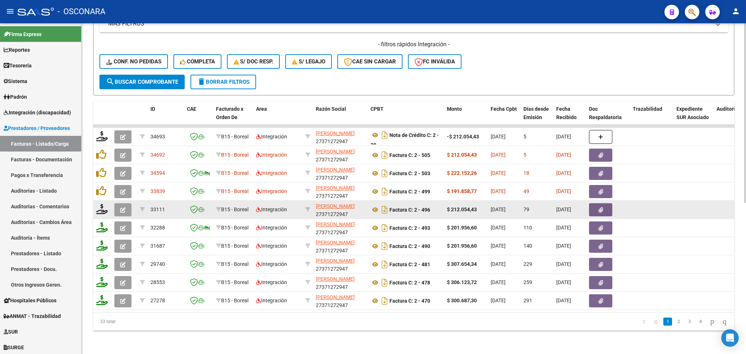
click at [127, 203] on button "button" at bounding box center [122, 209] width 17 height 13
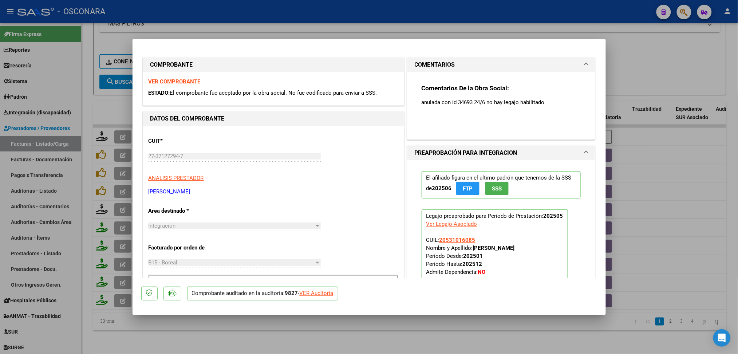
click at [295, 335] on div at bounding box center [369, 177] width 738 height 354
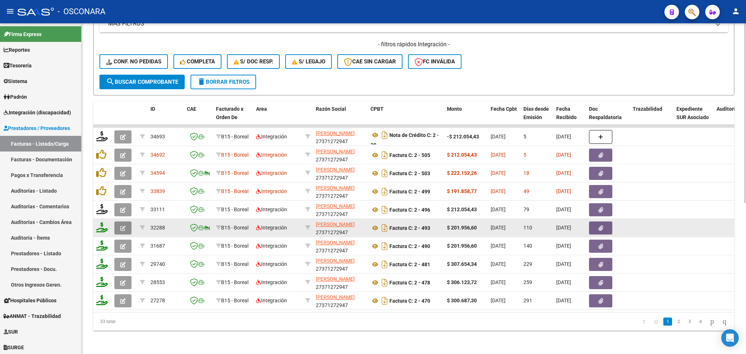
click at [124, 226] on icon "button" at bounding box center [122, 228] width 5 height 5
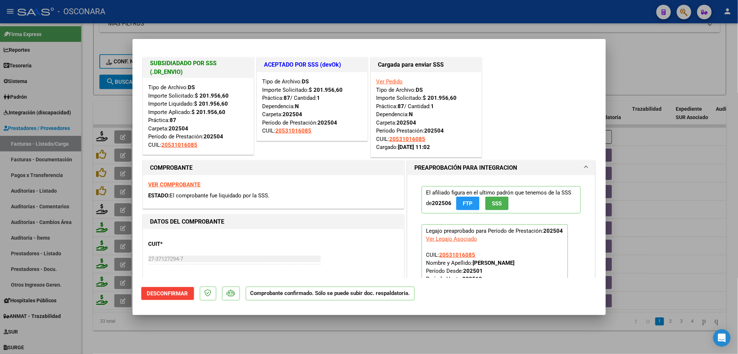
click at [286, 339] on div at bounding box center [369, 177] width 738 height 354
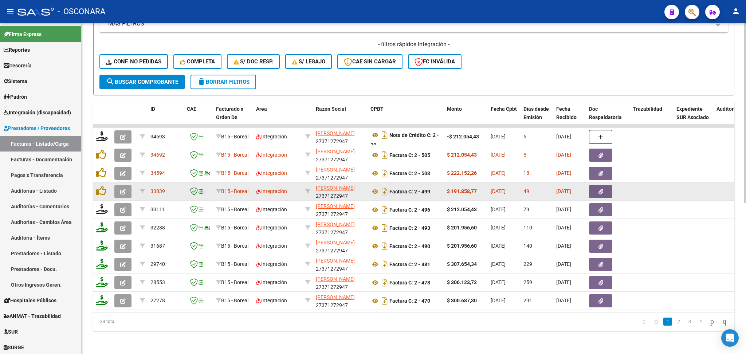
click at [601, 189] on icon "button" at bounding box center [601, 191] width 5 height 5
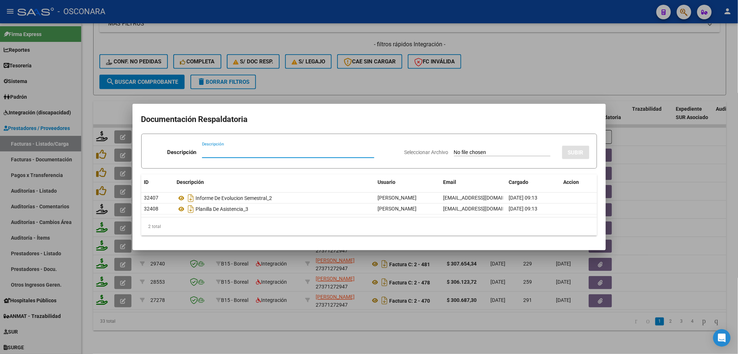
click at [358, 323] on div at bounding box center [369, 177] width 738 height 354
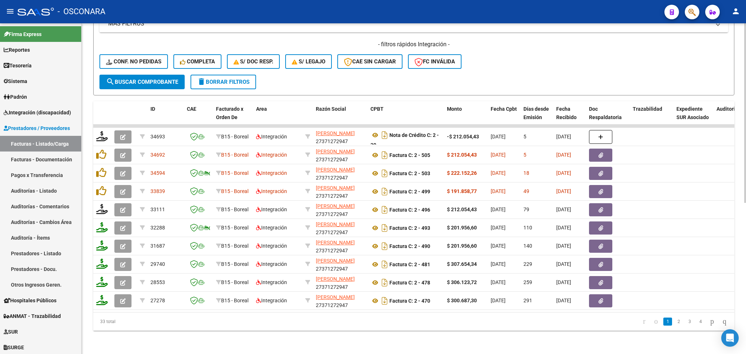
drag, startPoint x: 301, startPoint y: 305, endPoint x: 300, endPoint y: 309, distance: 4.2
click at [300, 308] on datatable-body "34693 B15 - Boreal Integración [PERSON_NAME] 27371272947 Nota de Crédito C: 2 -…" at bounding box center [413, 219] width 641 height 188
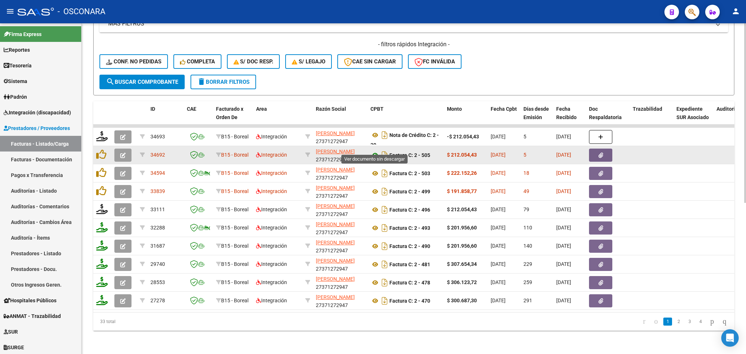
click at [375, 151] on icon at bounding box center [375, 155] width 9 height 9
click at [607, 150] on button "button" at bounding box center [600, 155] width 23 height 13
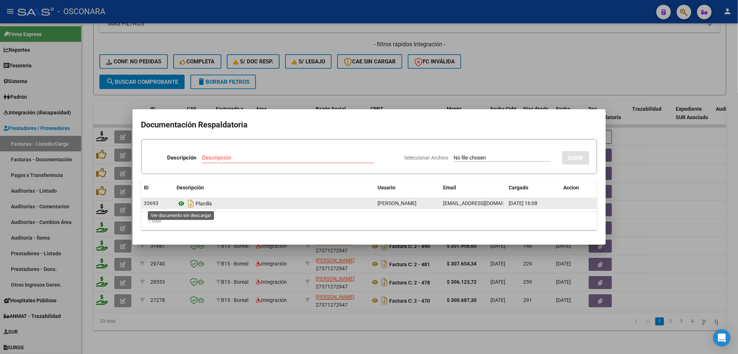
click at [183, 203] on icon at bounding box center [181, 203] width 9 height 9
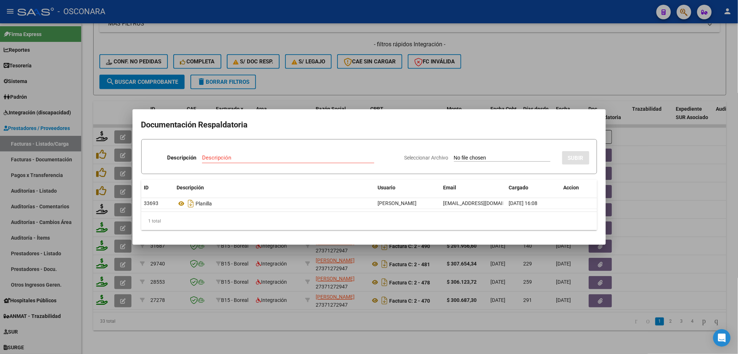
click at [399, 81] on div at bounding box center [369, 177] width 738 height 354
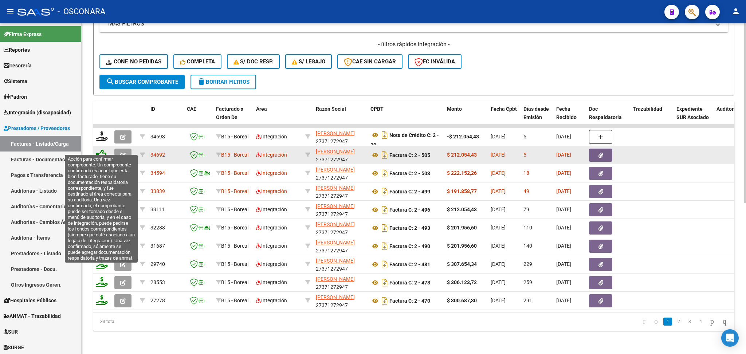
click at [102, 149] on icon at bounding box center [101, 154] width 10 height 10
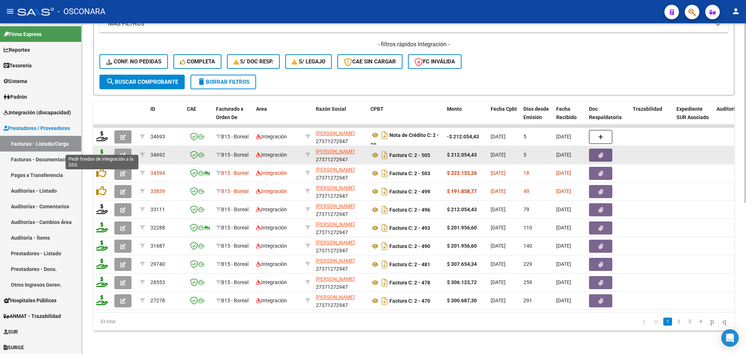
click at [102, 150] on icon at bounding box center [102, 154] width 12 height 10
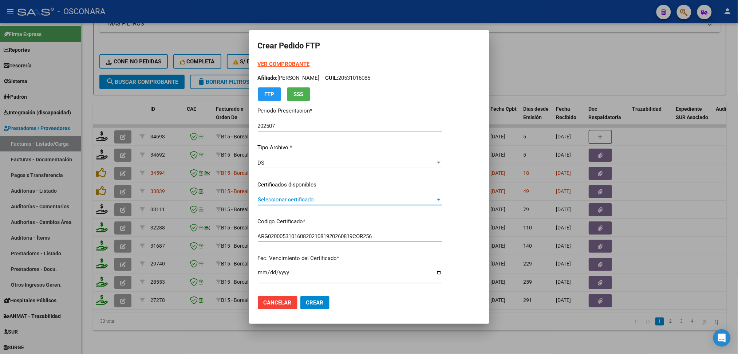
click at [295, 200] on span "Seleccionar certificado" at bounding box center [347, 199] width 178 height 7
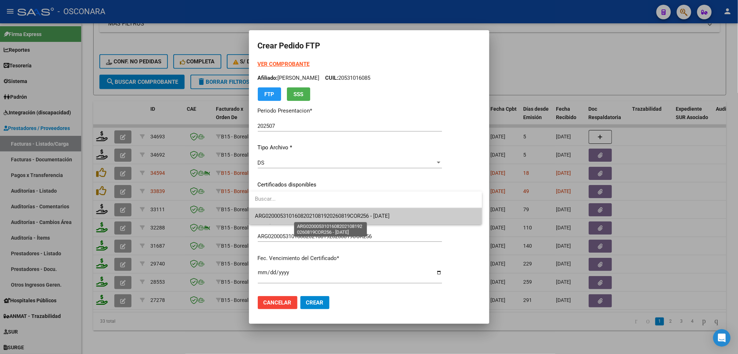
click at [294, 213] on span "ARG02000531016082021081920260819COR256 - [DATE]" at bounding box center [322, 216] width 135 height 7
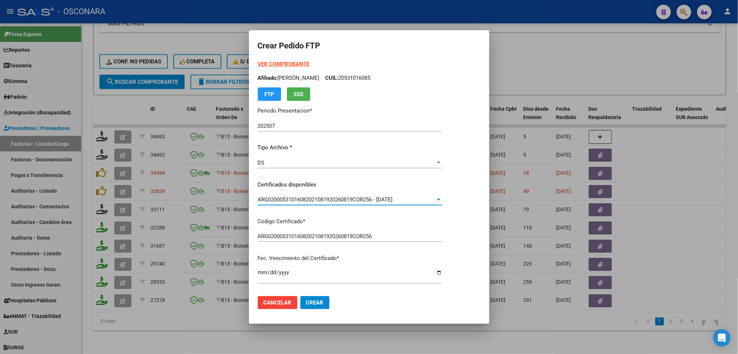
scroll to position [237, 0]
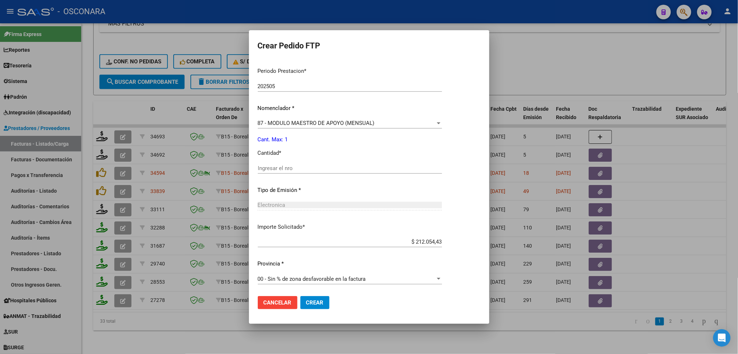
click at [276, 168] on input "Ingresar el nro" at bounding box center [350, 168] width 184 height 7
click at [301, 296] on button "Crear" at bounding box center [315, 302] width 29 height 13
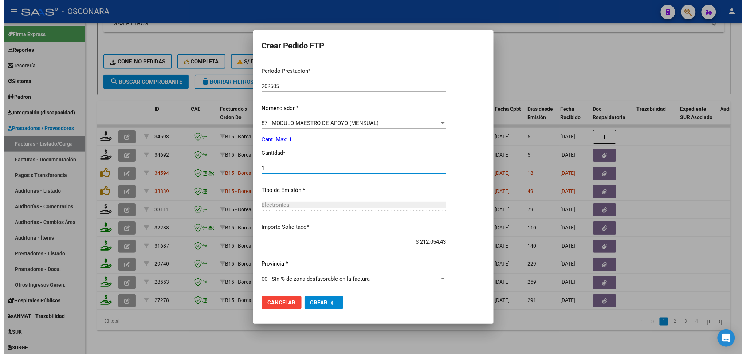
scroll to position [0, 0]
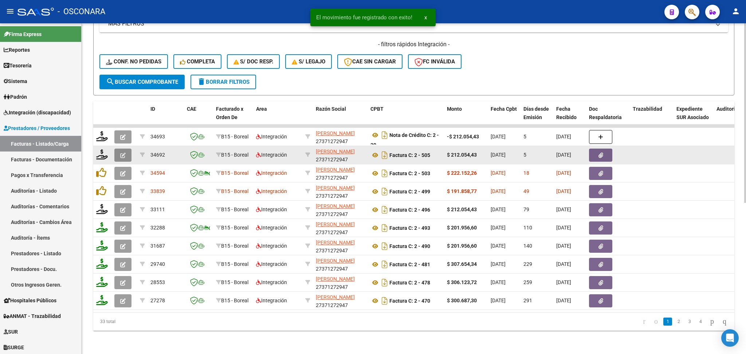
click at [119, 149] on button "button" at bounding box center [122, 155] width 17 height 13
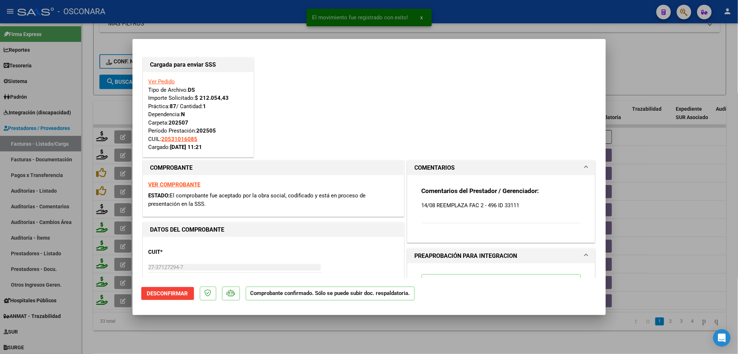
click at [218, 332] on div at bounding box center [369, 177] width 738 height 354
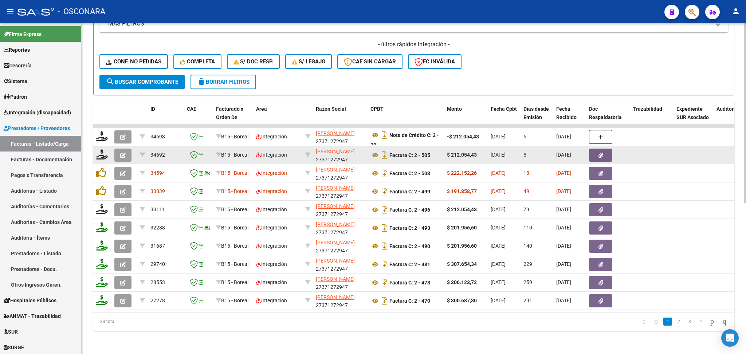
click at [125, 153] on icon "button" at bounding box center [122, 155] width 5 height 5
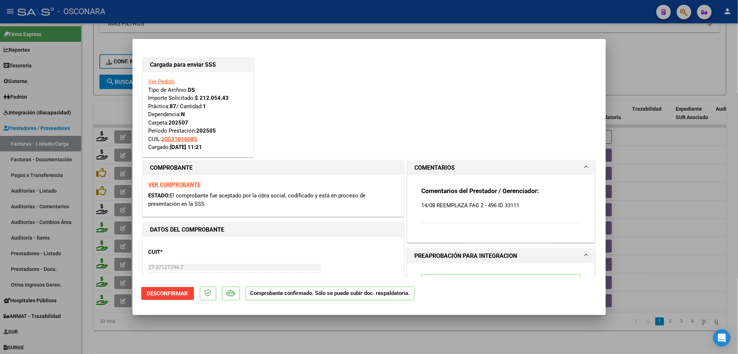
click at [298, 335] on div at bounding box center [369, 177] width 738 height 354
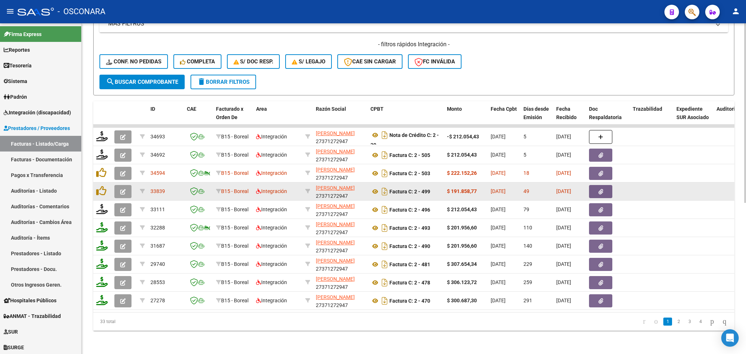
click at [119, 185] on button "button" at bounding box center [122, 191] width 17 height 13
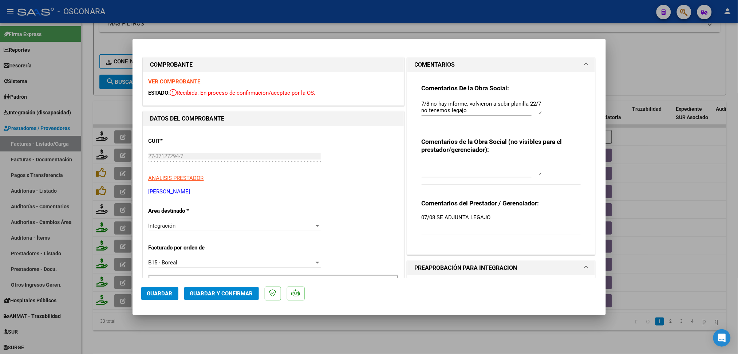
click at [422, 102] on textarea "7/8 no hay informe, volvieron a subir planilla 22/7 no tenemos legajo" at bounding box center [482, 107] width 120 height 15
click at [168, 294] on span "Guardar" at bounding box center [160, 293] width 26 height 7
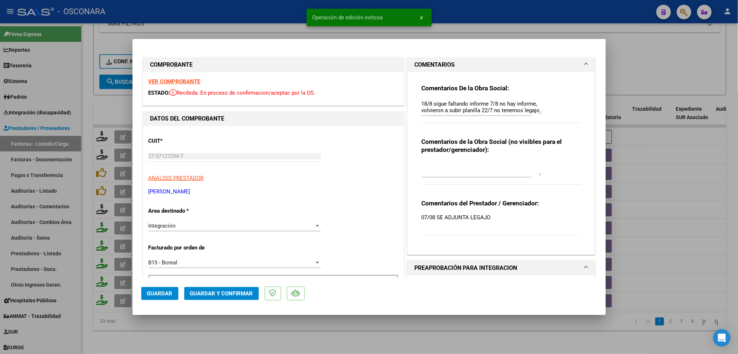
click at [212, 335] on div at bounding box center [369, 177] width 738 height 354
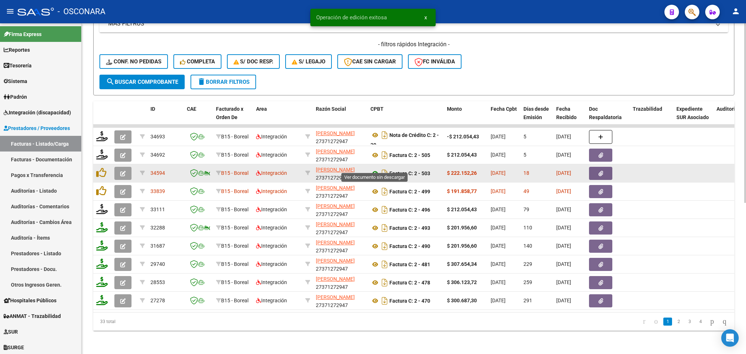
click at [375, 169] on icon at bounding box center [375, 173] width 9 height 9
click at [605, 167] on button "button" at bounding box center [600, 173] width 23 height 13
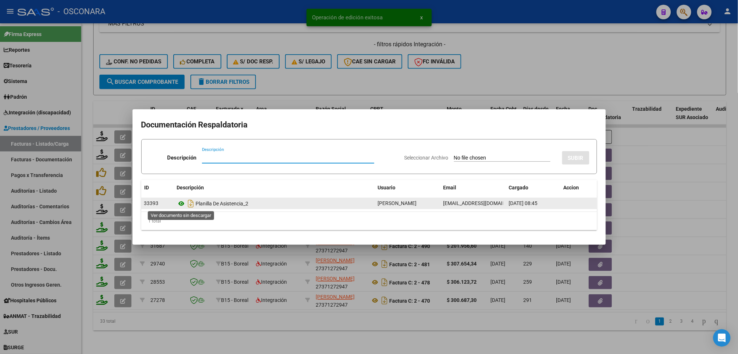
click at [181, 204] on icon at bounding box center [181, 203] width 9 height 9
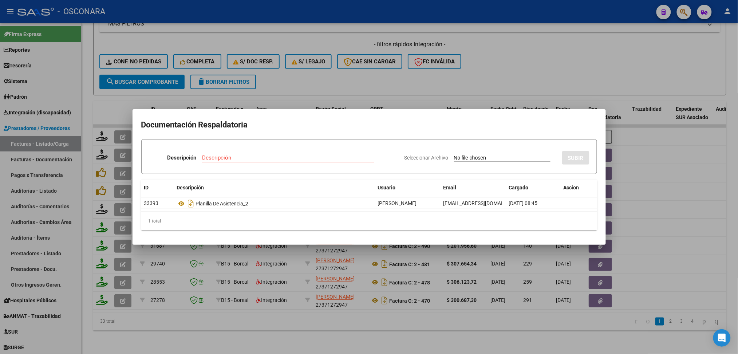
click at [389, 78] on div at bounding box center [369, 177] width 738 height 354
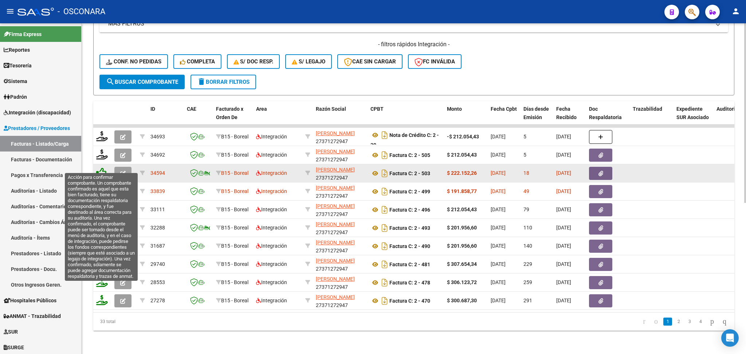
click at [99, 168] on icon at bounding box center [101, 173] width 10 height 10
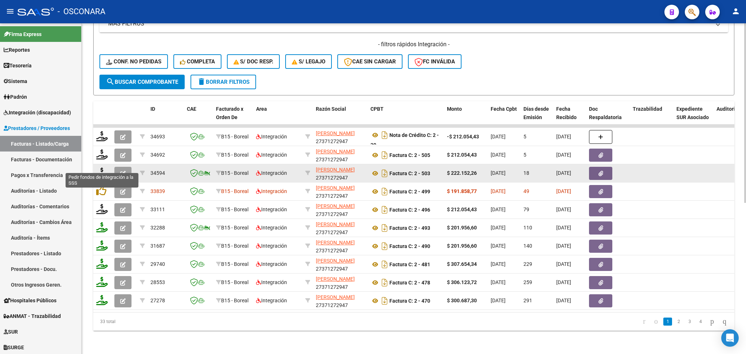
click at [103, 168] on icon at bounding box center [102, 173] width 12 height 10
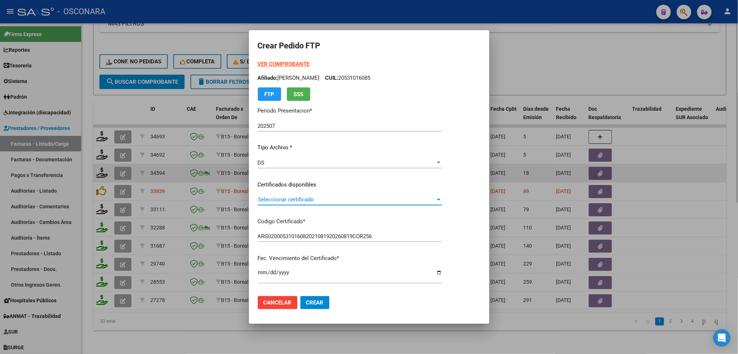
click at [297, 200] on span "Seleccionar certificado" at bounding box center [347, 199] width 178 height 7
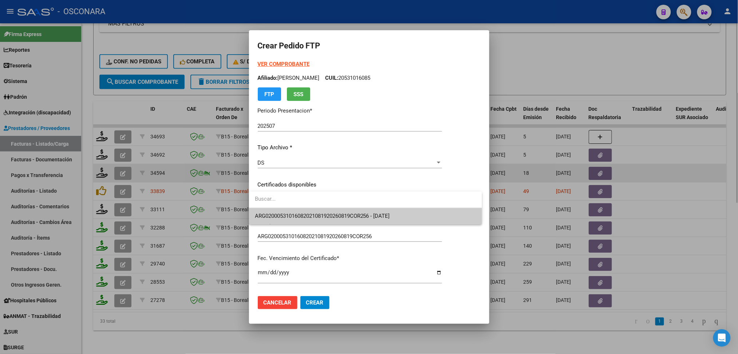
click at [297, 212] on span "ARG02000531016082021081920260819COR256 - [DATE]" at bounding box center [365, 216] width 221 height 16
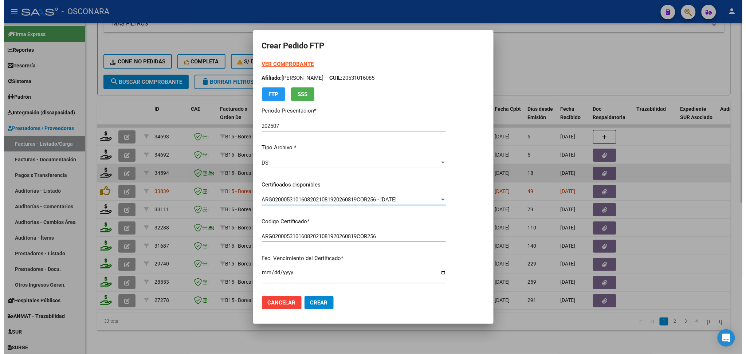
scroll to position [194, 0]
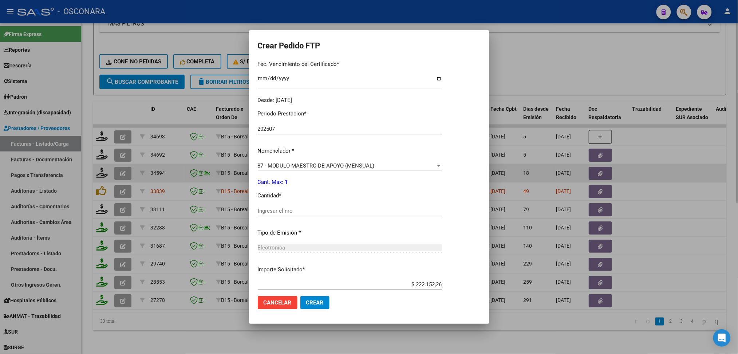
click at [280, 209] on input "Ingresar el nro" at bounding box center [350, 211] width 184 height 7
click at [301, 296] on button "Crear" at bounding box center [315, 302] width 29 height 13
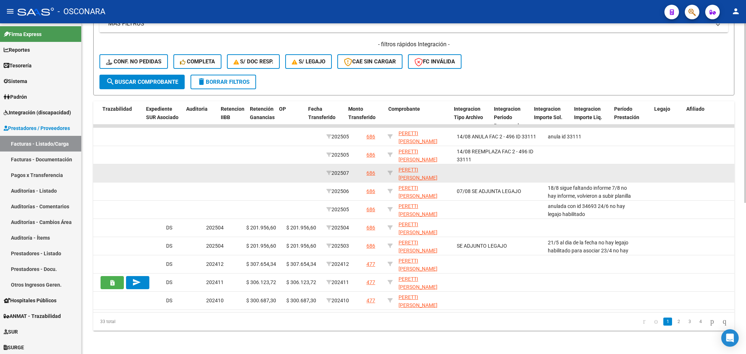
scroll to position [0, 0]
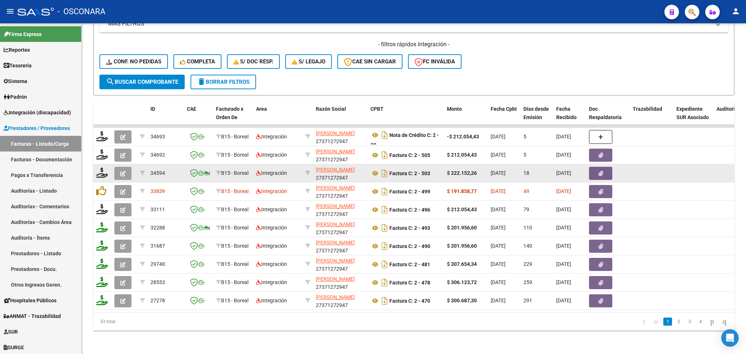
click at [123, 171] on icon "button" at bounding box center [122, 173] width 5 height 5
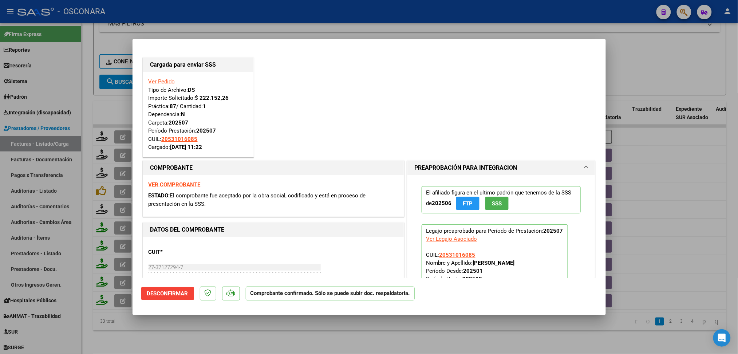
click at [232, 337] on div at bounding box center [369, 177] width 738 height 354
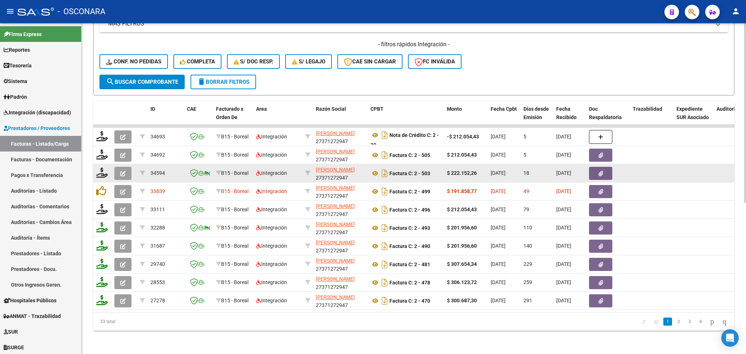
click at [124, 171] on icon "button" at bounding box center [122, 173] width 5 height 5
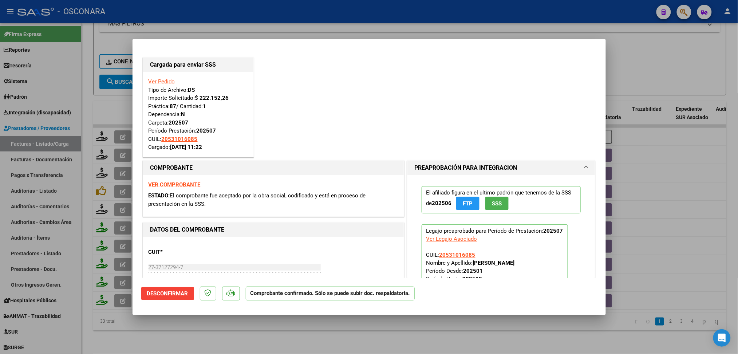
click at [163, 329] on div at bounding box center [369, 177] width 738 height 354
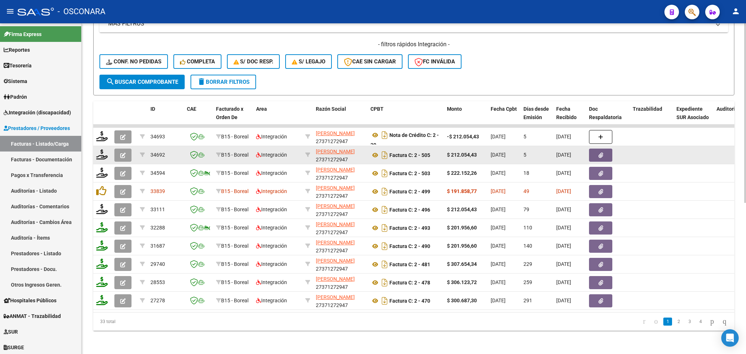
click at [123, 151] on button "button" at bounding box center [122, 155] width 17 height 13
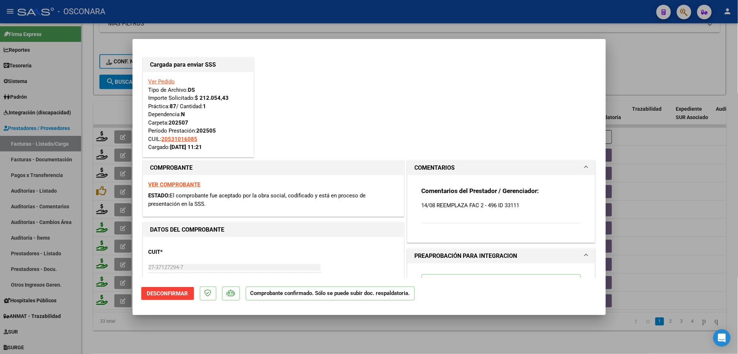
click at [219, 339] on div at bounding box center [369, 177] width 738 height 354
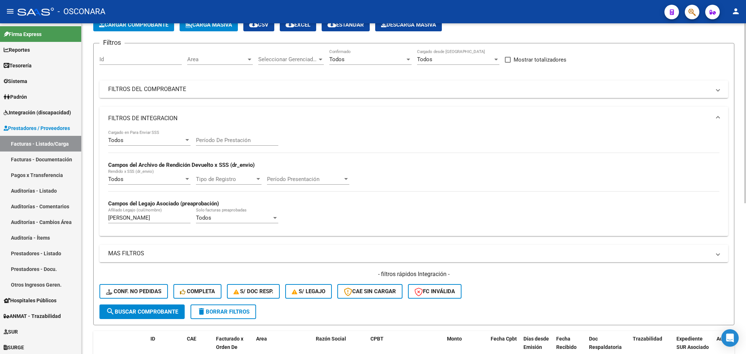
scroll to position [36, 0]
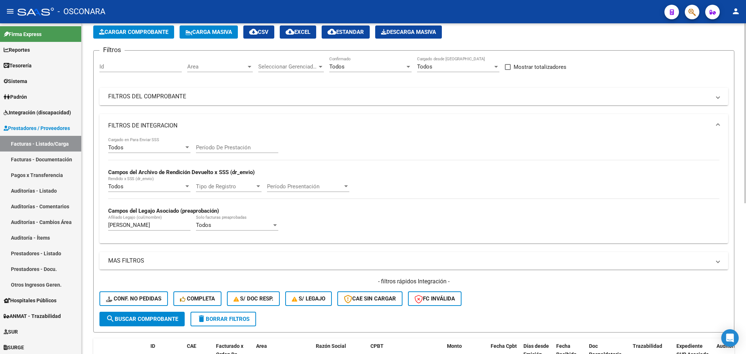
click at [446, 94] on mat-panel-title "FILTROS DEL COMPROBANTE" at bounding box center [409, 97] width 603 height 8
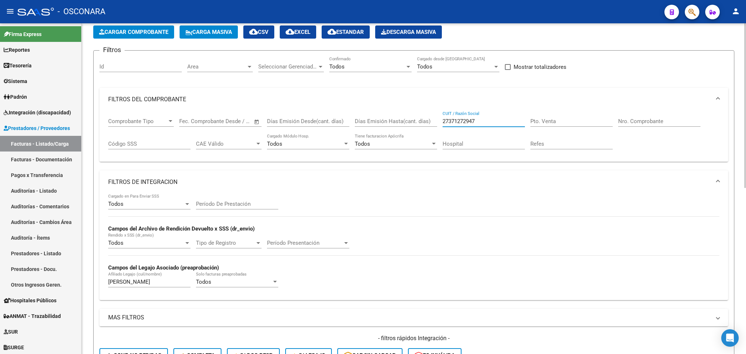
drag, startPoint x: 487, startPoint y: 121, endPoint x: 410, endPoint y: 124, distance: 77.3
click at [410, 124] on div "Comprobante Tipo Comprobante Tipo Start date – End date Fec. Comprobante Desde …" at bounding box center [413, 133] width 611 height 45
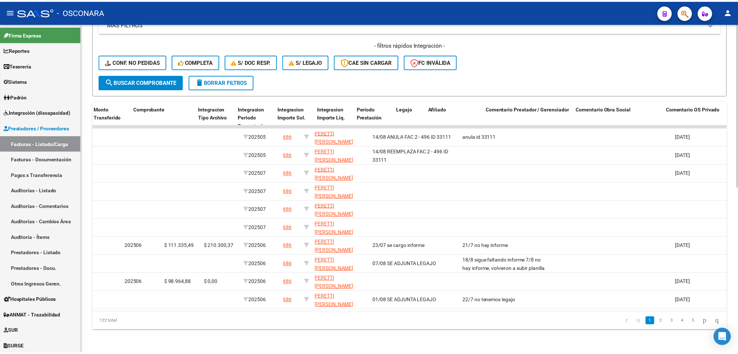
scroll to position [0, 0]
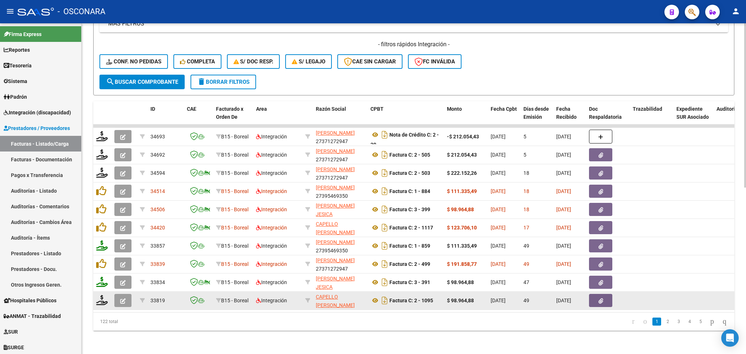
click at [124, 298] on icon "button" at bounding box center [122, 300] width 5 height 5
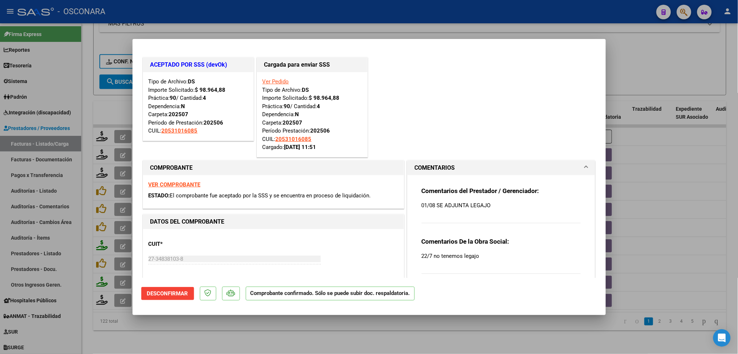
click at [205, 337] on div at bounding box center [369, 177] width 738 height 354
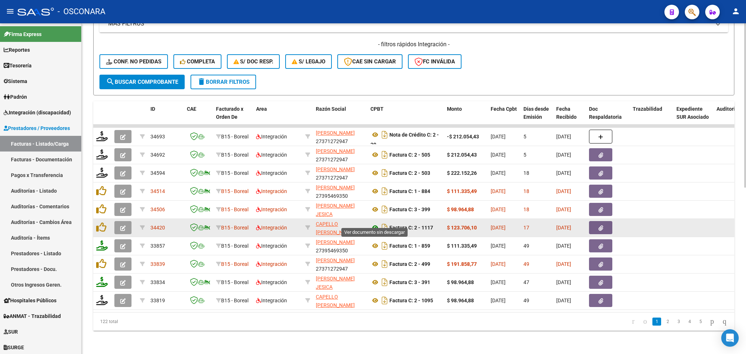
click at [378, 223] on icon at bounding box center [375, 227] width 9 height 9
click at [604, 221] on button "button" at bounding box center [600, 227] width 23 height 13
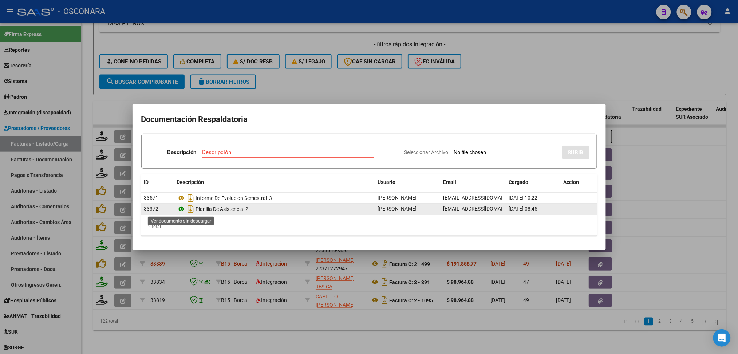
click at [183, 209] on icon at bounding box center [181, 209] width 9 height 9
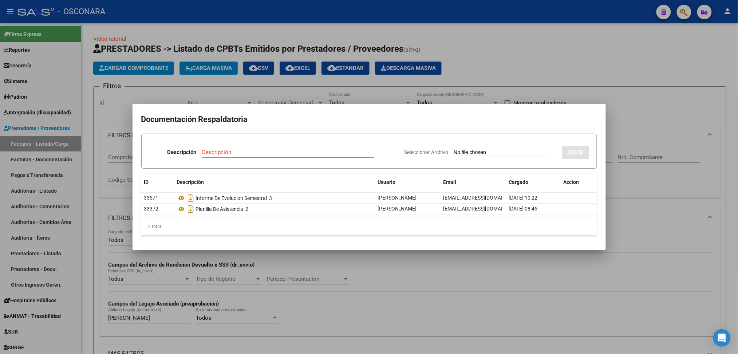
scroll to position [335, 0]
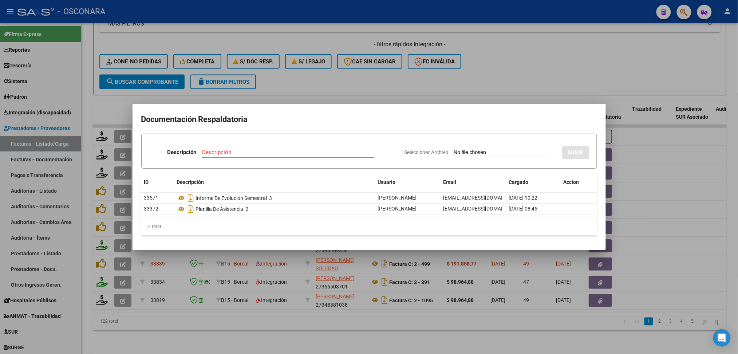
click at [337, 77] on div at bounding box center [369, 177] width 738 height 354
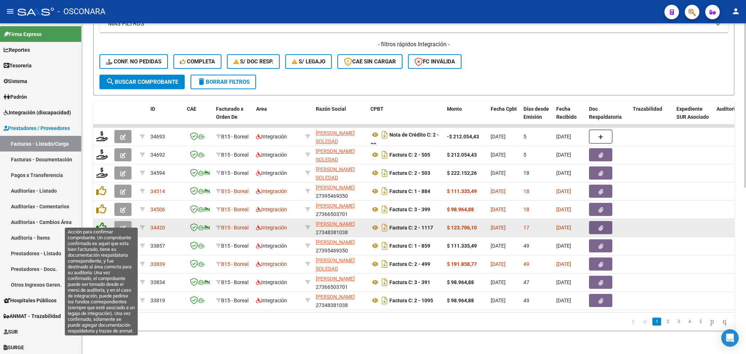
click at [101, 222] on icon at bounding box center [101, 227] width 10 height 10
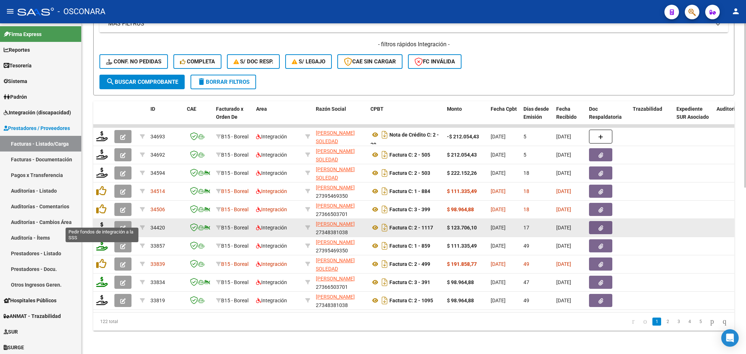
click at [100, 222] on icon at bounding box center [102, 227] width 12 height 10
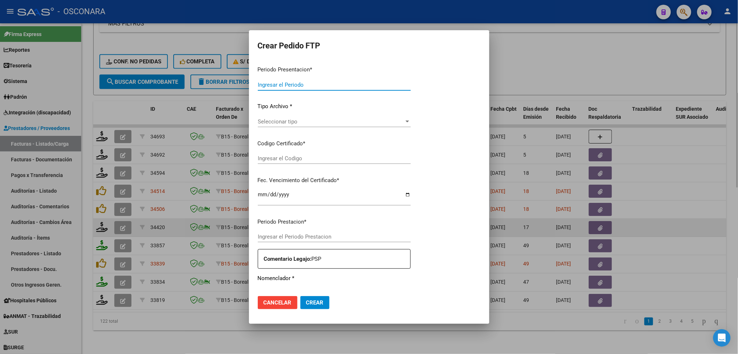
type input "202507"
type input "$ 123.706,10"
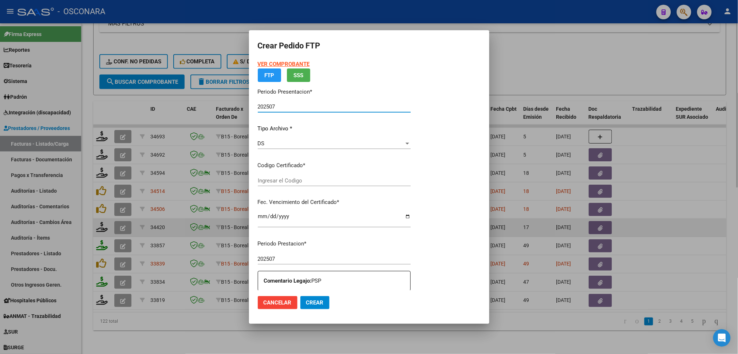
type input "ARG02000531016082021081920260819COR256"
type input "[DATE]"
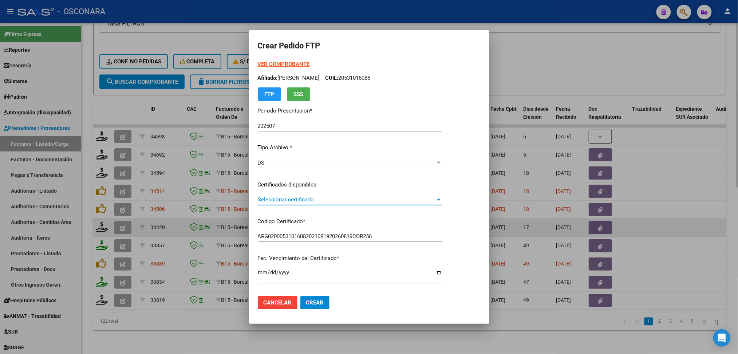
click at [289, 201] on span "Seleccionar certificado" at bounding box center [347, 199] width 178 height 7
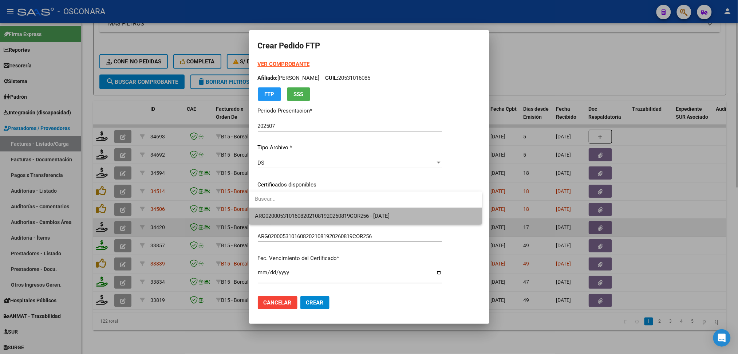
click at [290, 213] on span "ARG02000531016082021081920260819COR256 - [DATE]" at bounding box center [322, 216] width 135 height 7
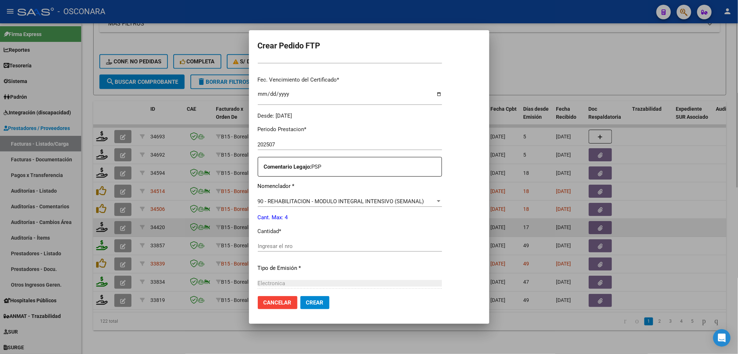
scroll to position [194, 0]
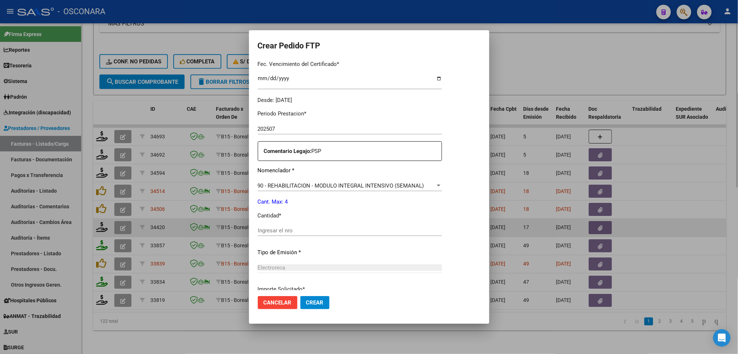
click at [277, 230] on input "Ingresar el nro" at bounding box center [350, 230] width 184 height 7
type input "4"
click at [301, 296] on button "Crear" at bounding box center [315, 302] width 29 height 13
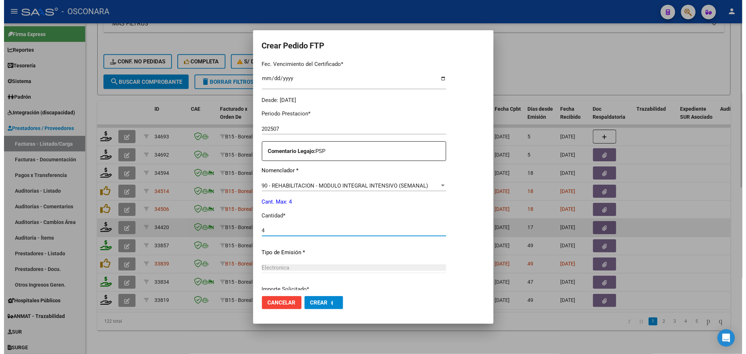
scroll to position [0, 0]
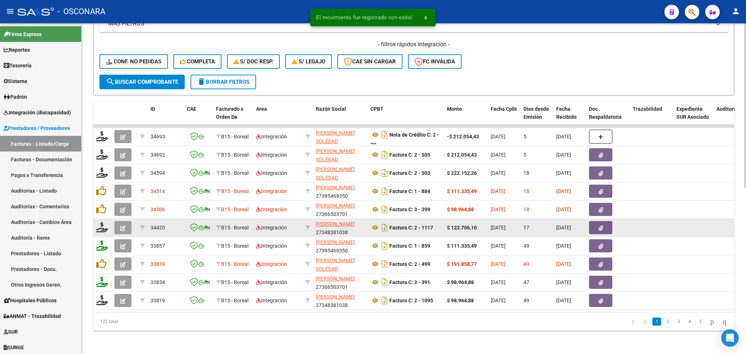
click at [121, 226] on icon "button" at bounding box center [122, 228] width 5 height 5
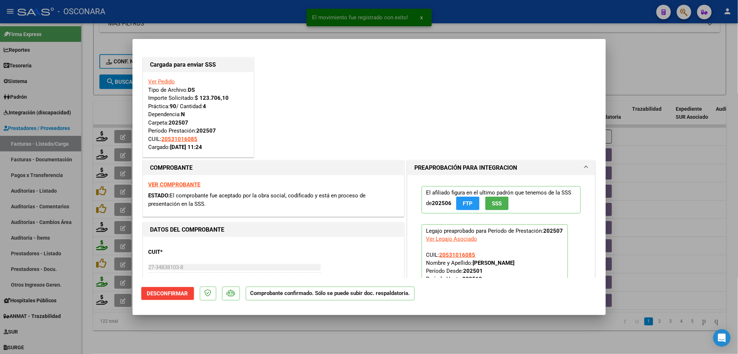
click at [235, 329] on div at bounding box center [369, 177] width 738 height 354
type input "$ 0,00"
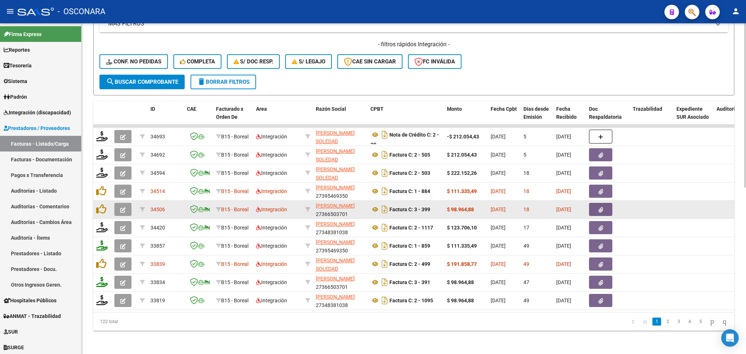
click at [123, 211] on datatable-body-cell at bounding box center [124, 210] width 26 height 18
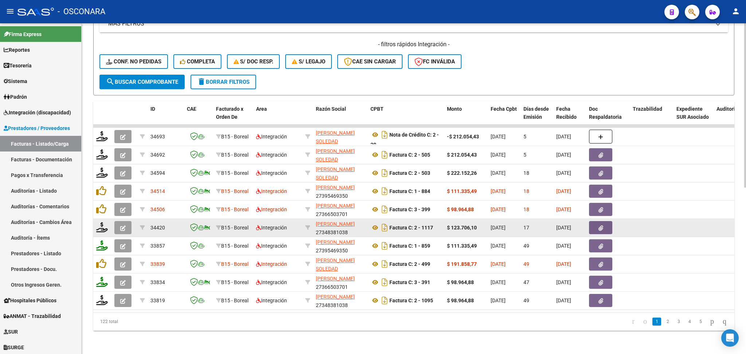
click at [124, 226] on icon "button" at bounding box center [122, 228] width 5 height 5
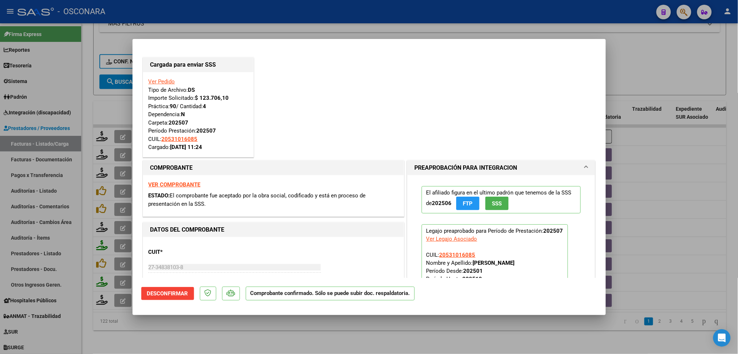
click at [273, 329] on div at bounding box center [369, 177] width 738 height 354
type input "$ 0,00"
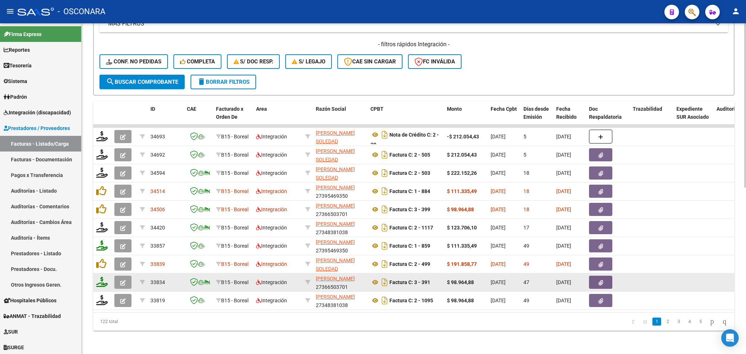
click at [122, 280] on icon "button" at bounding box center [122, 282] width 5 height 5
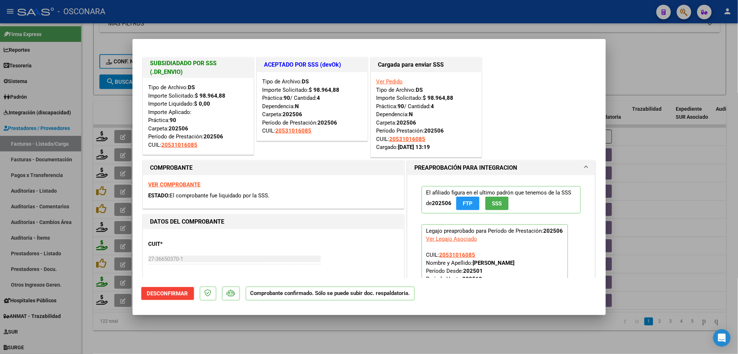
click at [203, 339] on div at bounding box center [369, 177] width 738 height 354
type input "$ 0,00"
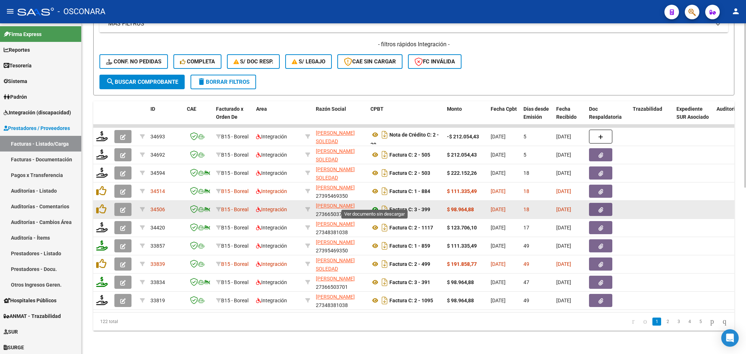
click at [375, 205] on icon at bounding box center [375, 209] width 9 height 9
click at [597, 203] on button "button" at bounding box center [600, 209] width 23 height 13
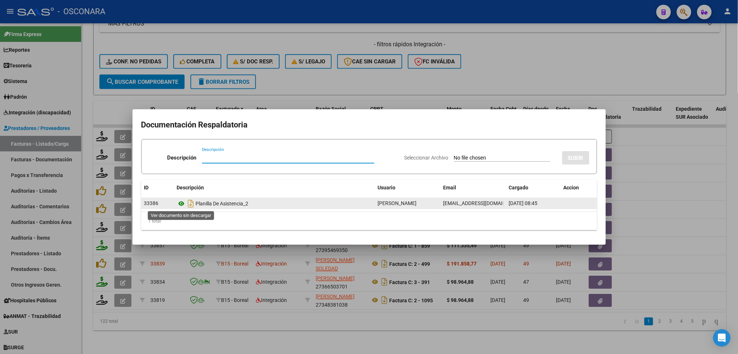
click at [183, 205] on icon at bounding box center [181, 203] width 9 height 9
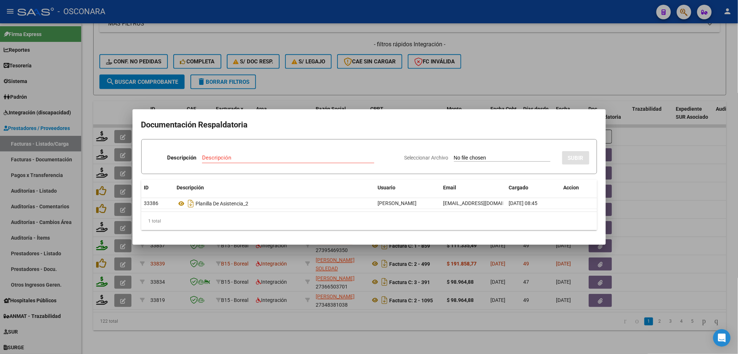
click at [366, 84] on div at bounding box center [369, 177] width 738 height 354
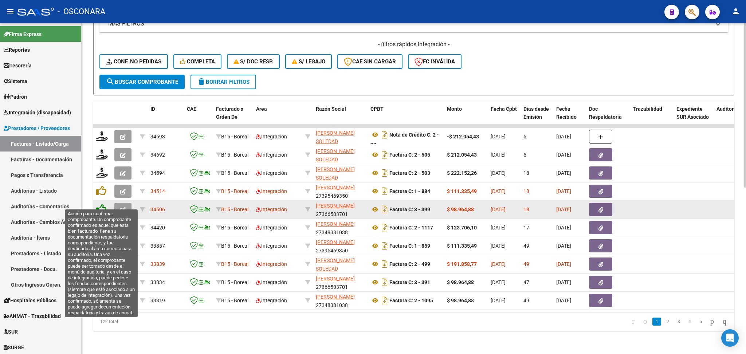
click at [102, 204] on icon at bounding box center [101, 209] width 10 height 10
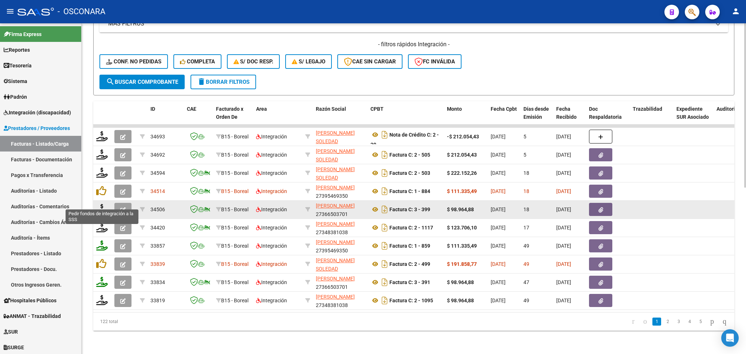
click at [102, 204] on icon at bounding box center [102, 209] width 12 height 10
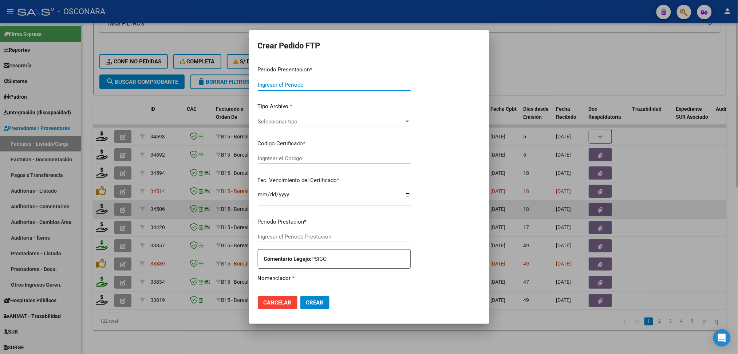
type input "202507"
type input "$ 98.964,88"
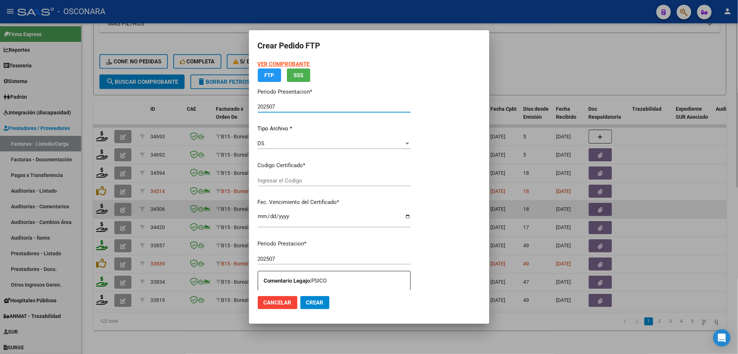
type input "ARG02000531016082021081920260819COR256"
type input "[DATE]"
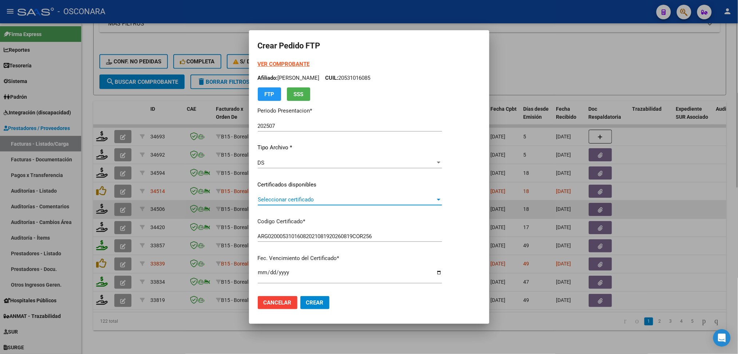
click at [299, 199] on span "Seleccionar certificado" at bounding box center [347, 199] width 178 height 7
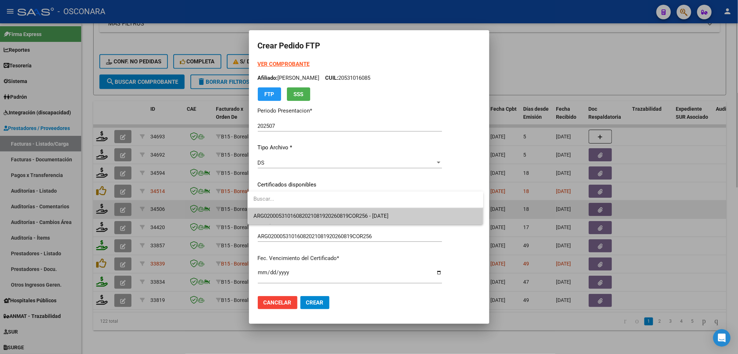
click at [299, 213] on span "ARG02000531016082021081920260819COR256 - [DATE]" at bounding box center [321, 216] width 135 height 7
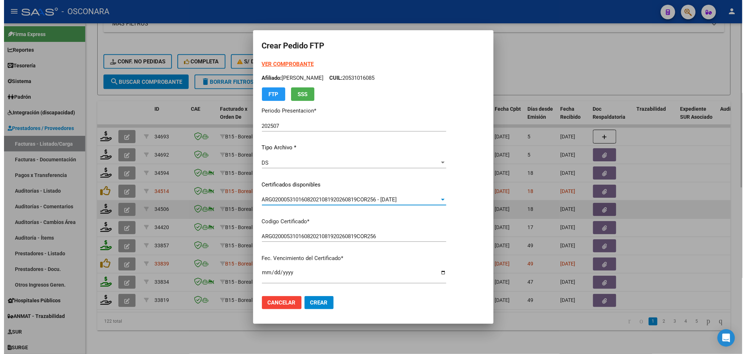
scroll to position [194, 0]
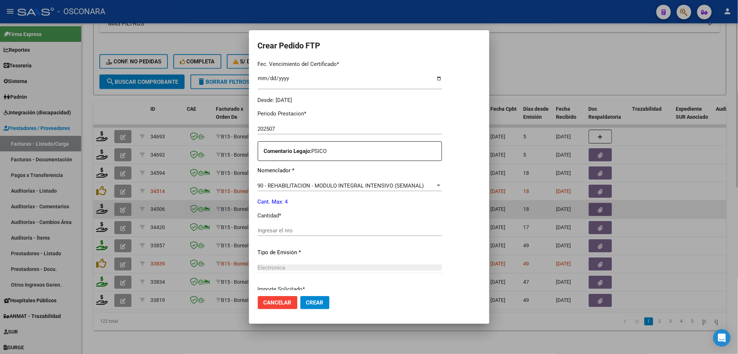
click at [282, 230] on input "Ingresar el nro" at bounding box center [350, 230] width 184 height 7
type input "4"
click at [301, 296] on button "Crear" at bounding box center [315, 302] width 29 height 13
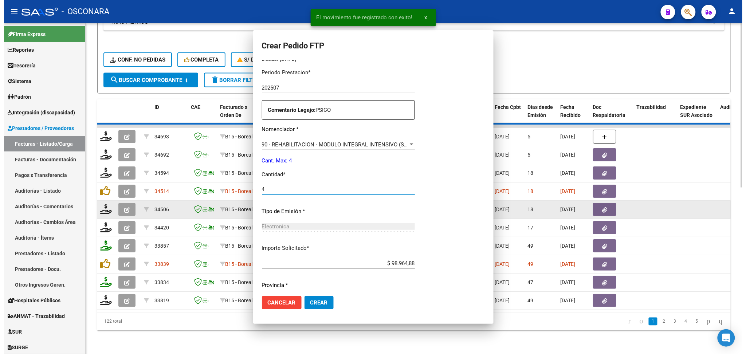
scroll to position [0, 0]
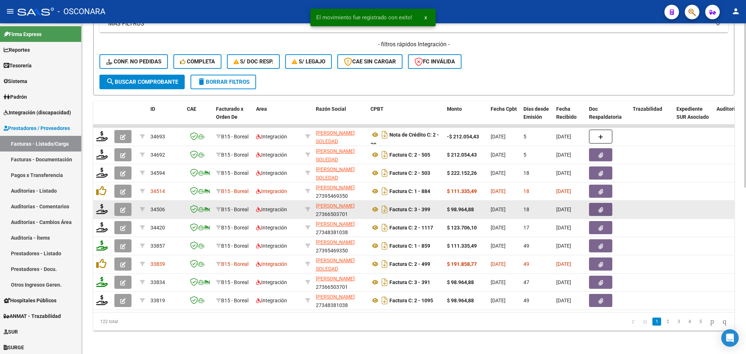
click at [125, 207] on icon "button" at bounding box center [122, 209] width 5 height 5
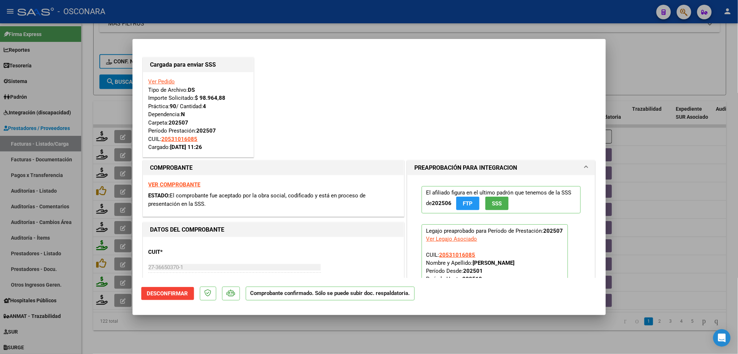
click at [289, 332] on div at bounding box center [369, 177] width 738 height 354
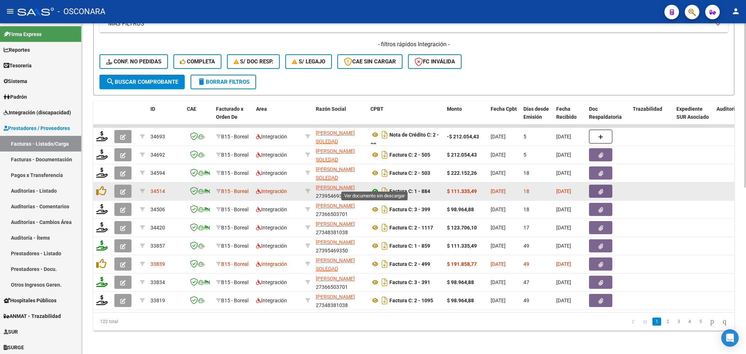
click at [375, 187] on icon at bounding box center [375, 191] width 9 height 9
click at [593, 185] on button "button" at bounding box center [600, 191] width 23 height 13
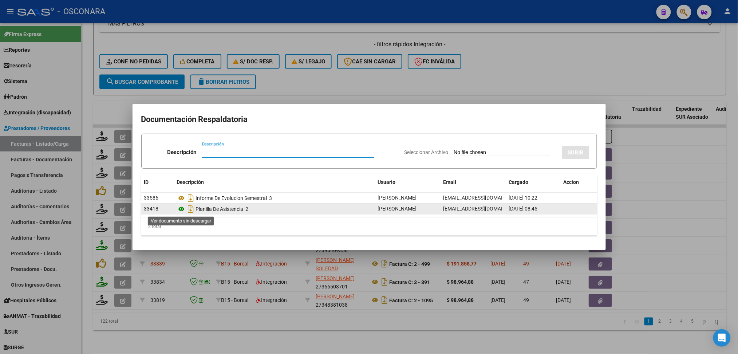
click at [180, 208] on icon at bounding box center [181, 209] width 9 height 9
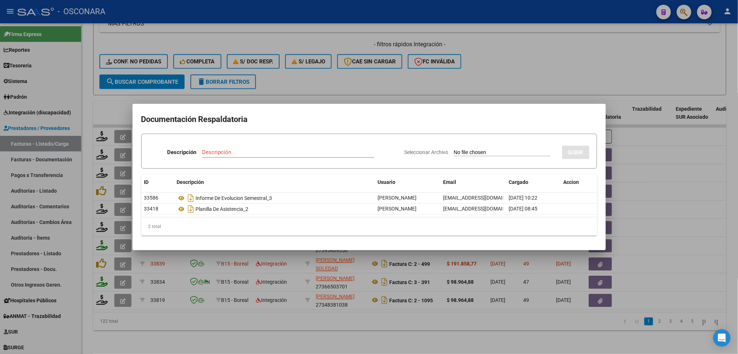
click at [359, 71] on div at bounding box center [369, 177] width 738 height 354
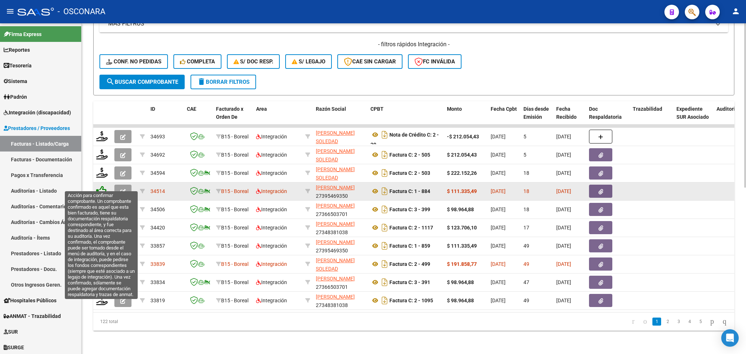
click at [103, 186] on icon at bounding box center [101, 191] width 10 height 10
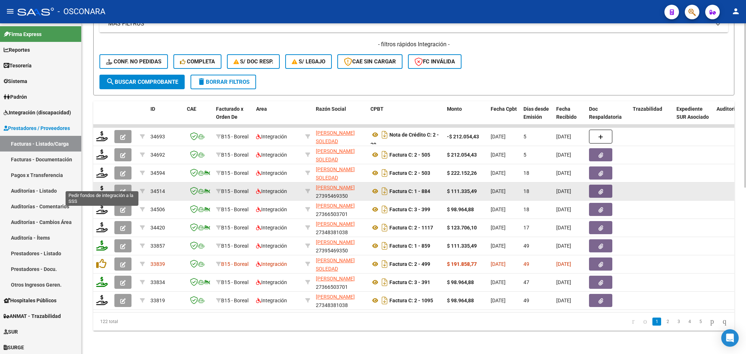
click at [100, 186] on icon at bounding box center [102, 191] width 12 height 10
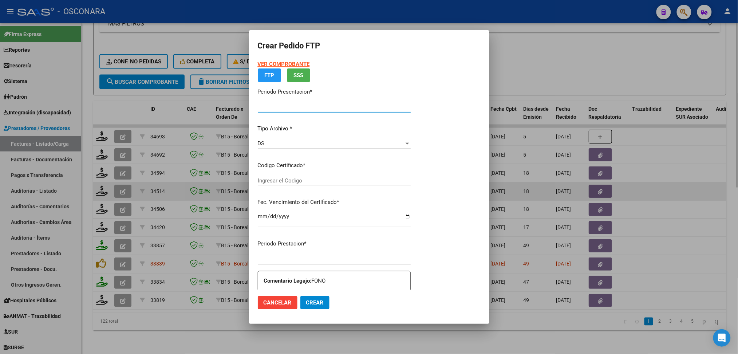
type input "202507"
type input "$ 111.335,49"
type input "ARG02000531016082021081920260819COR256"
type input "[DATE]"
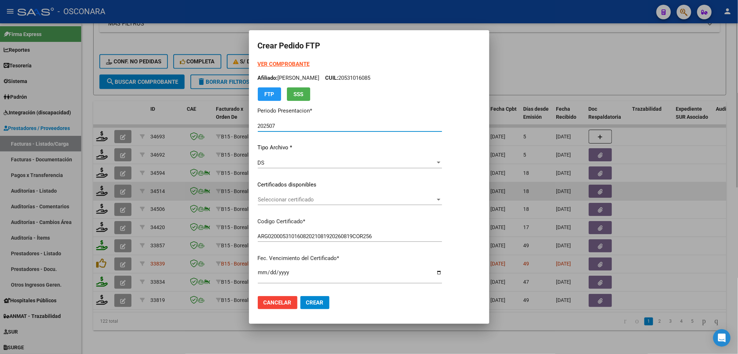
click at [291, 198] on span "Seleccionar certificado" at bounding box center [347, 199] width 178 height 7
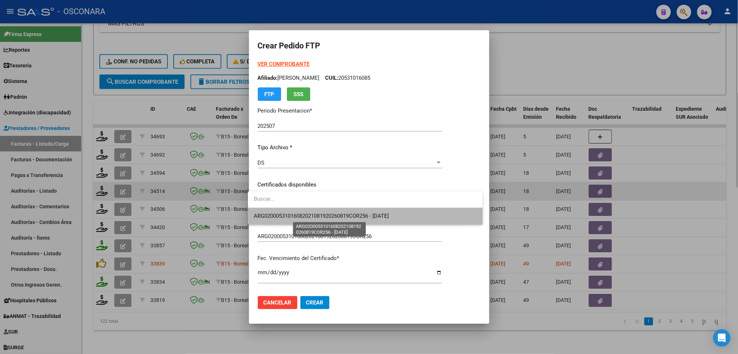
click at [287, 214] on span "ARG02000531016082021081920260819COR256 - [DATE]" at bounding box center [321, 216] width 135 height 7
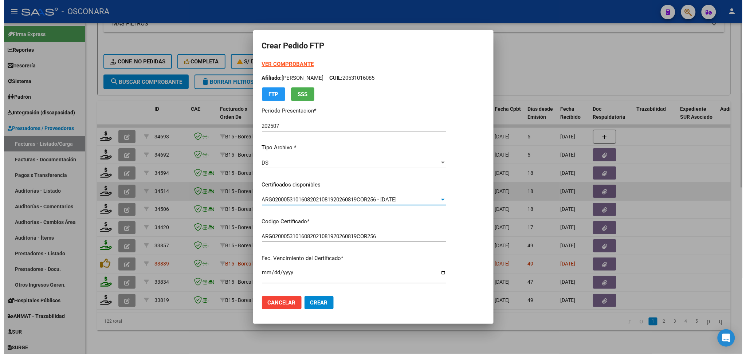
scroll to position [243, 0]
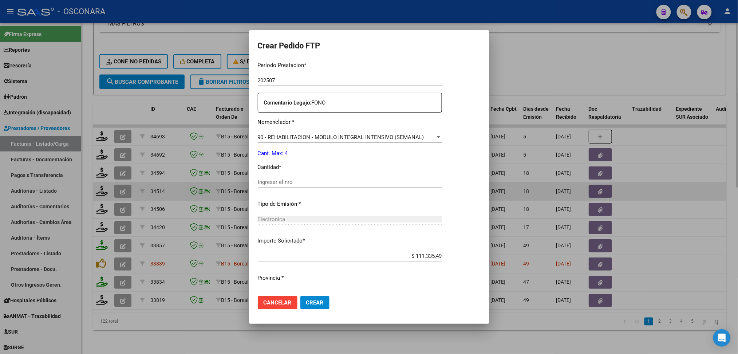
click at [278, 186] on div "Ingresar el nro" at bounding box center [350, 182] width 184 height 11
type input "4"
click at [301, 296] on button "Crear" at bounding box center [315, 302] width 29 height 13
click at [275, 177] on div "Ingresar el nro" at bounding box center [350, 182] width 184 height 11
type input "4"
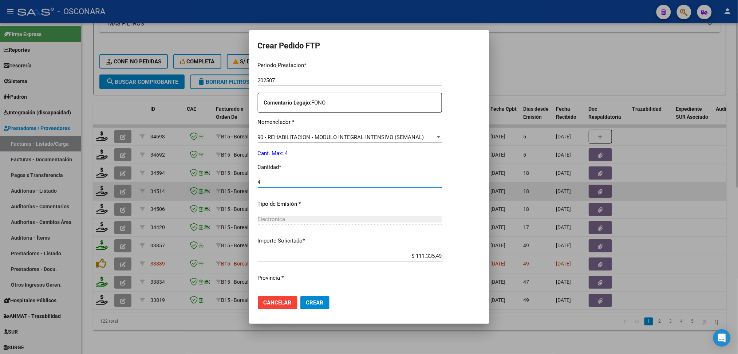
click at [301, 296] on button "Crear" at bounding box center [315, 302] width 29 height 13
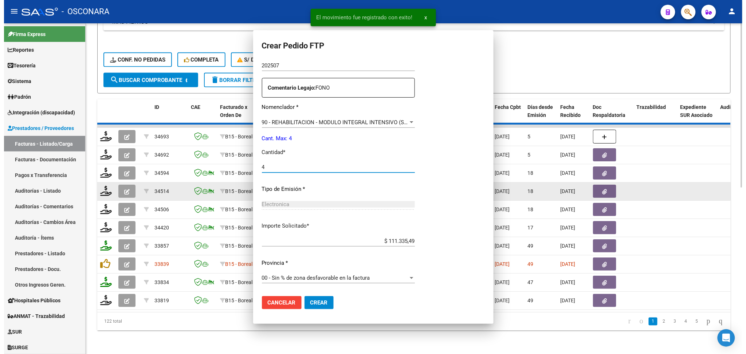
scroll to position [0, 0]
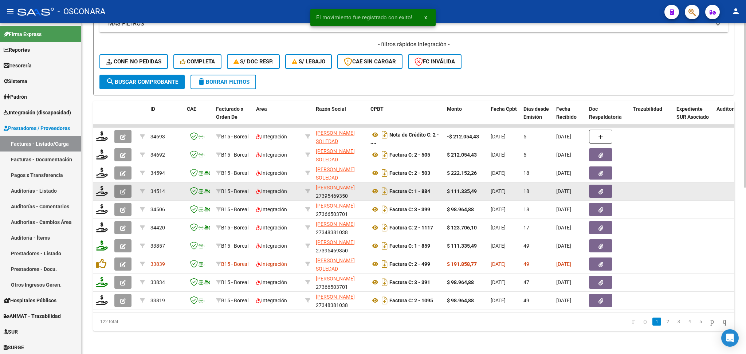
click at [121, 189] on icon "button" at bounding box center [122, 191] width 5 height 5
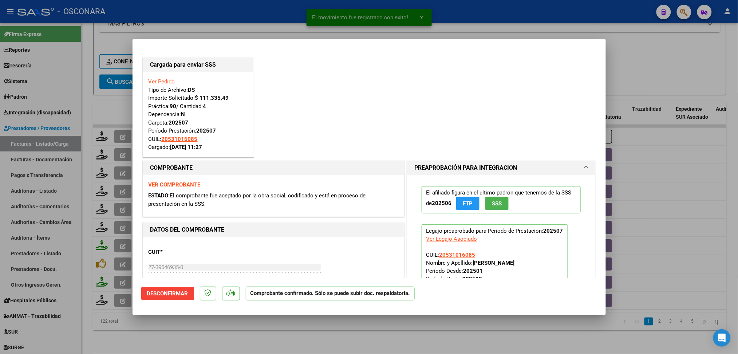
click at [255, 333] on div at bounding box center [369, 177] width 738 height 354
type input "$ 0,00"
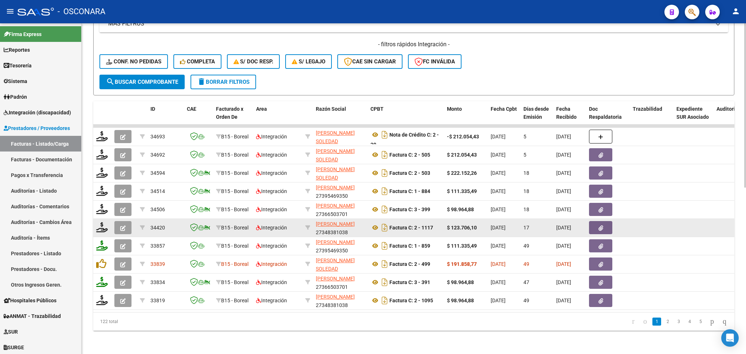
click at [120, 226] on icon "button" at bounding box center [122, 228] width 5 height 5
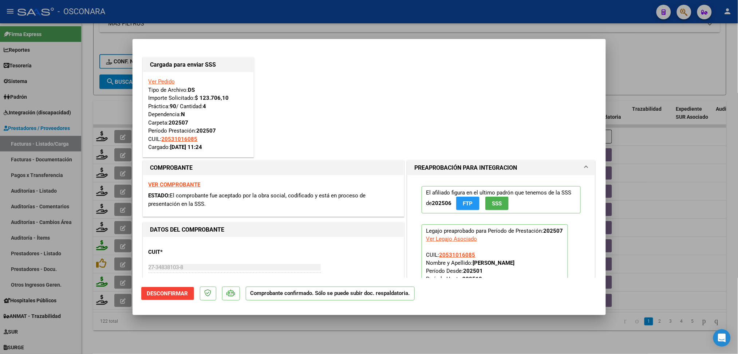
click at [244, 337] on div at bounding box center [369, 177] width 738 height 354
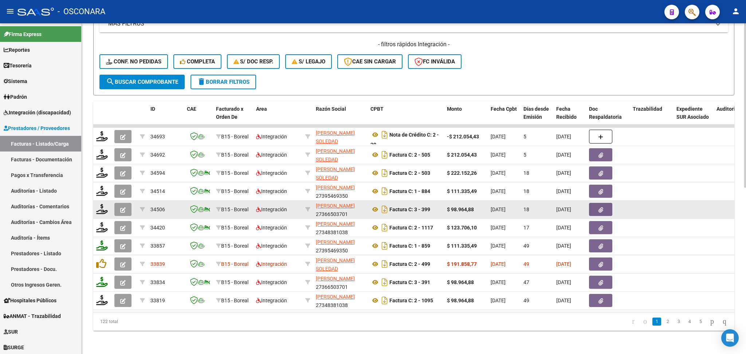
click at [123, 207] on icon "button" at bounding box center [122, 209] width 5 height 5
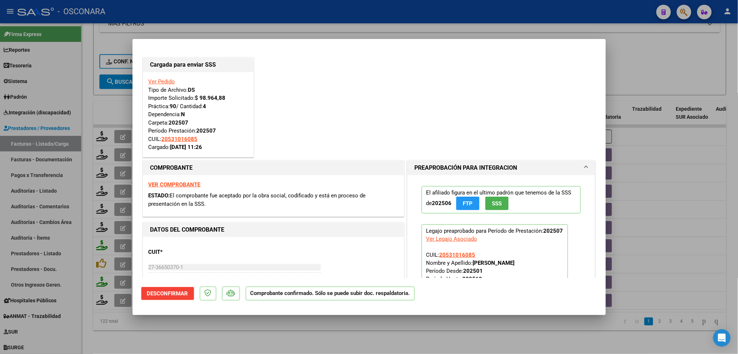
click at [183, 341] on div at bounding box center [369, 177] width 738 height 354
type input "$ 0,00"
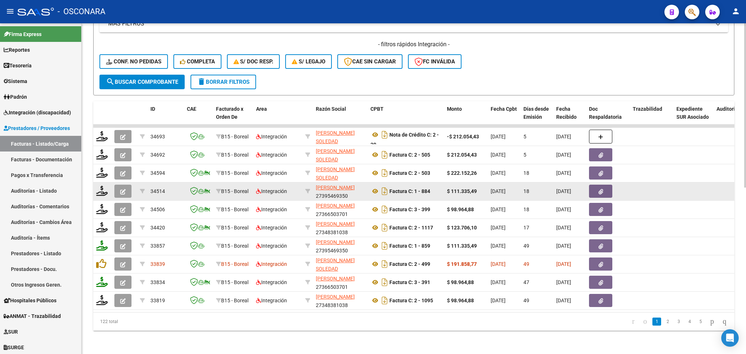
click at [123, 189] on icon "button" at bounding box center [122, 191] width 5 height 5
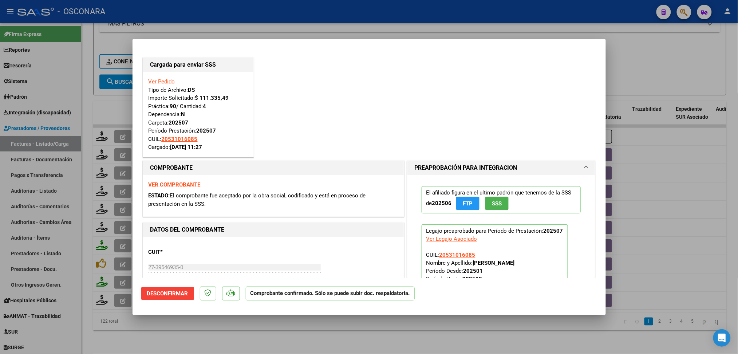
click at [226, 332] on div at bounding box center [369, 177] width 738 height 354
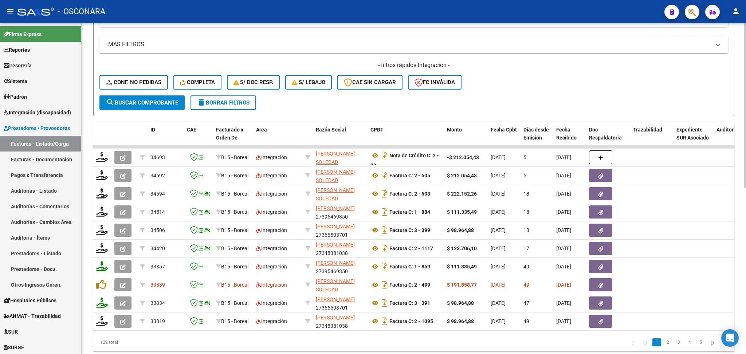
scroll to position [238, 0]
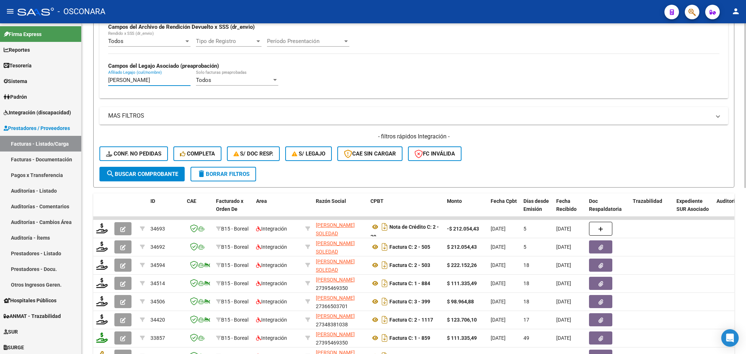
drag, startPoint x: 188, startPoint y: 81, endPoint x: 85, endPoint y: 75, distance: 103.2
click at [84, 76] on div "Video tutorial PRESTADORES -> Listado de CPBTs Emitidos por Prestadores / Prove…" at bounding box center [414, 115] width 664 height 661
paste input "ALTA DELFINA"
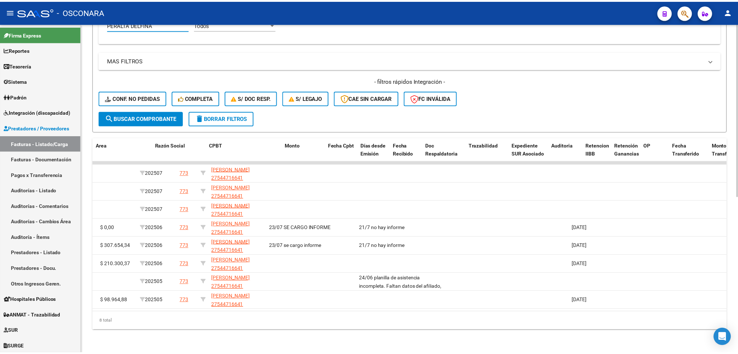
scroll to position [0, 0]
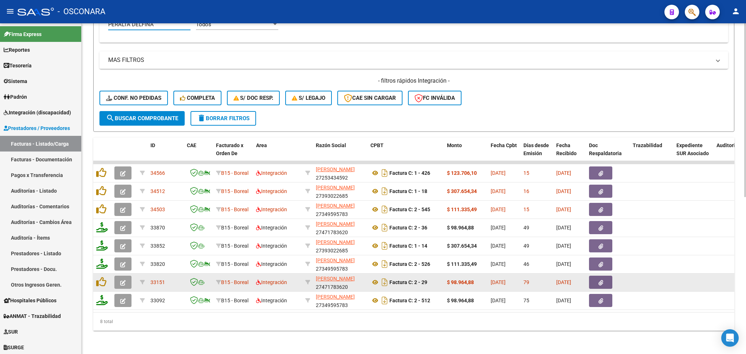
type input "PERALTA DELFINA"
click at [124, 280] on icon "button" at bounding box center [122, 282] width 5 height 5
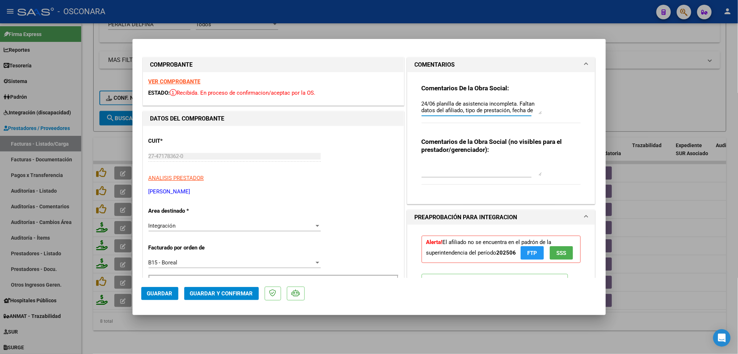
click at [422, 101] on textarea "24/06 planilla de asistencia incompleta. Faltan datos del afiliado, tipo de pre…" at bounding box center [482, 107] width 120 height 15
drag, startPoint x: 437, startPoint y: 110, endPoint x: 399, endPoint y: 101, distance: 39.5
type textarea "19/8 sigue sin resolverse observacion, la factura ahora supera limites de fecha…"
click at [165, 291] on span "Guardar" at bounding box center [160, 293] width 26 height 7
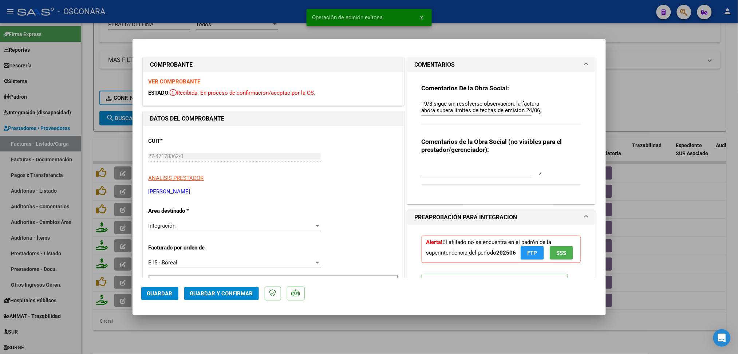
click at [241, 336] on div at bounding box center [369, 177] width 738 height 354
type input "$ 0,00"
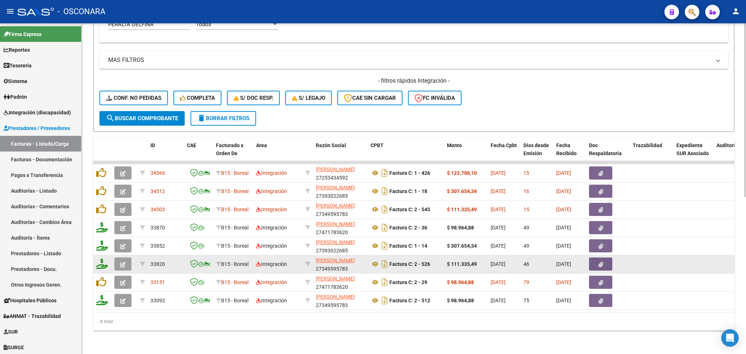
click at [121, 262] on icon "button" at bounding box center [122, 264] width 5 height 5
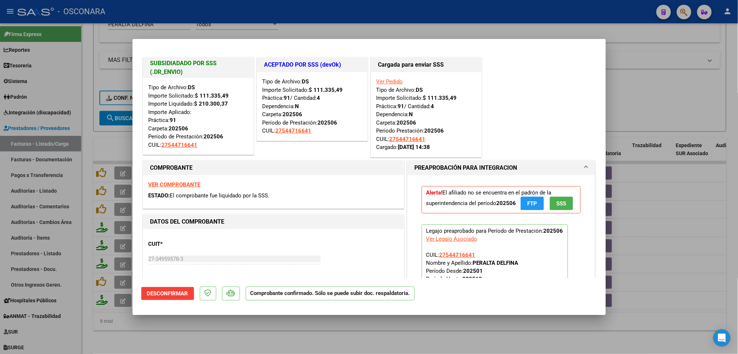
click at [262, 337] on div at bounding box center [369, 177] width 738 height 354
type input "$ 0,00"
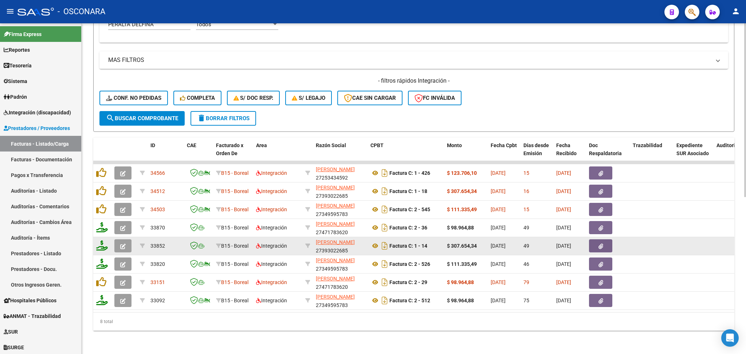
click at [126, 239] on button "button" at bounding box center [122, 245] width 17 height 13
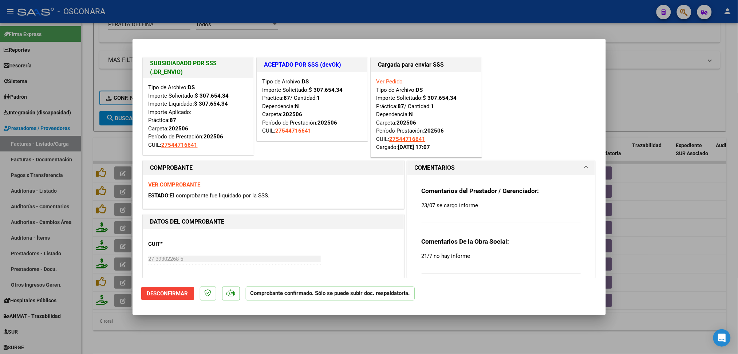
click at [383, 333] on div at bounding box center [369, 177] width 738 height 354
type input "$ 0,00"
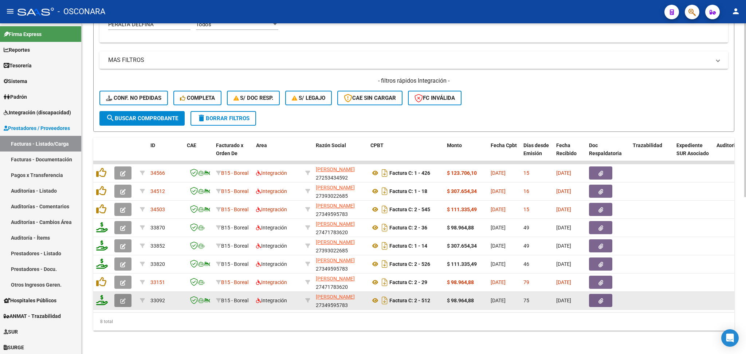
click at [125, 298] on icon "button" at bounding box center [122, 300] width 5 height 5
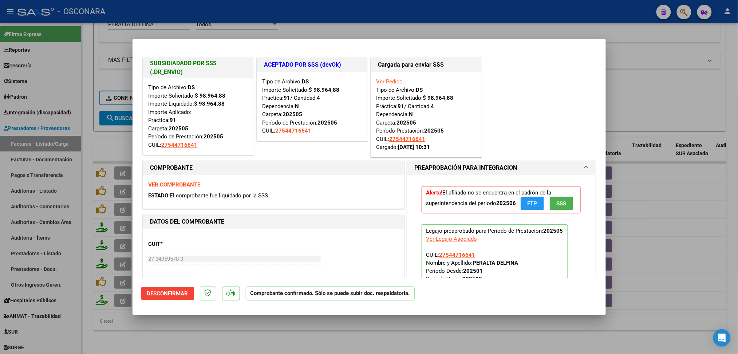
click at [286, 328] on div at bounding box center [369, 177] width 738 height 354
type input "$ 0,00"
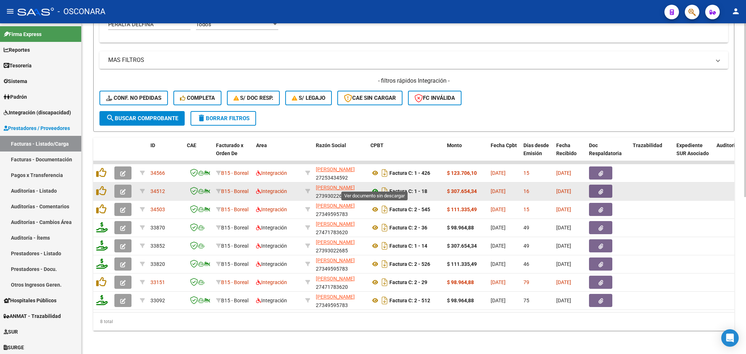
click at [375, 187] on icon at bounding box center [375, 191] width 9 height 9
click at [596, 185] on button "button" at bounding box center [600, 191] width 23 height 13
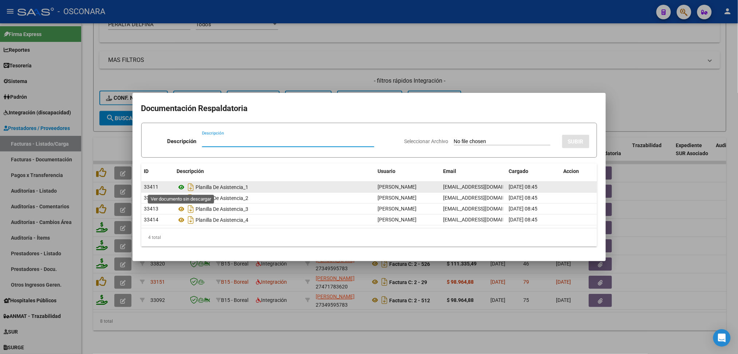
click at [180, 186] on icon at bounding box center [181, 187] width 9 height 9
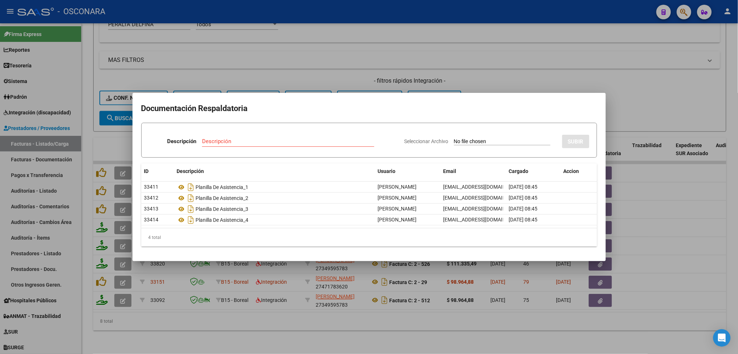
click at [368, 75] on div at bounding box center [369, 177] width 738 height 354
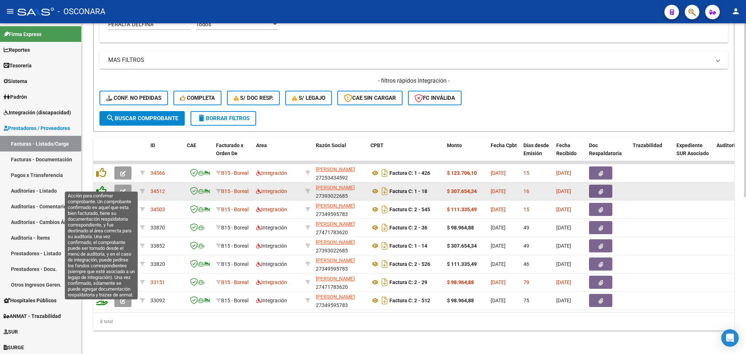
click at [102, 186] on icon at bounding box center [101, 191] width 10 height 10
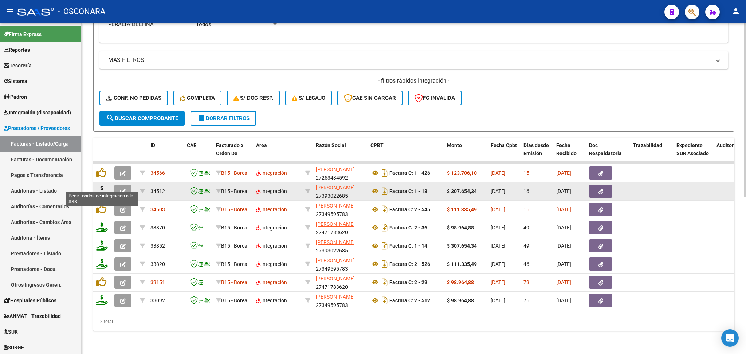
click at [101, 186] on icon at bounding box center [102, 191] width 12 height 10
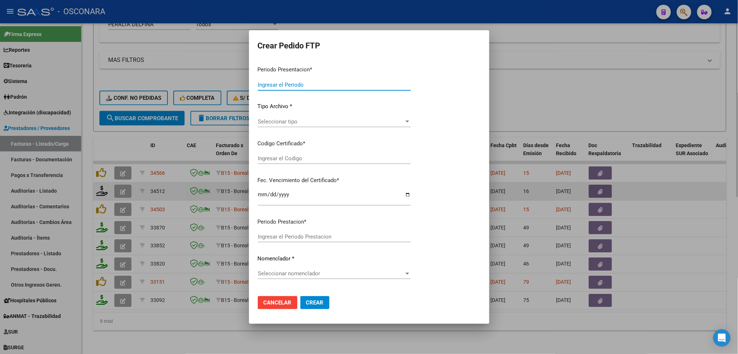
type input "202507"
type input "$ 307.654,34"
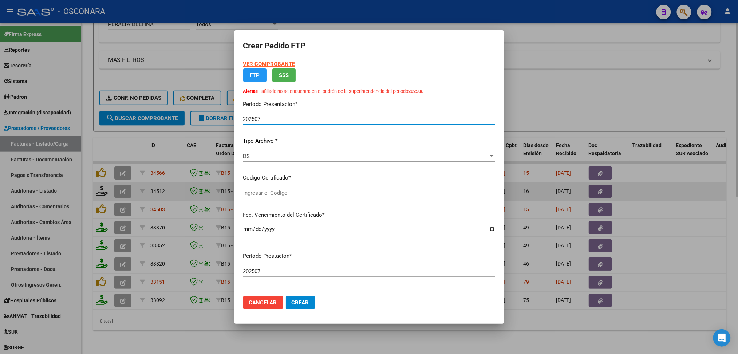
type input "ARG0100054471664-20250321-20280321"
type input "2028-03-21"
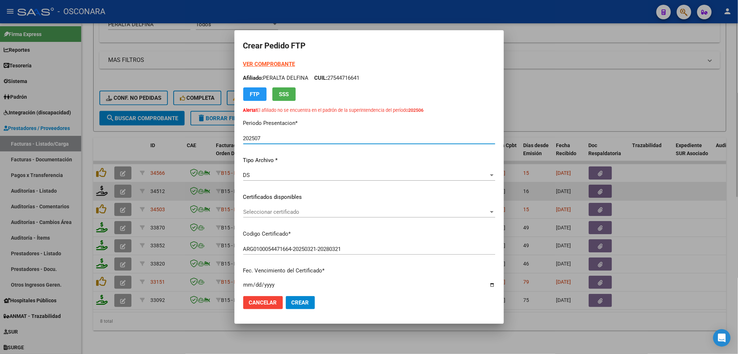
click at [276, 214] on span "Seleccionar certificado" at bounding box center [366, 212] width 246 height 7
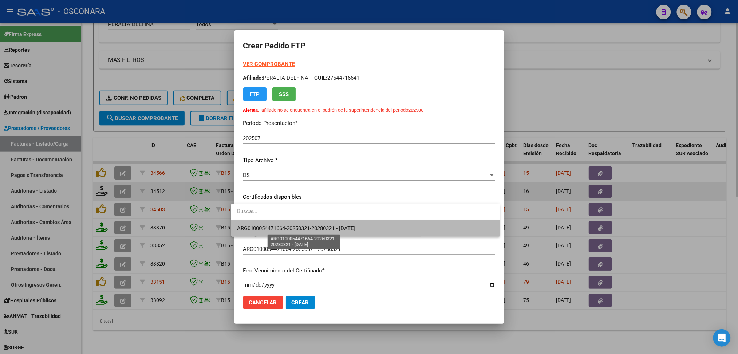
click at [275, 227] on span "ARG0100054471664-20250321-20280321 - 2028-03-21" at bounding box center [296, 228] width 119 height 7
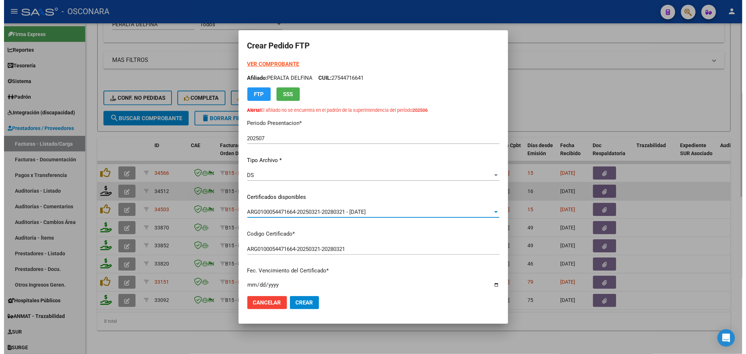
scroll to position [194, 0]
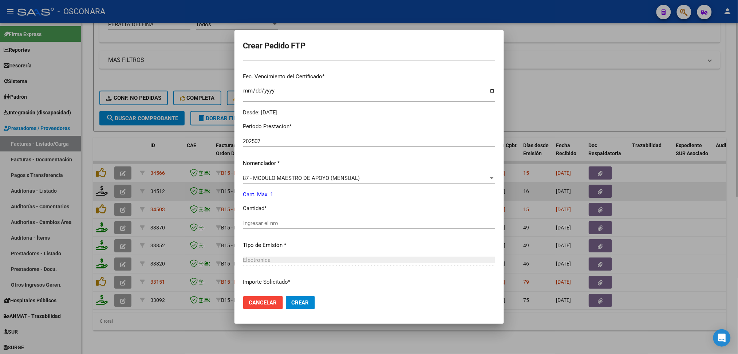
click at [259, 227] on div "Ingresar el nro" at bounding box center [369, 223] width 252 height 11
type input "1"
click at [286, 296] on button "Crear" at bounding box center [300, 302] width 29 height 13
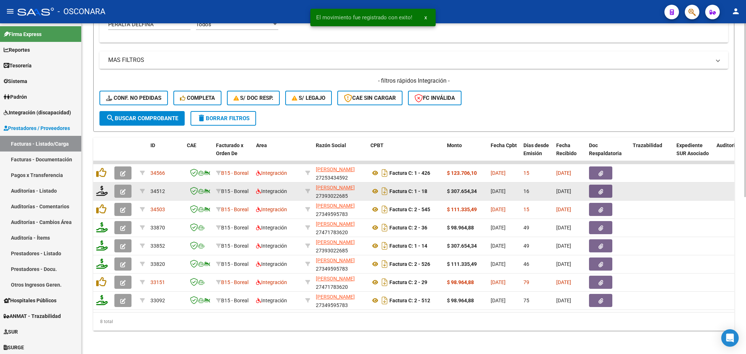
click at [125, 189] on icon "button" at bounding box center [122, 191] width 5 height 5
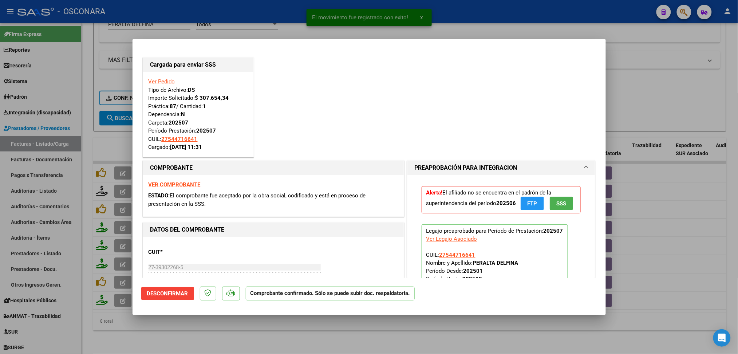
click at [263, 338] on div at bounding box center [369, 177] width 738 height 354
type input "$ 0,00"
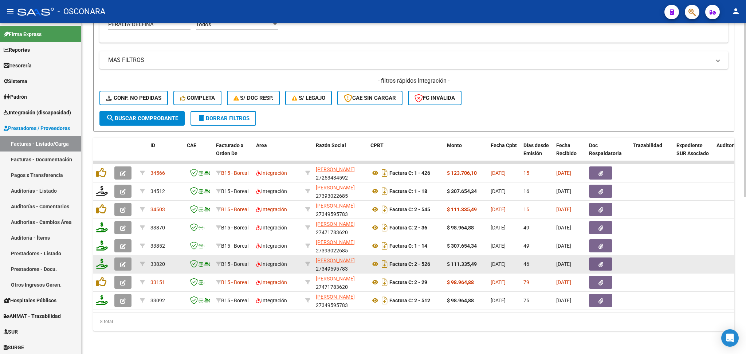
click at [124, 262] on icon "button" at bounding box center [122, 264] width 5 height 5
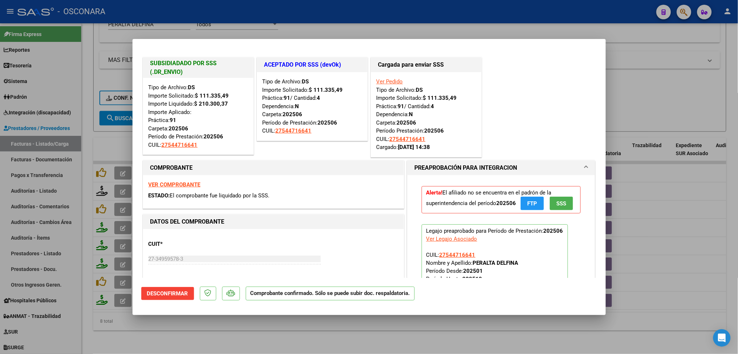
click at [290, 335] on div at bounding box center [369, 177] width 738 height 354
type input "$ 0,00"
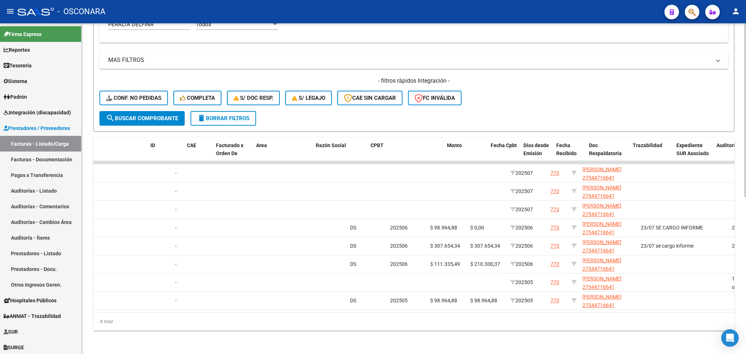
scroll to position [0, 0]
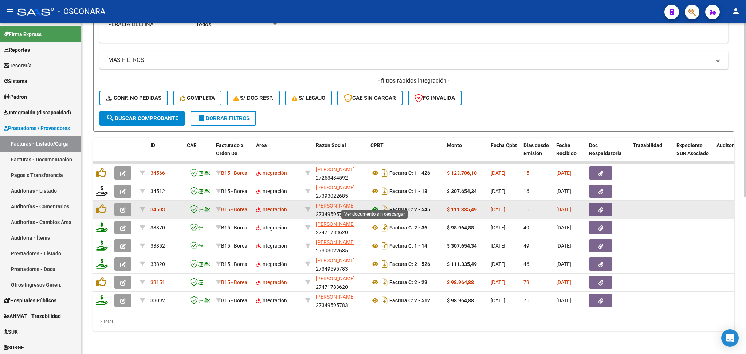
click at [375, 205] on icon at bounding box center [375, 209] width 9 height 9
click at [599, 207] on icon "button" at bounding box center [601, 209] width 5 height 5
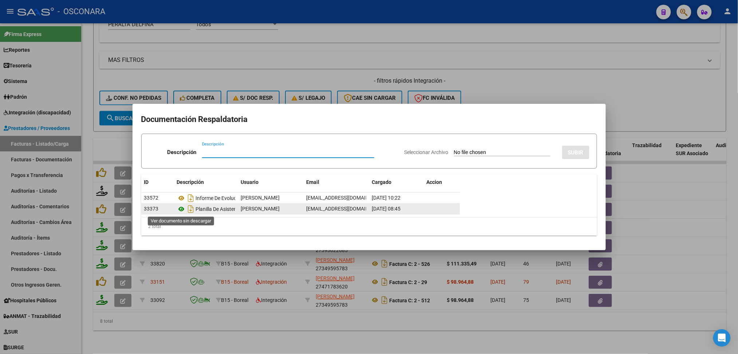
click at [183, 210] on icon at bounding box center [181, 209] width 9 height 9
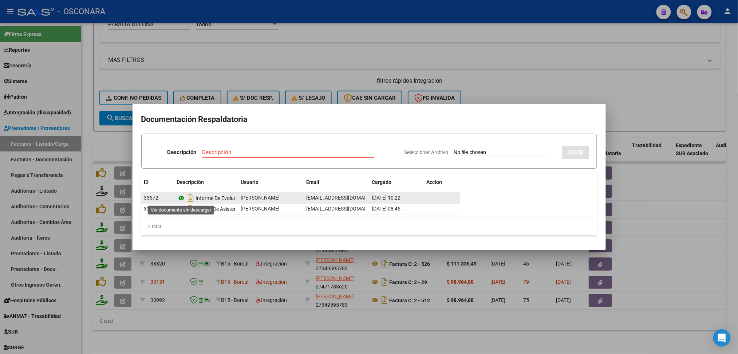
click at [180, 197] on icon at bounding box center [181, 198] width 9 height 9
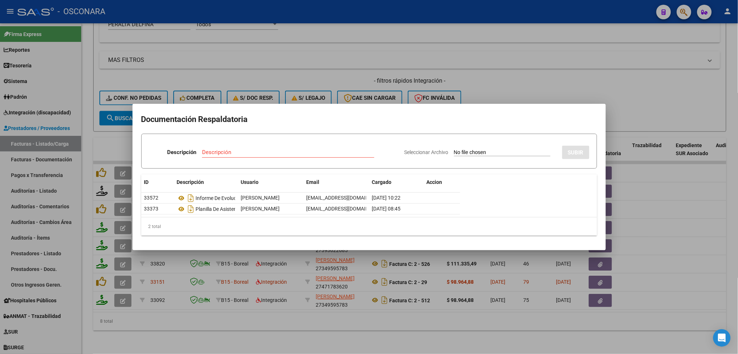
click at [497, 81] on div at bounding box center [369, 177] width 738 height 354
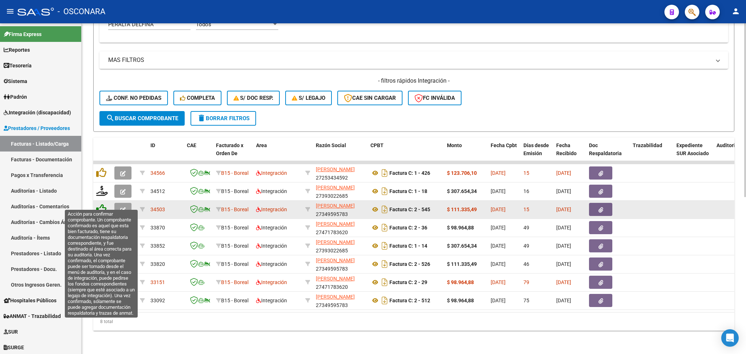
click at [102, 204] on icon at bounding box center [101, 209] width 10 height 10
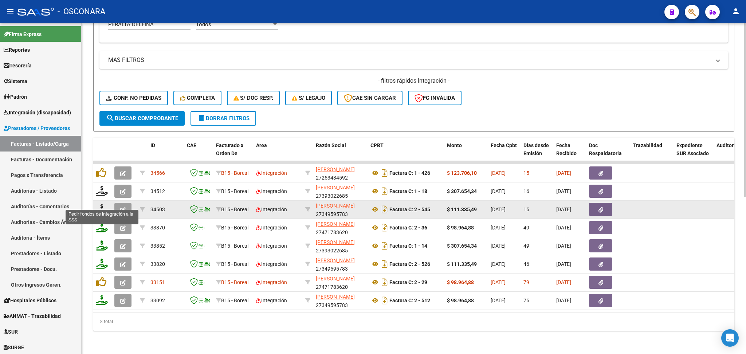
click at [102, 204] on icon at bounding box center [102, 209] width 12 height 10
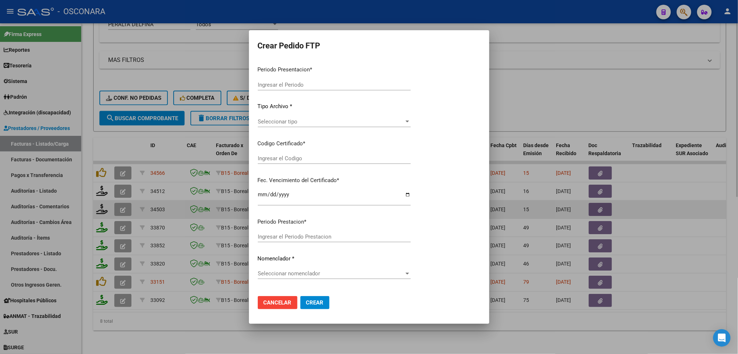
type input "202507"
type input "$ 111.335,49"
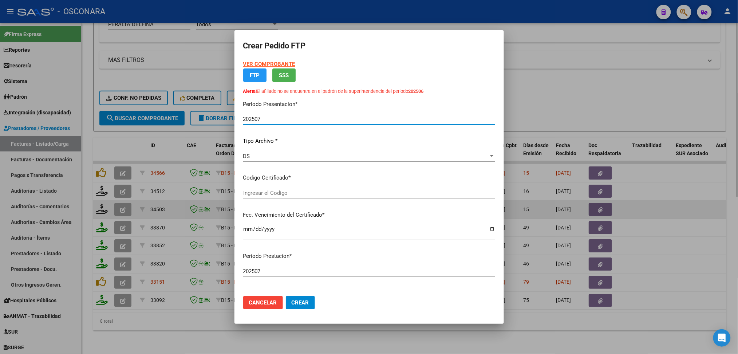
type input "ARG0100054471664-20250321-20280321"
type input "2028-03-21"
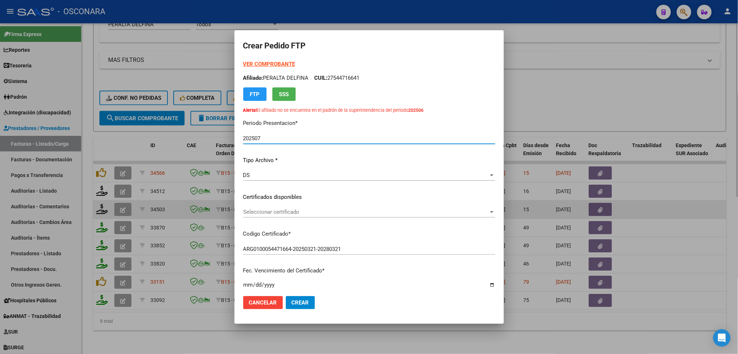
click at [282, 213] on span "Seleccionar certificado" at bounding box center [366, 212] width 246 height 7
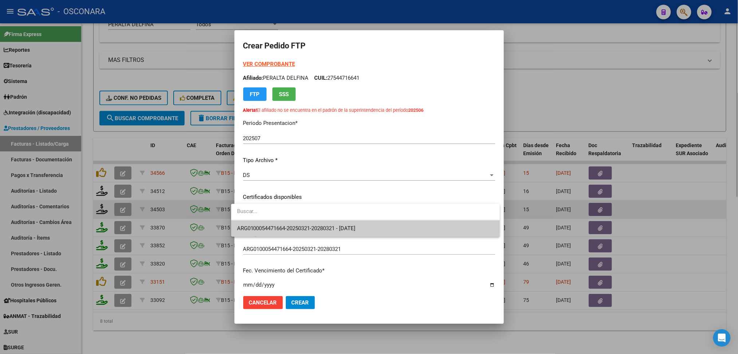
click at [281, 223] on span "ARG0100054471664-20250321-20280321 - 2028-03-21" at bounding box center [365, 228] width 257 height 16
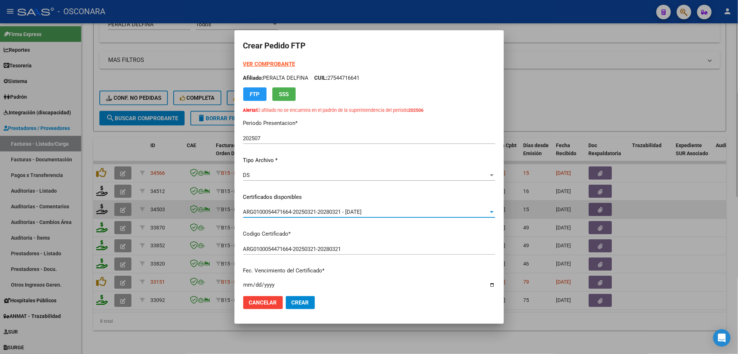
scroll to position [146, 0]
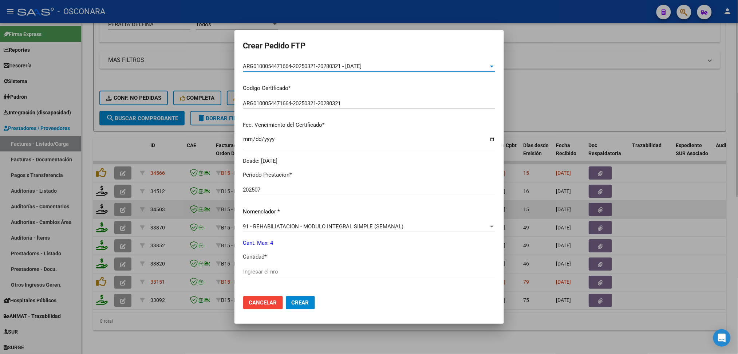
click at [256, 273] on input "Ingresar el nro" at bounding box center [369, 271] width 252 height 7
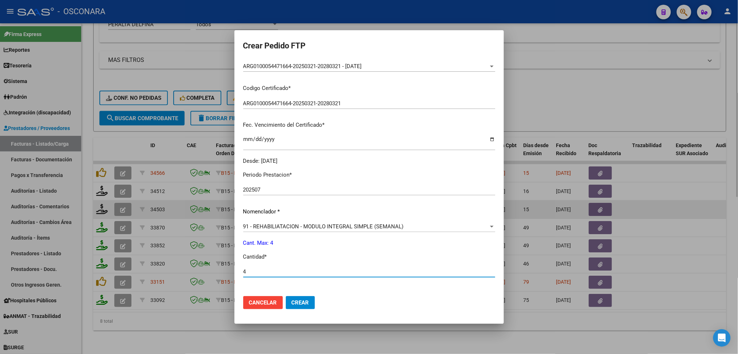
type input "4"
click at [286, 296] on button "Crear" at bounding box center [300, 302] width 29 height 13
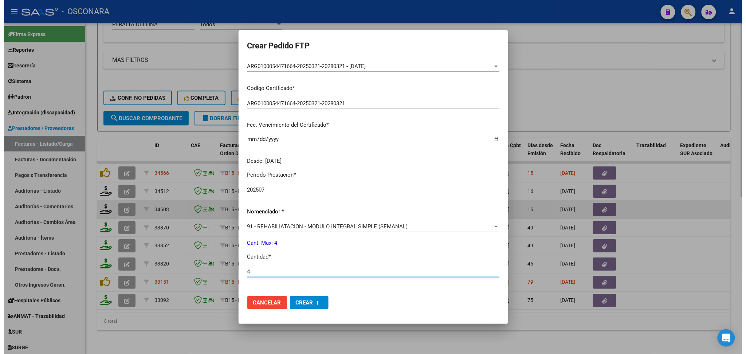
scroll to position [0, 0]
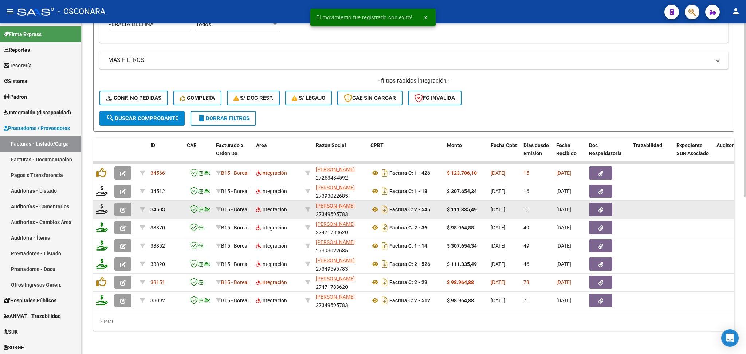
click at [123, 207] on icon "button" at bounding box center [122, 209] width 5 height 5
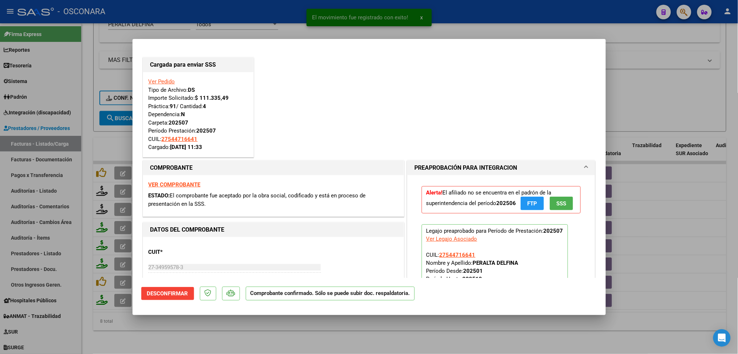
click at [229, 328] on div at bounding box center [369, 177] width 738 height 354
type input "$ 0,00"
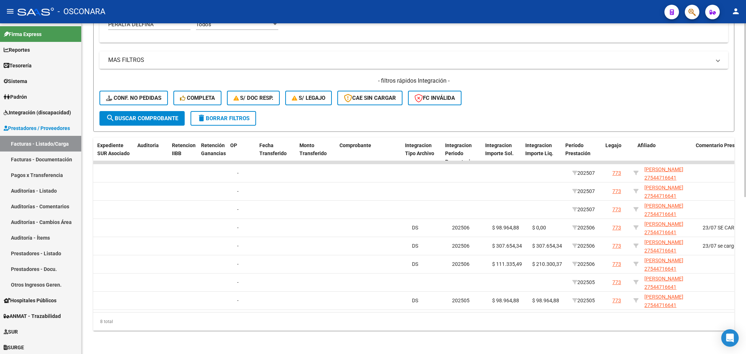
scroll to position [0, 784]
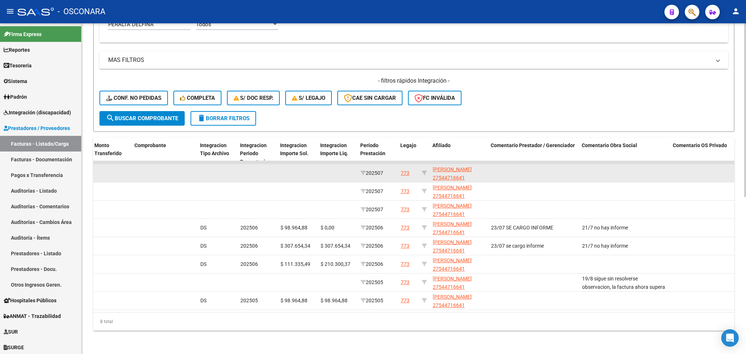
click at [405, 169] on div "773" at bounding box center [405, 173] width 9 height 8
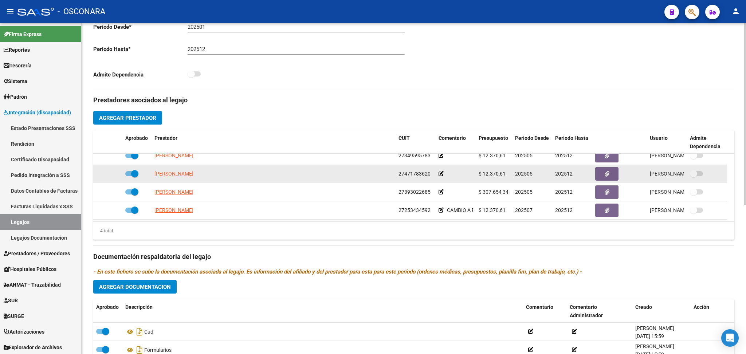
scroll to position [8, 0]
